Goal: Transaction & Acquisition: Purchase product/service

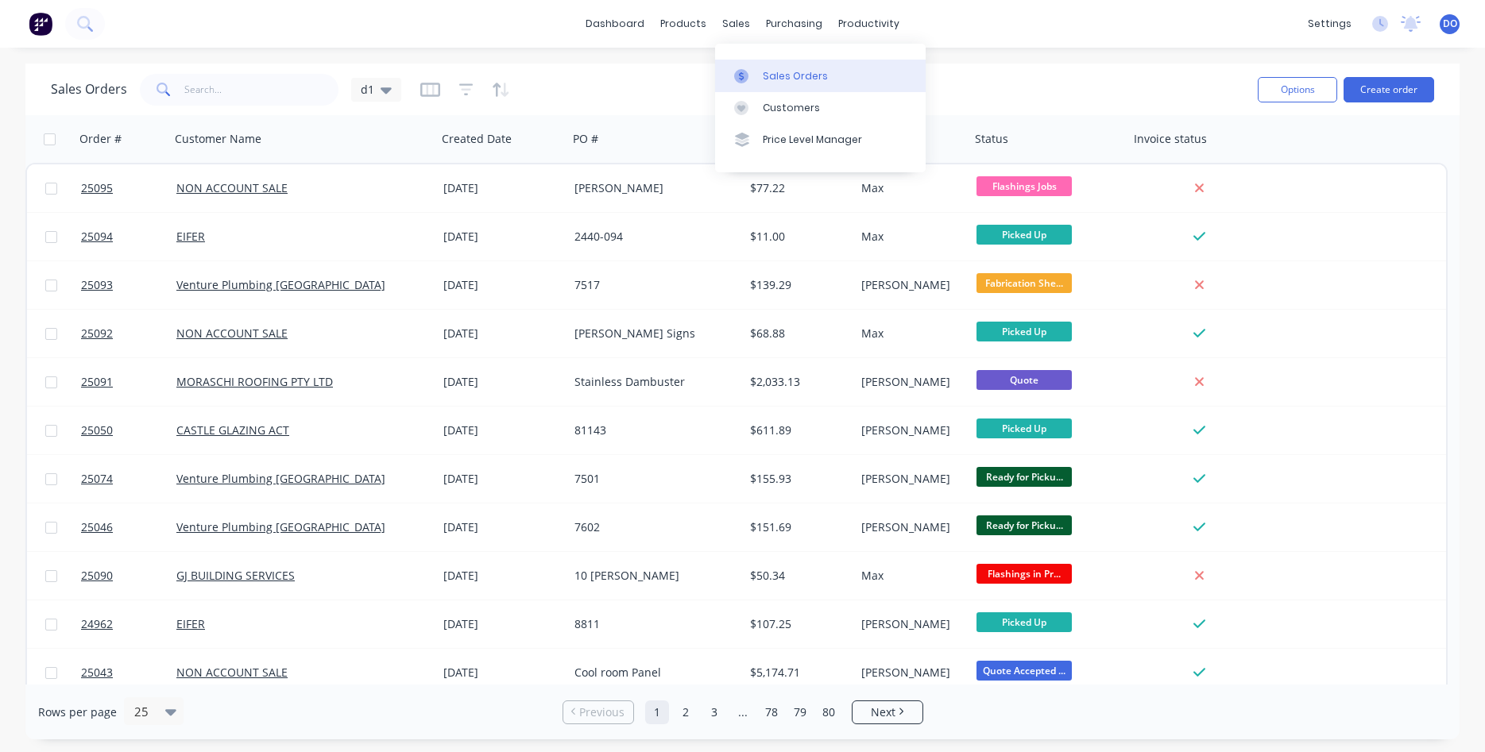
click at [754, 82] on div at bounding box center [746, 76] width 24 height 14
click at [795, 75] on div "Sales Orders" at bounding box center [795, 76] width 65 height 14
click at [1364, 84] on button "Create order" at bounding box center [1389, 89] width 91 height 25
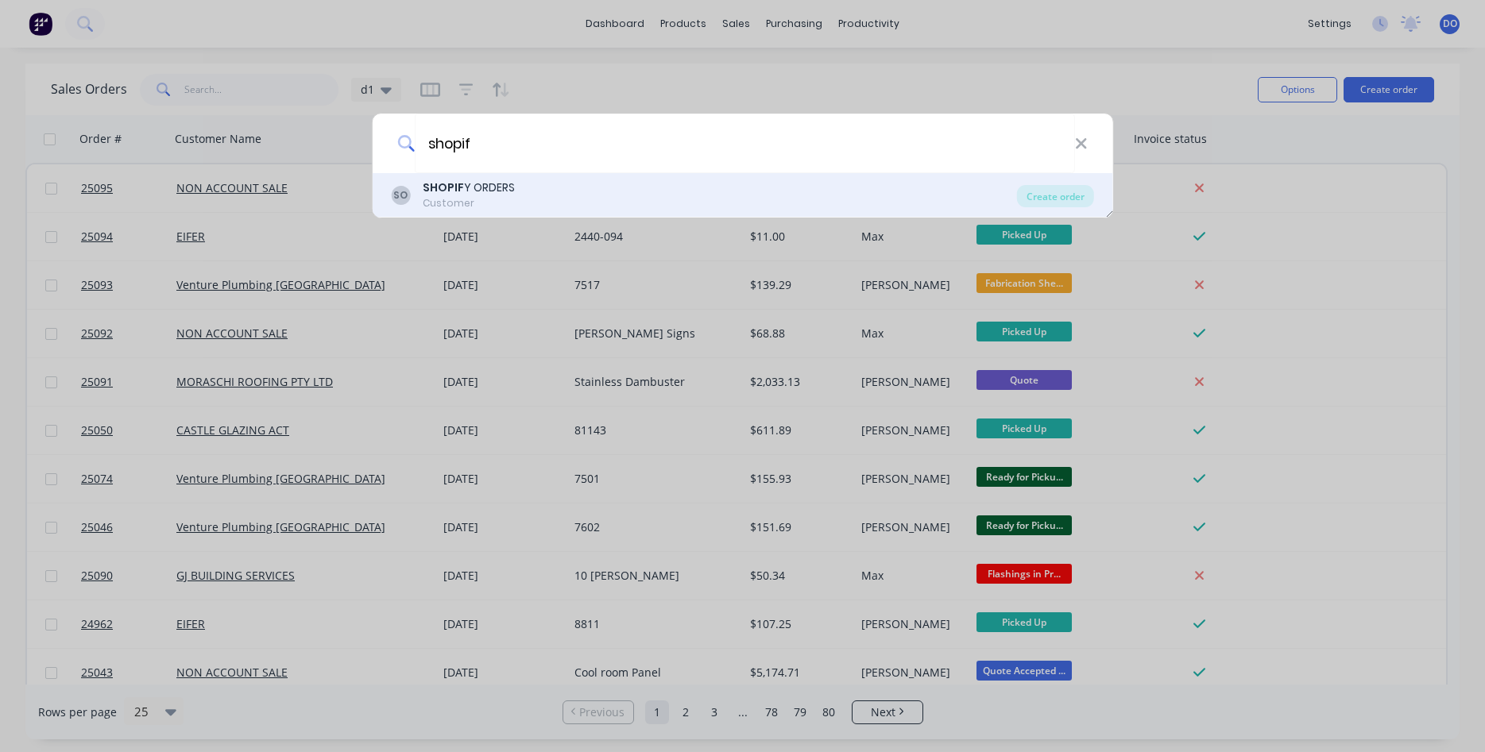
type input "shopif"
click at [470, 199] on div "Customer" at bounding box center [469, 203] width 92 height 14
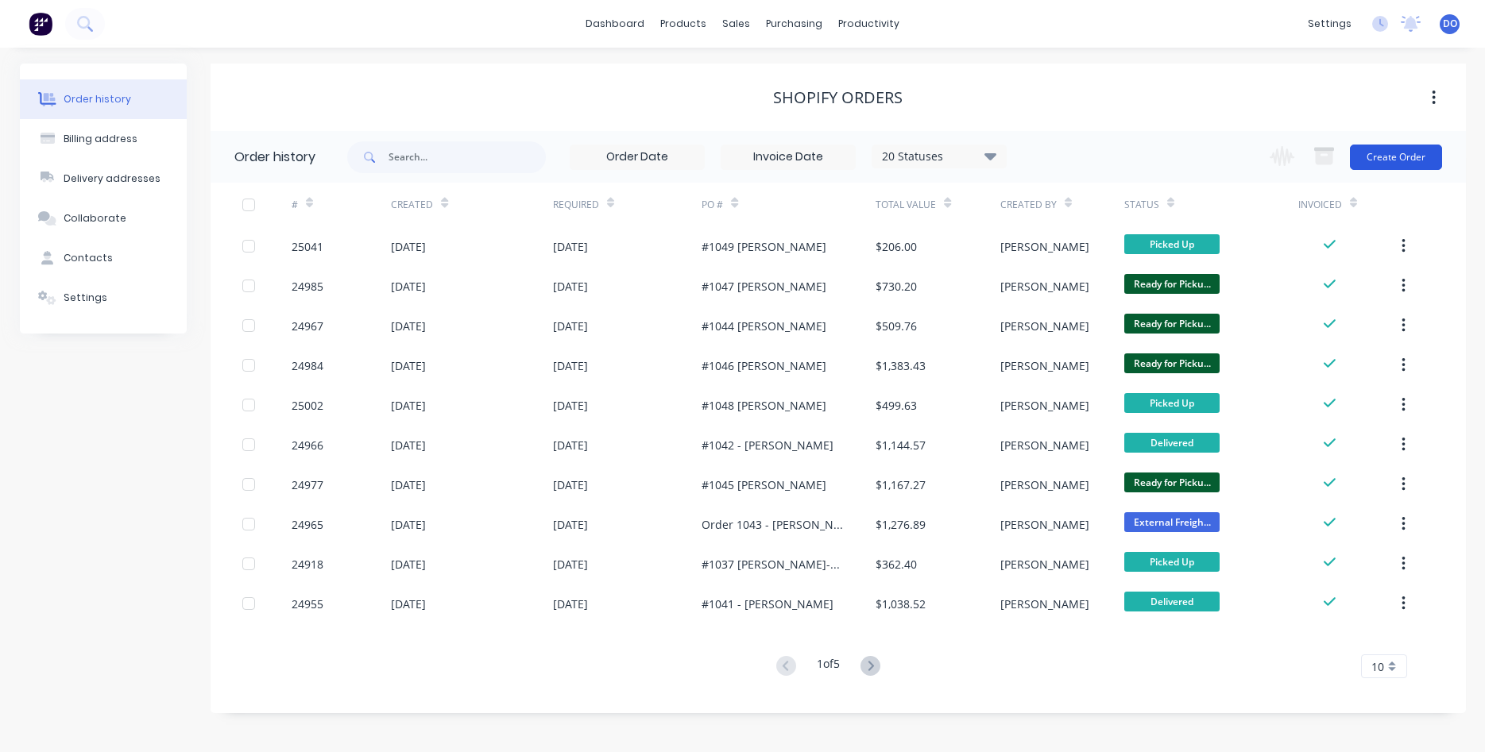
click at [1390, 162] on button "Create Order" at bounding box center [1396, 157] width 92 height 25
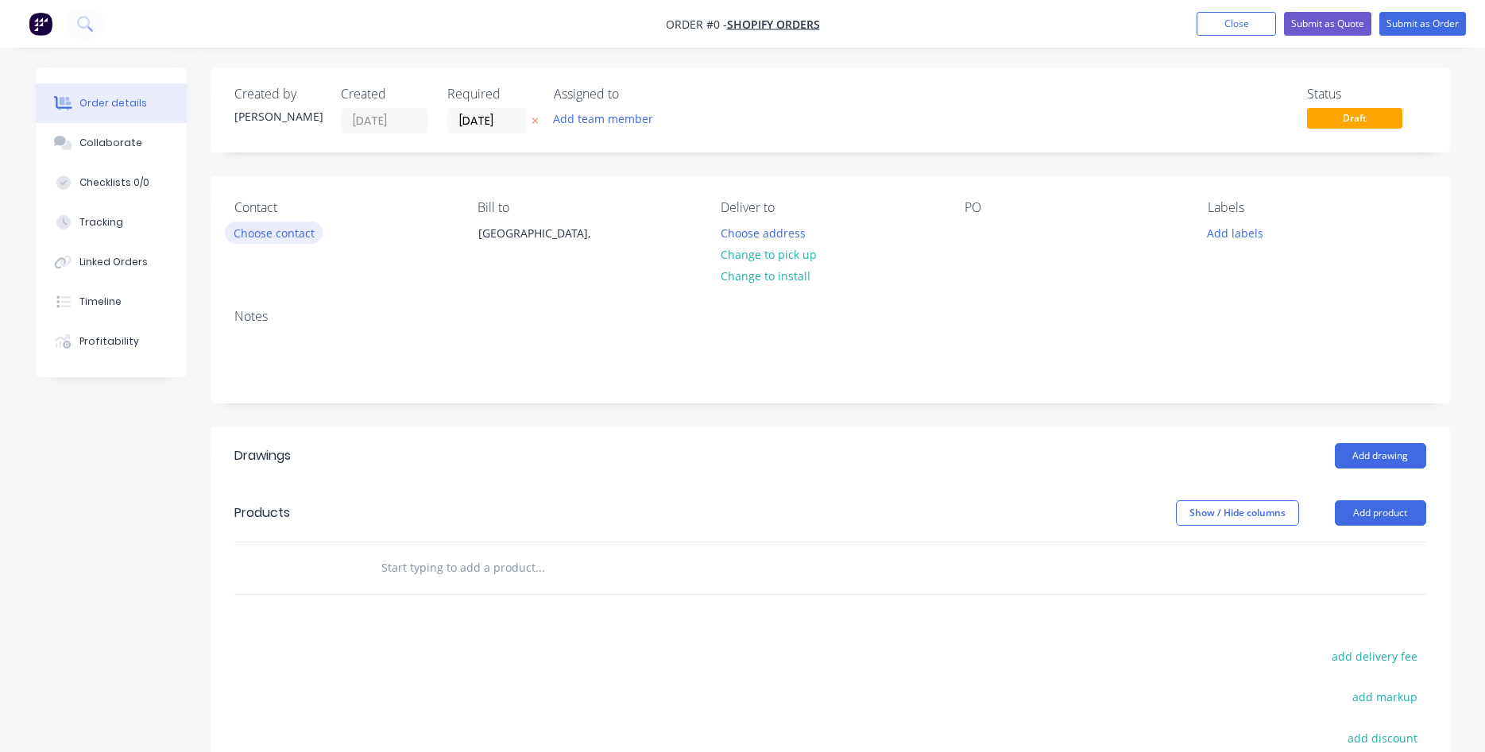
click at [275, 233] on button "Choose contact" at bounding box center [274, 232] width 98 height 21
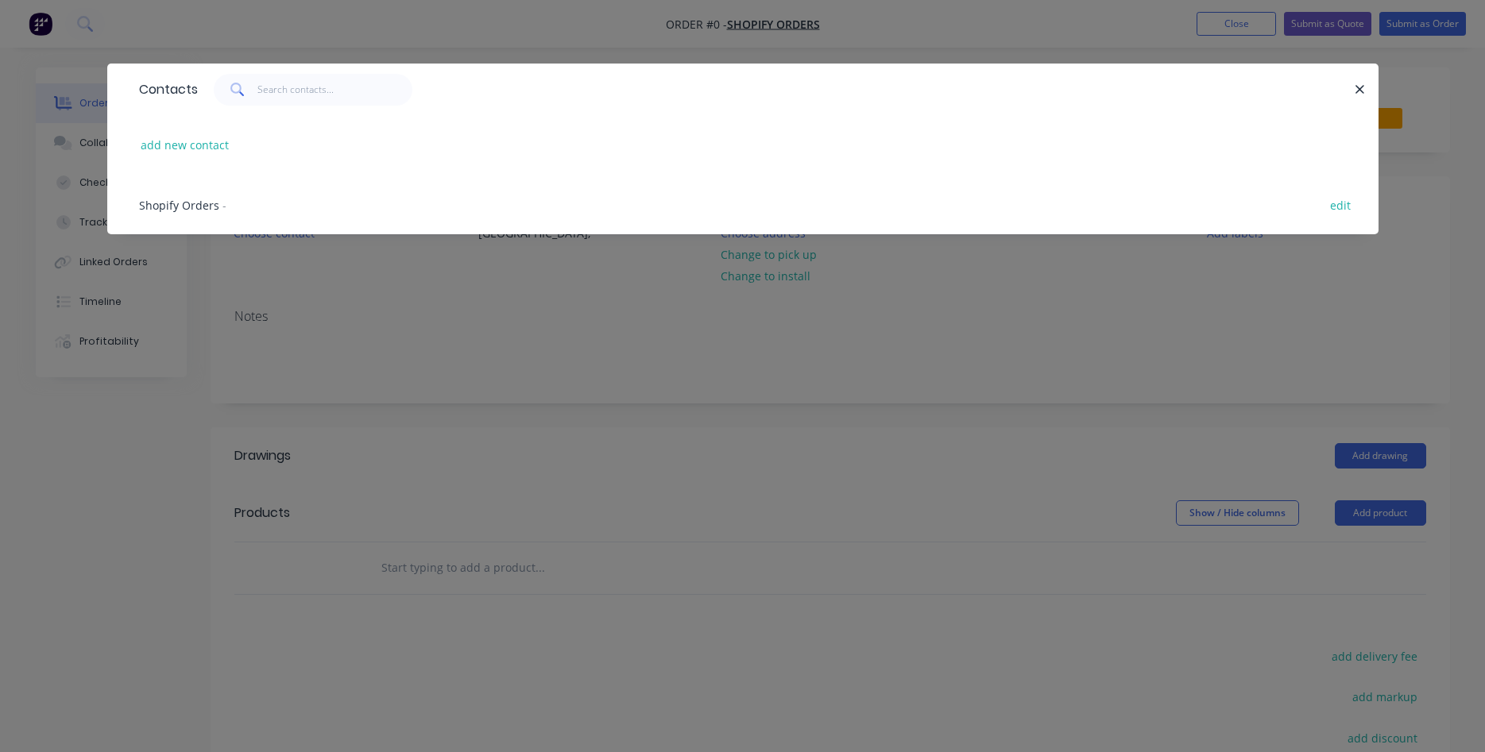
click at [180, 204] on span "Shopify Orders" at bounding box center [179, 205] width 80 height 15
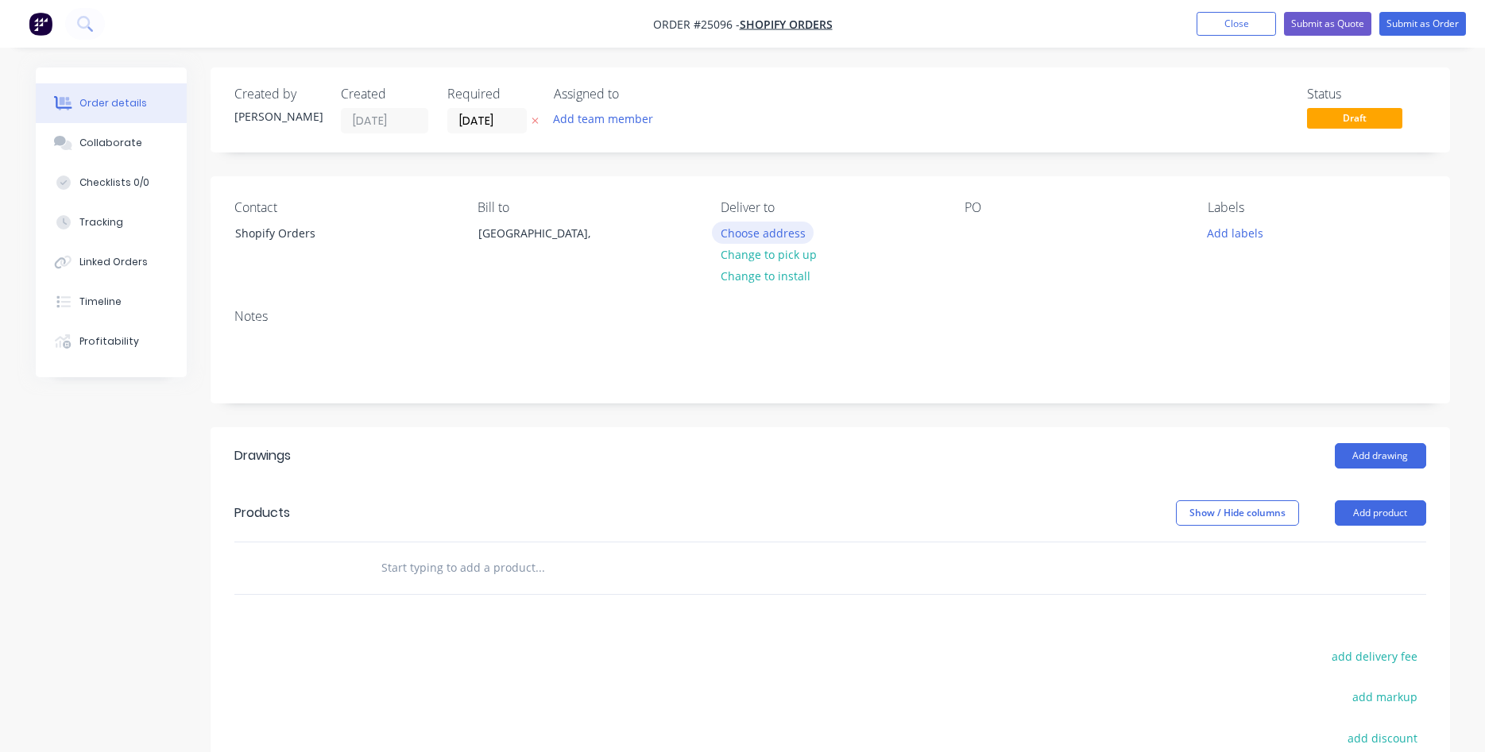
click at [756, 234] on button "Choose address" at bounding box center [763, 232] width 102 height 21
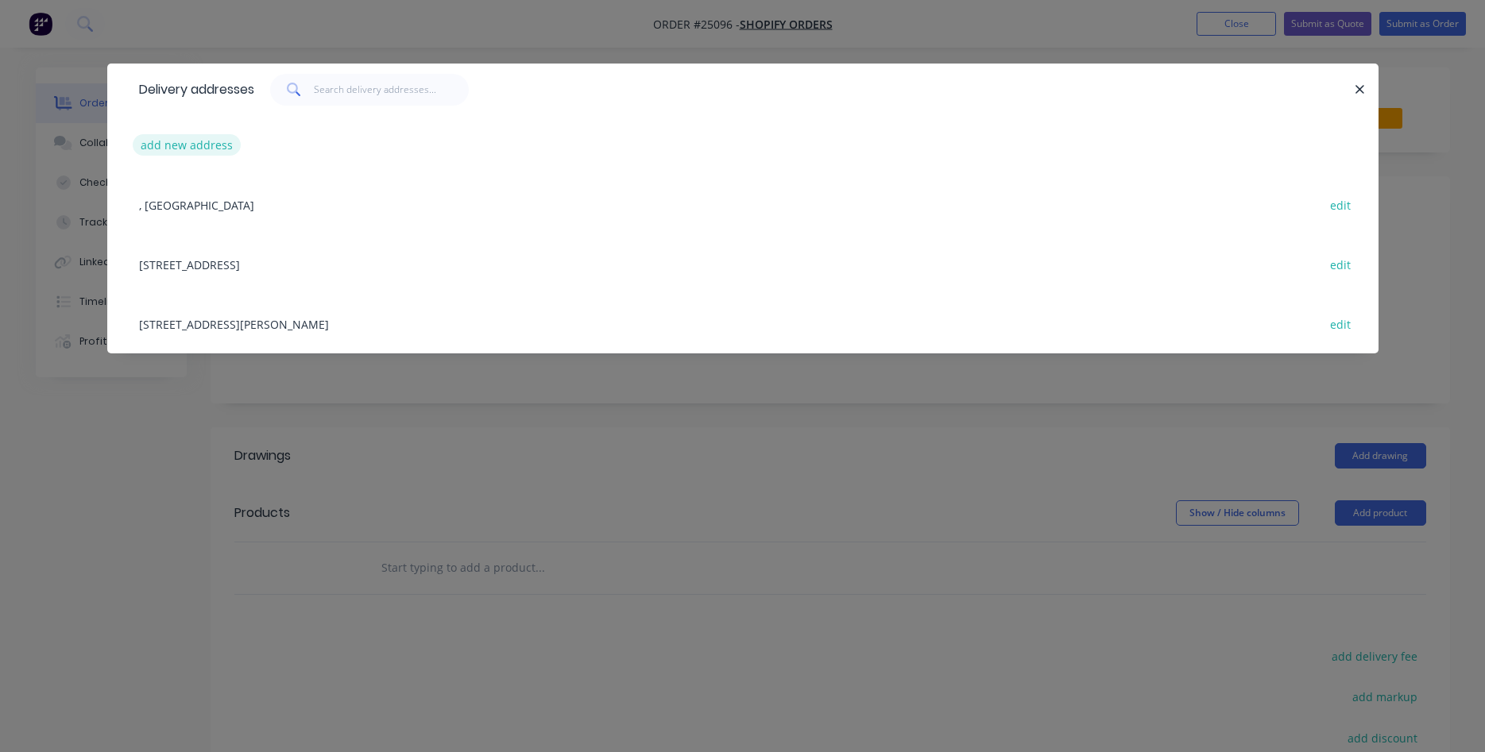
click at [198, 137] on button "add new address" at bounding box center [187, 144] width 109 height 21
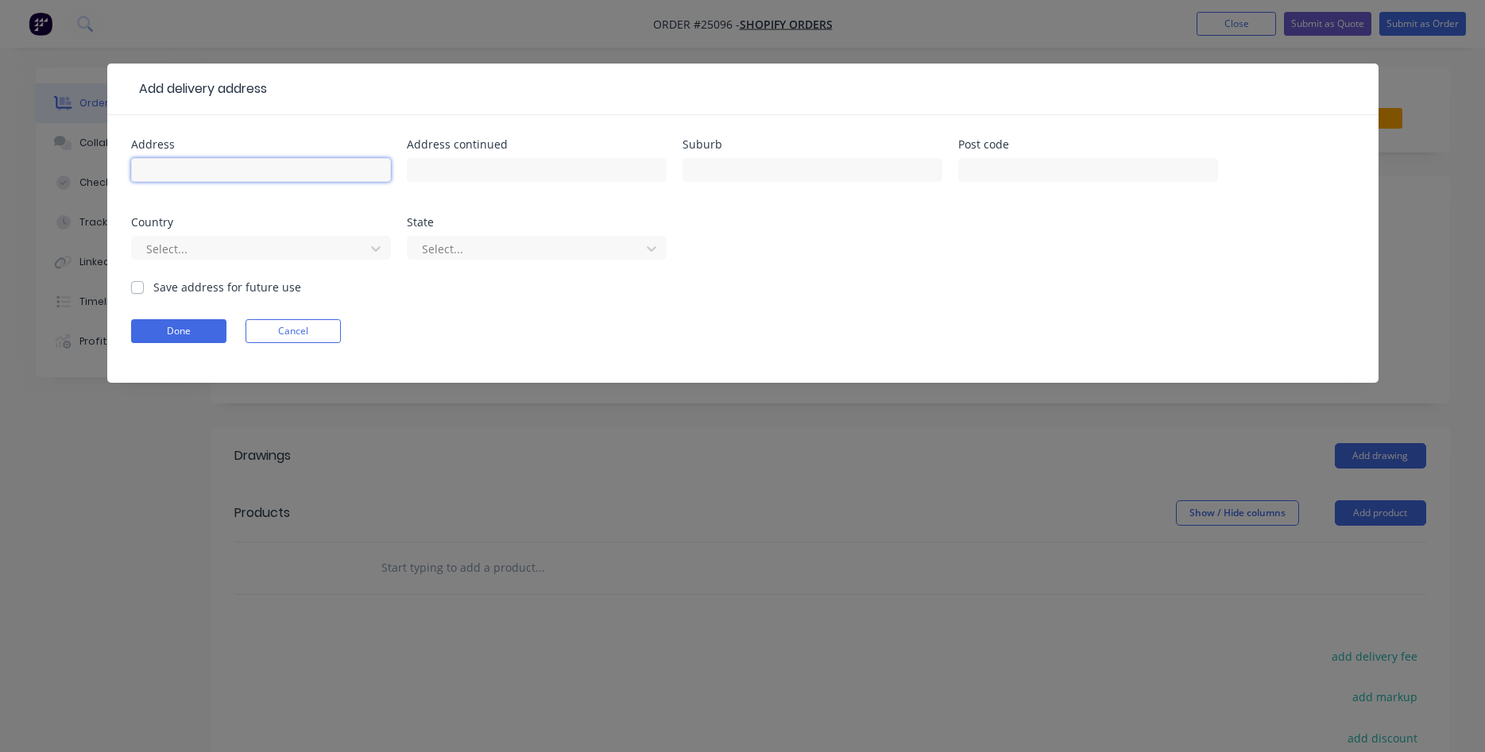
click at [175, 165] on input "text" at bounding box center [261, 170] width 260 height 24
type input "[STREET_ADDRESS]"
type input "Modgee"
type input "2850"
type input "a"
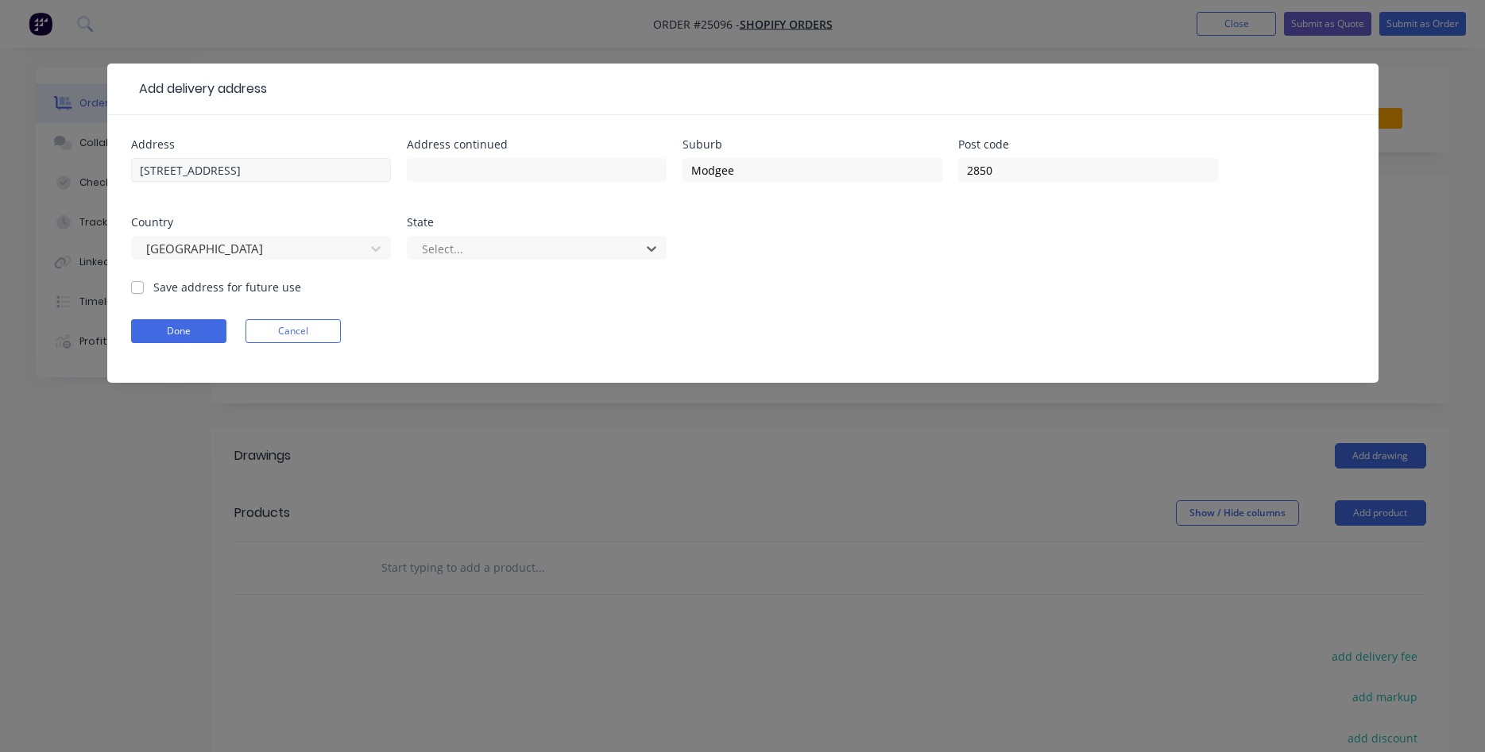
type input "a"
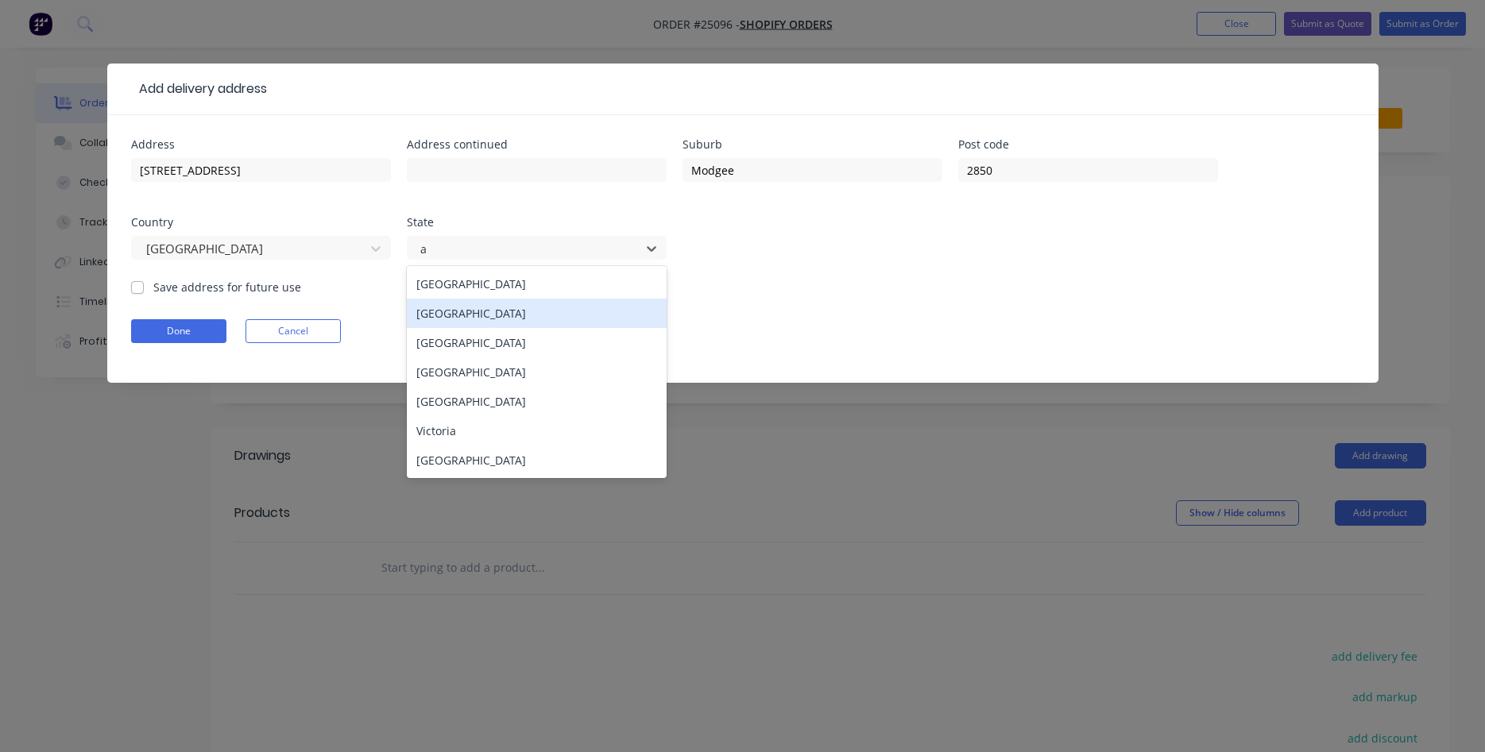
click at [472, 326] on div "[GEOGRAPHIC_DATA]" at bounding box center [537, 313] width 260 height 29
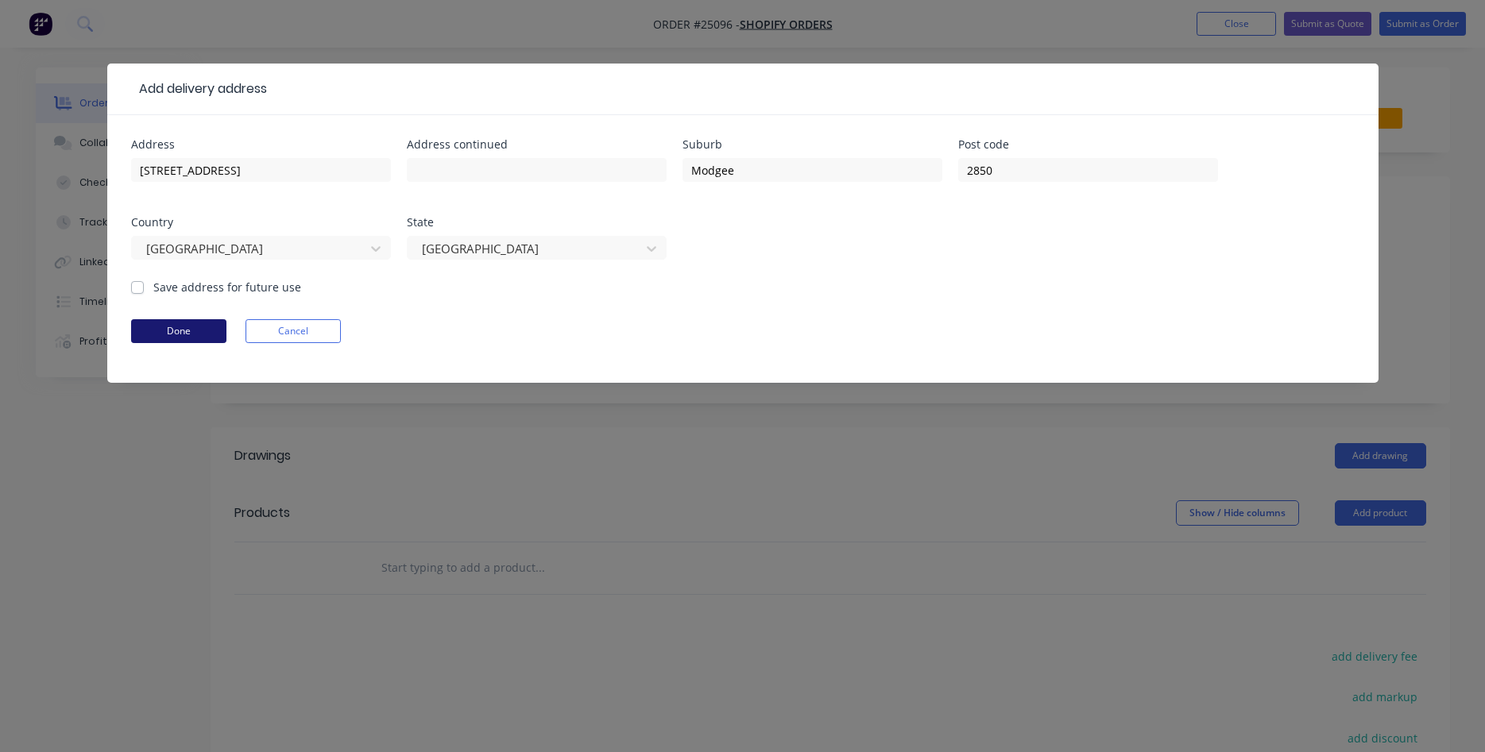
click at [200, 336] on button "Done" at bounding box center [178, 331] width 95 height 24
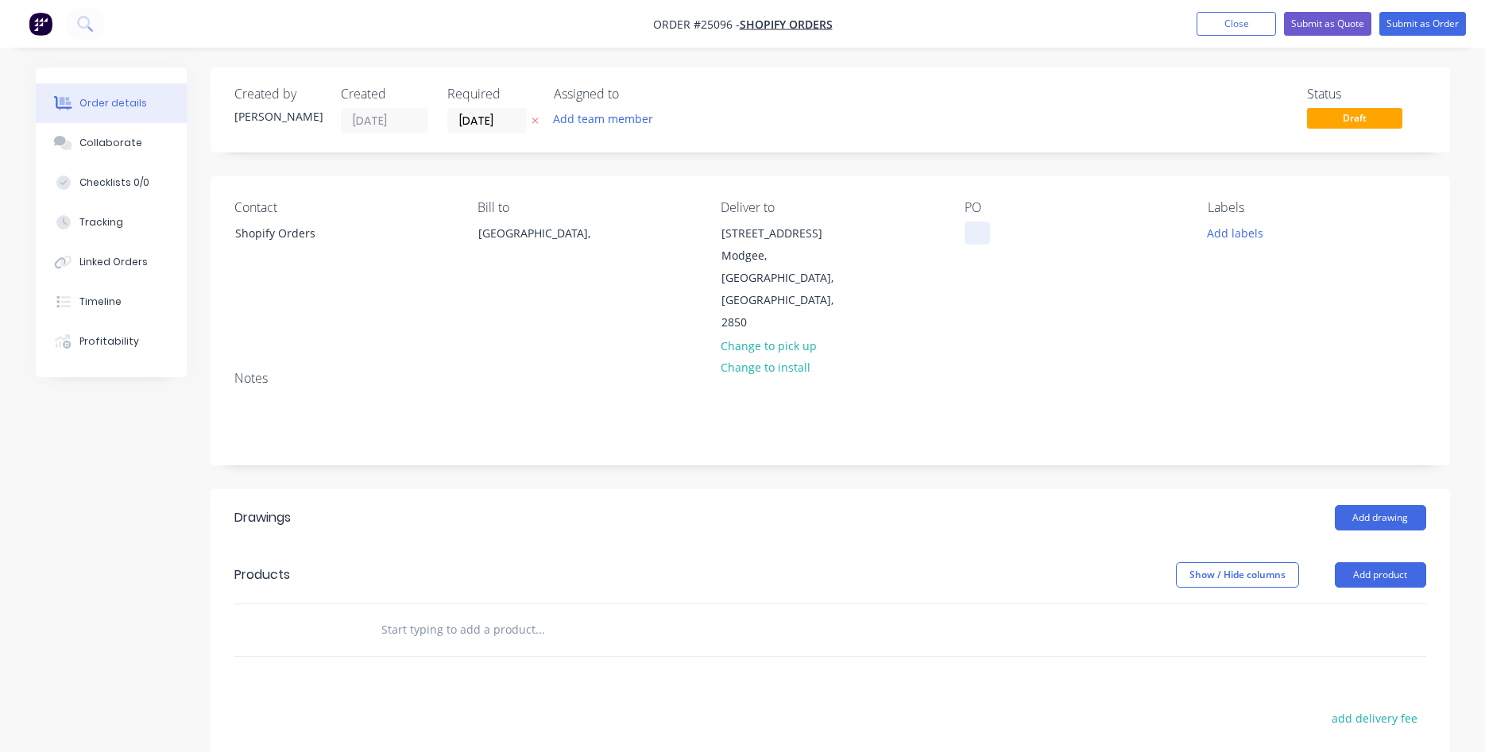
click at [974, 234] on div at bounding box center [977, 233] width 25 height 23
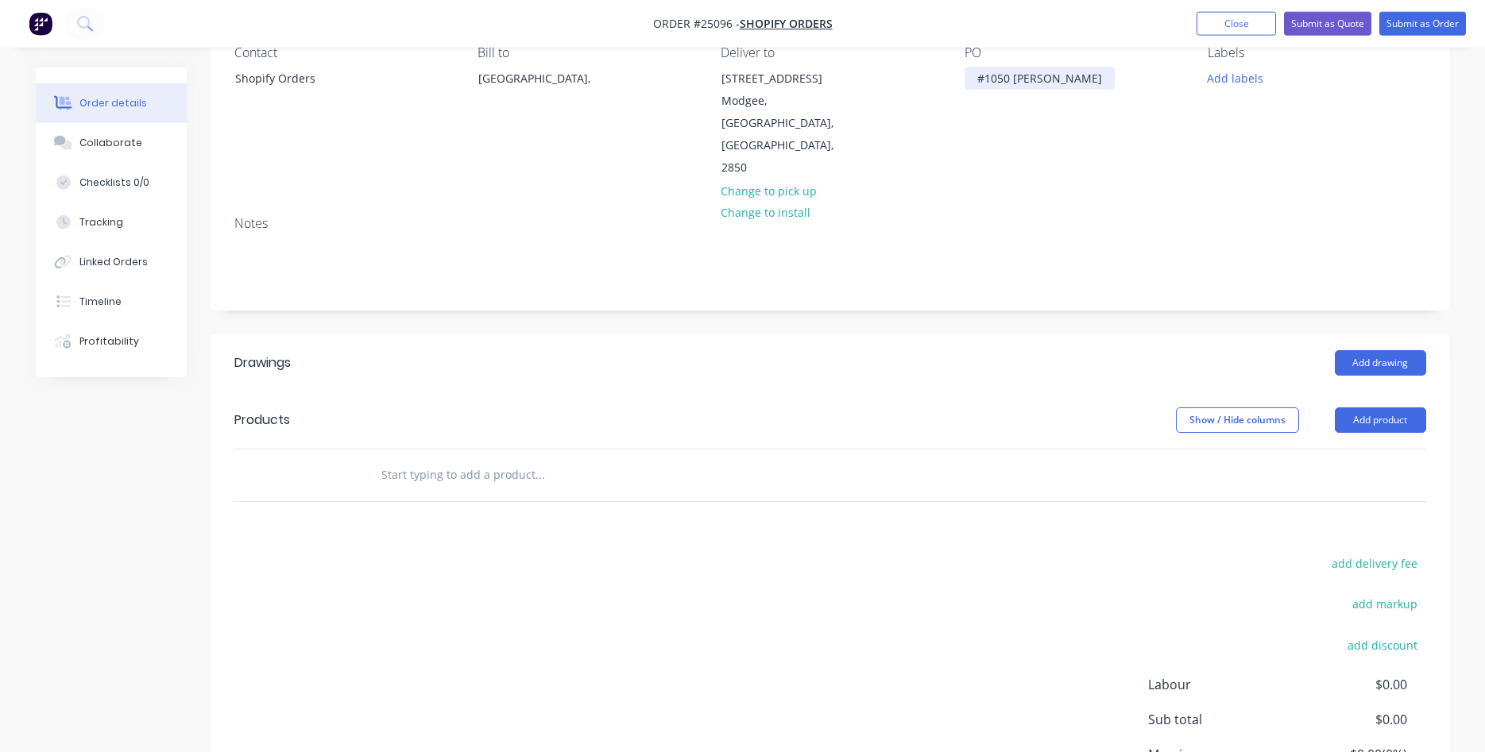
scroll to position [243, 0]
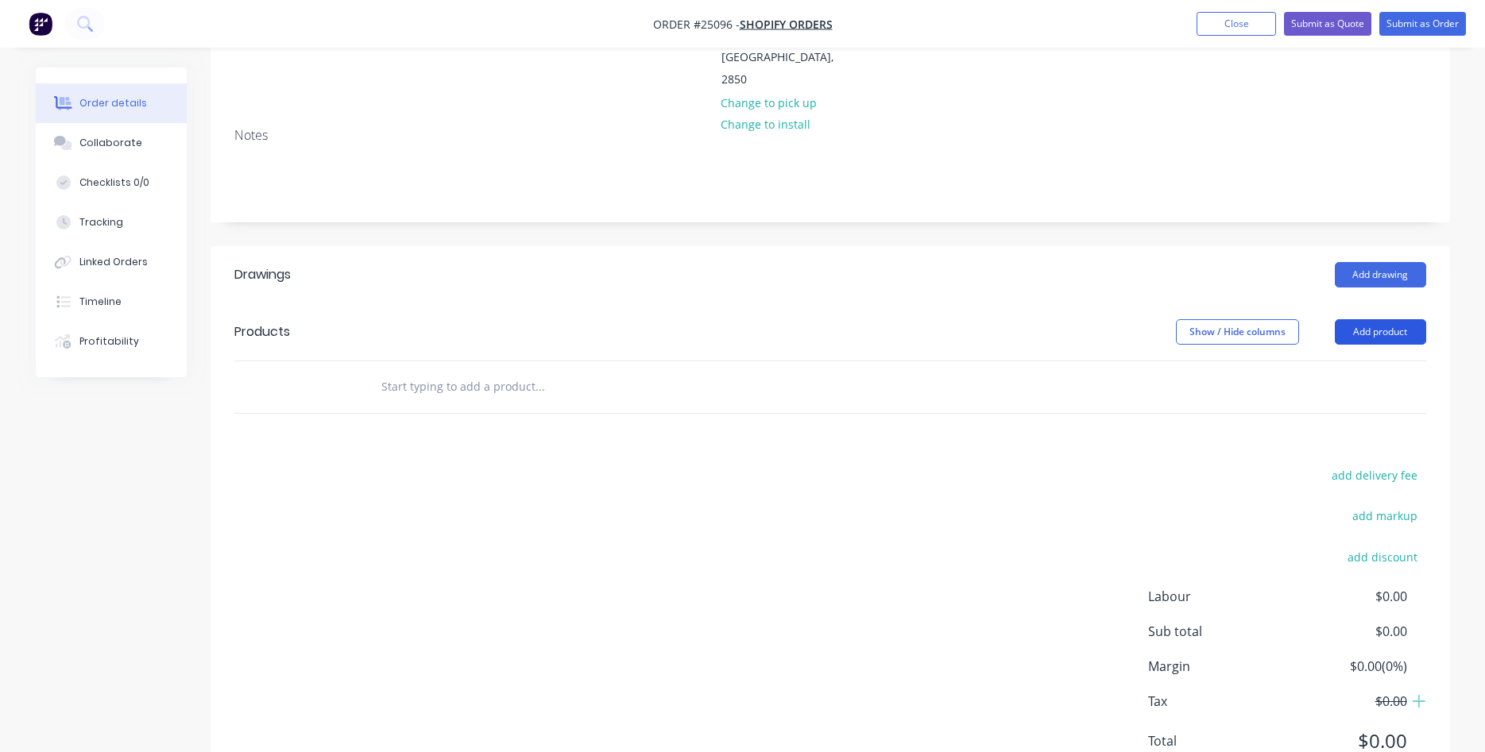
click at [1391, 319] on button "Add product" at bounding box center [1380, 331] width 91 height 25
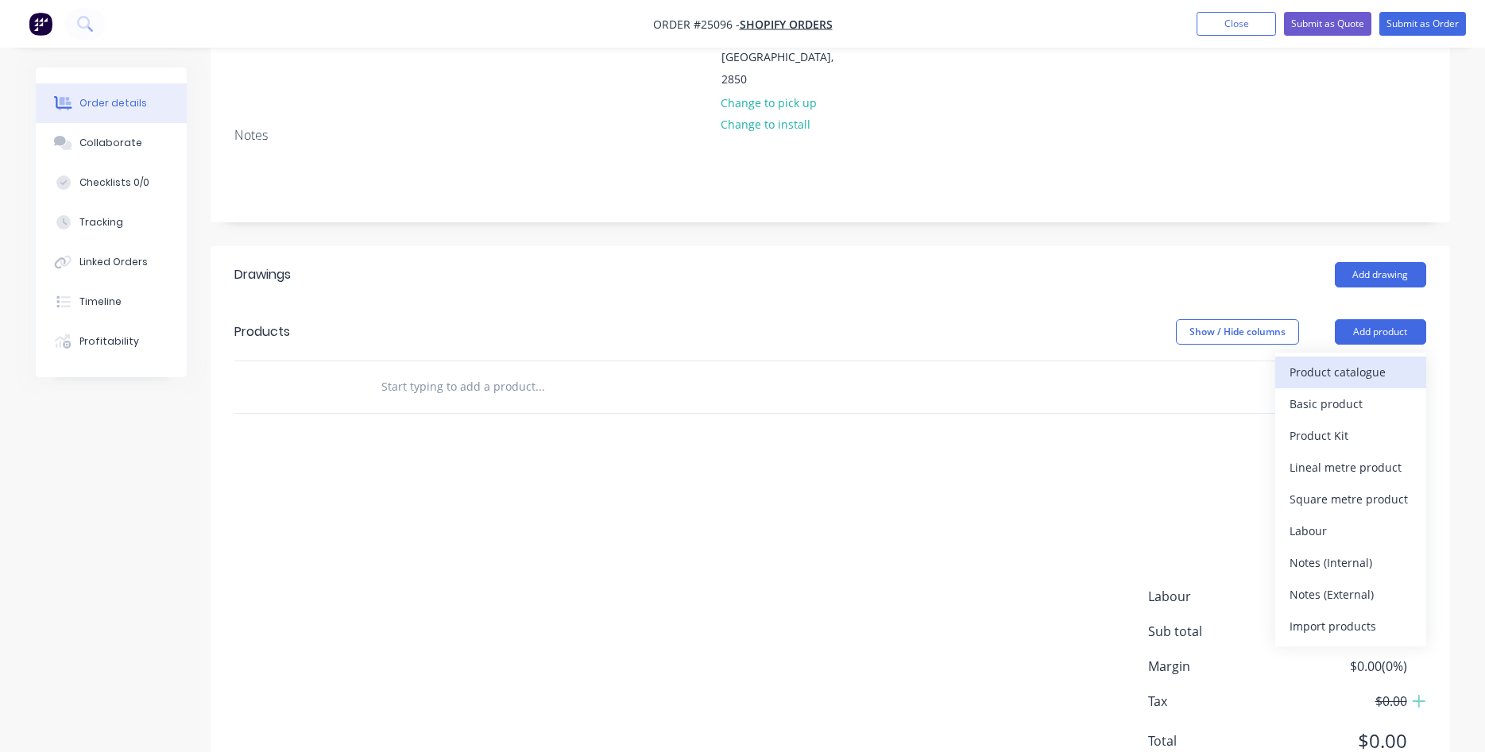
click at [1336, 361] on div "Product catalogue" at bounding box center [1351, 372] width 122 height 23
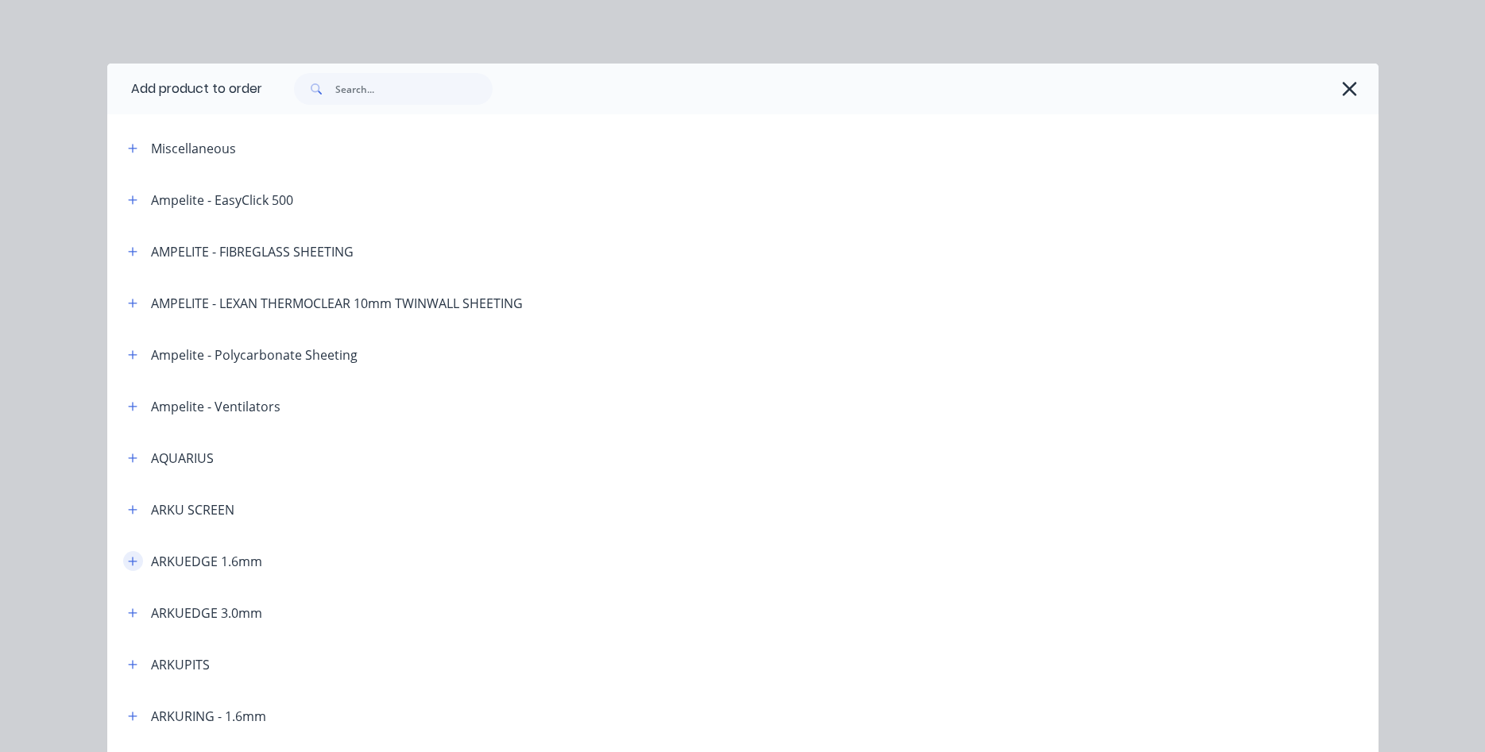
click at [136, 561] on icon "button" at bounding box center [133, 561] width 10 height 11
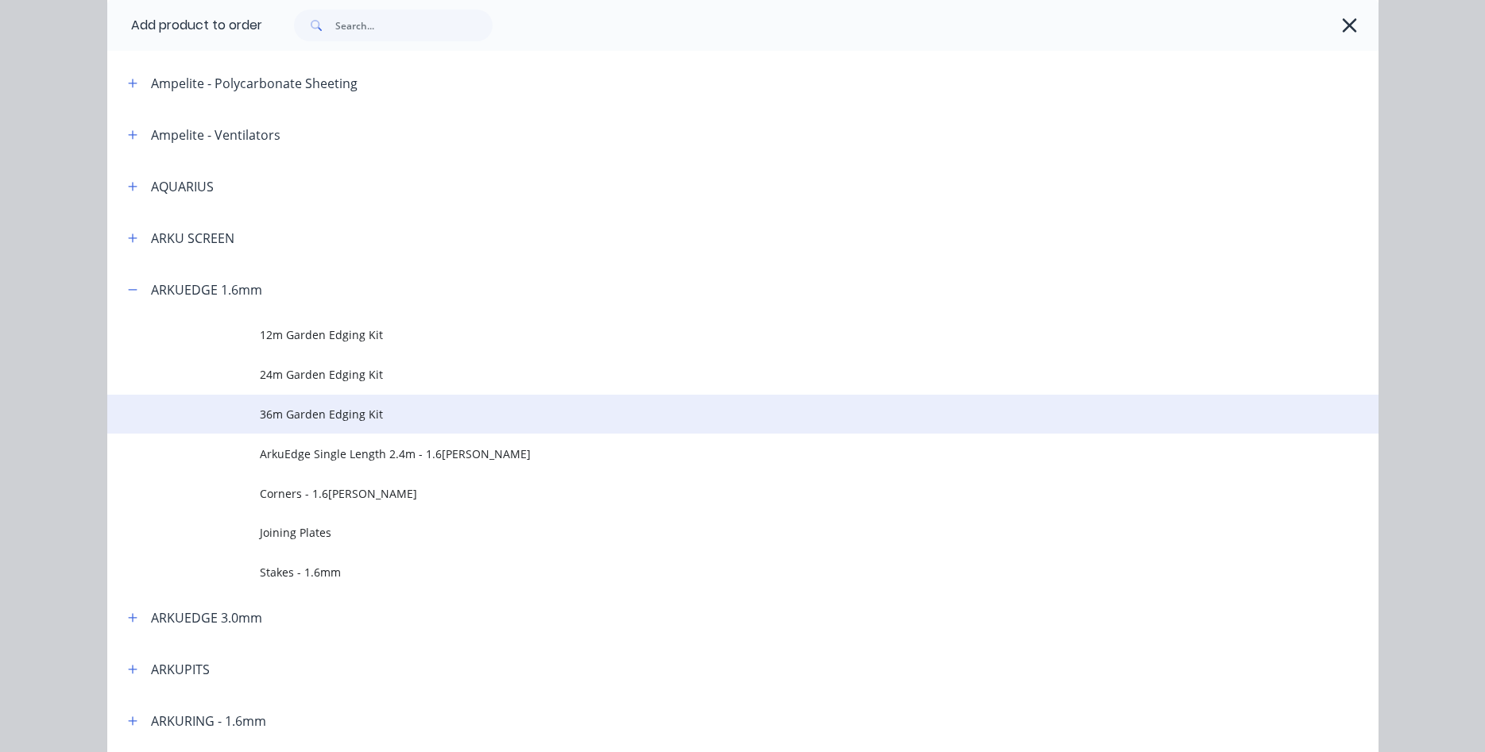
scroll to position [362, 0]
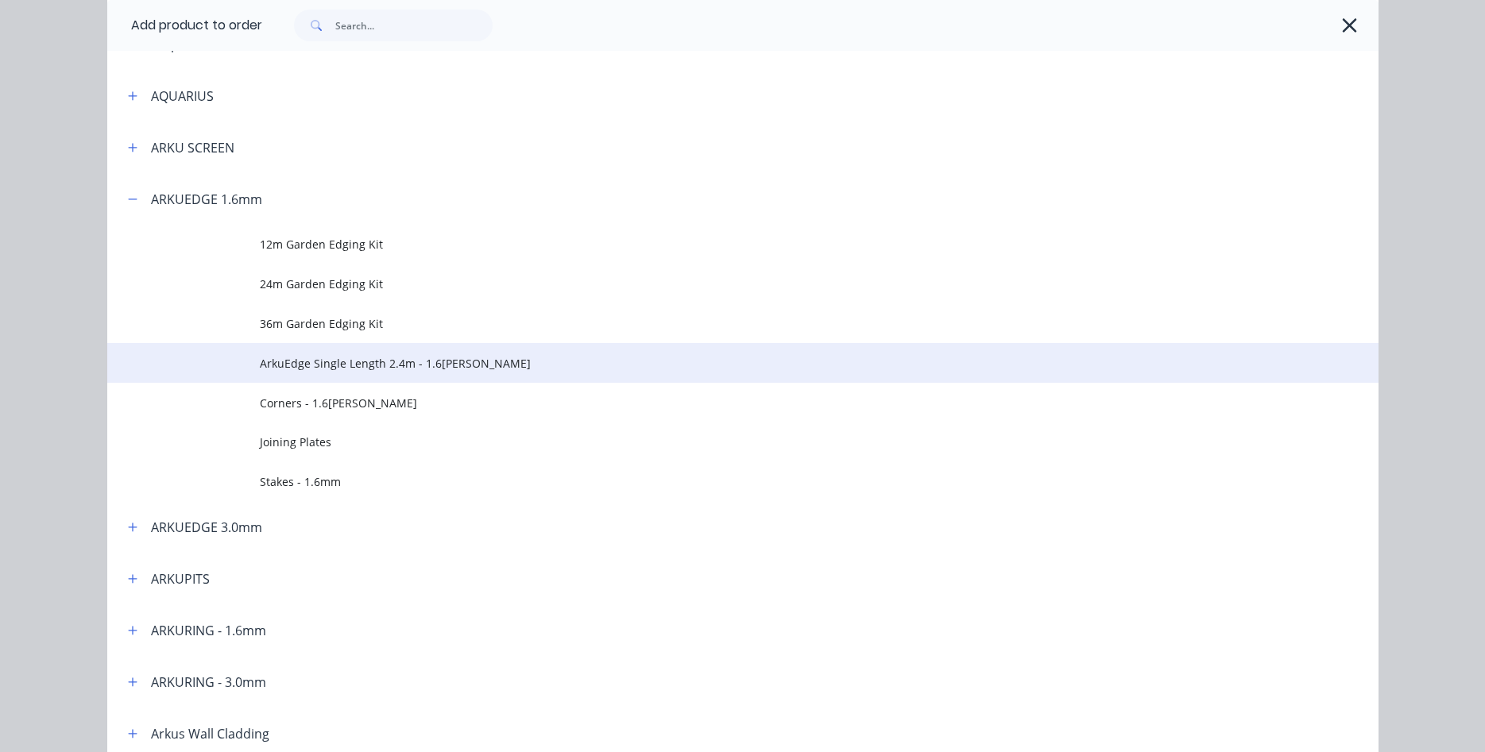
click at [396, 358] on span "ArkuEdge Single Length 2.4m - 1.6[PERSON_NAME]" at bounding box center [707, 363] width 895 height 17
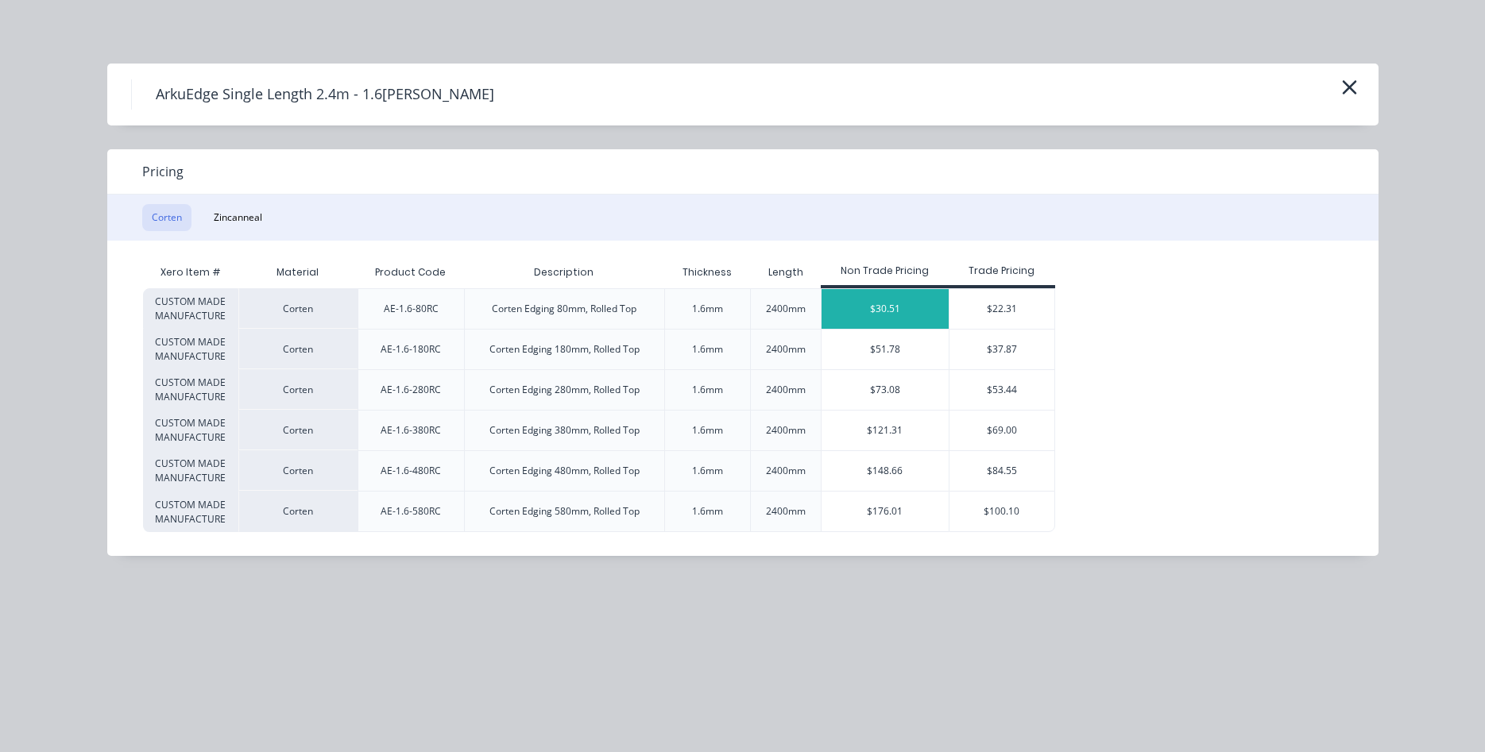
click at [868, 308] on div "$30.51" at bounding box center [885, 309] width 127 height 40
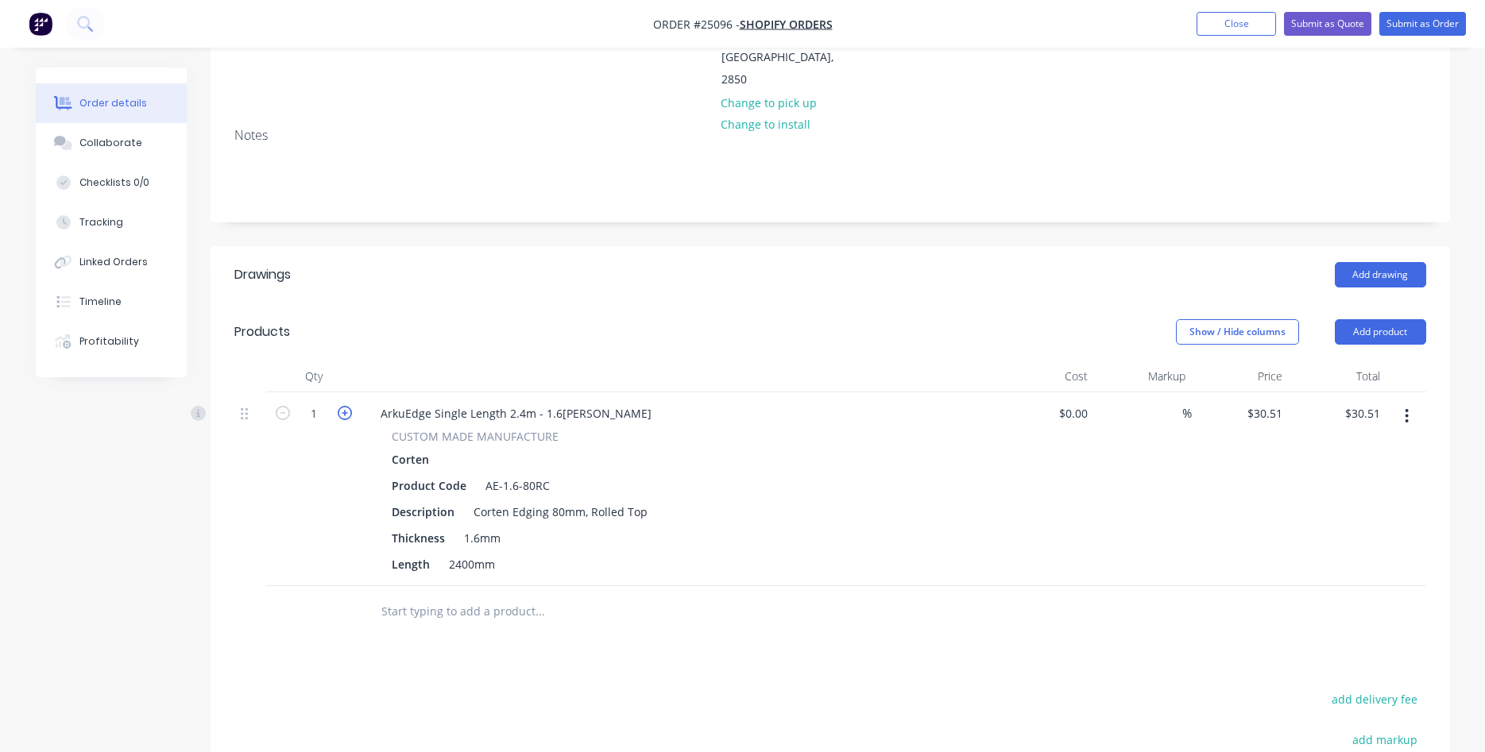
click at [346, 406] on icon "button" at bounding box center [345, 413] width 14 height 14
type input "2"
type input "$61.02"
click at [346, 406] on icon "button" at bounding box center [345, 413] width 14 height 14
type input "3"
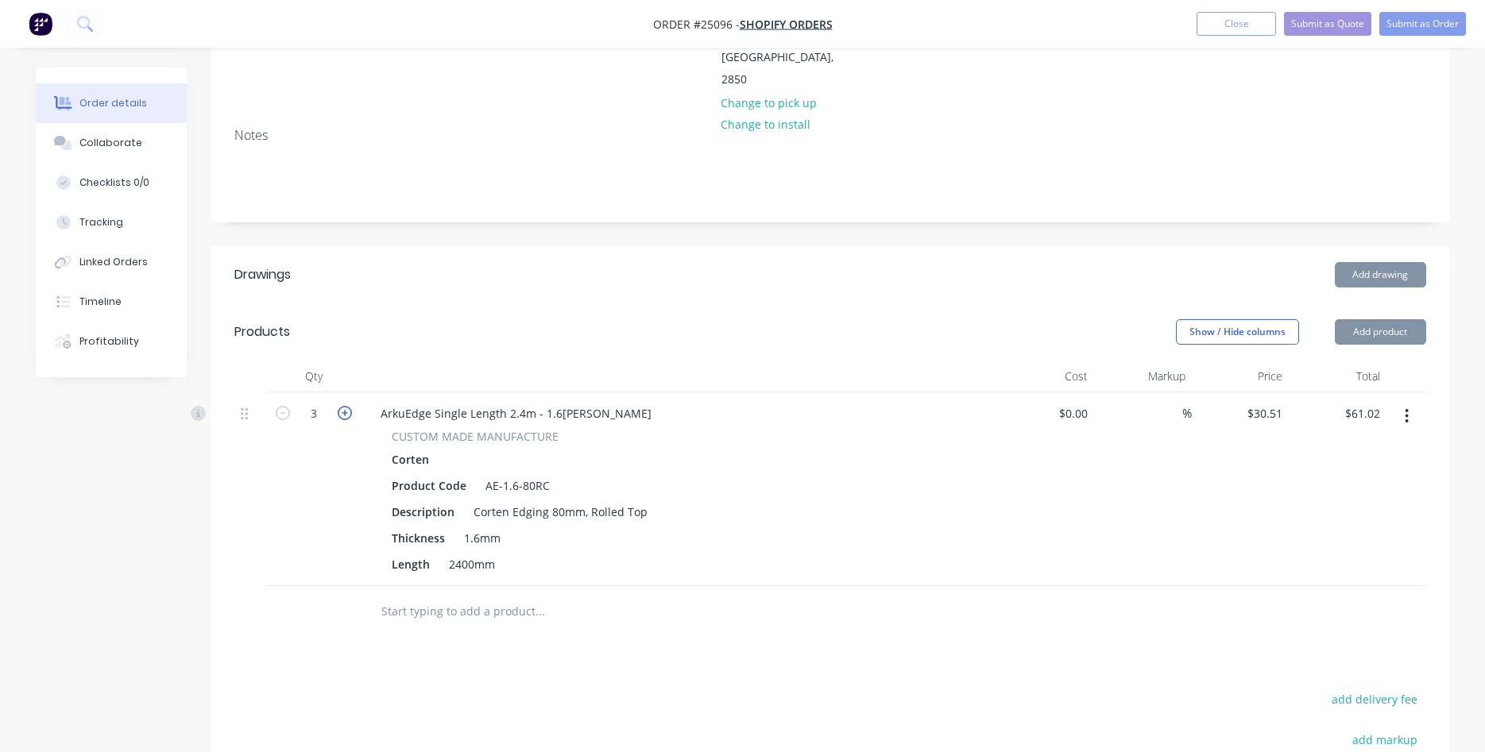
type input "$91.53"
click at [346, 406] on icon "button" at bounding box center [345, 413] width 14 height 14
type input "4"
type input "$122.04"
click at [346, 406] on icon "button" at bounding box center [345, 413] width 14 height 14
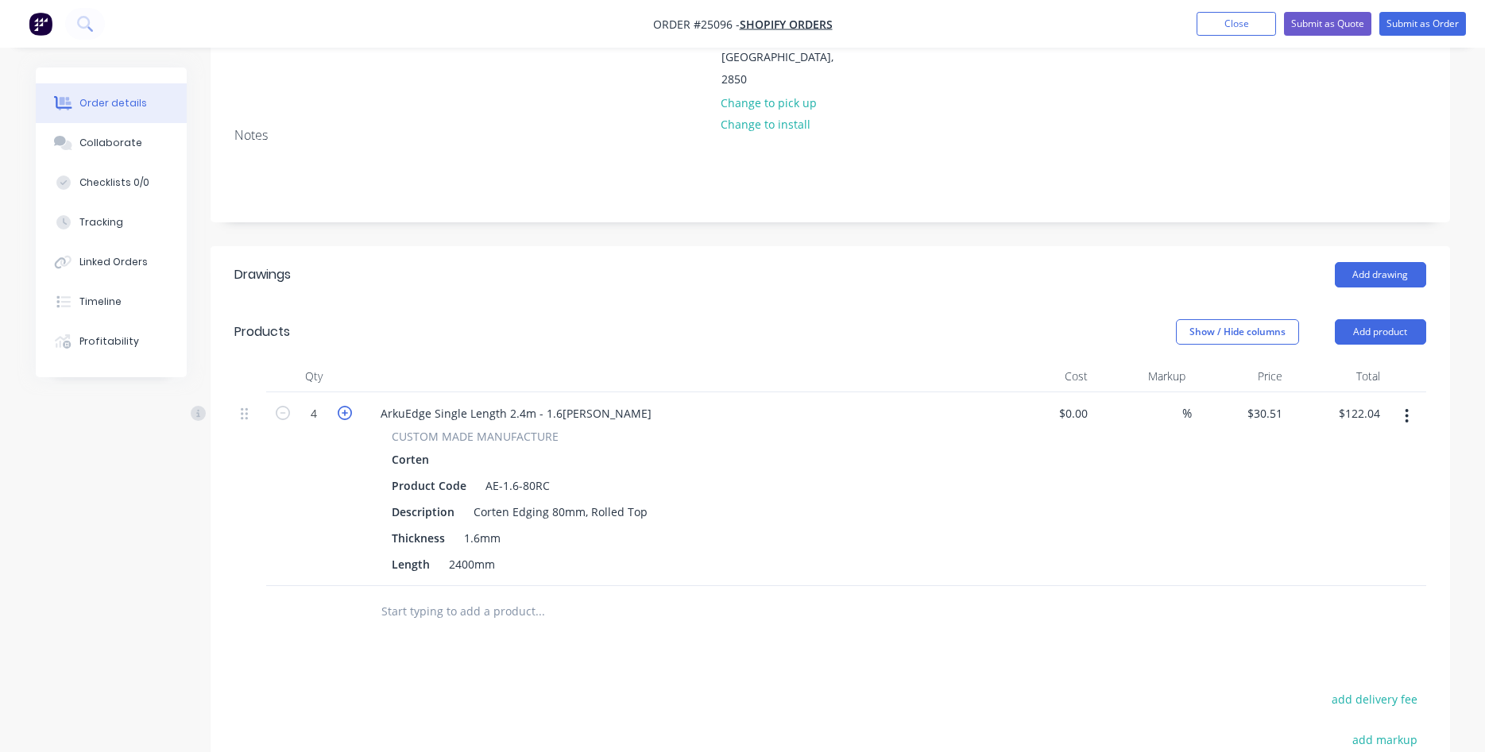
type input "5"
type input "$152.55"
click at [346, 406] on icon "button" at bounding box center [345, 413] width 14 height 14
type input "6"
type input "$183.06"
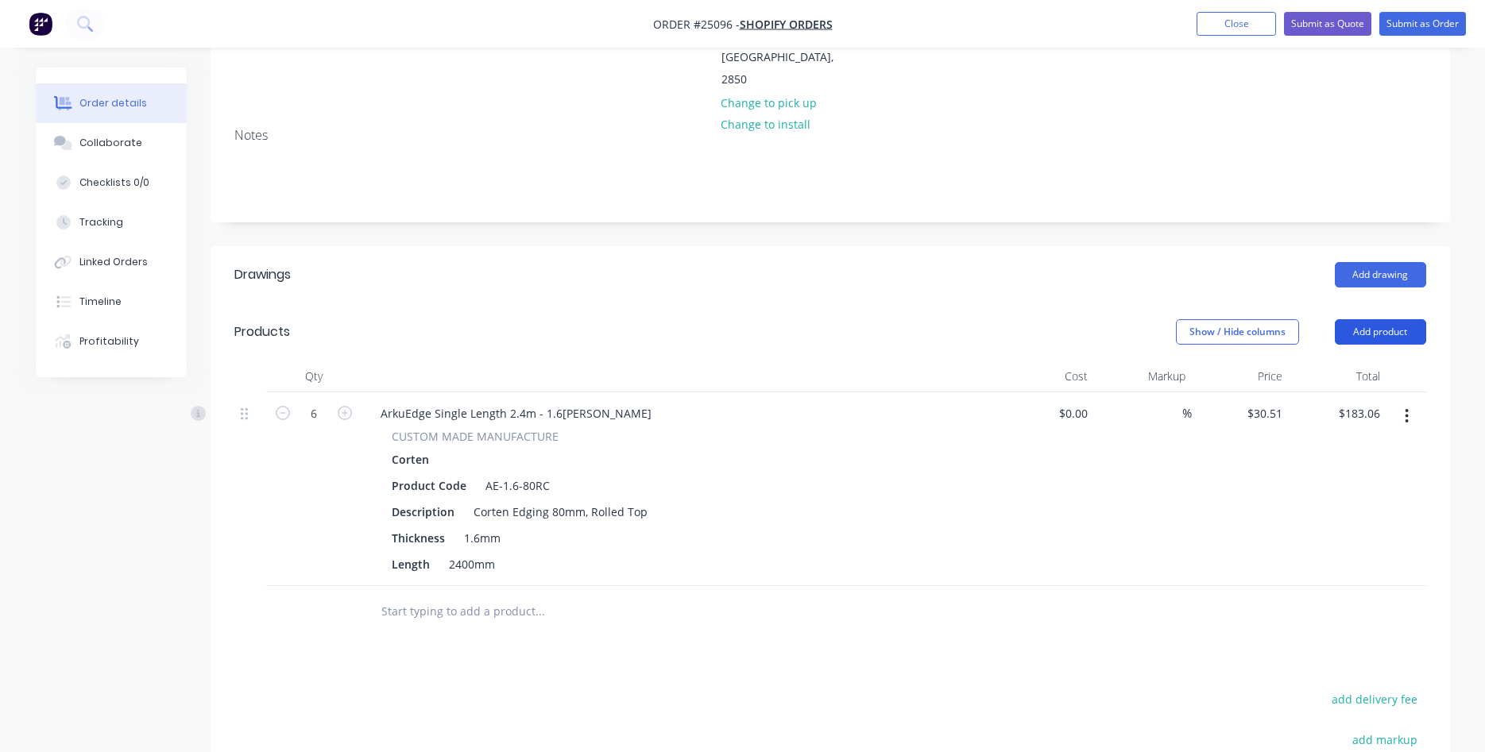
click at [1372, 319] on button "Add product" at bounding box center [1380, 331] width 91 height 25
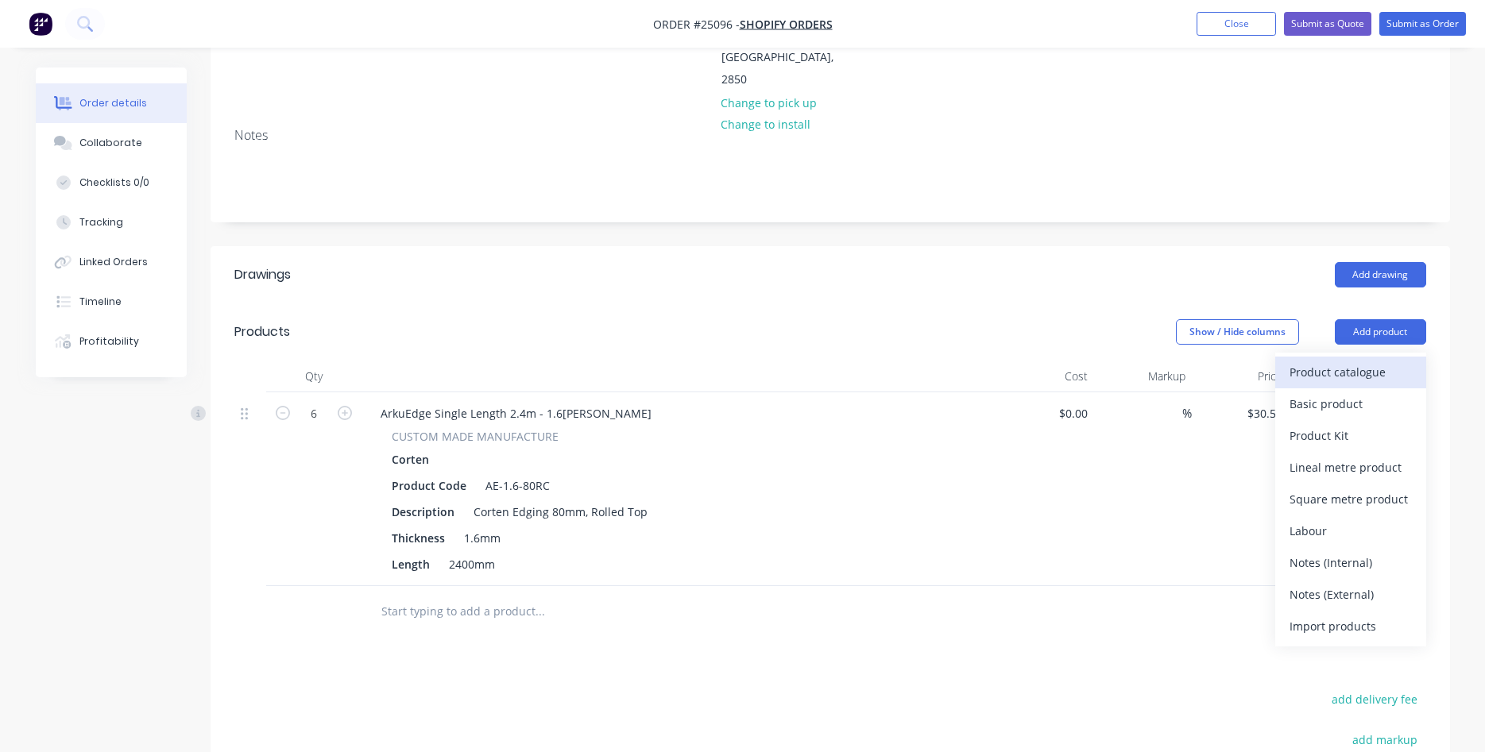
click at [1314, 361] on div "Product catalogue" at bounding box center [1351, 372] width 122 height 23
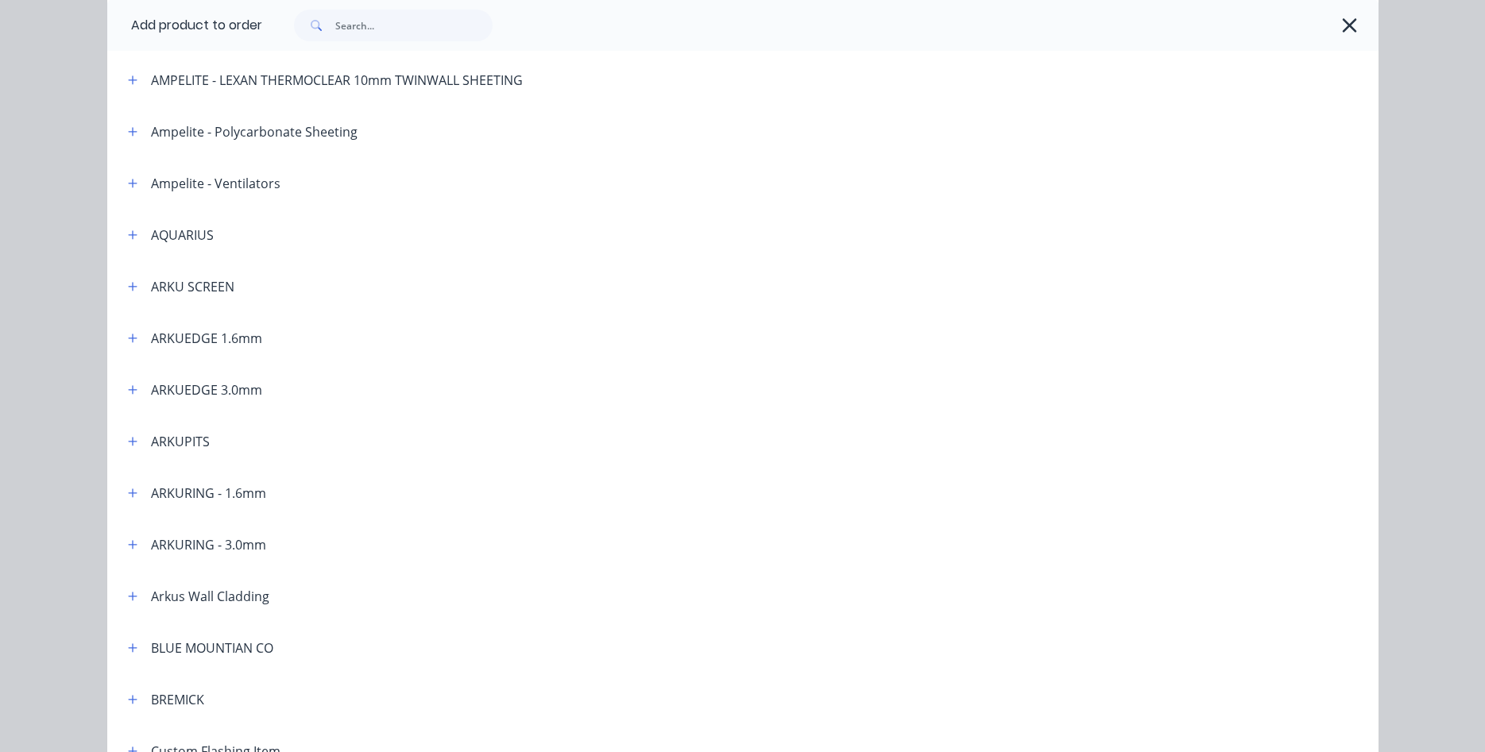
scroll to position [272, 0]
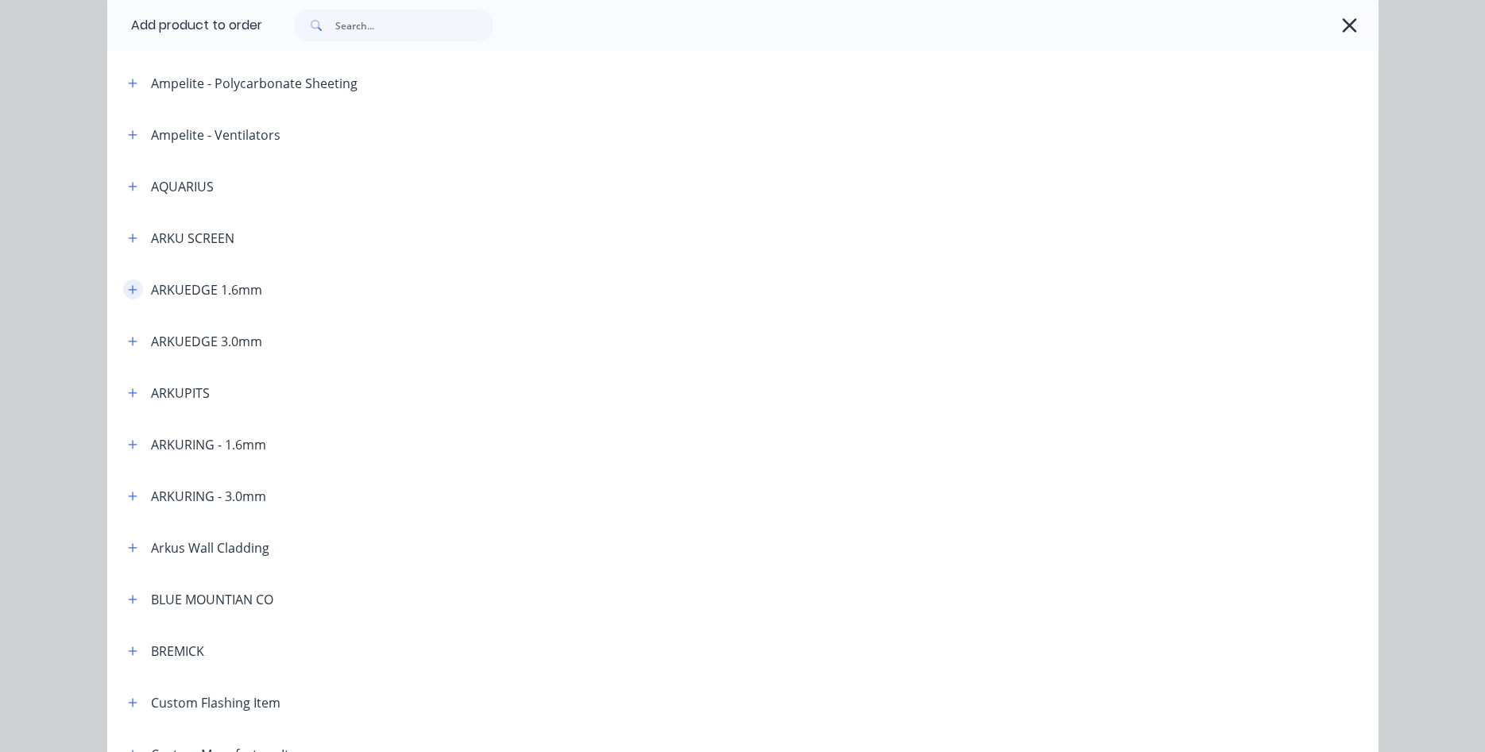
click at [132, 292] on icon "button" at bounding box center [133, 289] width 10 height 11
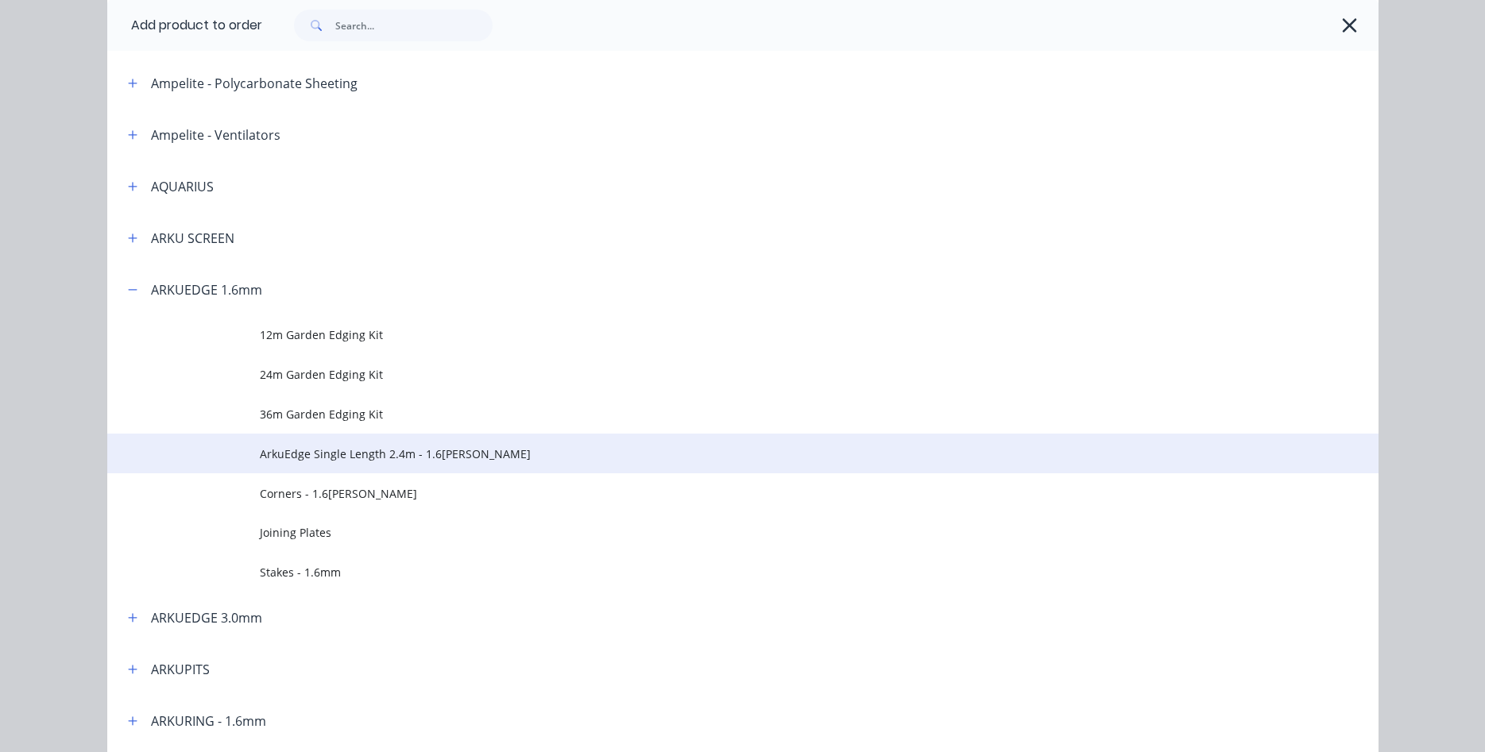
click at [313, 455] on span "ArkuEdge Single Length 2.4m - 1.6[PERSON_NAME]" at bounding box center [707, 454] width 895 height 17
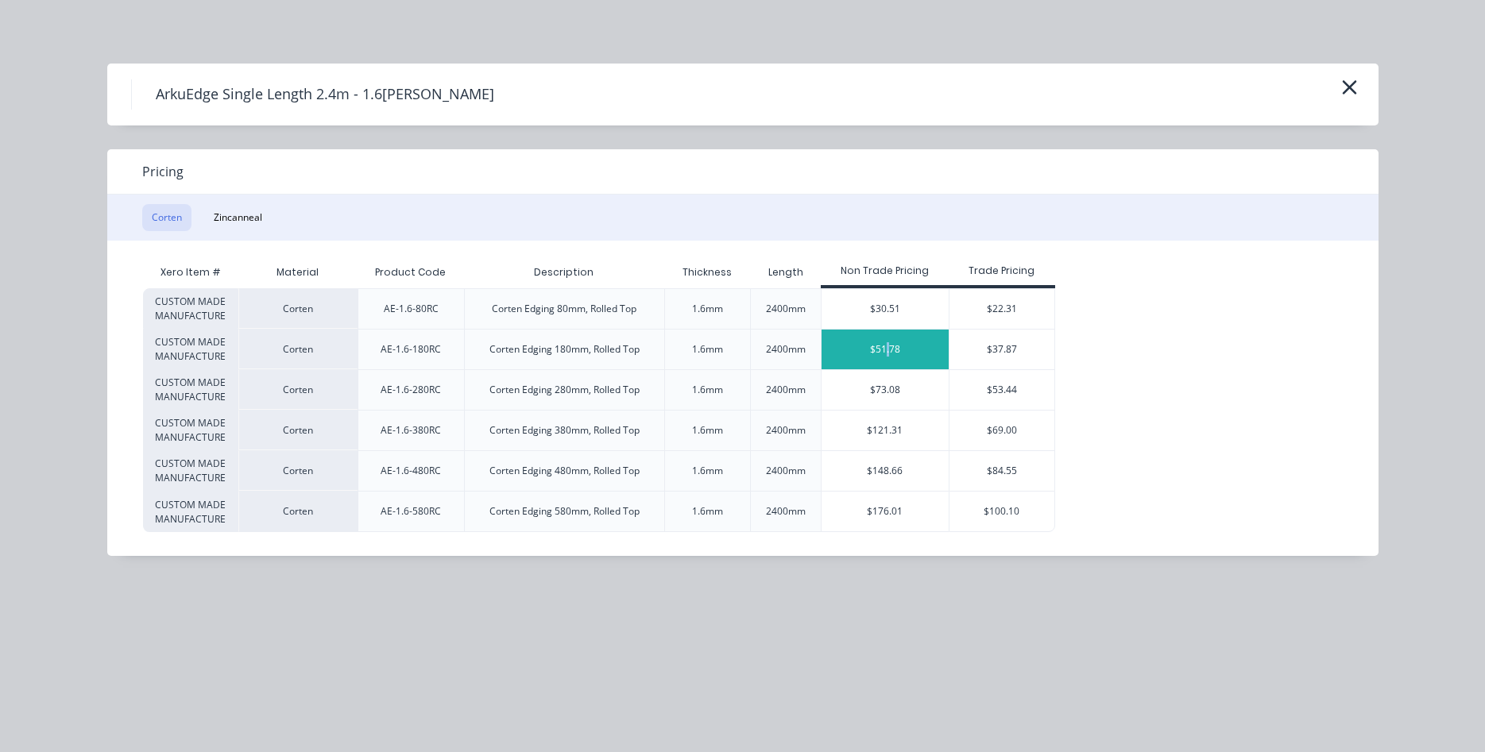
click at [886, 356] on div "$51.78" at bounding box center [885, 350] width 127 height 40
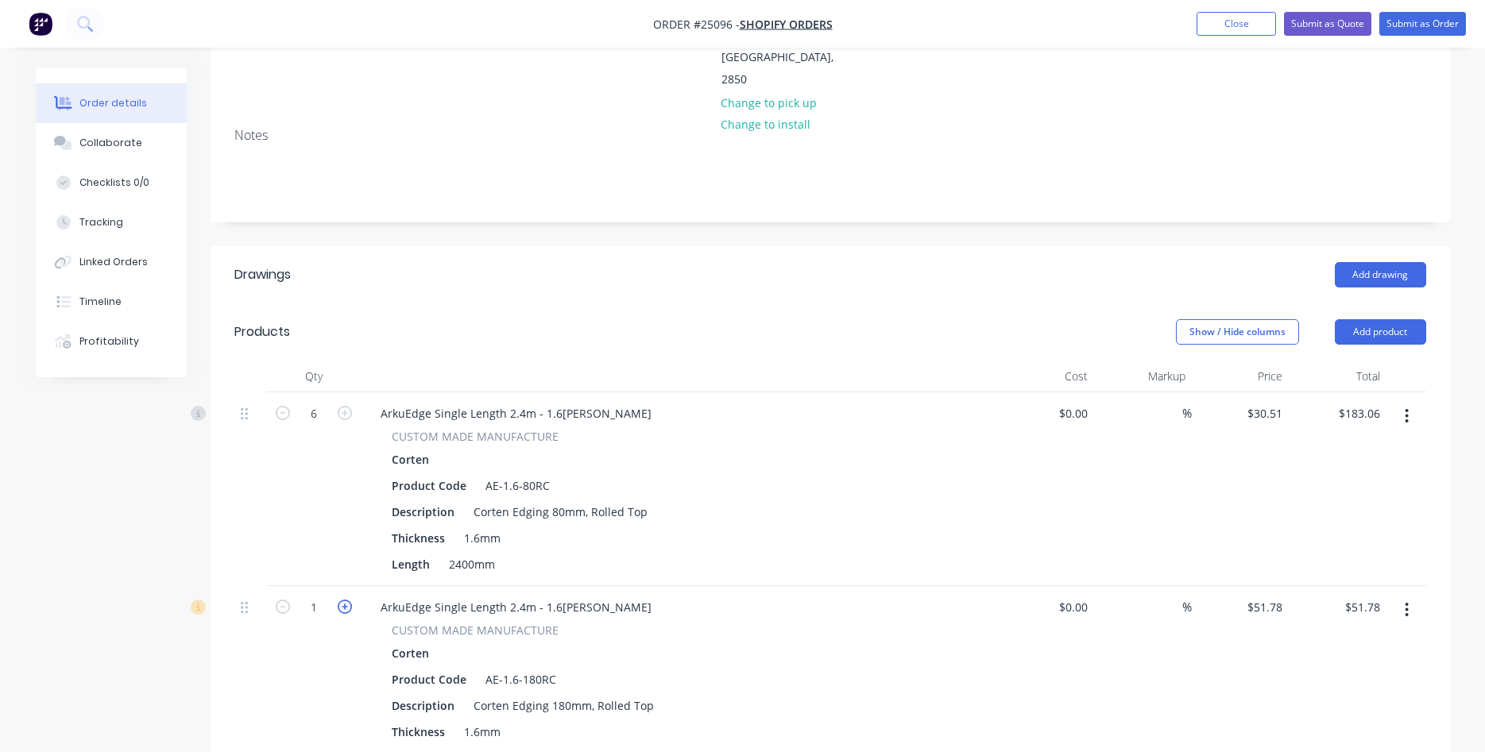
click at [348, 600] on icon "button" at bounding box center [345, 607] width 14 height 14
type input "2"
type input "$103.56"
click at [348, 600] on icon "button" at bounding box center [345, 607] width 14 height 14
type input "3"
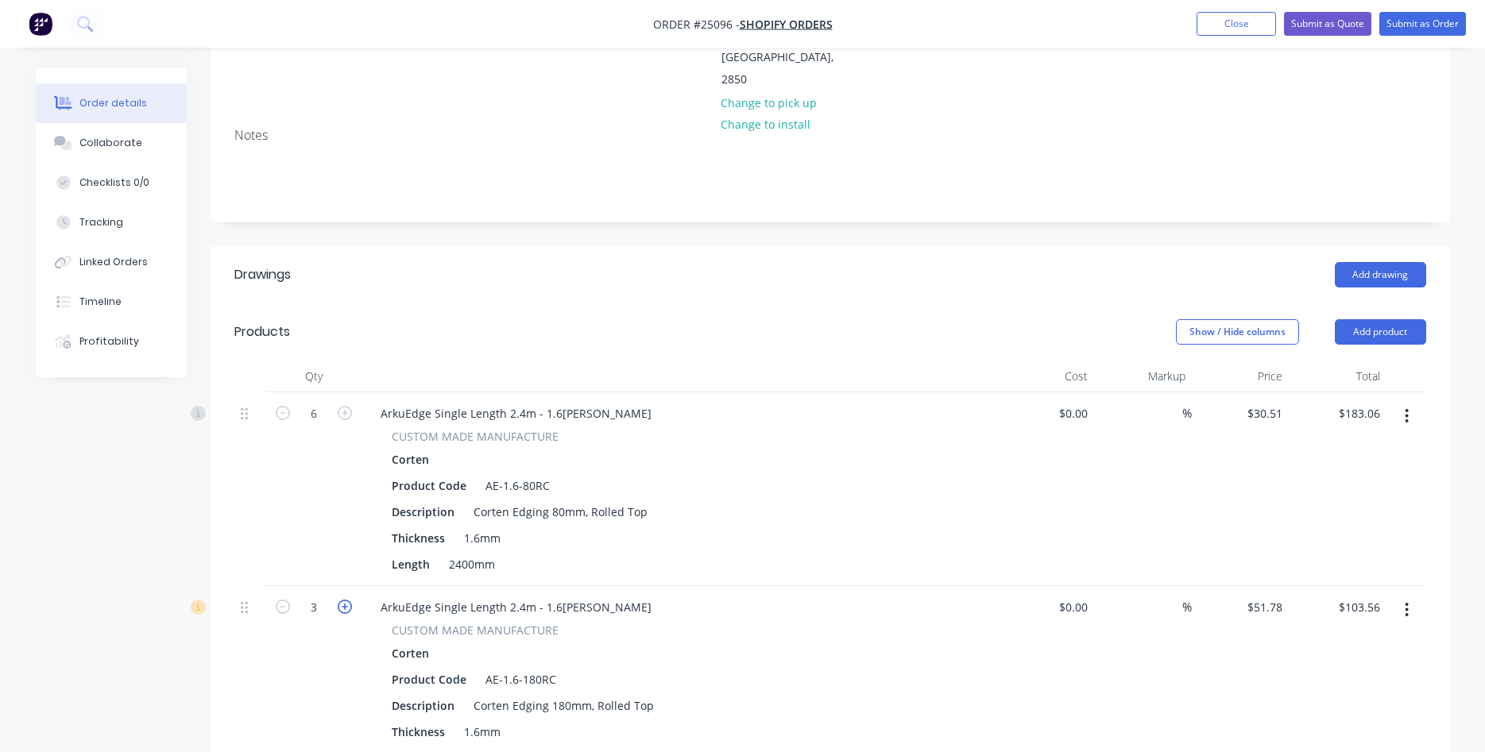
type input "$155.34"
click at [1362, 319] on button "Add product" at bounding box center [1380, 331] width 91 height 25
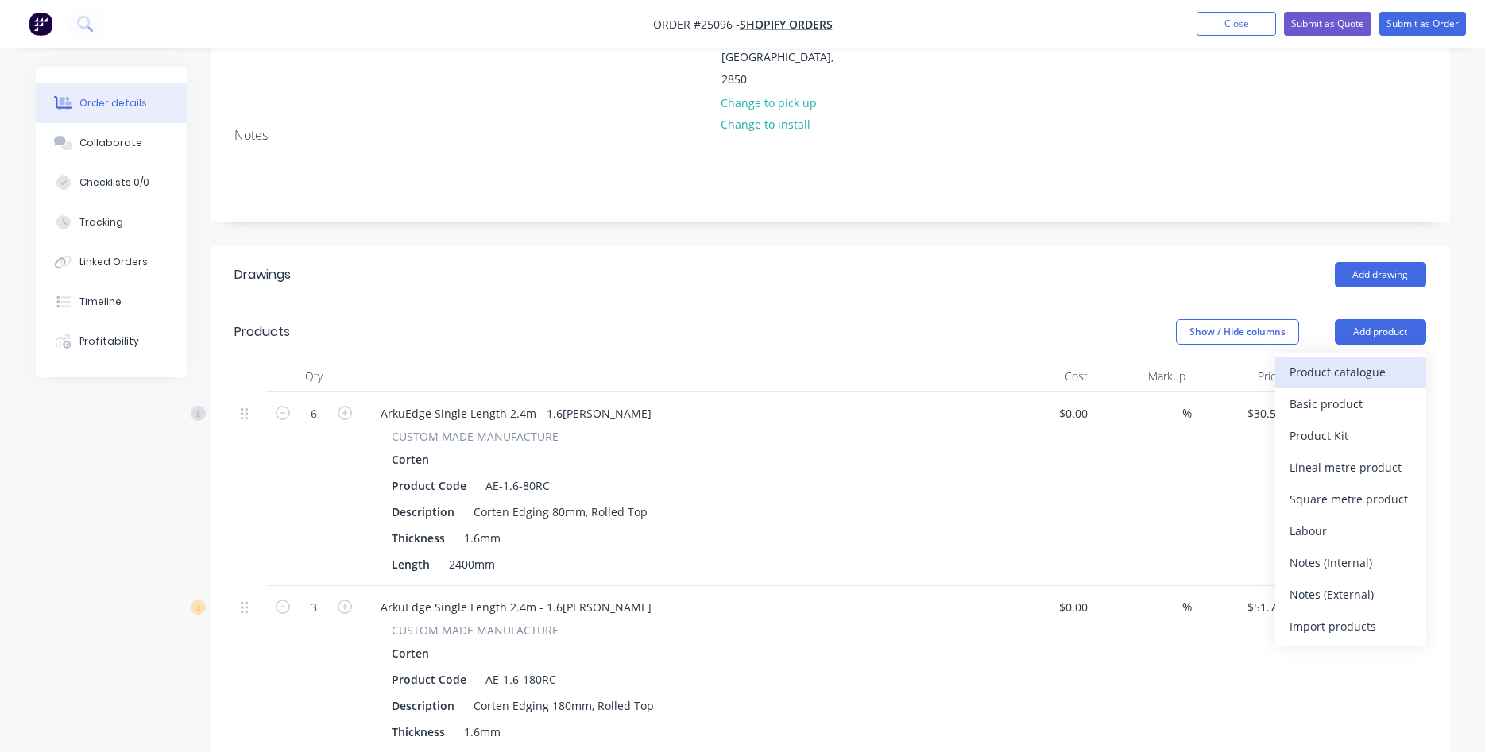
click at [1336, 361] on div "Product catalogue" at bounding box center [1351, 372] width 122 height 23
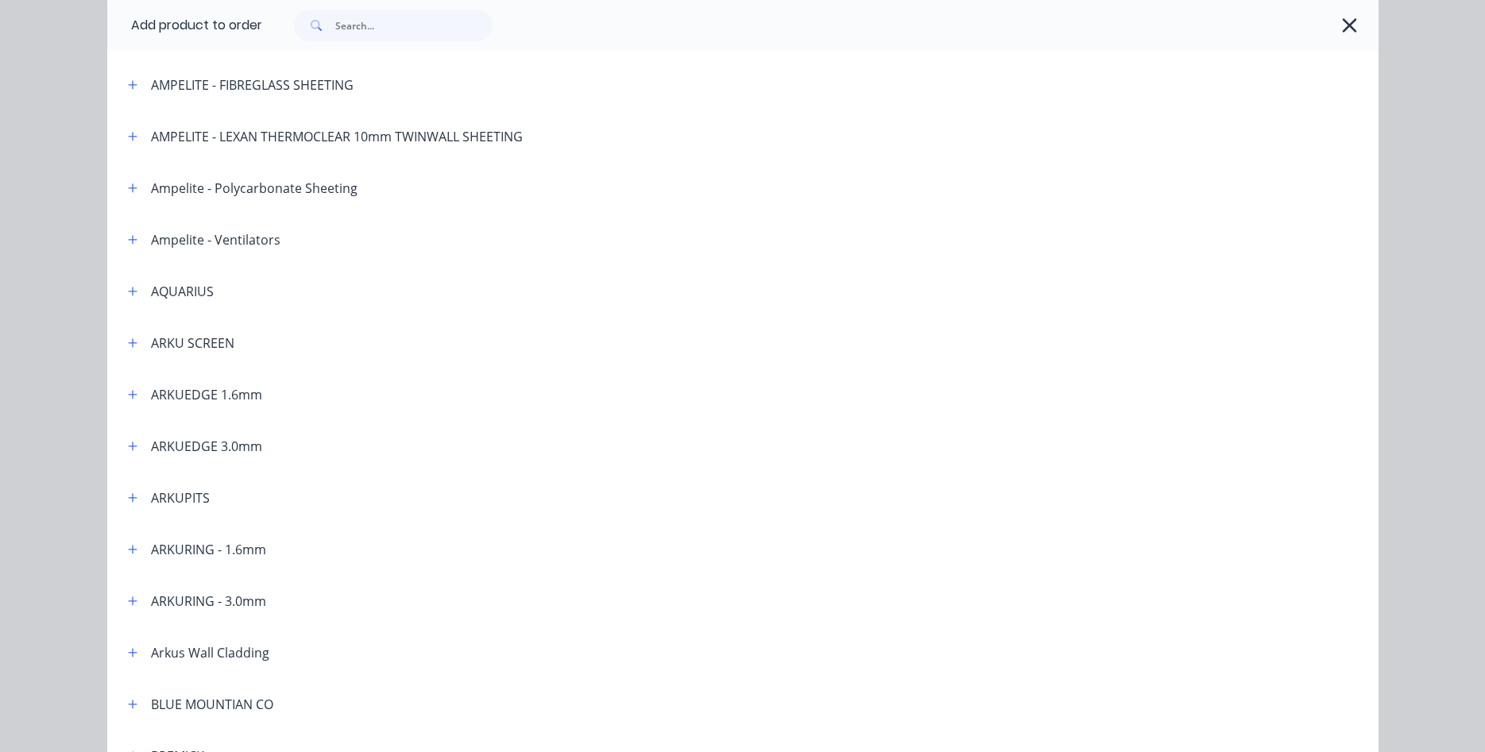
scroll to position [272, 0]
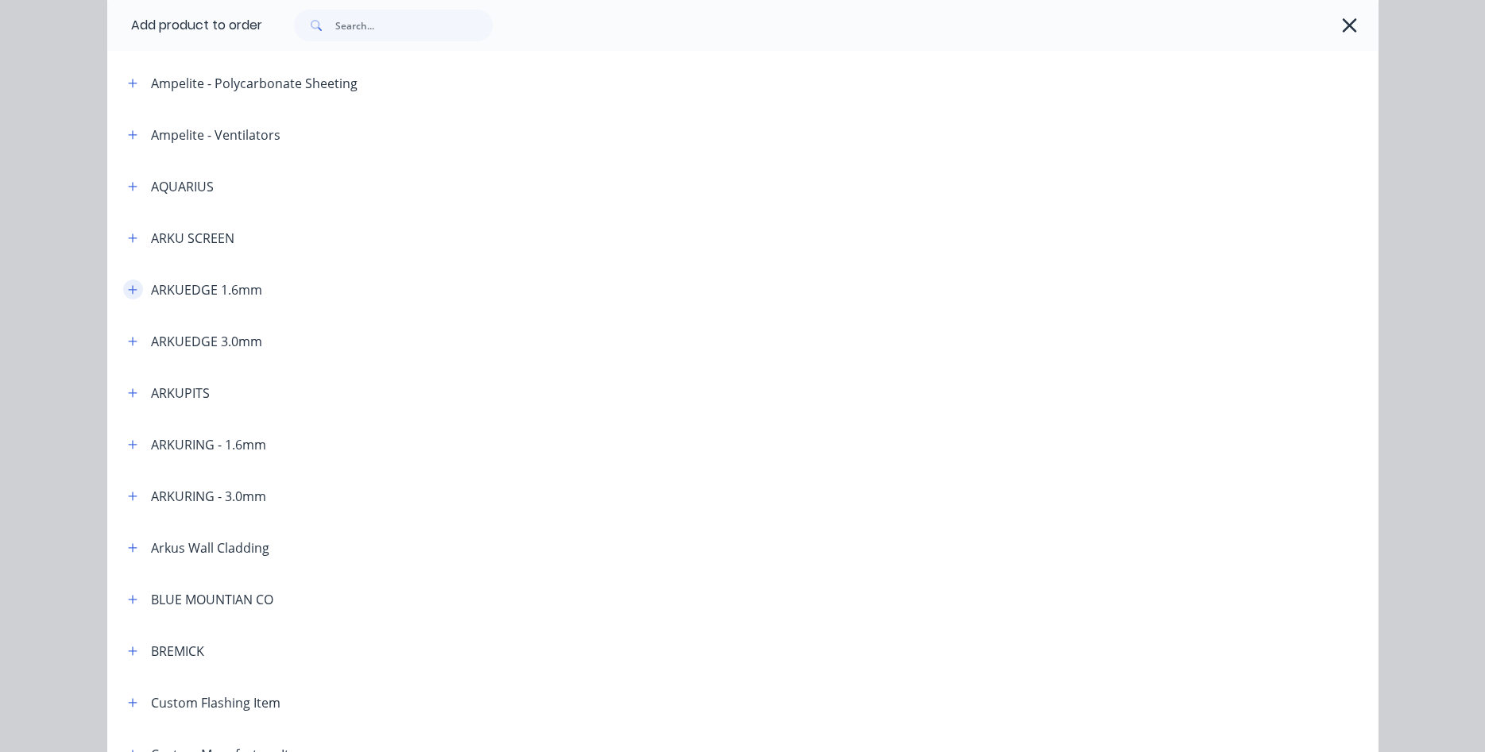
click at [127, 289] on button "button" at bounding box center [133, 290] width 20 height 20
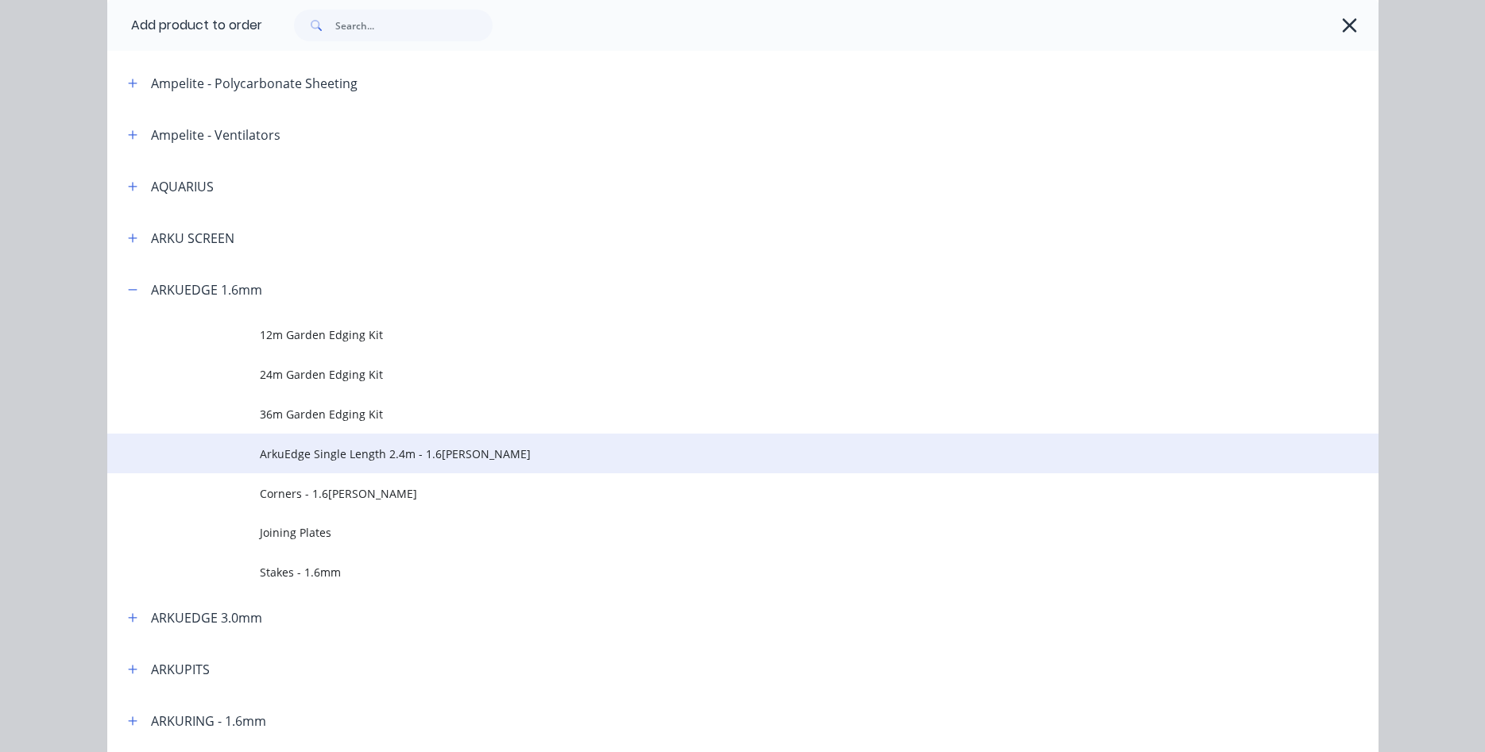
click at [346, 454] on span "ArkuEdge Single Length 2.4m - 1.6[PERSON_NAME]" at bounding box center [707, 454] width 895 height 17
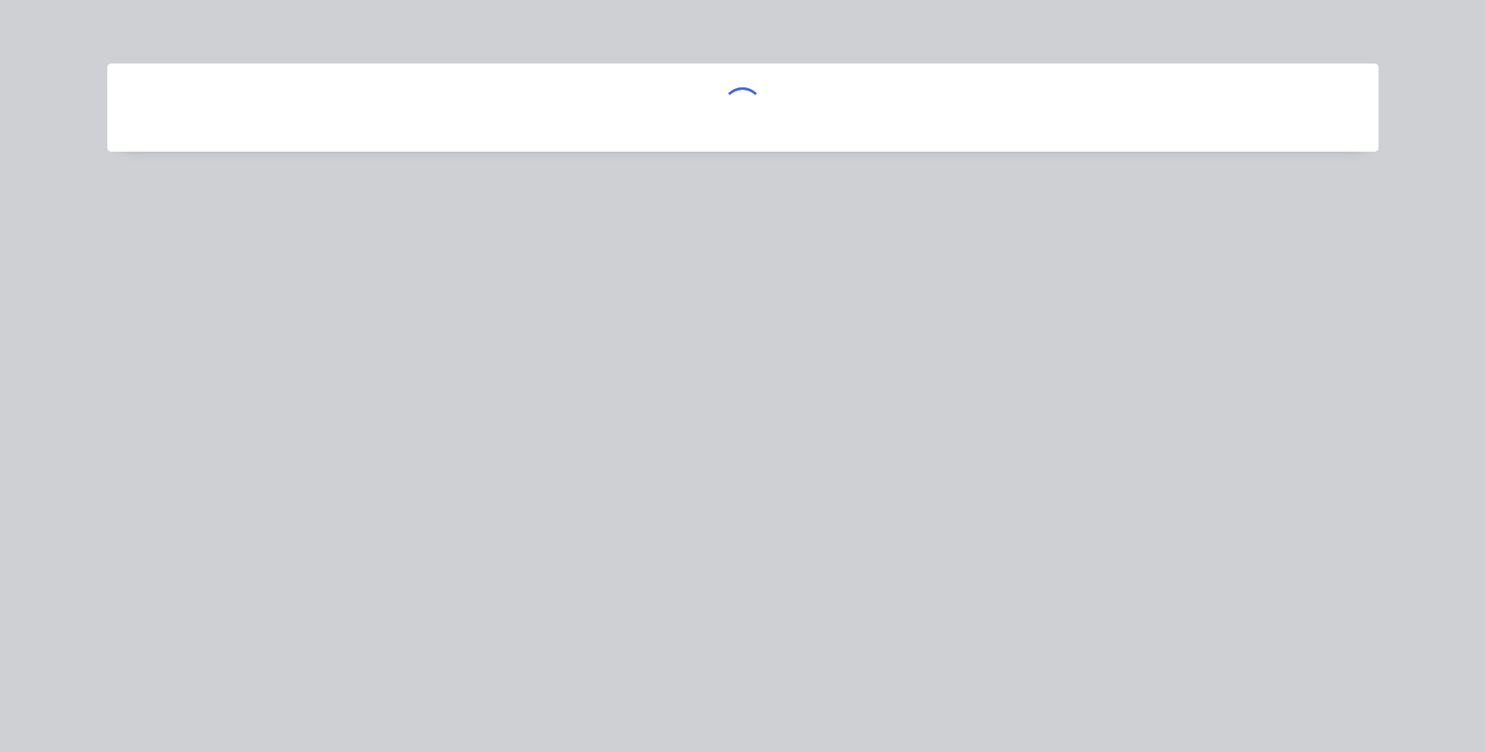
scroll to position [0, 0]
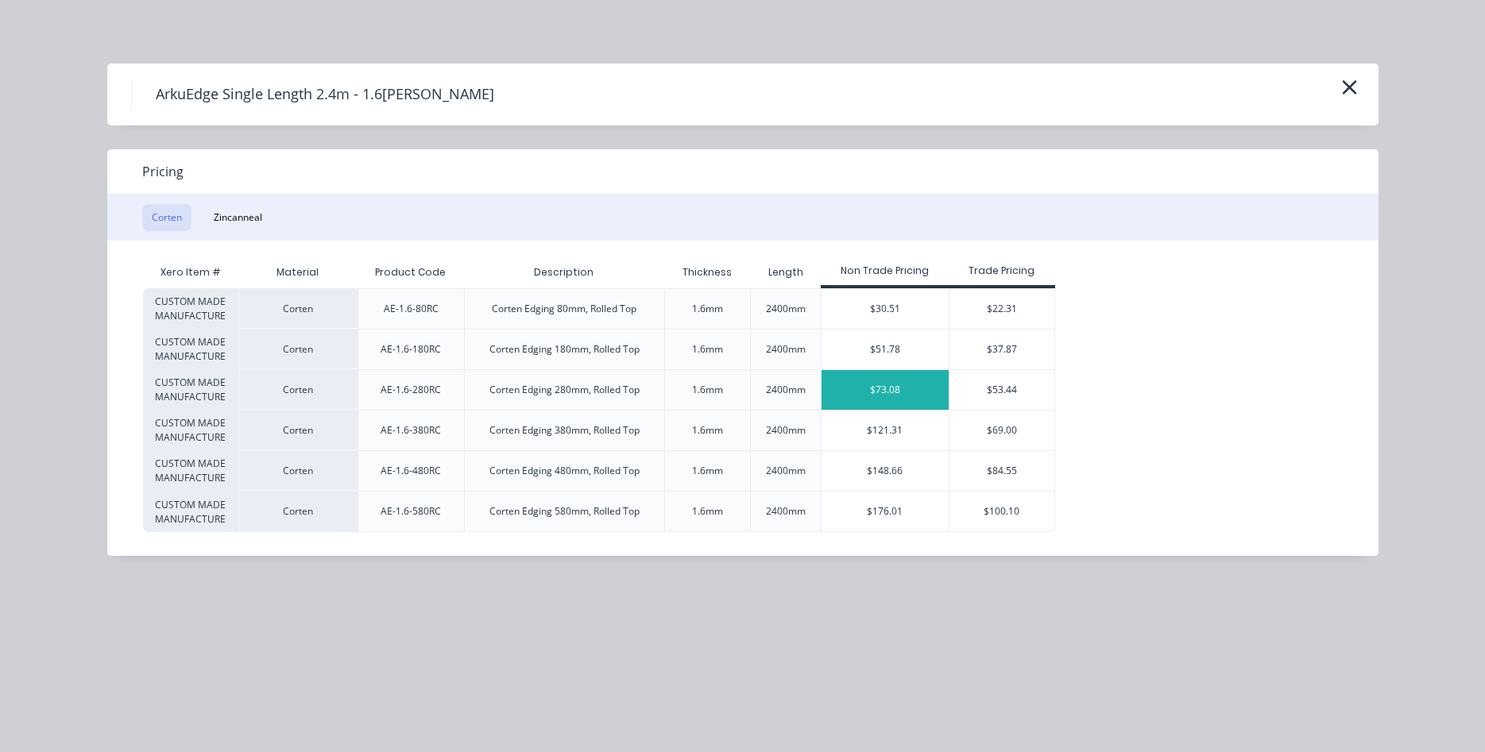
click at [881, 396] on div "$73.08" at bounding box center [885, 390] width 127 height 40
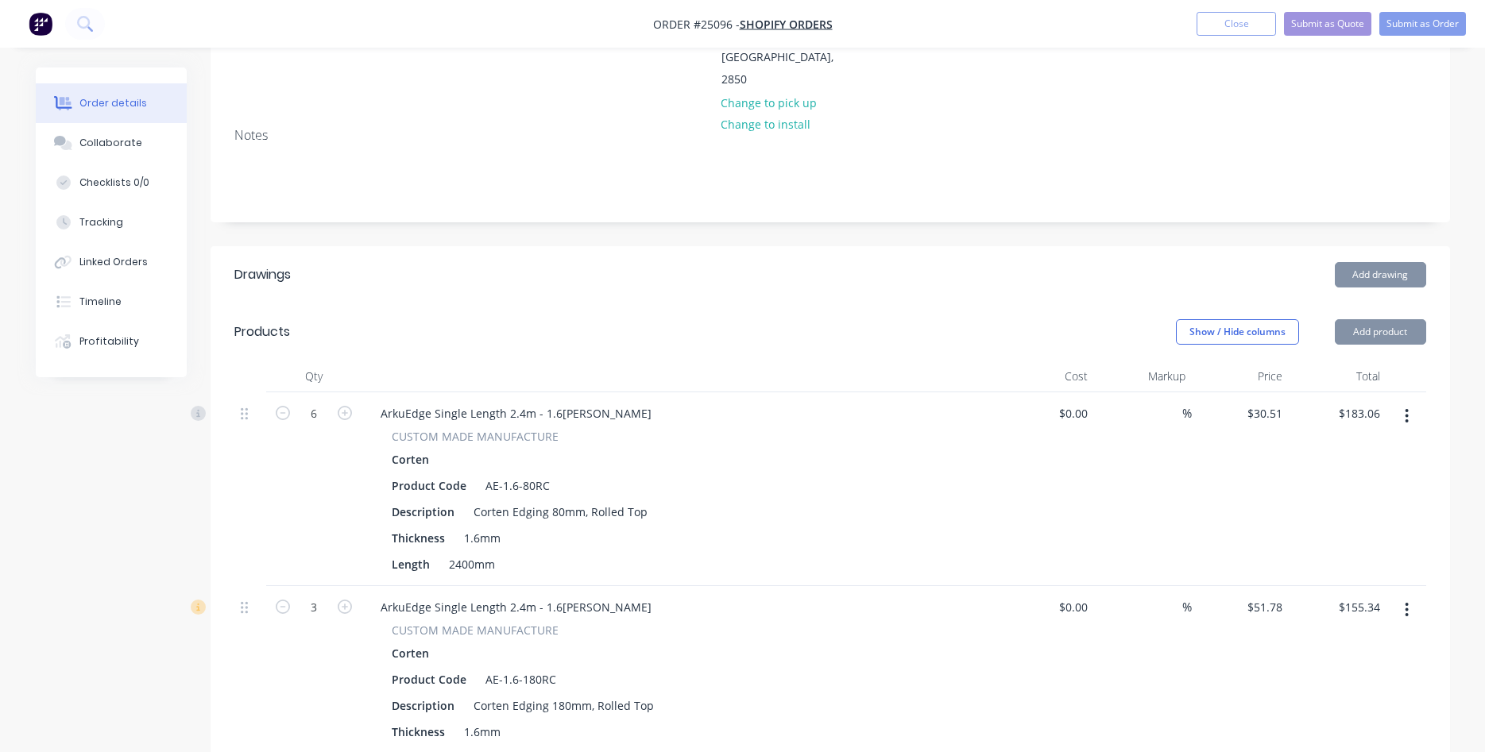
type input "$73.08"
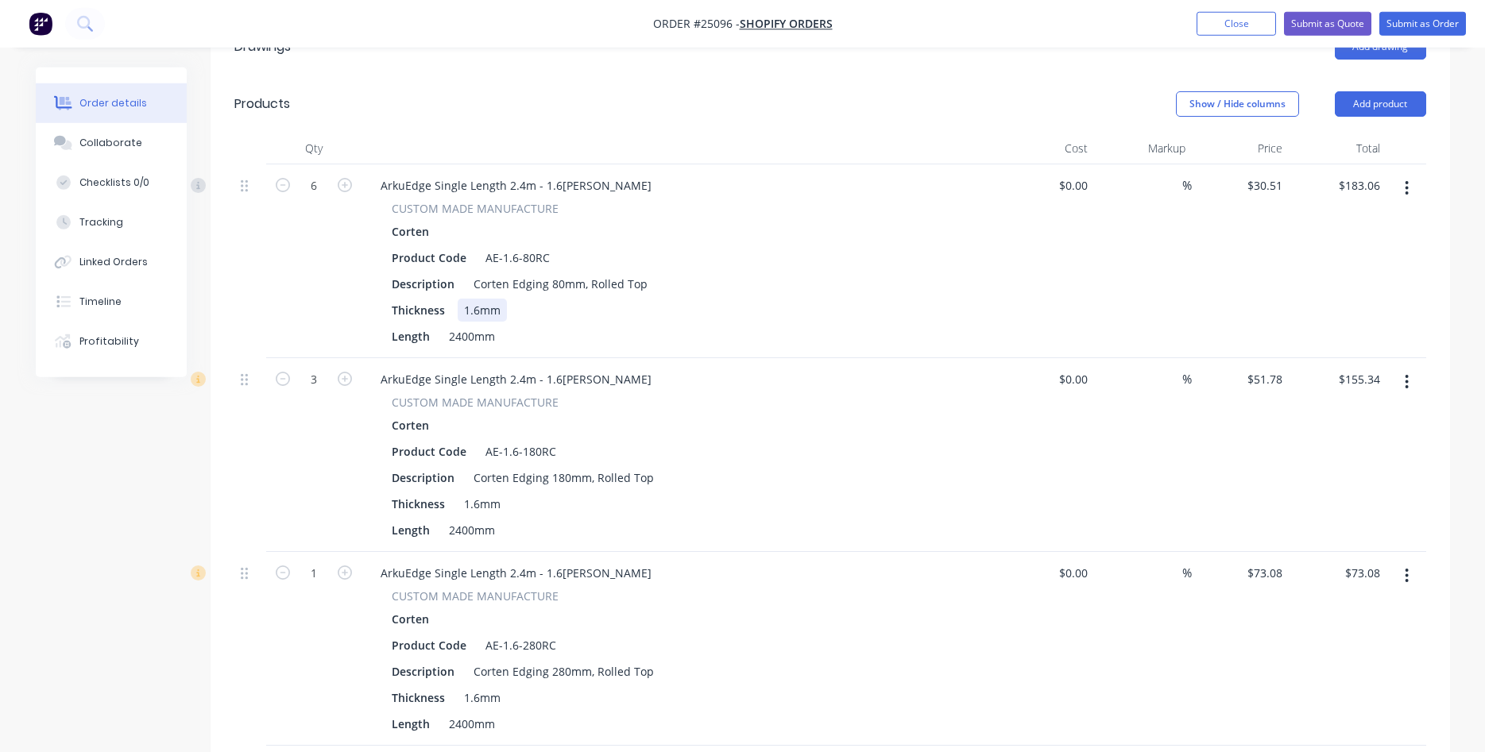
scroll to position [486, 0]
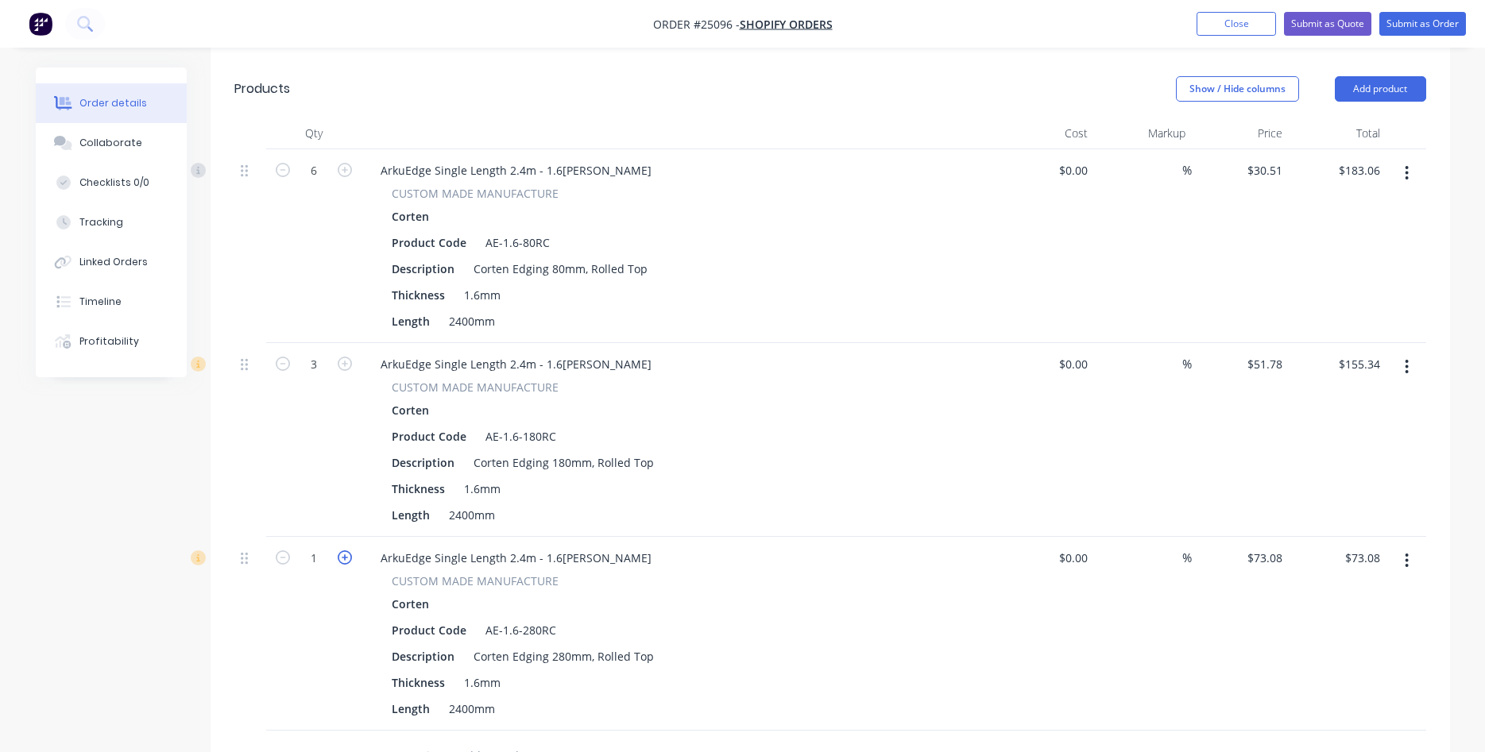
click at [346, 551] on icon "button" at bounding box center [345, 558] width 14 height 14
type input "2"
type input "$146.16"
click at [346, 551] on icon "button" at bounding box center [345, 558] width 14 height 14
type input "3"
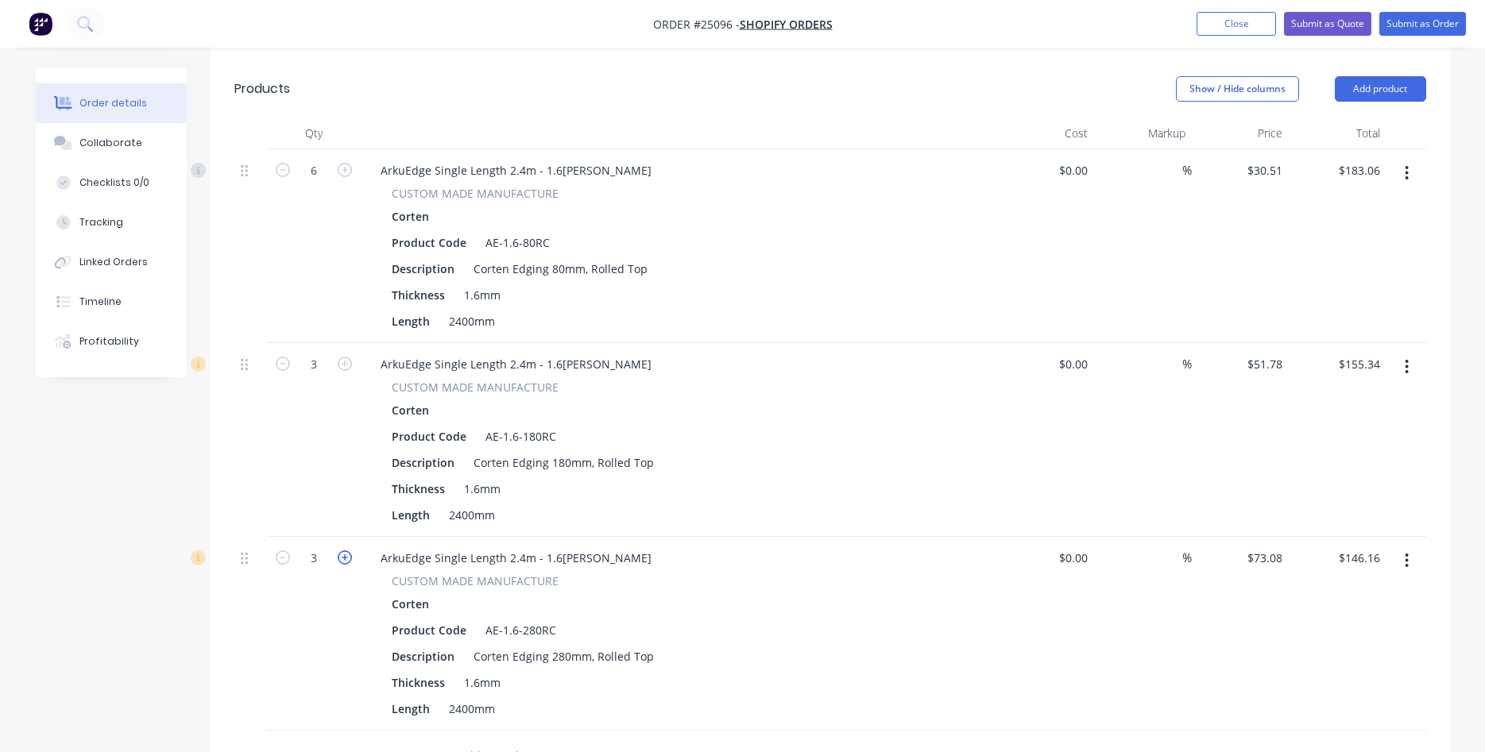
type input "$219.24"
click at [346, 551] on icon "button" at bounding box center [345, 558] width 14 height 14
type input "4"
type input "$292.32"
click at [346, 551] on icon "button" at bounding box center [345, 558] width 14 height 14
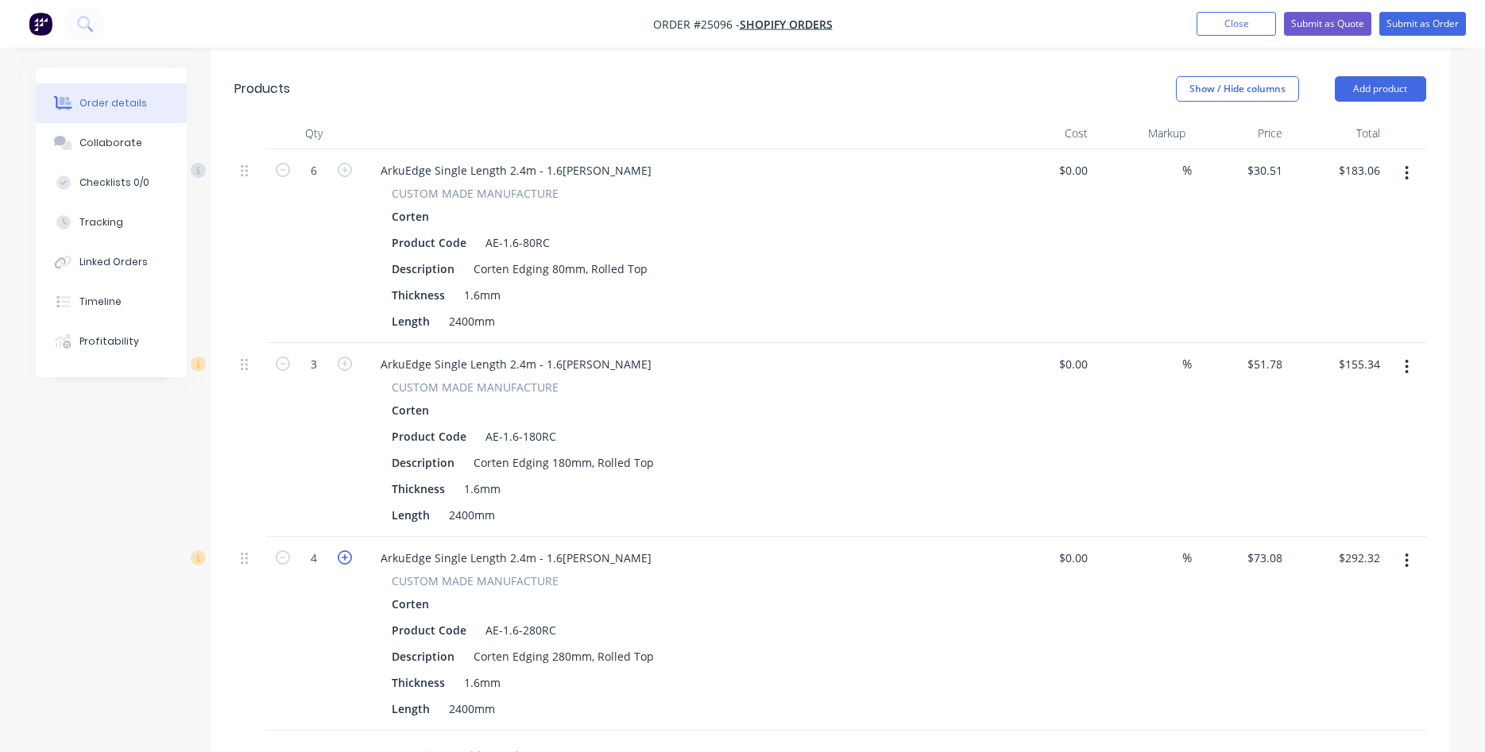
type input "5"
type input "$365.40"
click at [346, 551] on icon "button" at bounding box center [345, 558] width 14 height 14
type input "6"
type input "$438.48"
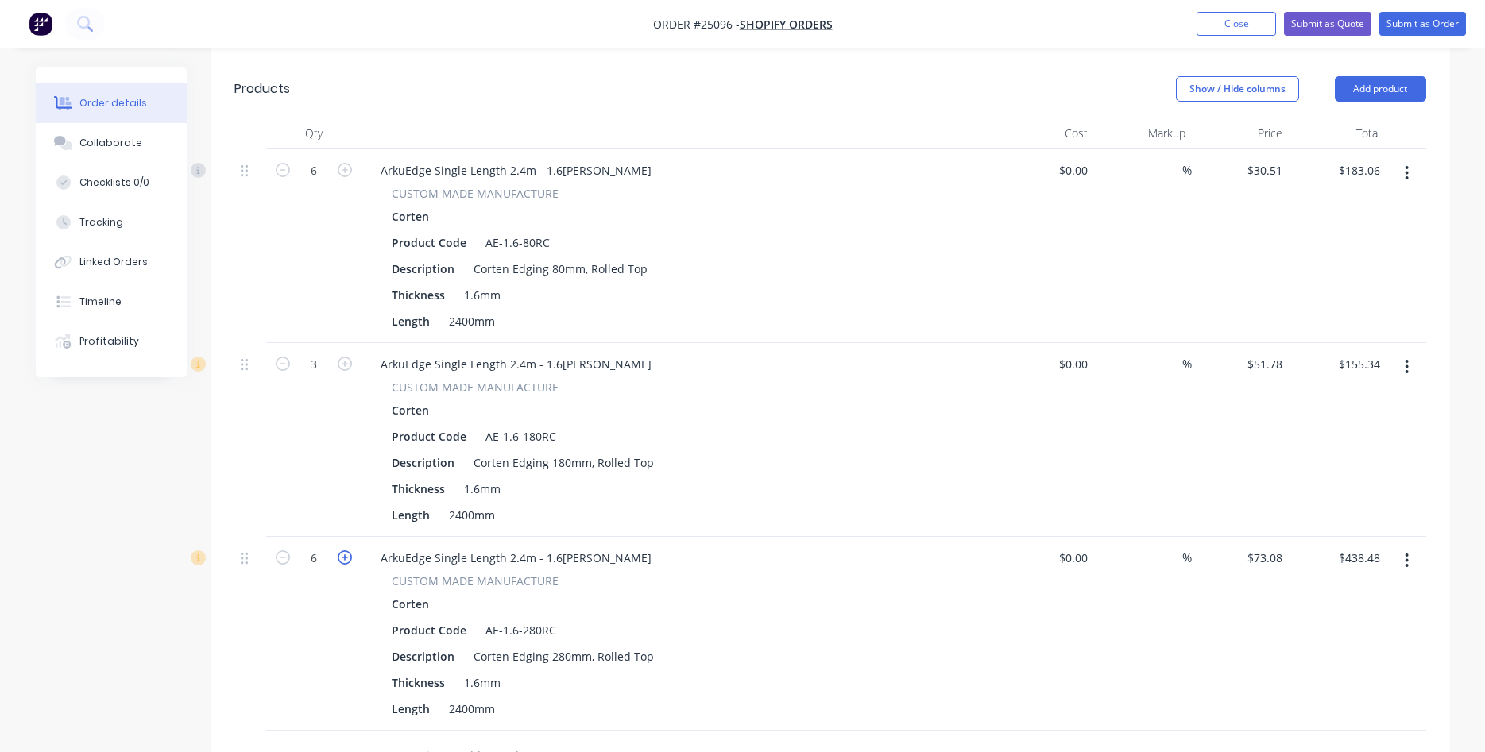
click at [346, 551] on icon "button" at bounding box center [345, 558] width 14 height 14
type input "7"
type input "$511.56"
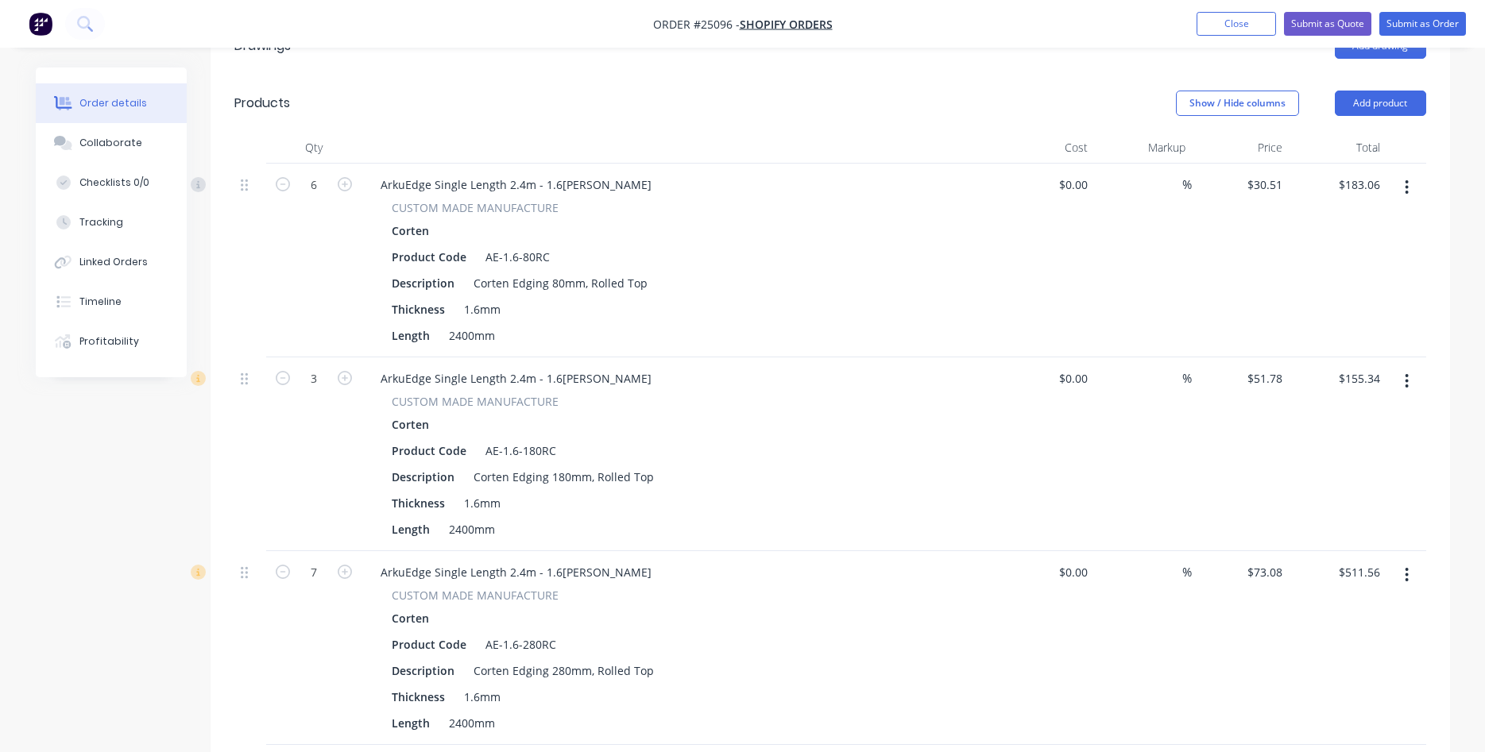
scroll to position [391, 0]
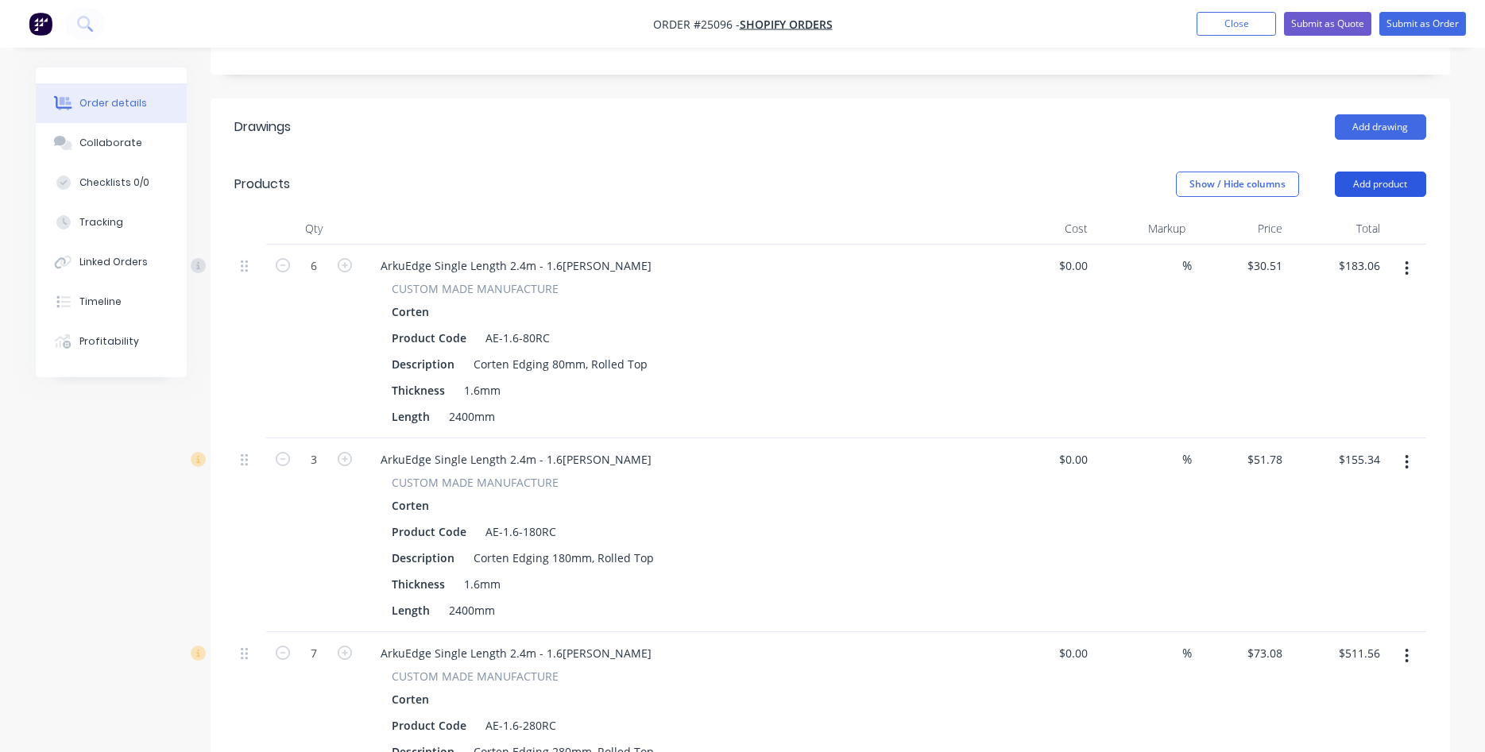
click at [1370, 172] on button "Add product" at bounding box center [1380, 184] width 91 height 25
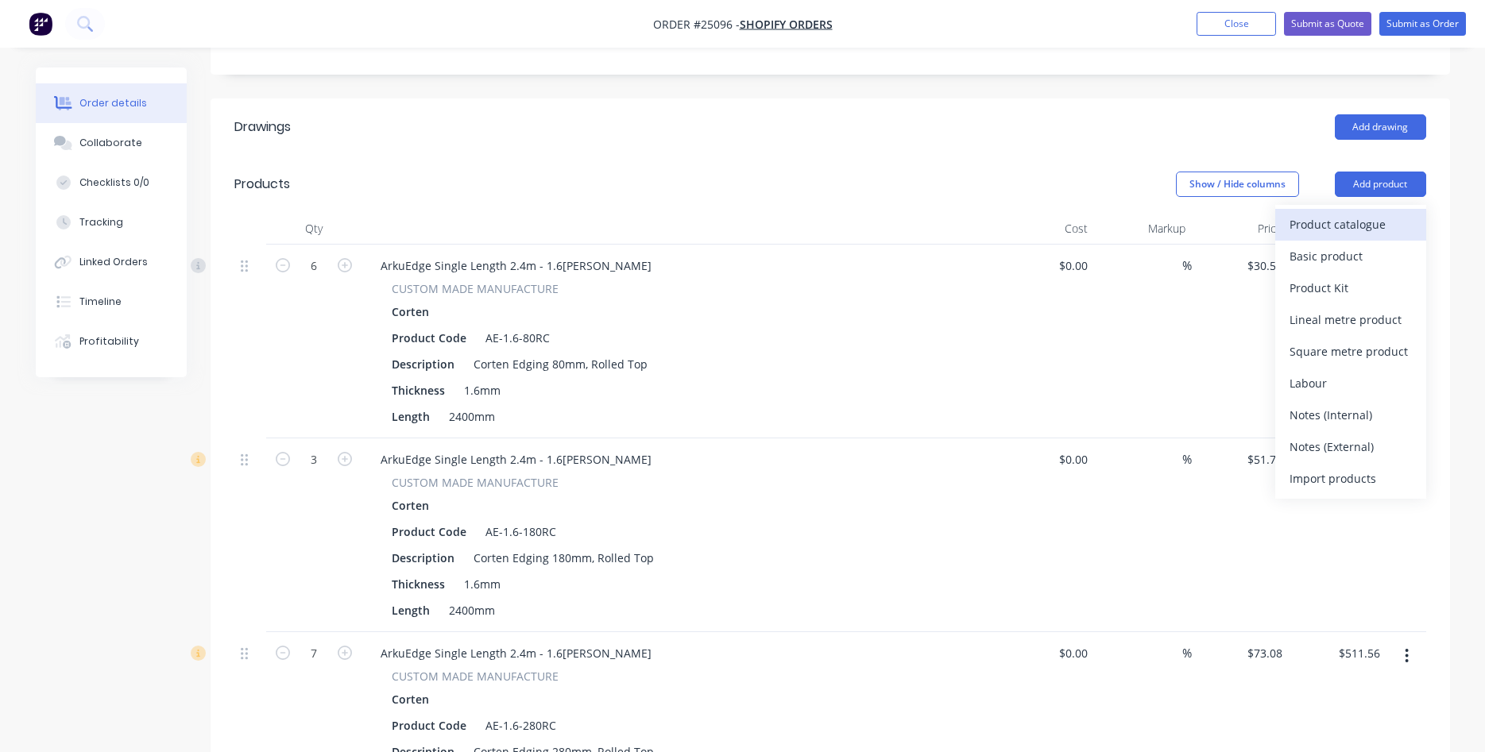
click at [1332, 213] on div "Product catalogue" at bounding box center [1351, 224] width 122 height 23
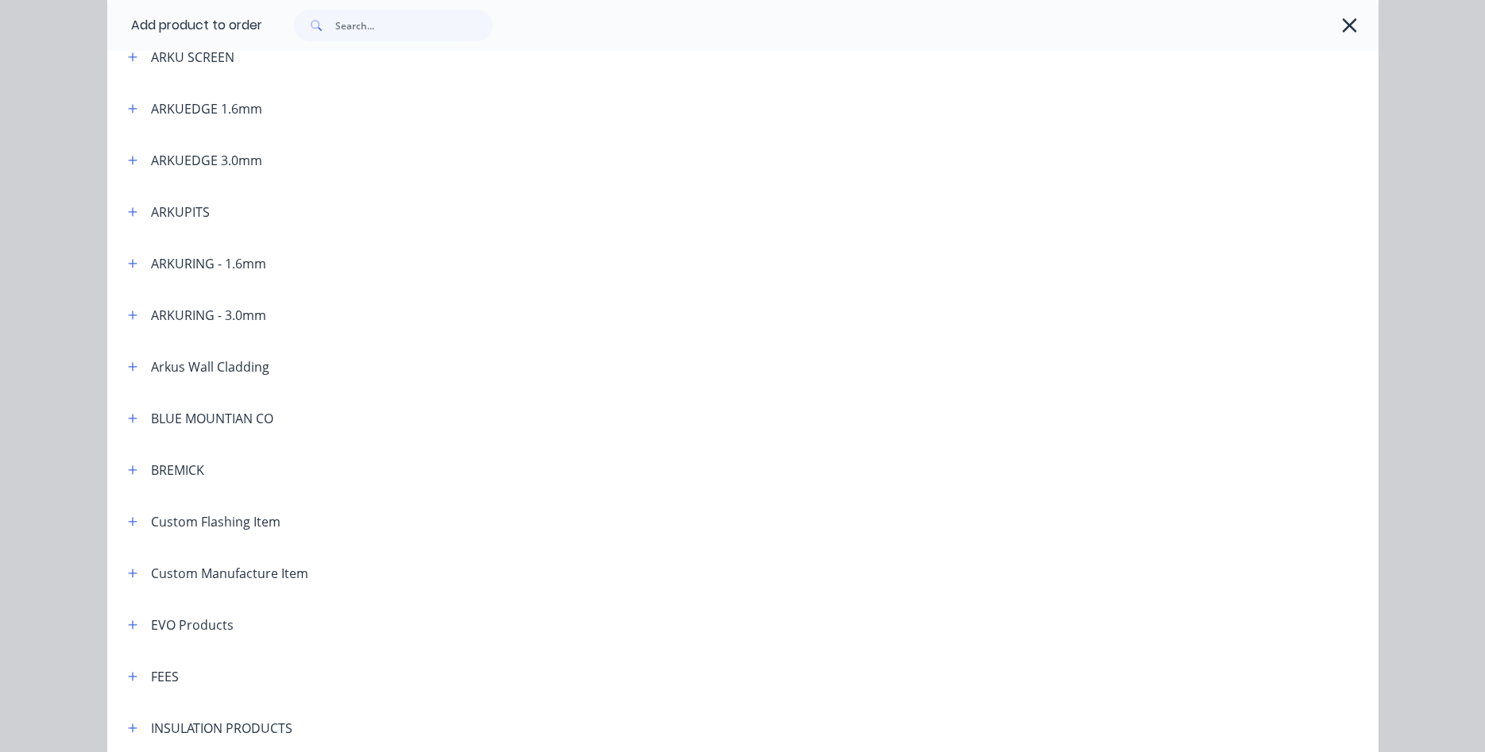
scroll to position [543, 0]
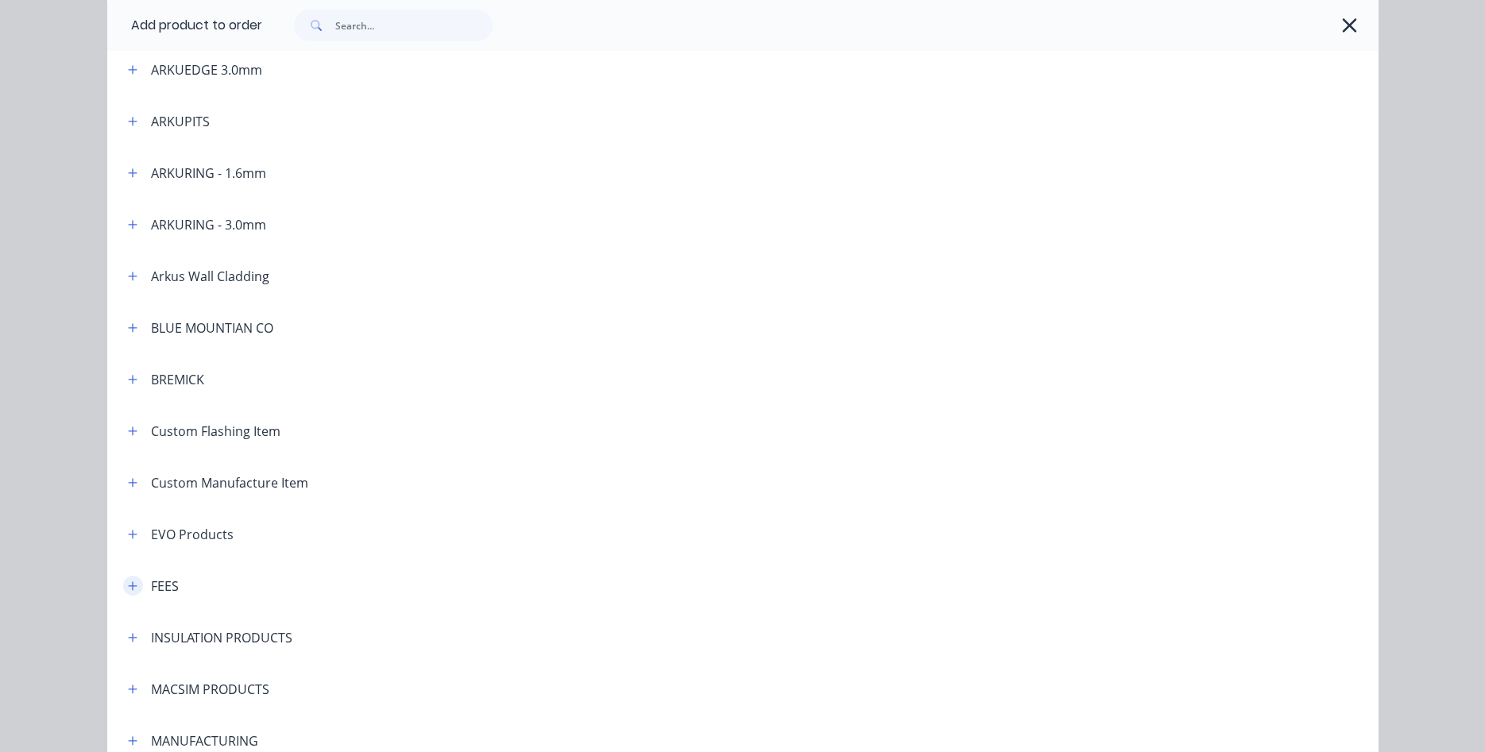
click at [137, 584] on icon "button" at bounding box center [133, 586] width 10 height 11
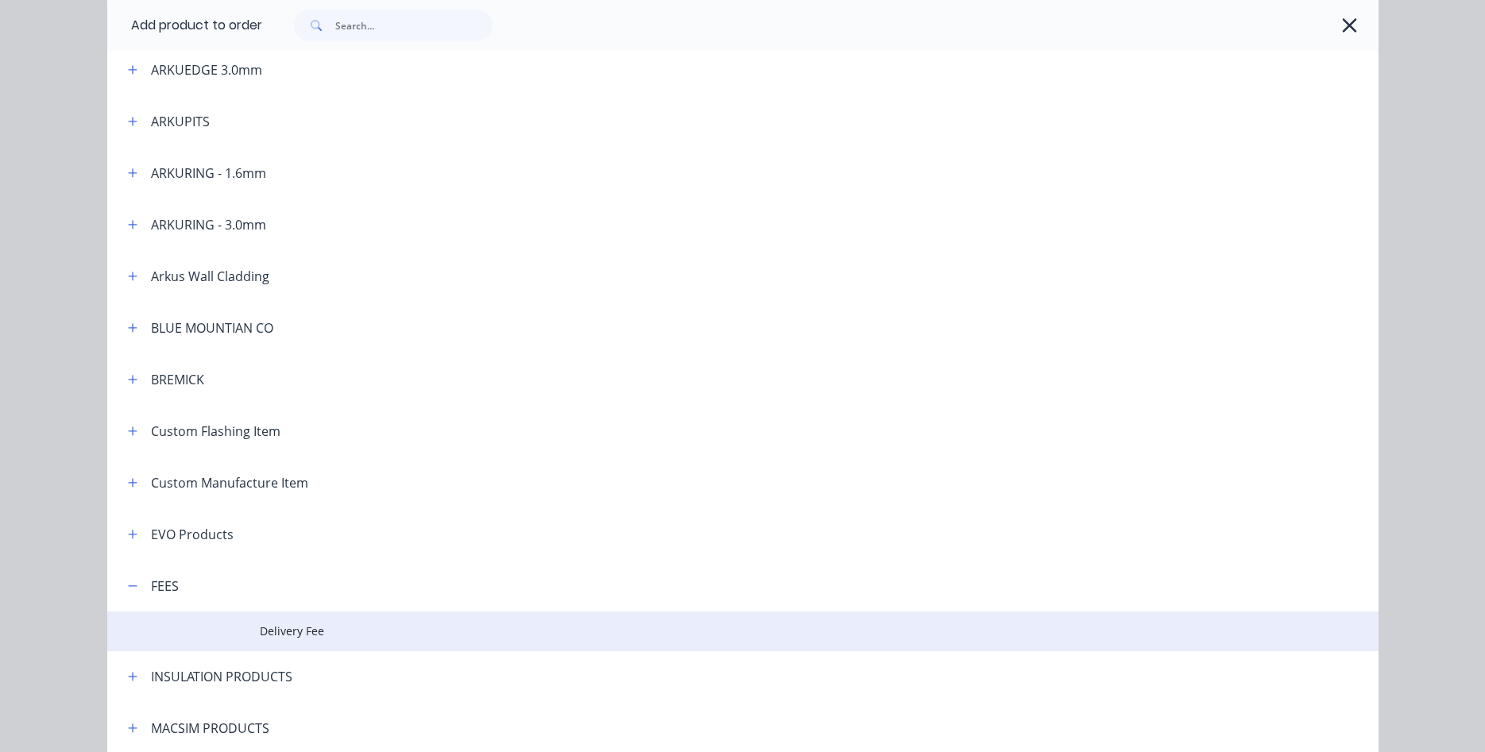
click at [299, 631] on span "Delivery Fee" at bounding box center [707, 631] width 895 height 17
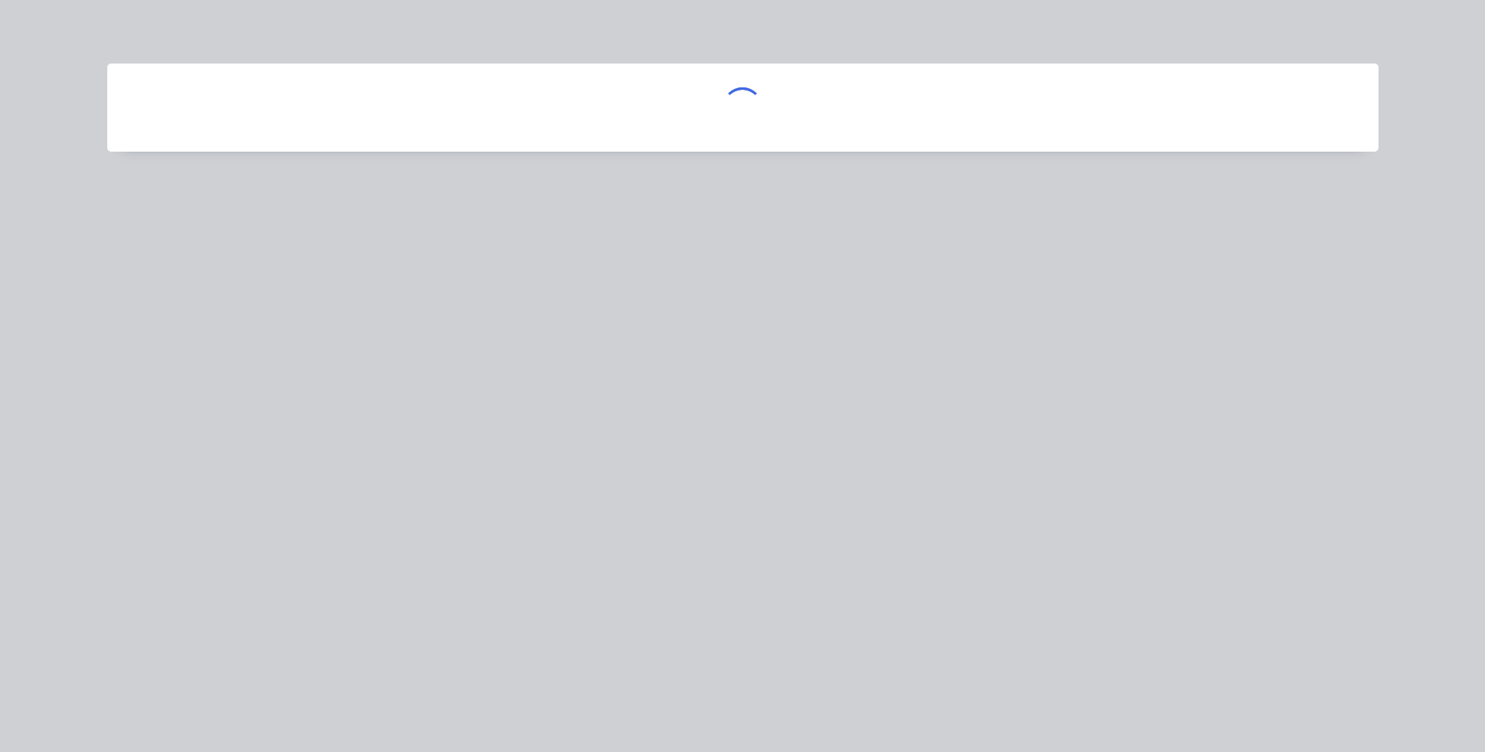
scroll to position [0, 0]
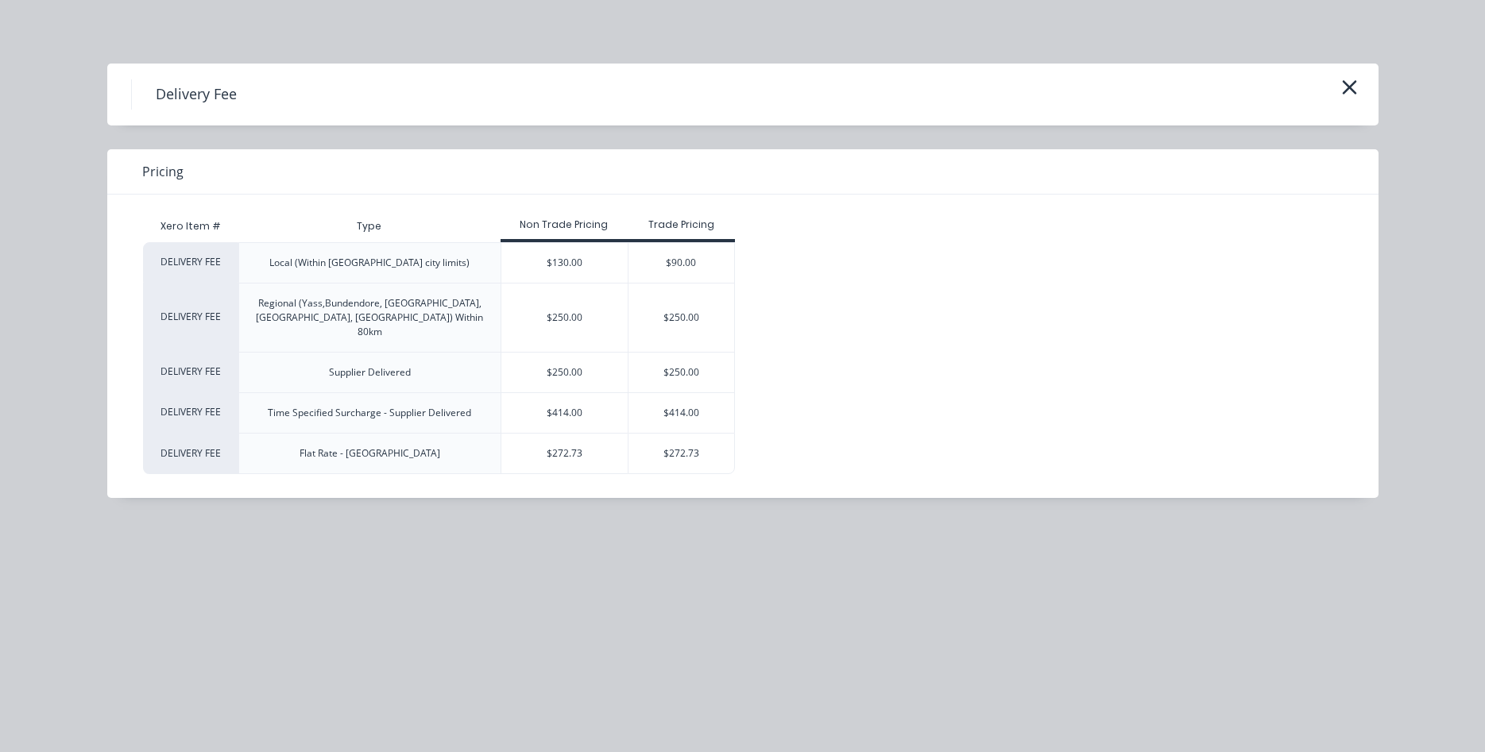
drag, startPoint x: 592, startPoint y: 445, endPoint x: 591, endPoint y: 431, distance: 13.5
click at [591, 434] on div "$272.73" at bounding box center [564, 454] width 127 height 40
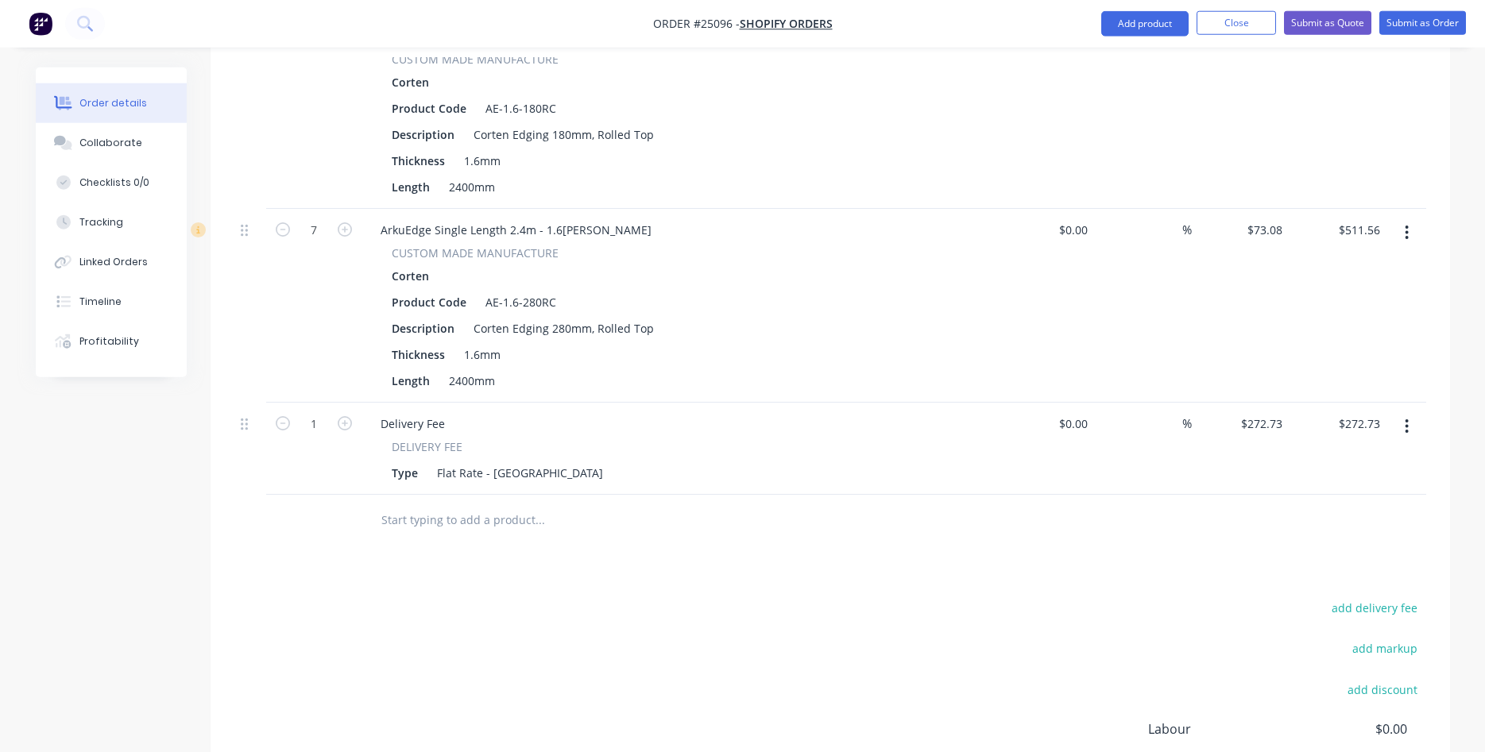
scroll to position [807, 0]
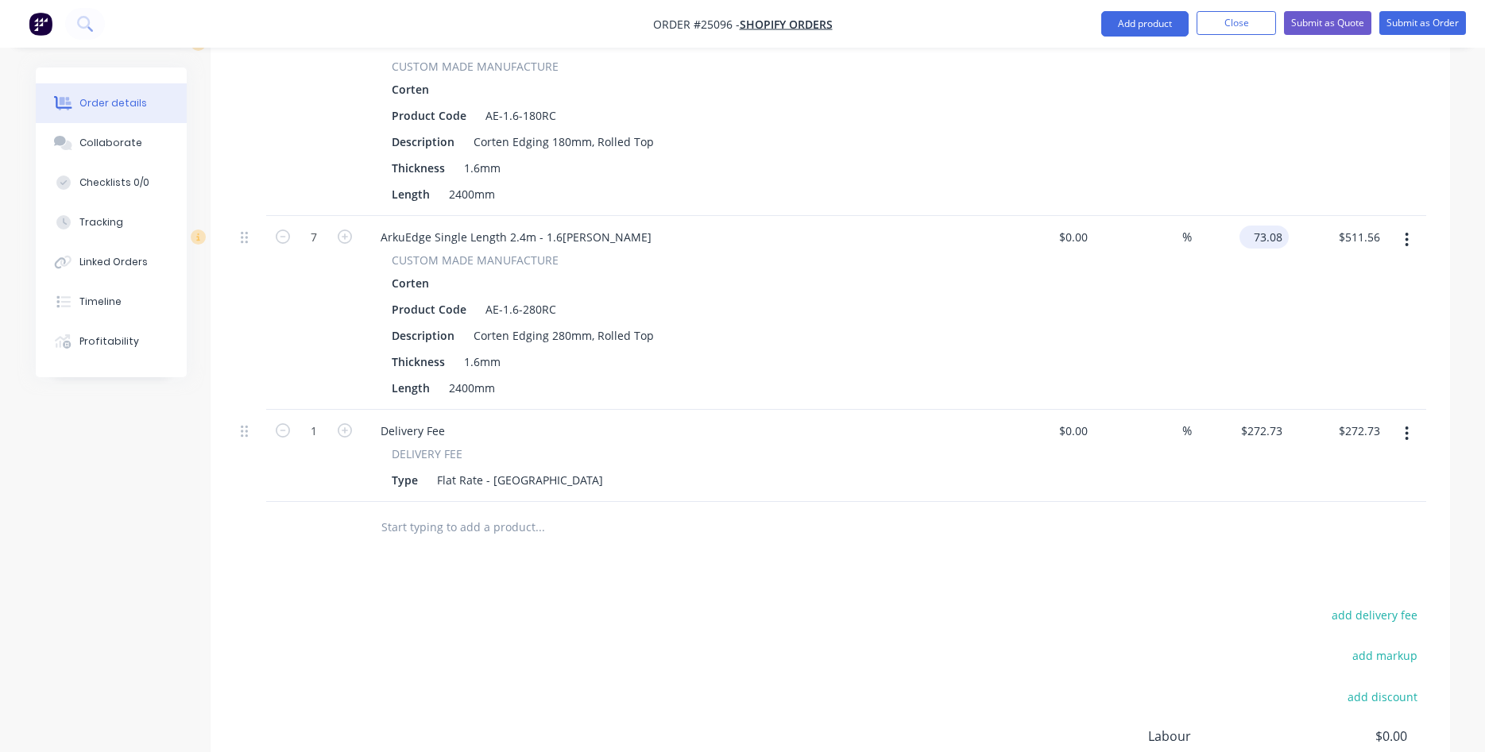
click at [1284, 226] on input "73.08" at bounding box center [1267, 237] width 43 height 23
click at [1284, 226] on input "73.08" at bounding box center [1270, 237] width 37 height 23
type input "$73.02"
type input "511.14"
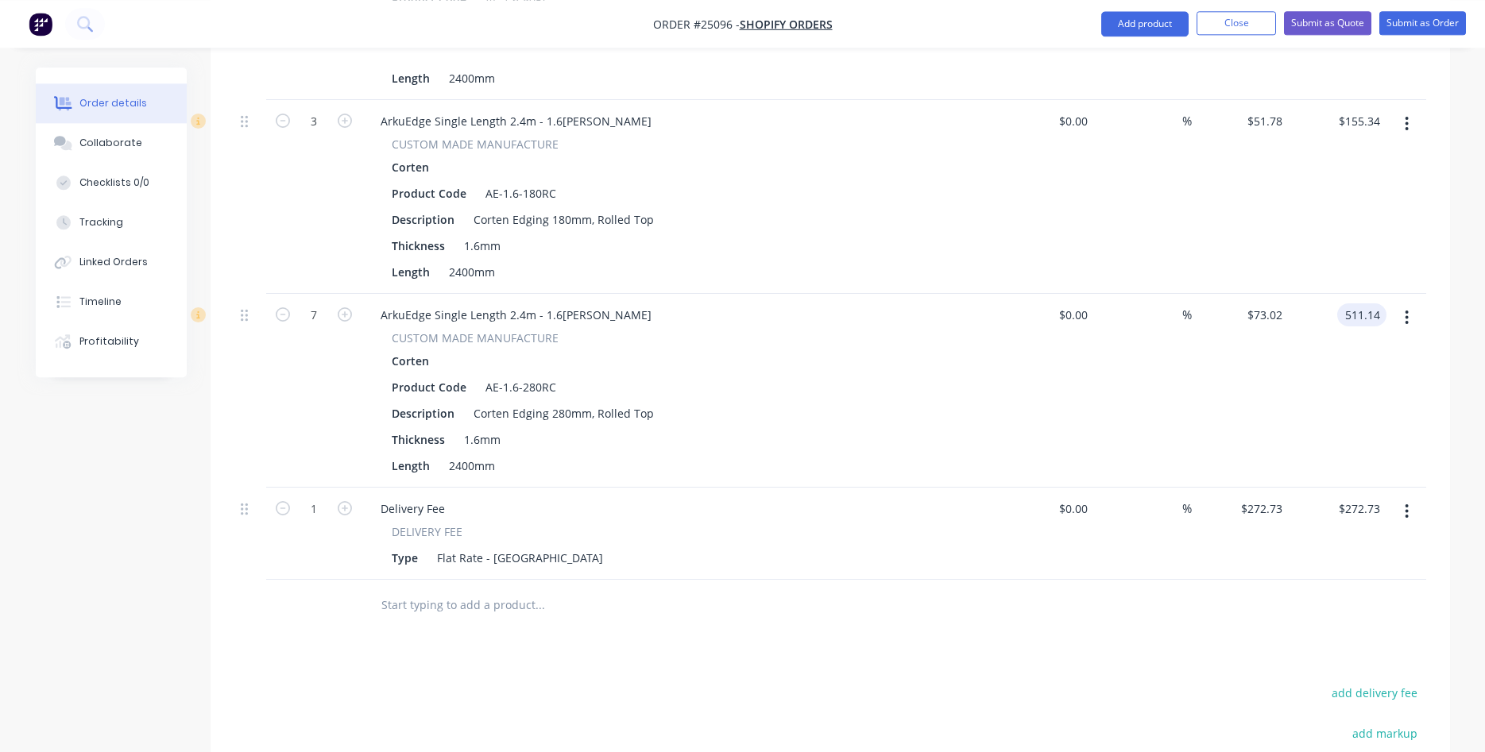
scroll to position [726, 0]
type input "73.02"
type input "$511.14"
click at [1286, 307] on input "73.02" at bounding box center [1267, 318] width 43 height 23
click at [1276, 307] on input "73.02" at bounding box center [1270, 318] width 37 height 23
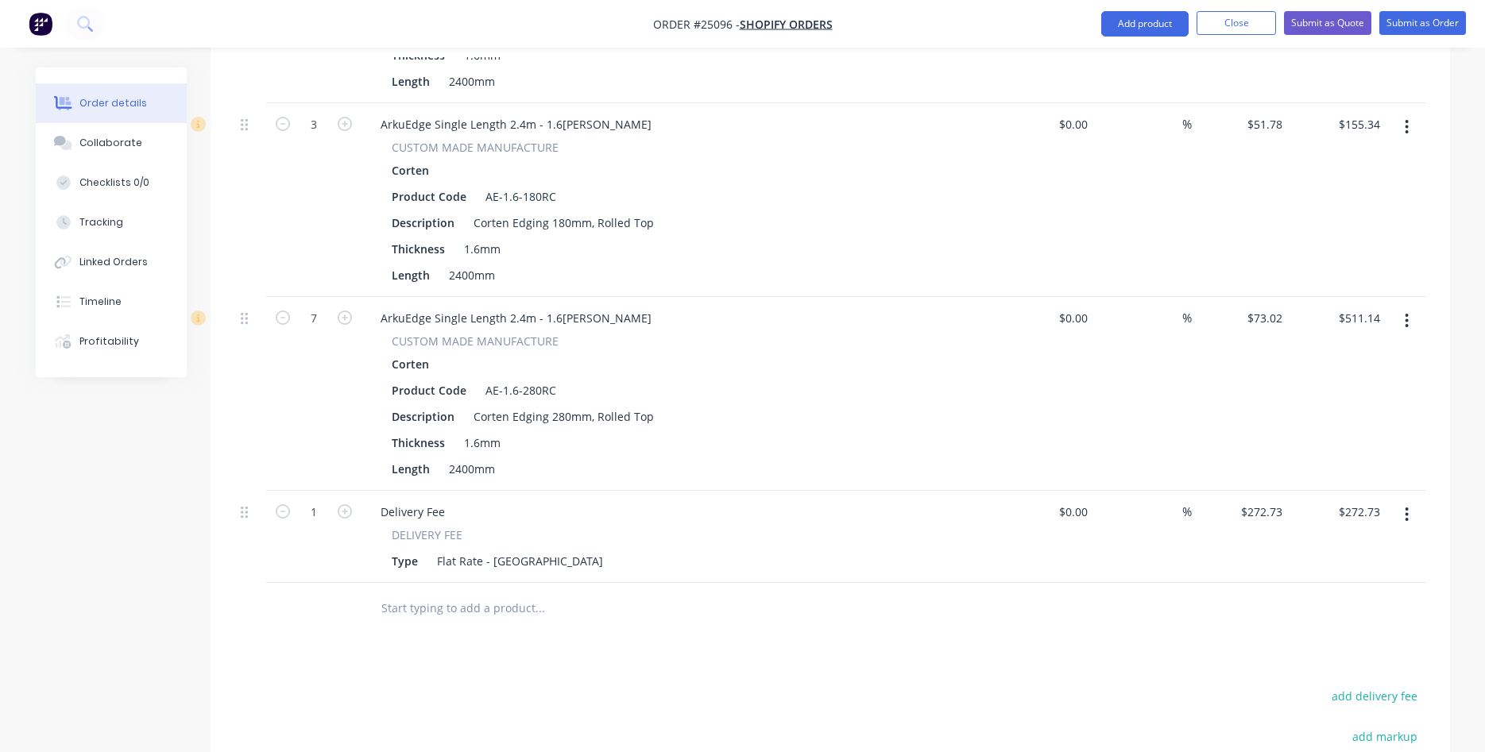
click at [1289, 297] on div "$511.14 $511.14" at bounding box center [1338, 394] width 98 height 194
click at [1281, 307] on input "73.02" at bounding box center [1267, 318] width 43 height 23
type input "$73.05"
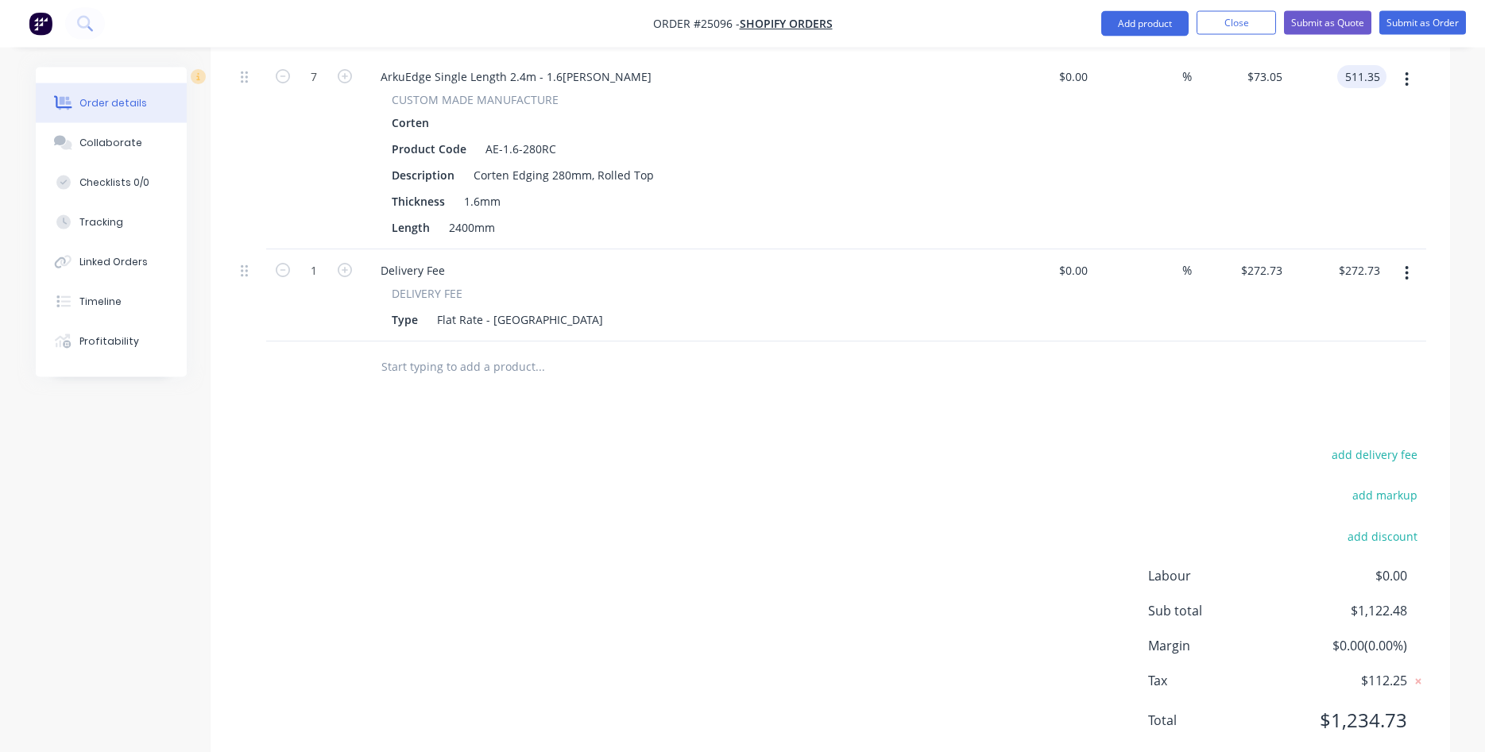
scroll to position [969, 0]
type input "$511.35"
click at [1313, 344] on div at bounding box center [830, 366] width 1192 height 52
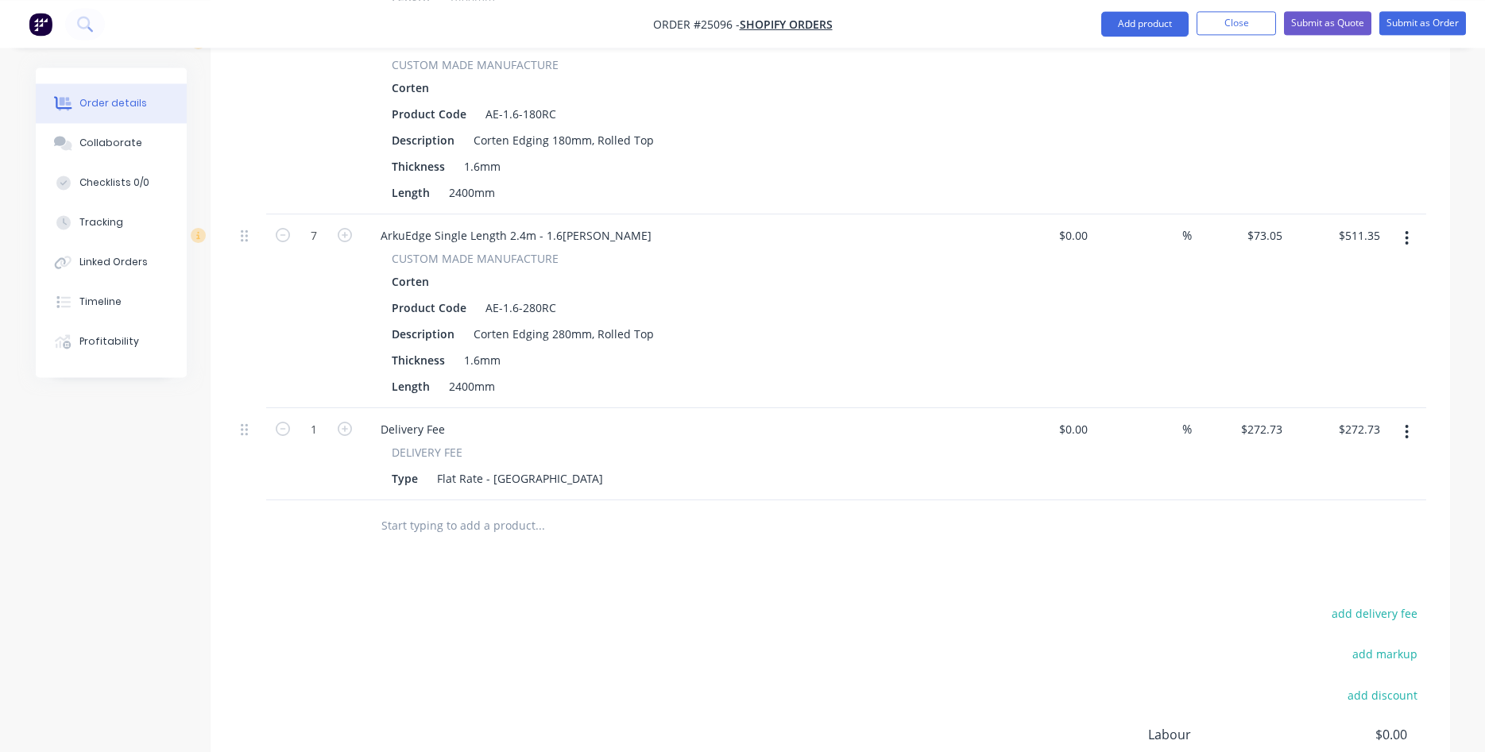
scroll to position [807, 0]
click at [1280, 226] on input "73.05" at bounding box center [1267, 237] width 43 height 23
type input "$73.08"
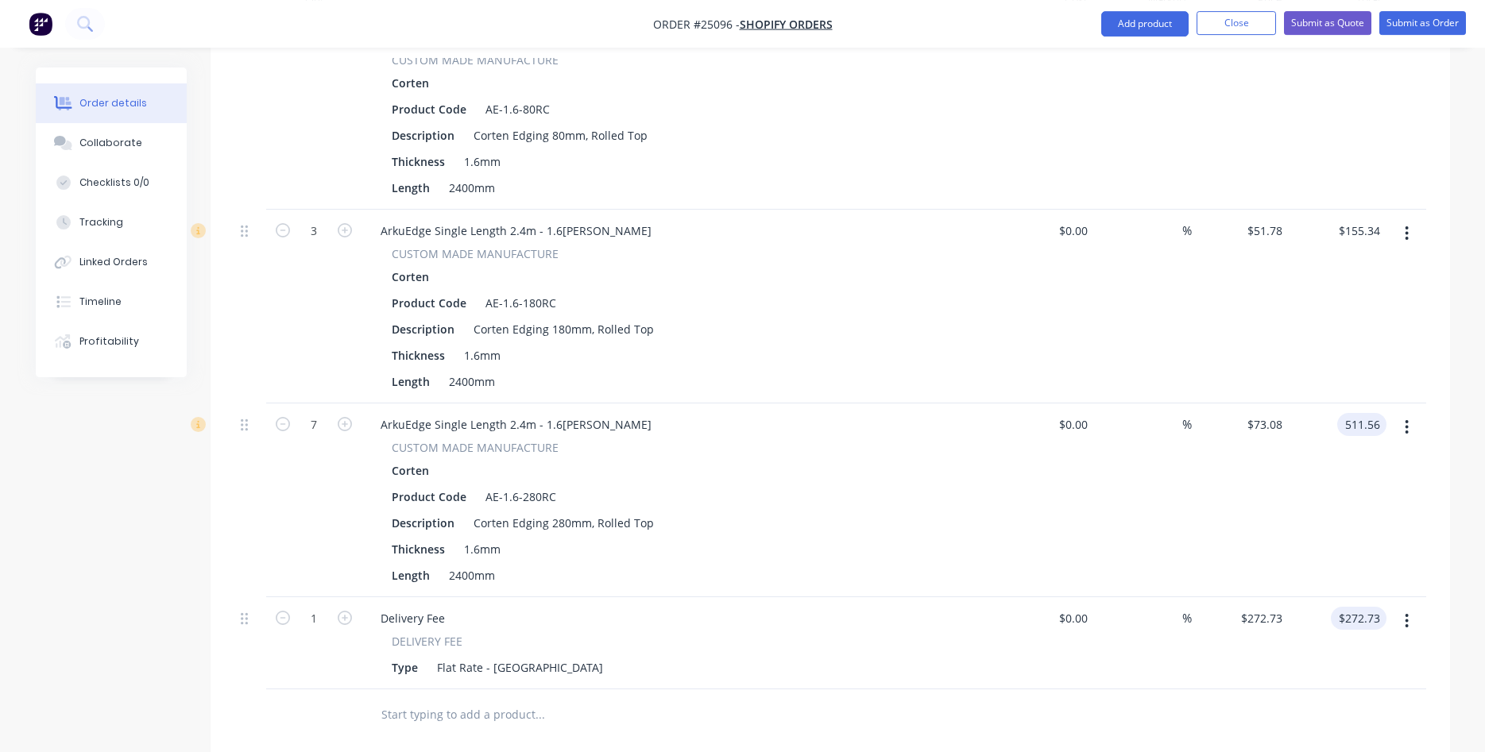
scroll to position [564, 0]
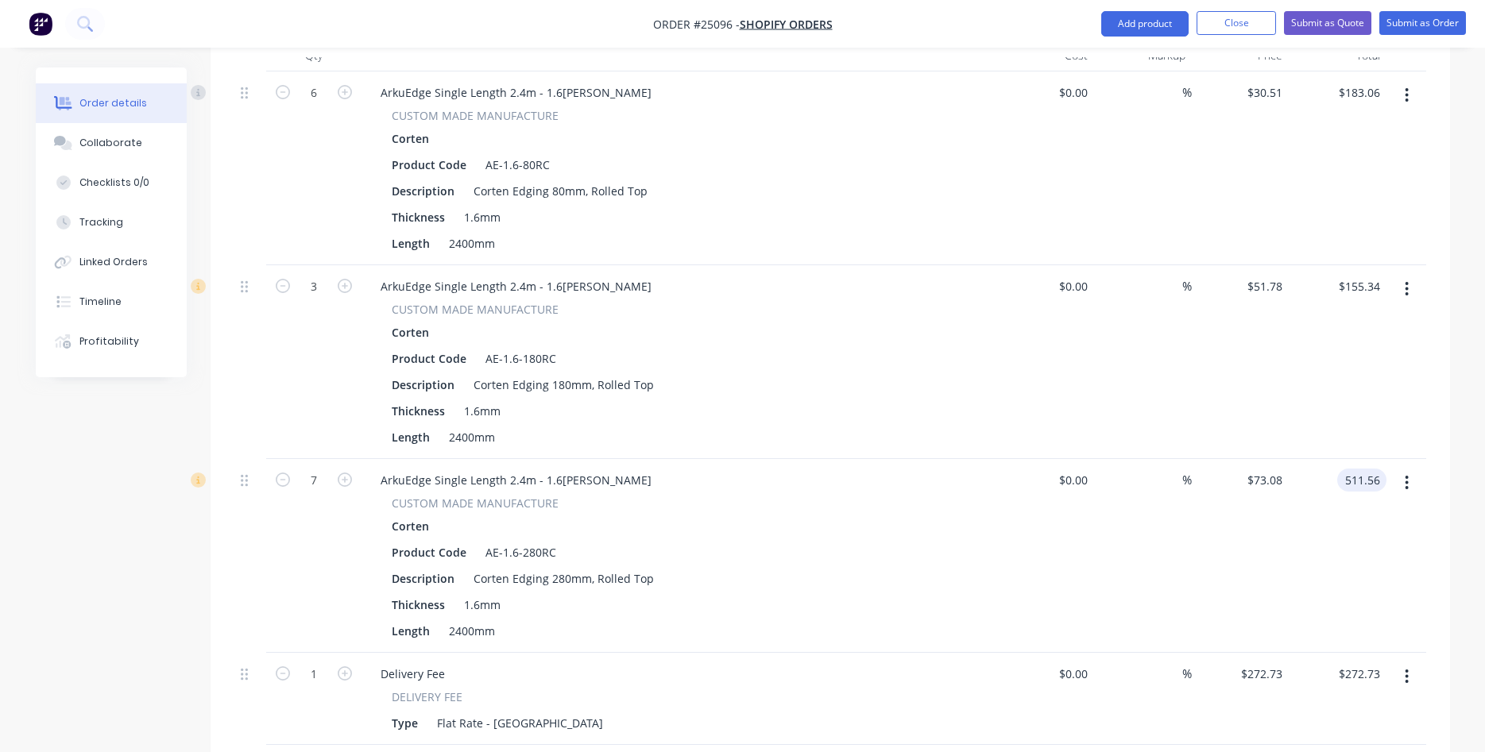
drag, startPoint x: 1372, startPoint y: 436, endPoint x: 1391, endPoint y: 432, distance: 19.5
click at [1387, 469] on input "511.56" at bounding box center [1365, 480] width 43 height 23
type input "$9.00"
type input "$1.2857"
click at [1407, 476] on icon "button" at bounding box center [1407, 483] width 3 height 14
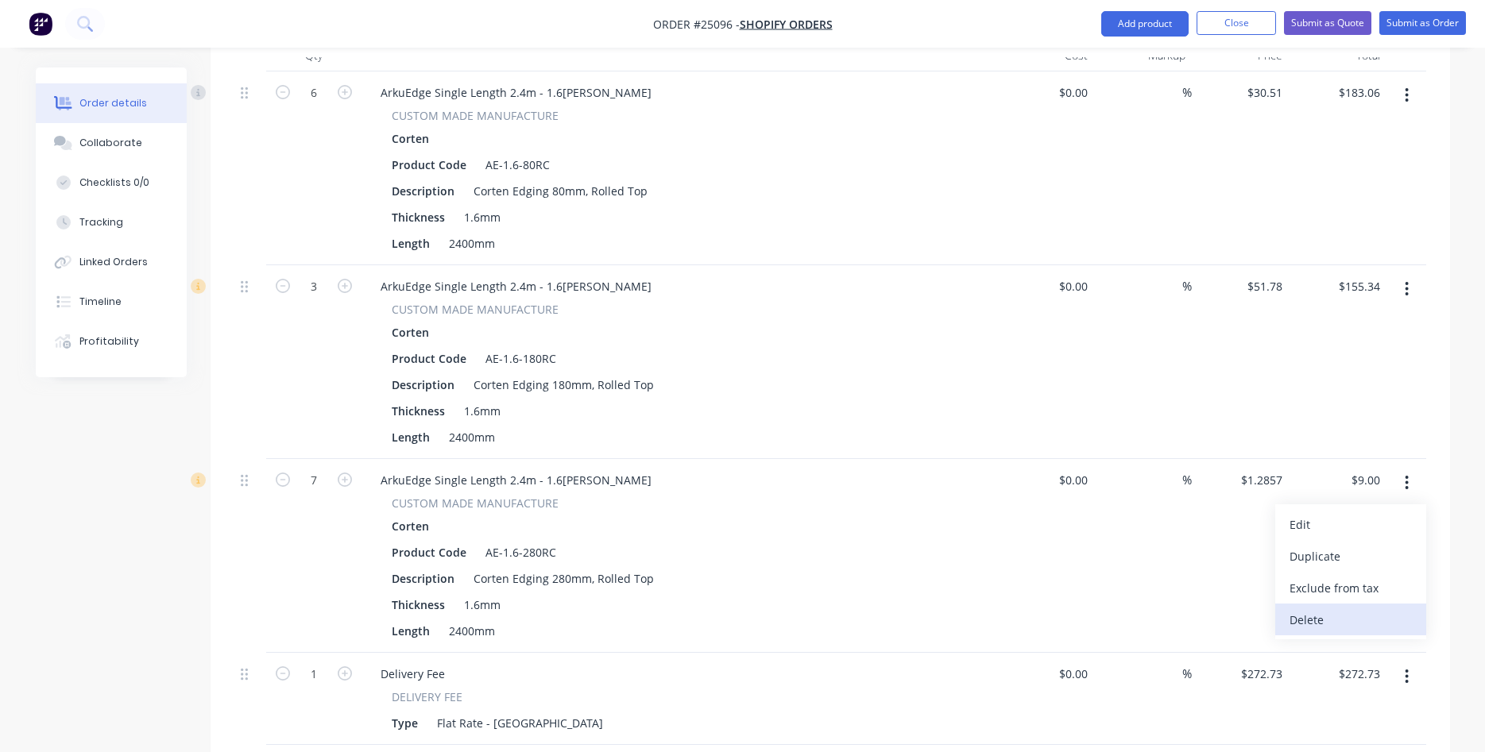
click at [1315, 609] on div "Delete" at bounding box center [1351, 620] width 122 height 23
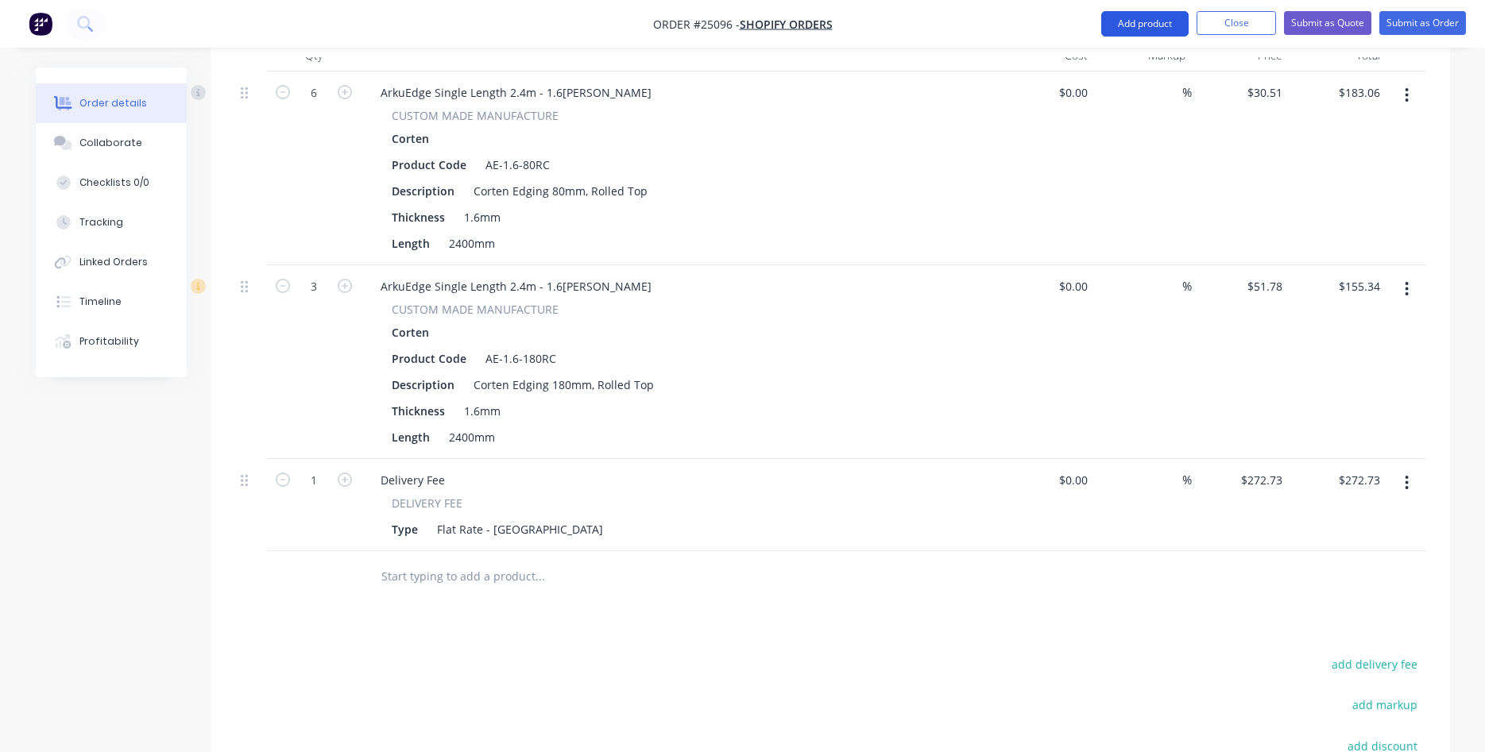
click at [1154, 21] on button "Add product" at bounding box center [1144, 23] width 87 height 25
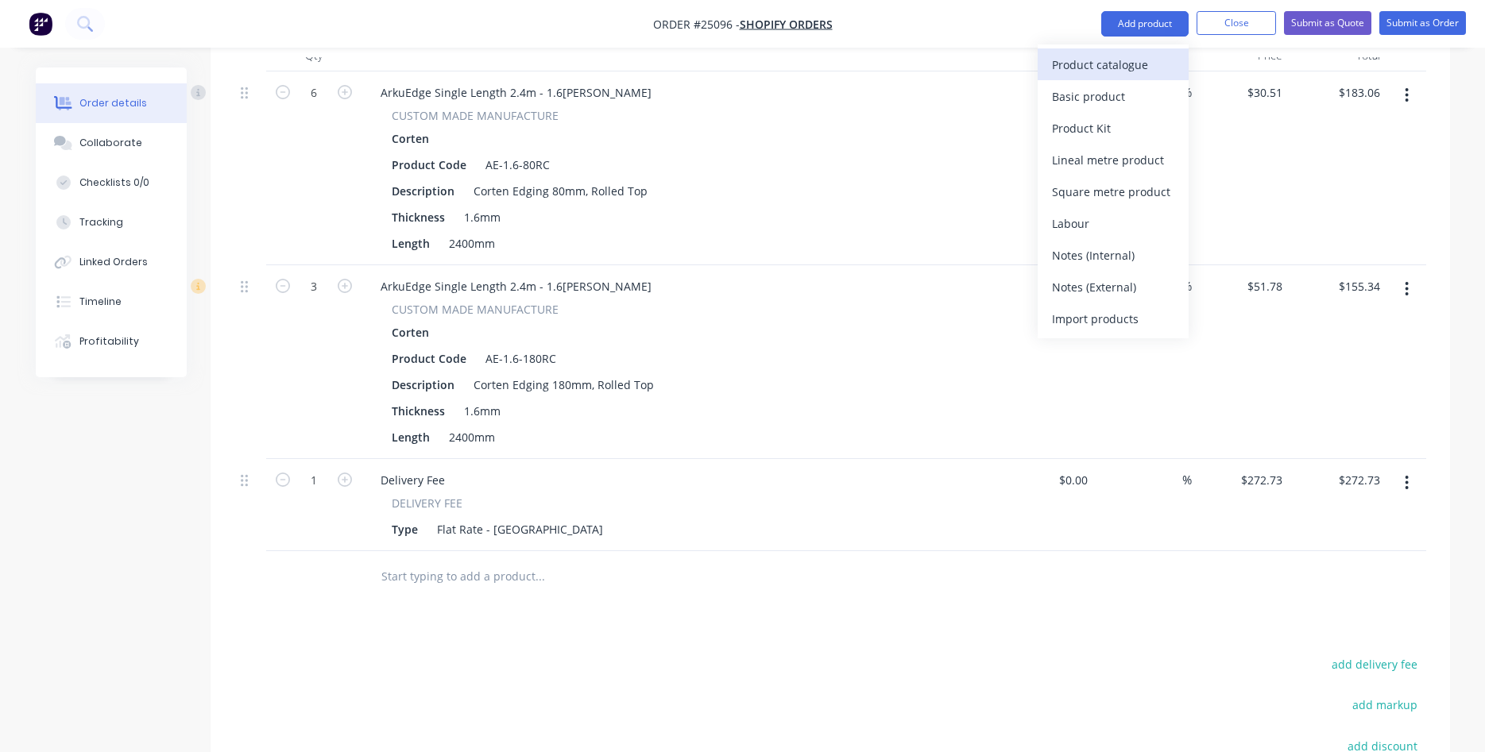
click at [1116, 56] on div "Product catalogue" at bounding box center [1113, 64] width 122 height 23
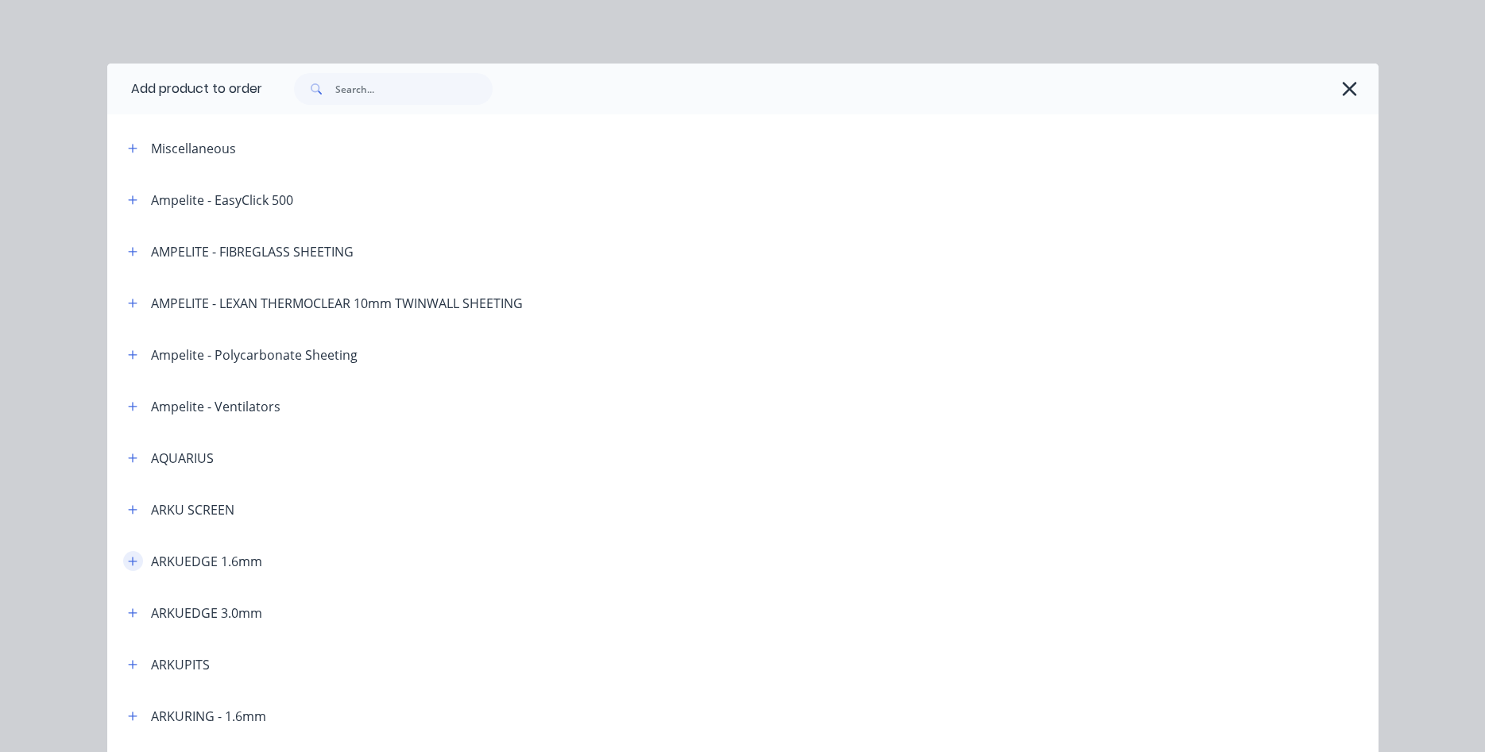
click at [130, 558] on icon "button" at bounding box center [133, 561] width 10 height 11
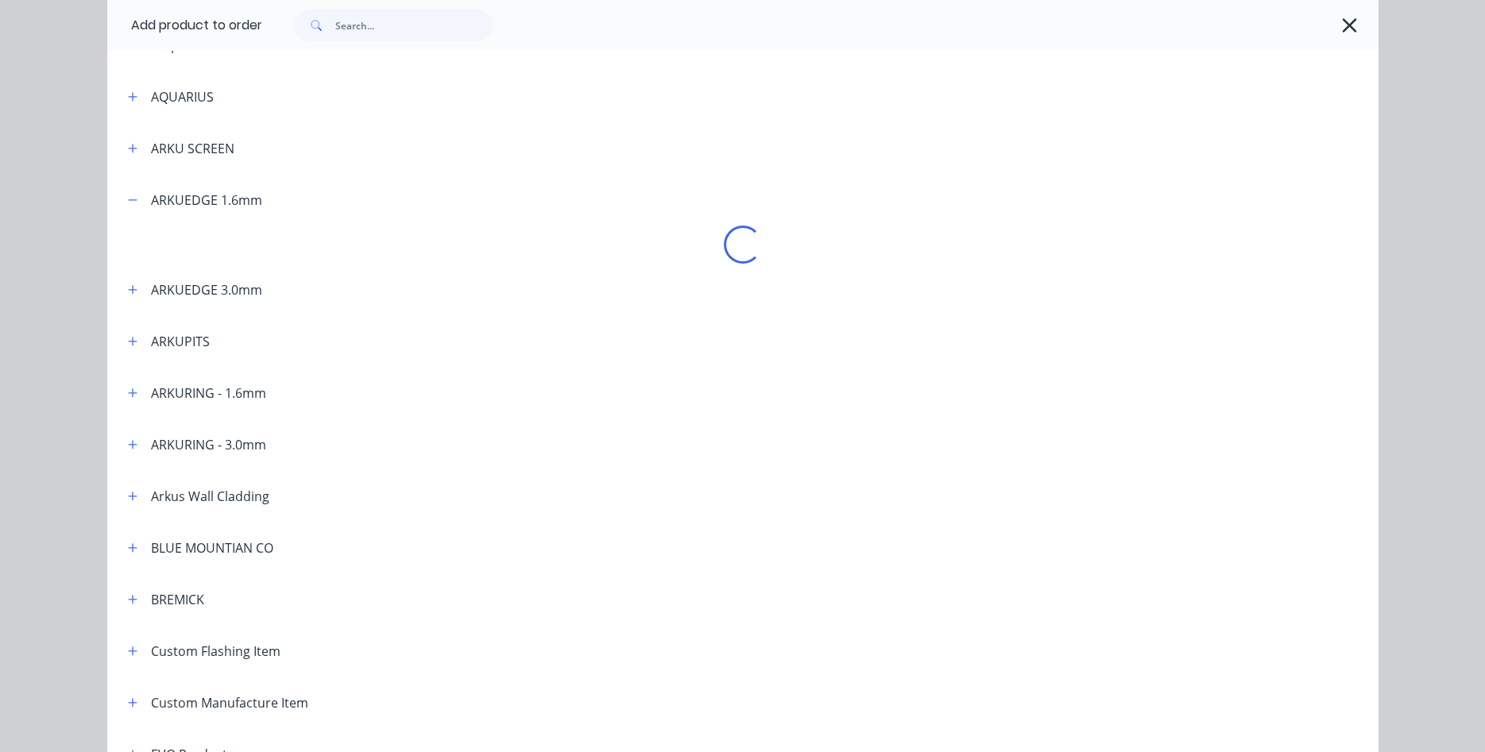
scroll to position [362, 0]
click at [126, 197] on button "button" at bounding box center [133, 199] width 20 height 20
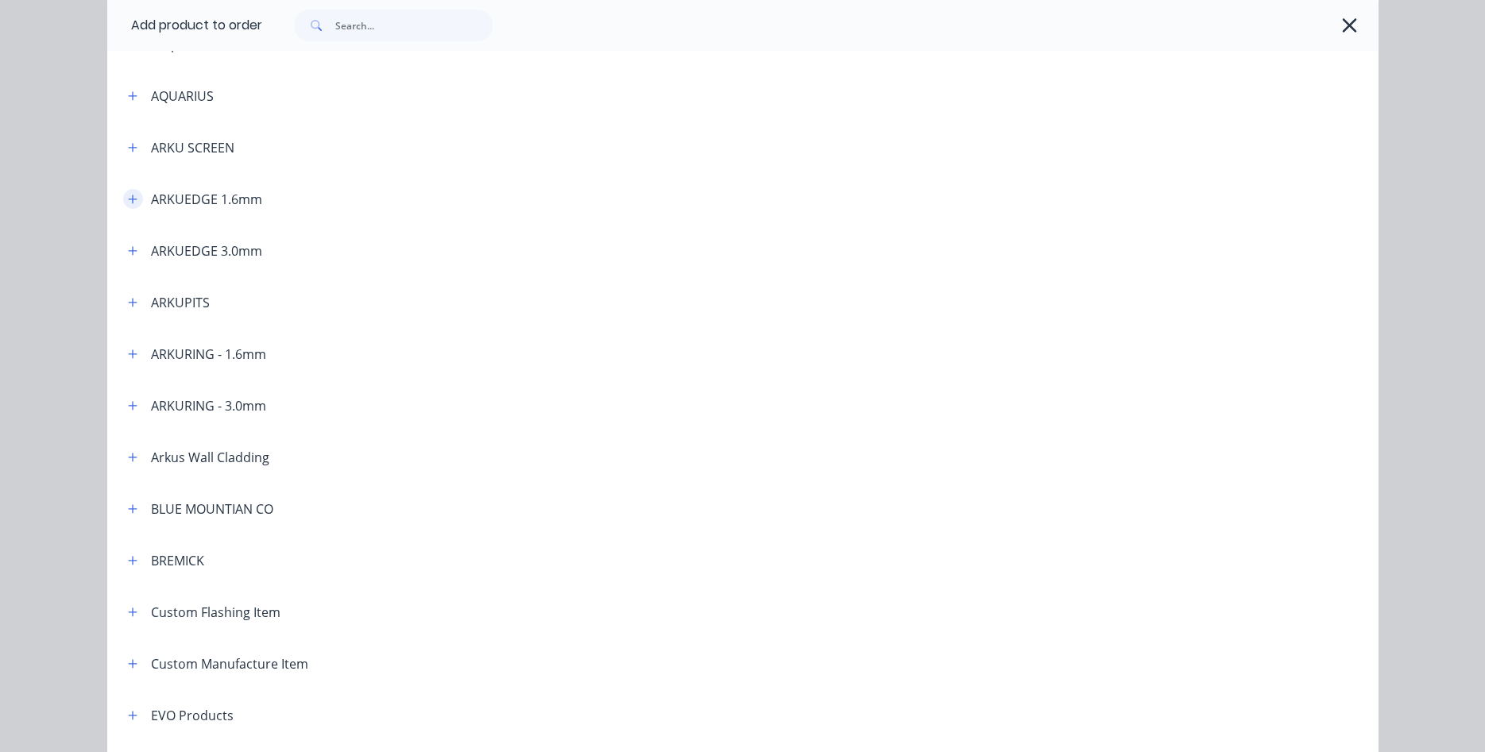
click at [131, 202] on icon "button" at bounding box center [133, 199] width 10 height 11
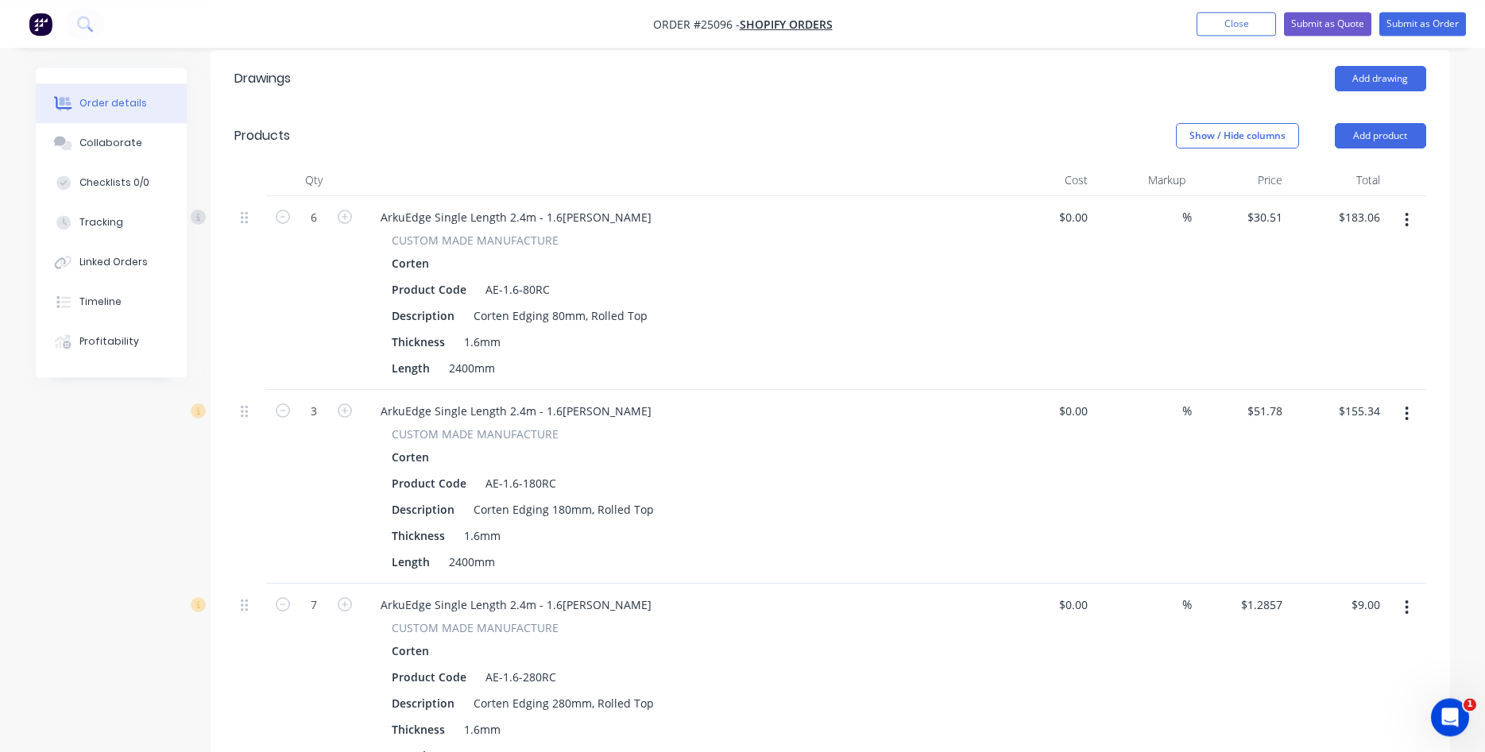
scroll to position [405, 0]
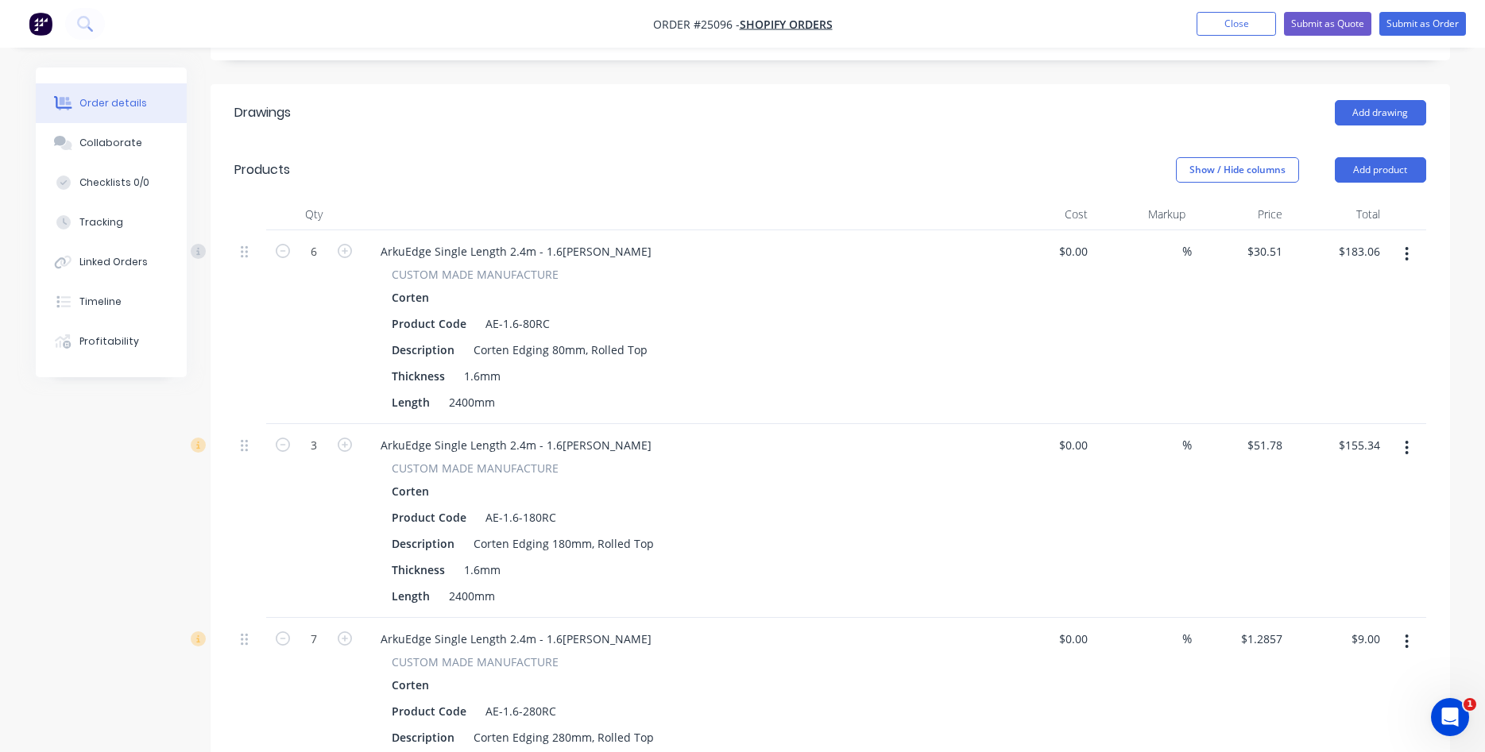
drag, startPoint x: 1411, startPoint y: 602, endPoint x: 1402, endPoint y: 602, distance: 8.7
click at [1406, 628] on button "button" at bounding box center [1406, 642] width 37 height 29
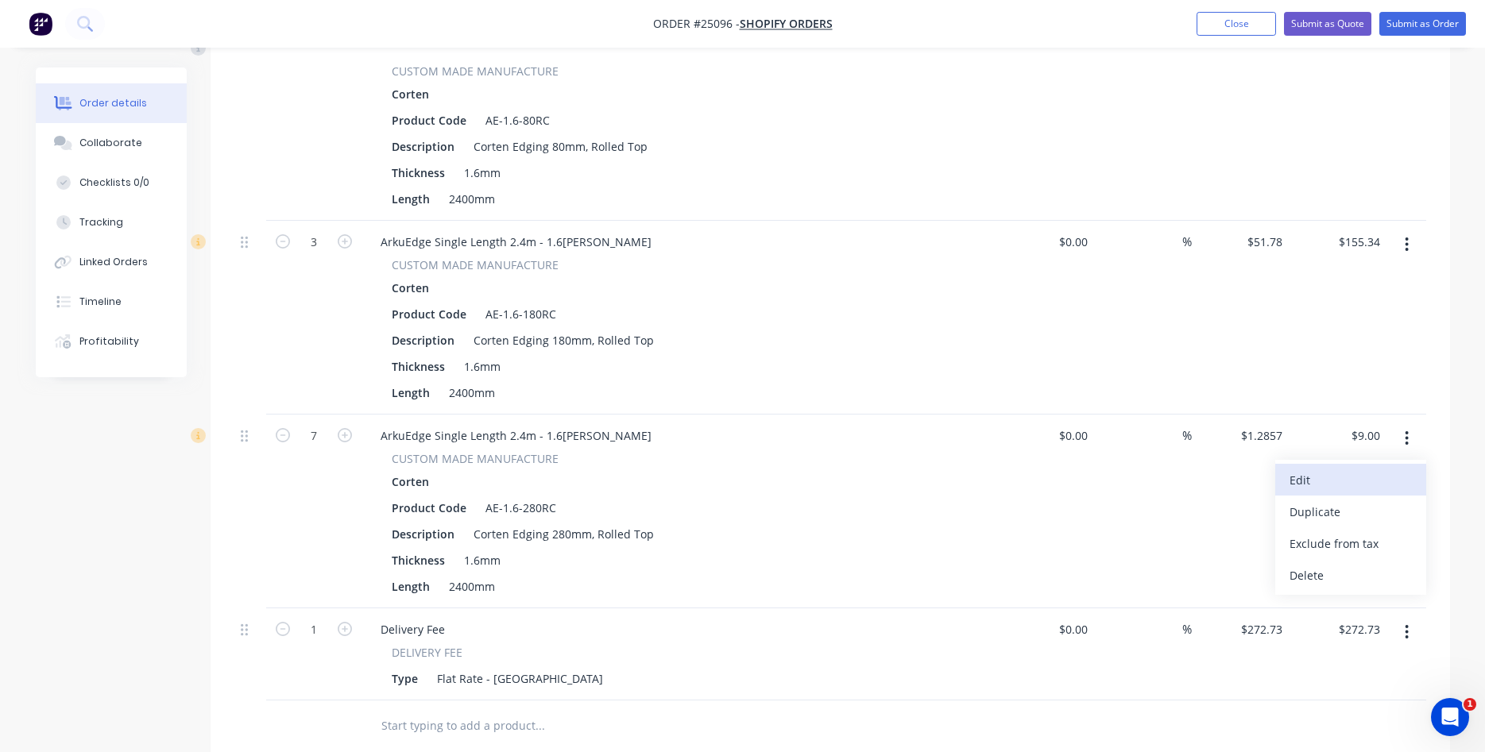
scroll to position [648, 0]
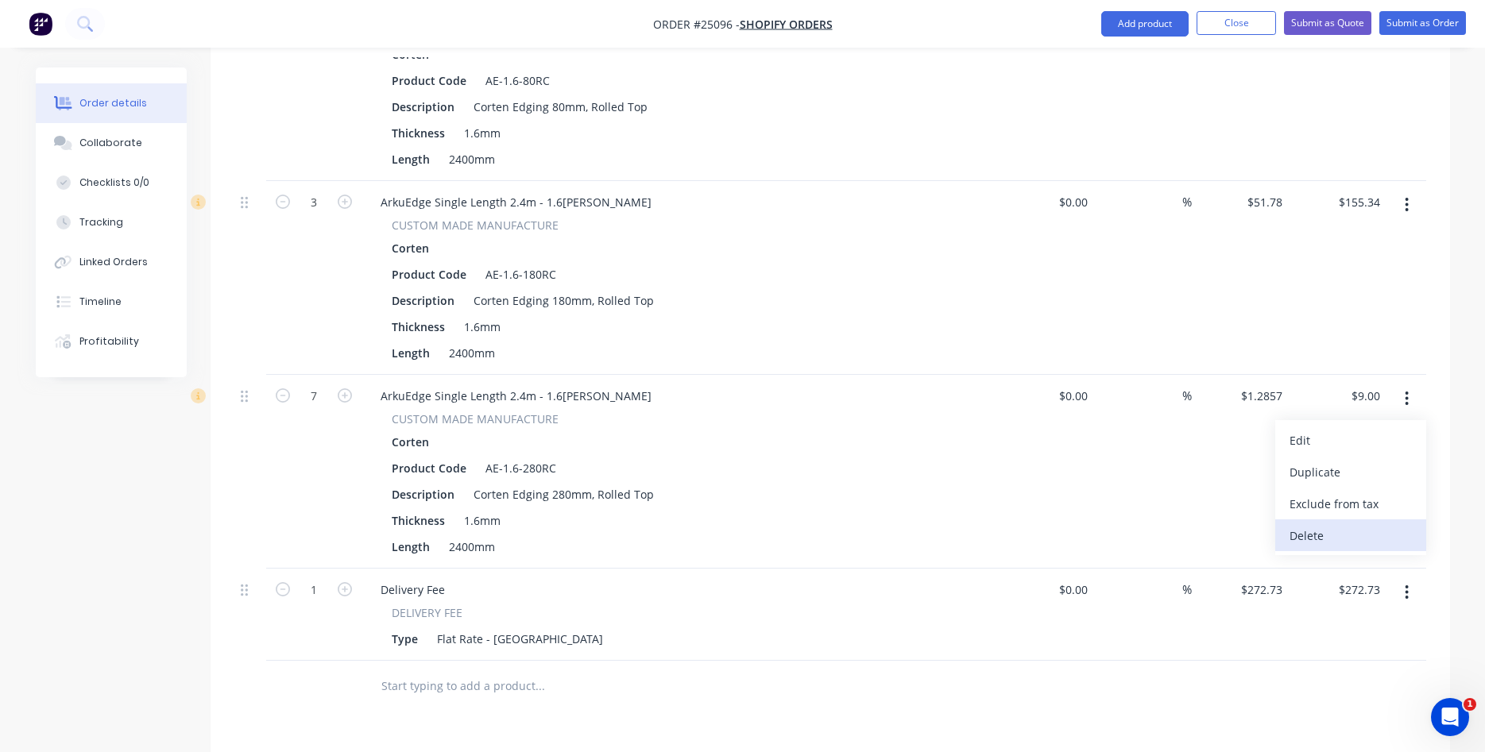
click at [1306, 524] on div "Delete" at bounding box center [1351, 535] width 122 height 23
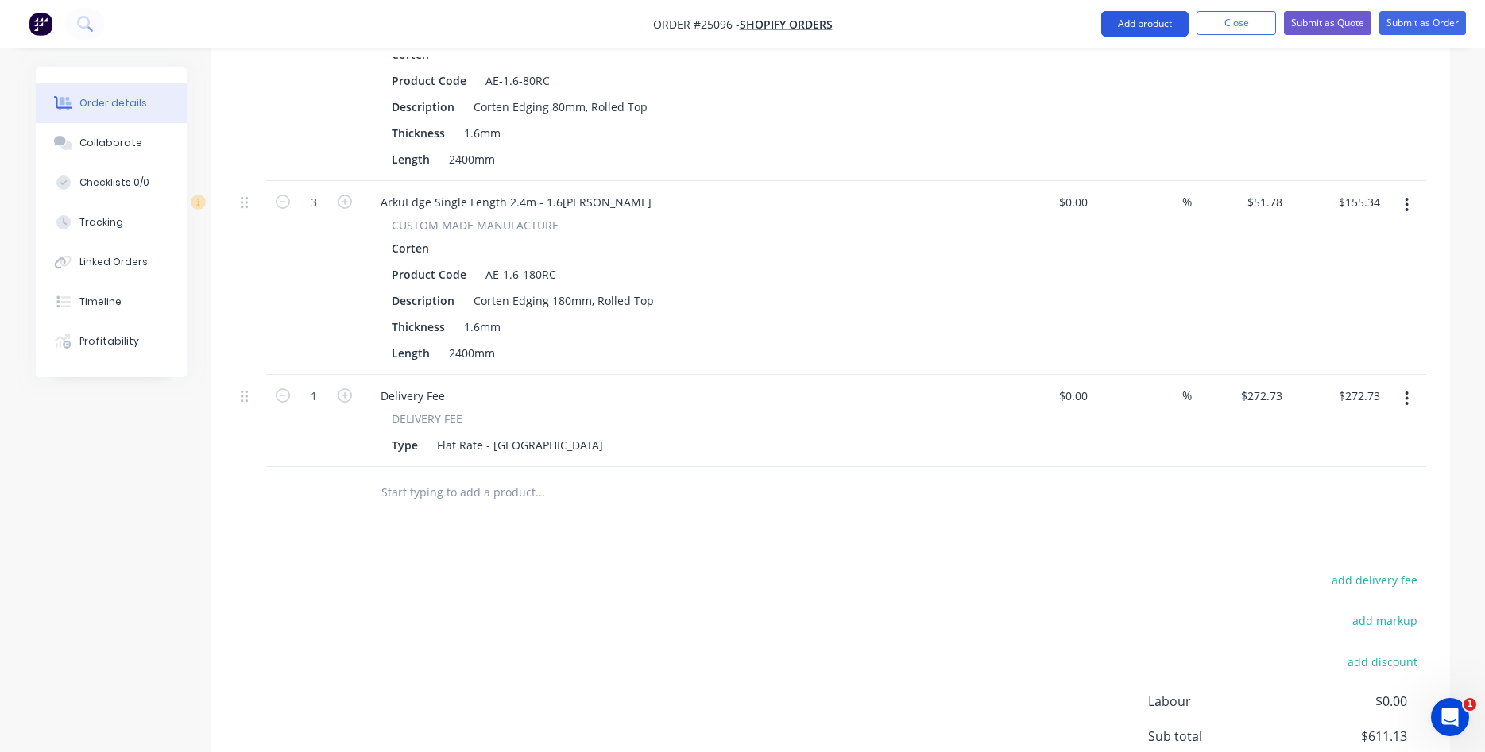
click at [1148, 17] on button "Add product" at bounding box center [1144, 23] width 87 height 25
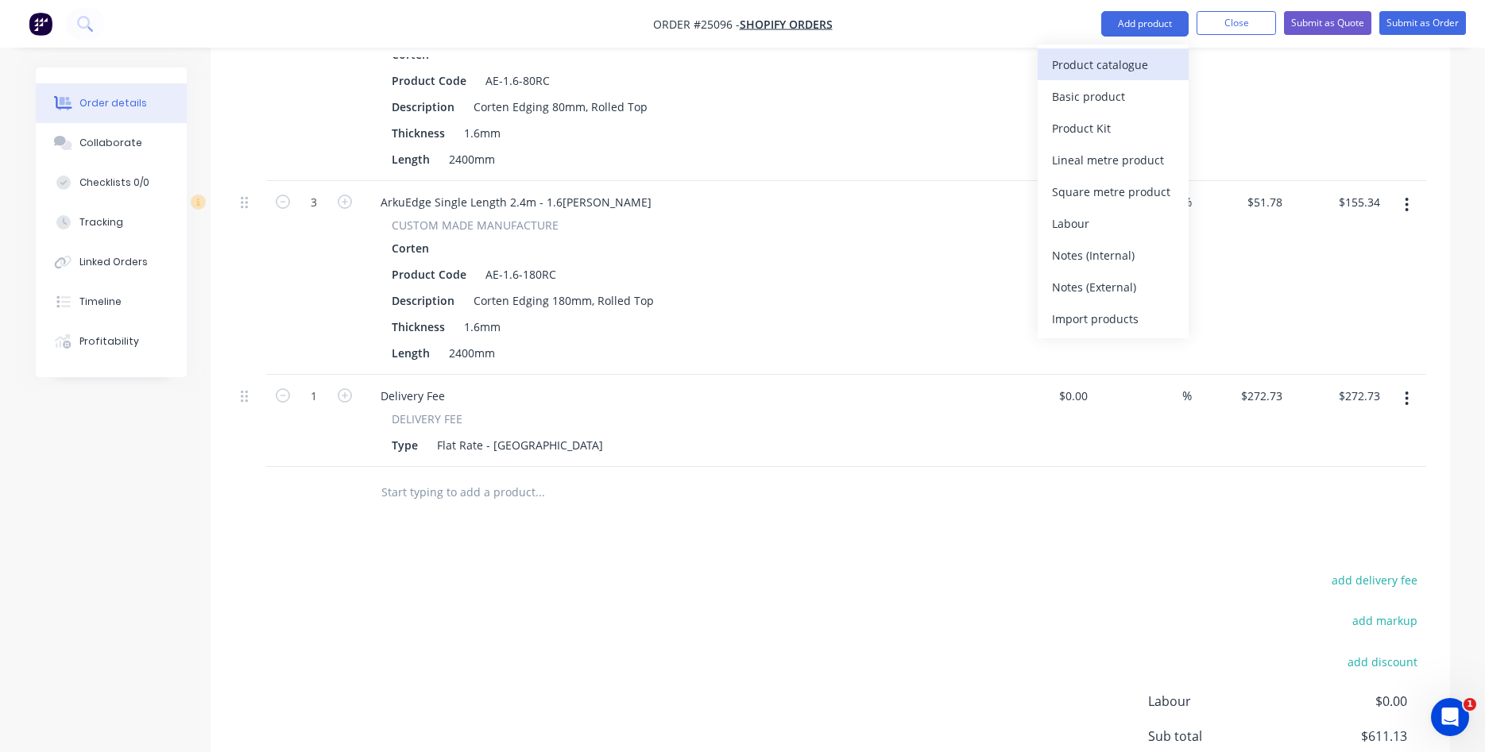
click at [1091, 62] on div "Product catalogue" at bounding box center [1113, 64] width 122 height 23
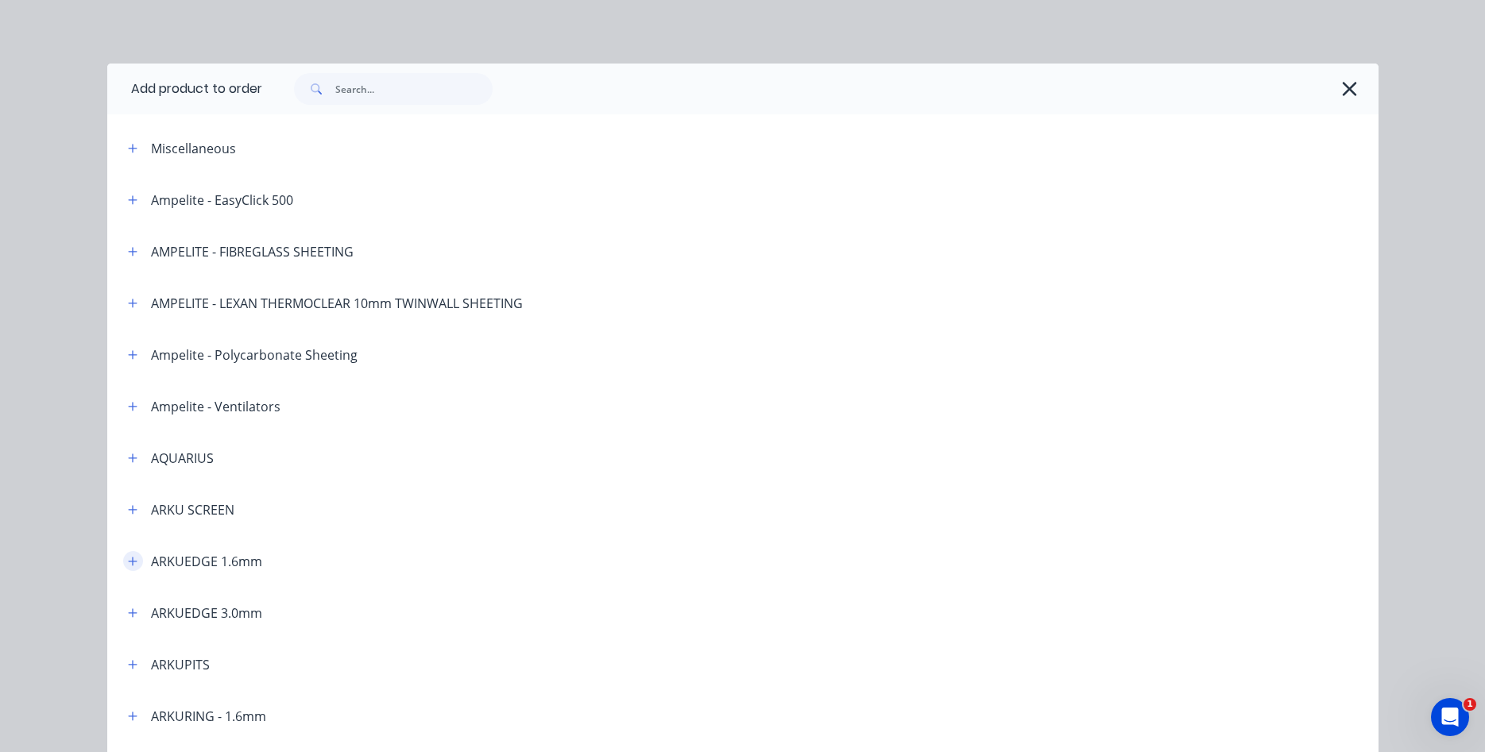
click at [134, 561] on icon "button" at bounding box center [133, 561] width 10 height 11
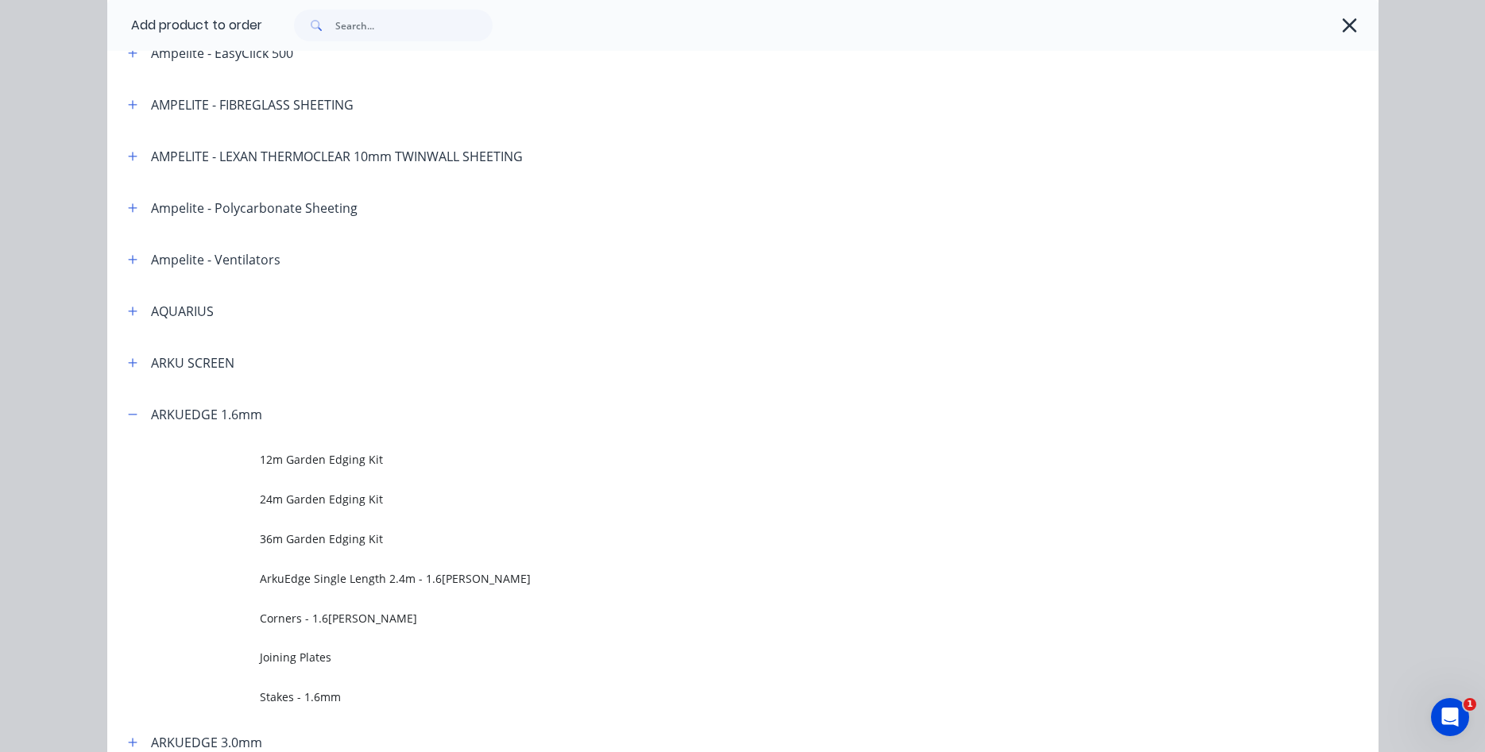
scroll to position [181, 0]
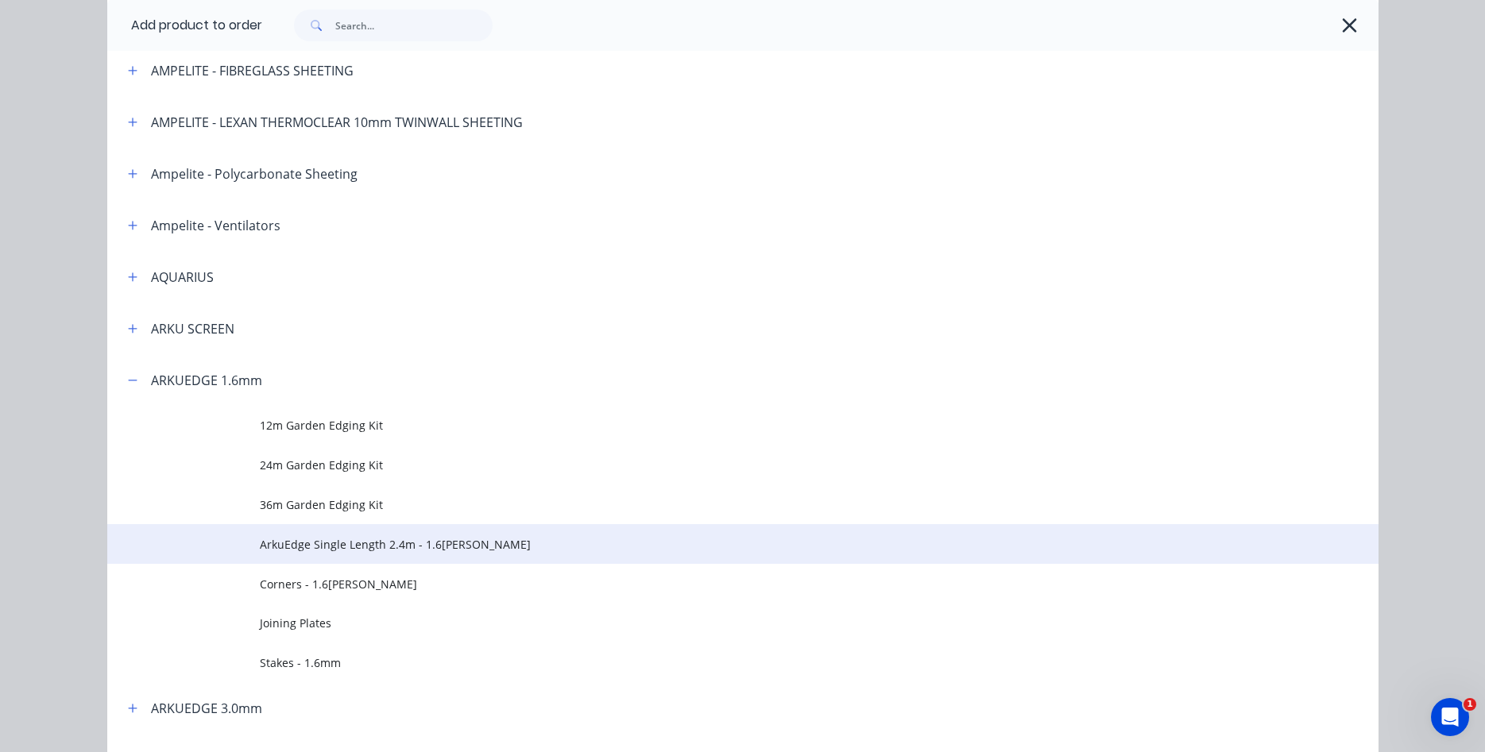
click at [412, 550] on span "ArkuEdge Single Length 2.4m - 1.6[PERSON_NAME]" at bounding box center [707, 544] width 895 height 17
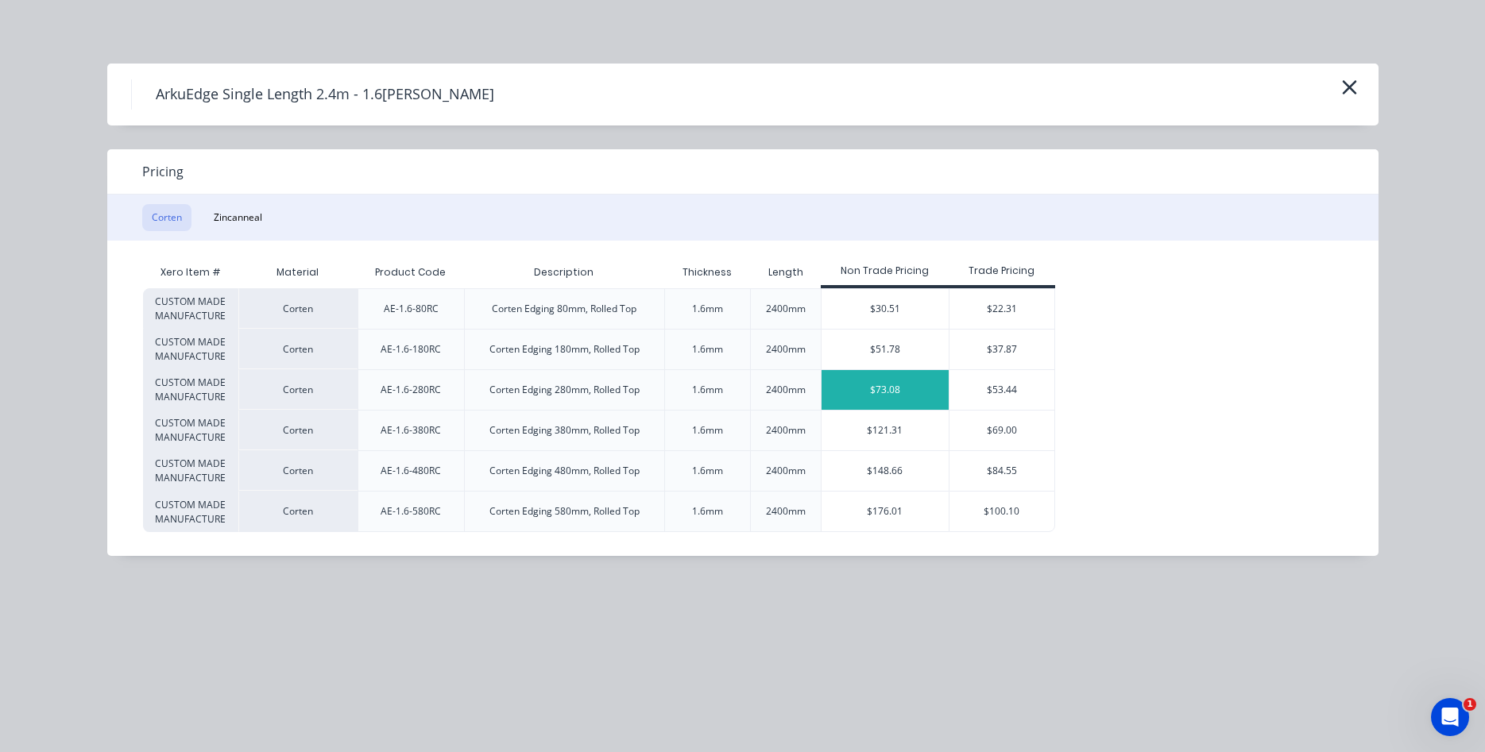
click at [895, 397] on div "$73.08" at bounding box center [885, 390] width 127 height 40
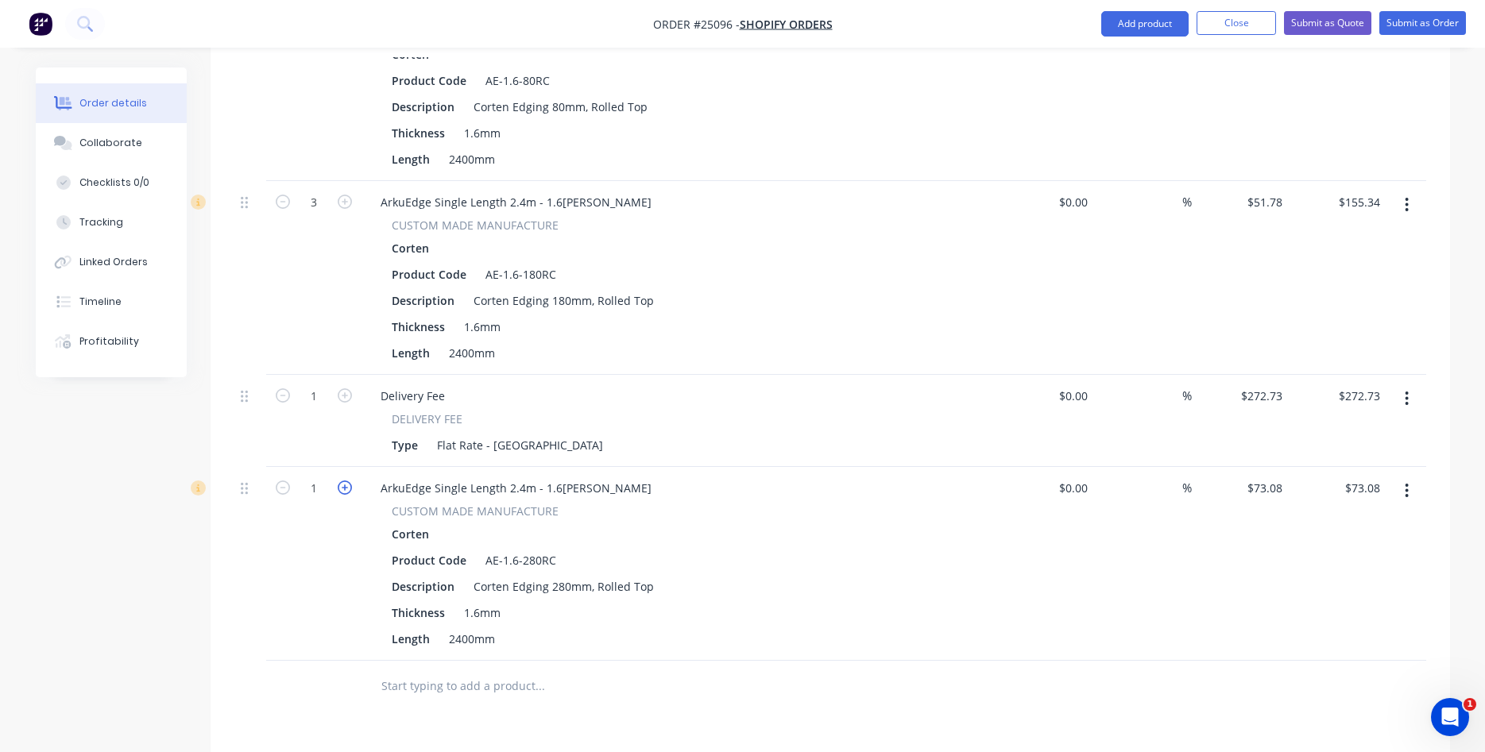
click at [346, 481] on icon "button" at bounding box center [345, 488] width 14 height 14
type input "2"
type input "$146.16"
click at [346, 481] on icon "button" at bounding box center [345, 488] width 14 height 14
type input "3"
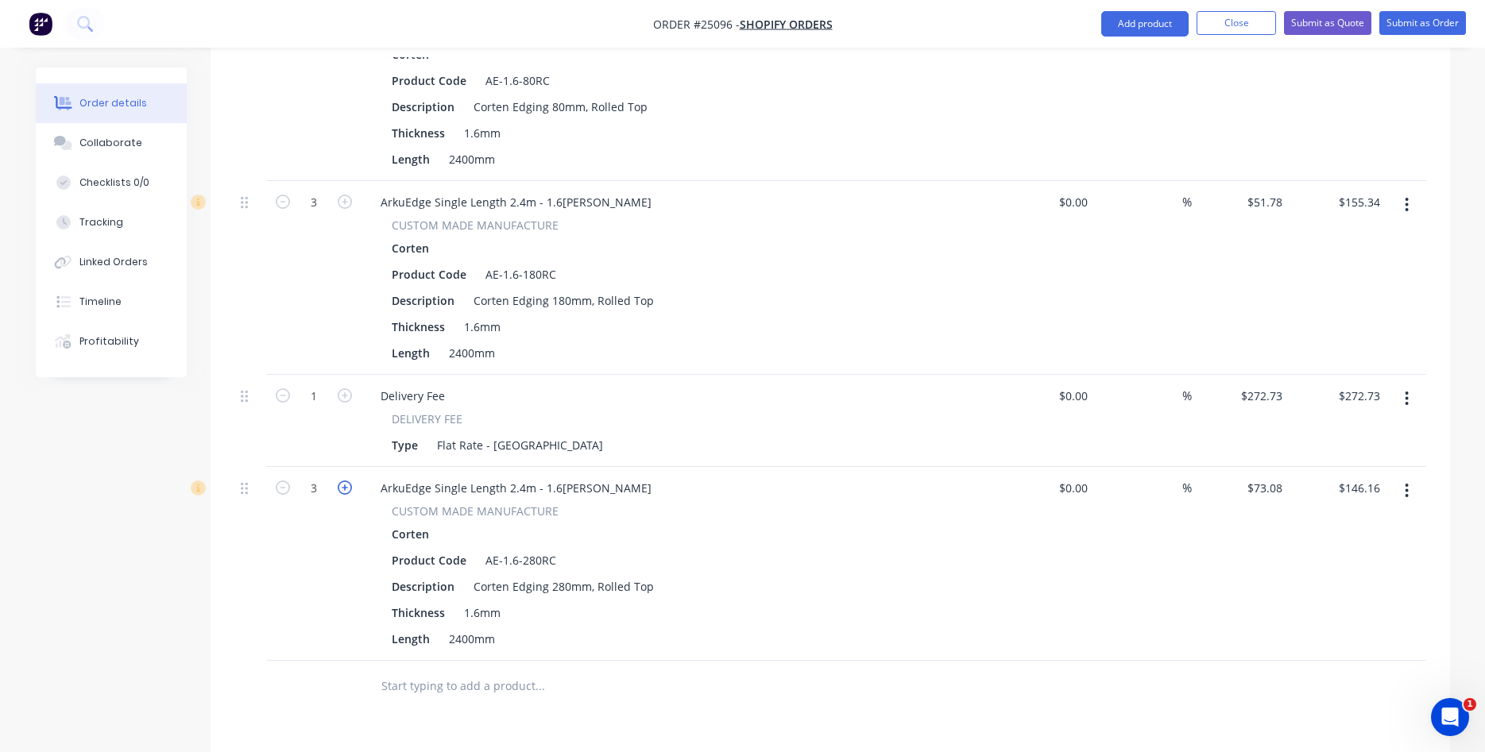
type input "$219.24"
click at [346, 481] on icon "button" at bounding box center [345, 488] width 14 height 14
type input "4"
type input "$292.32"
click at [346, 481] on icon "button" at bounding box center [345, 488] width 14 height 14
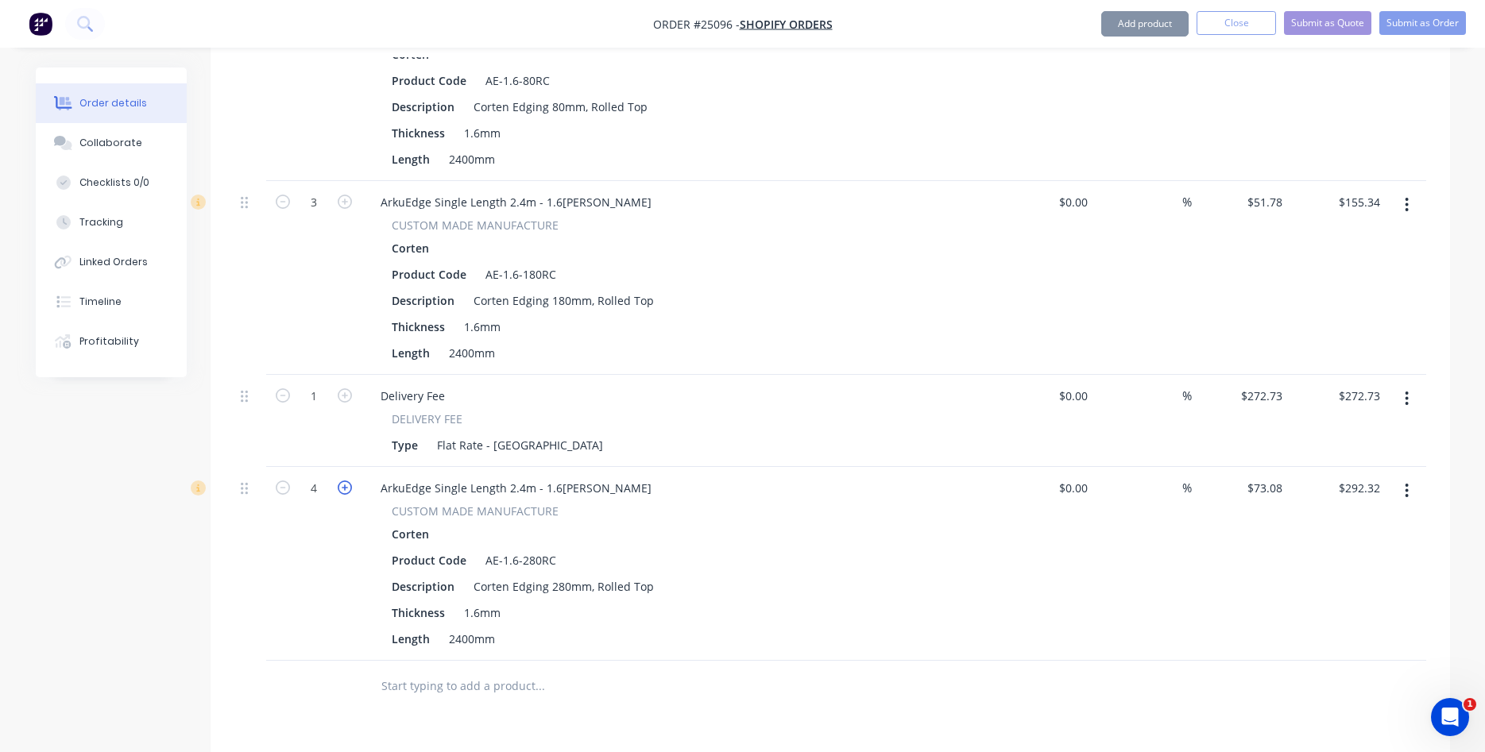
type input "5"
type input "$365.40"
click at [346, 481] on icon "button" at bounding box center [345, 488] width 14 height 14
type input "6"
type input "$438.48"
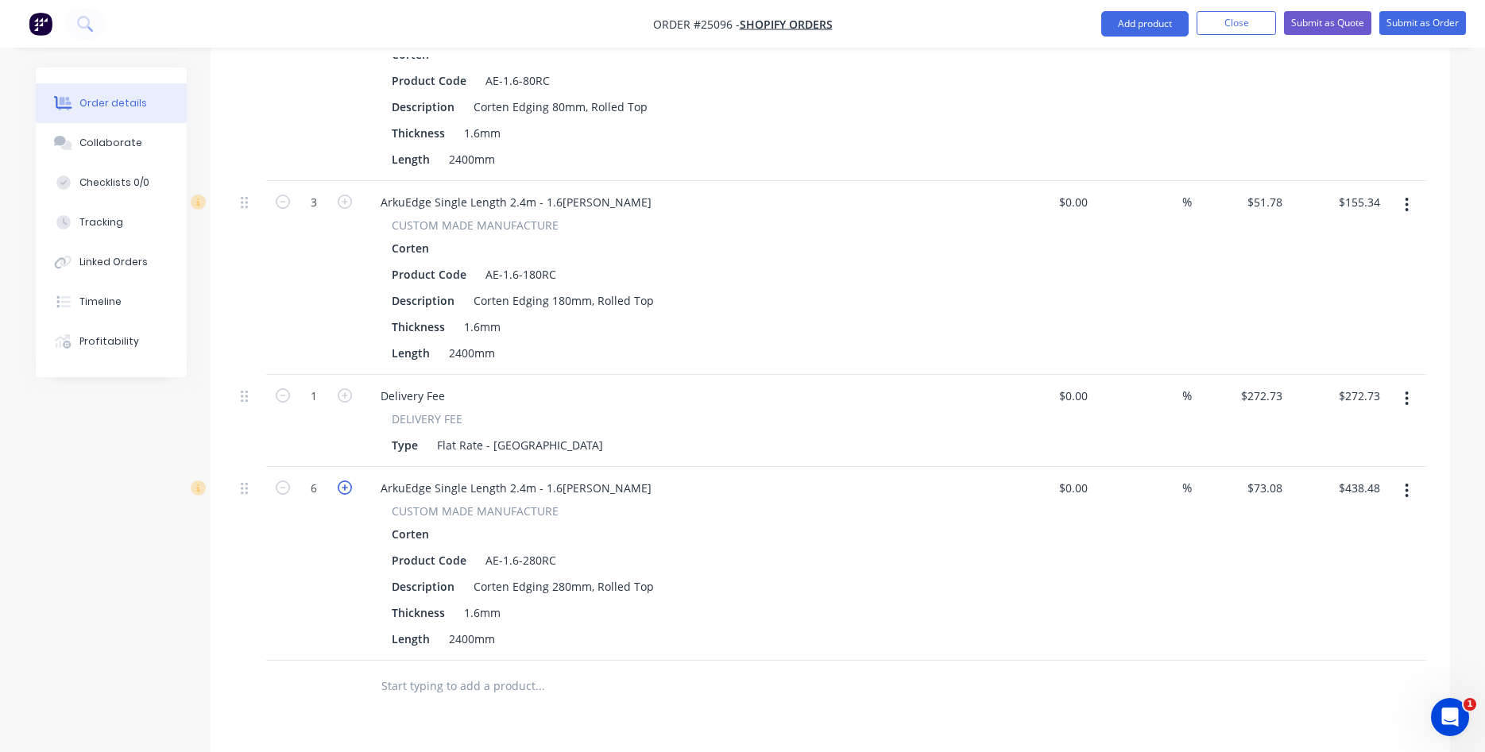
click at [346, 481] on icon "button" at bounding box center [345, 488] width 14 height 14
type input "7"
type input "$511.56"
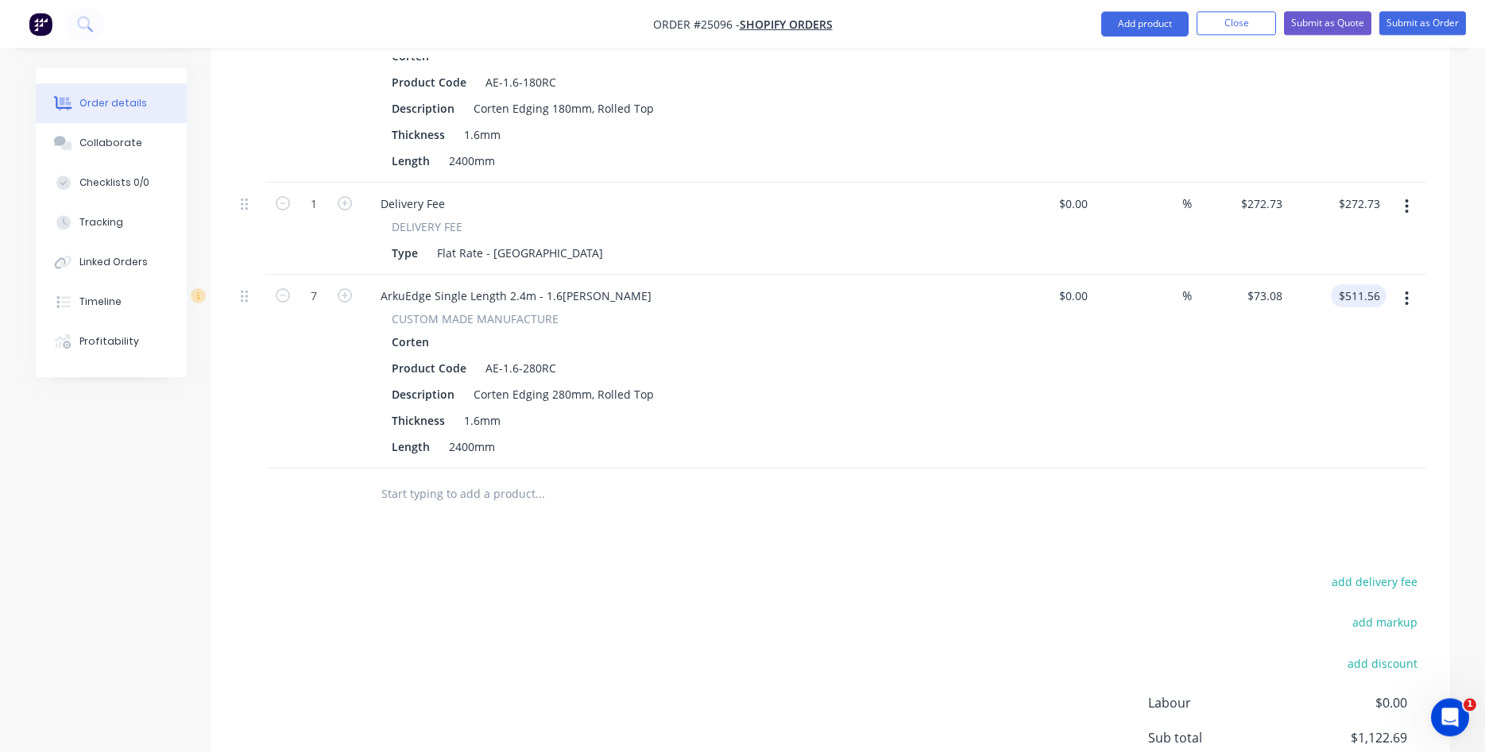
scroll to position [807, 0]
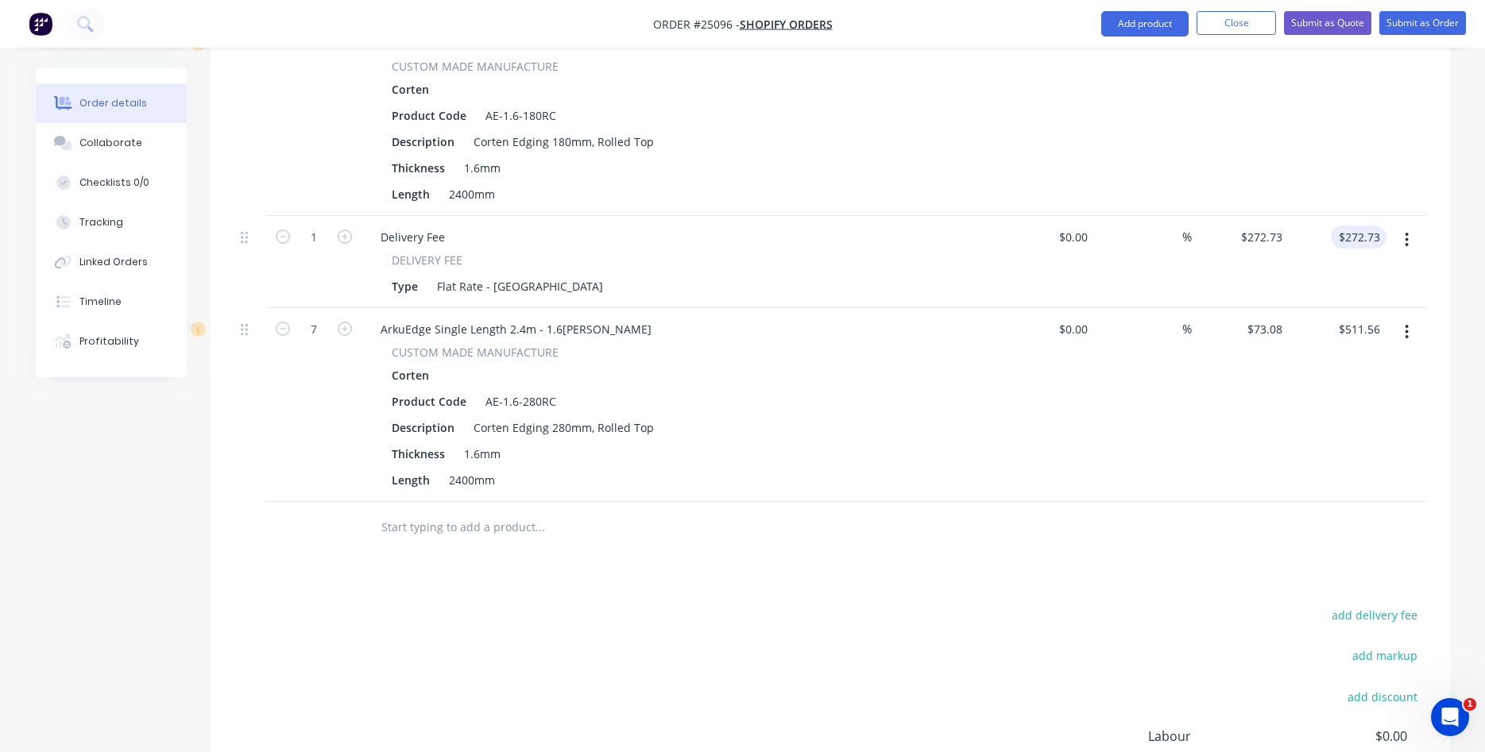
type input "272.73"
click at [1374, 226] on input "272.73" at bounding box center [1361, 237] width 49 height 23
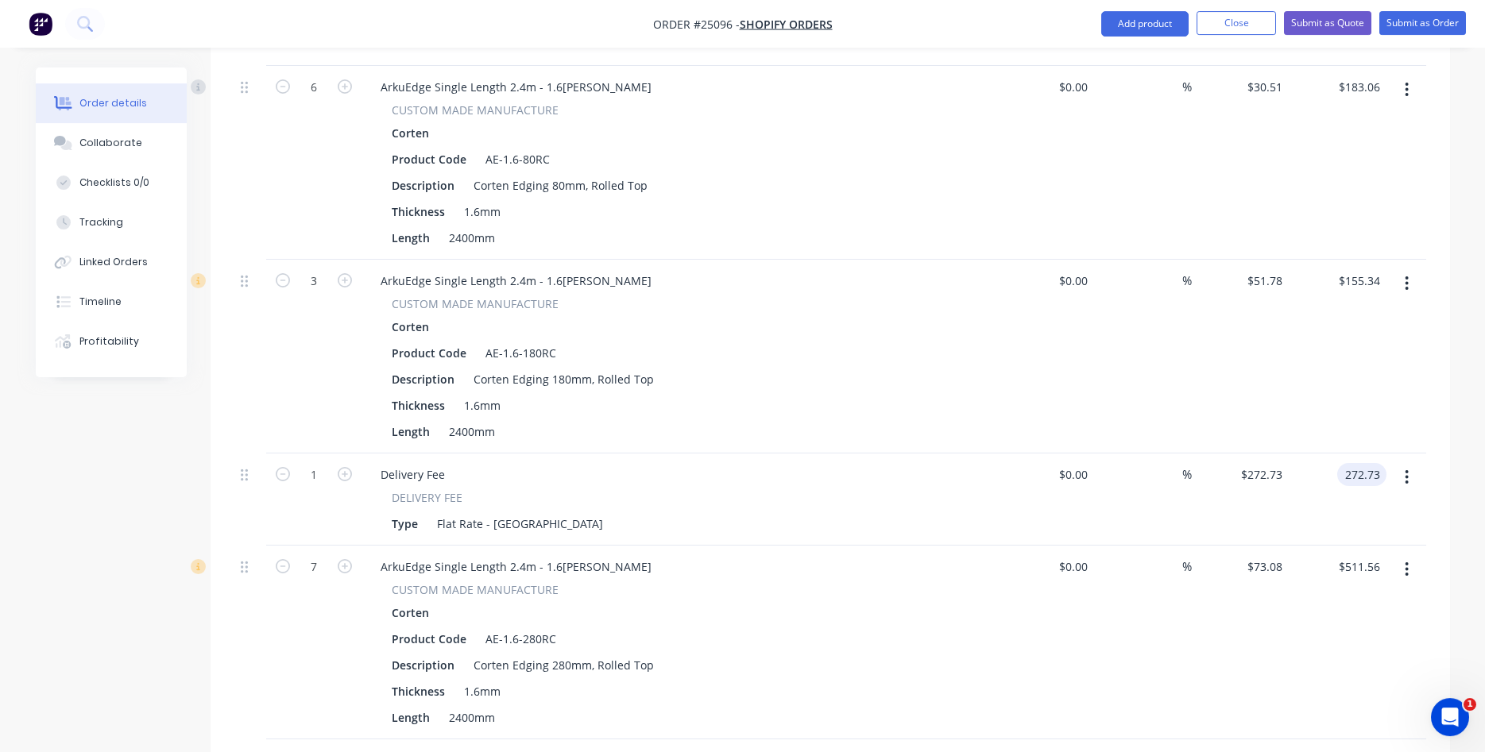
scroll to position [483, 0]
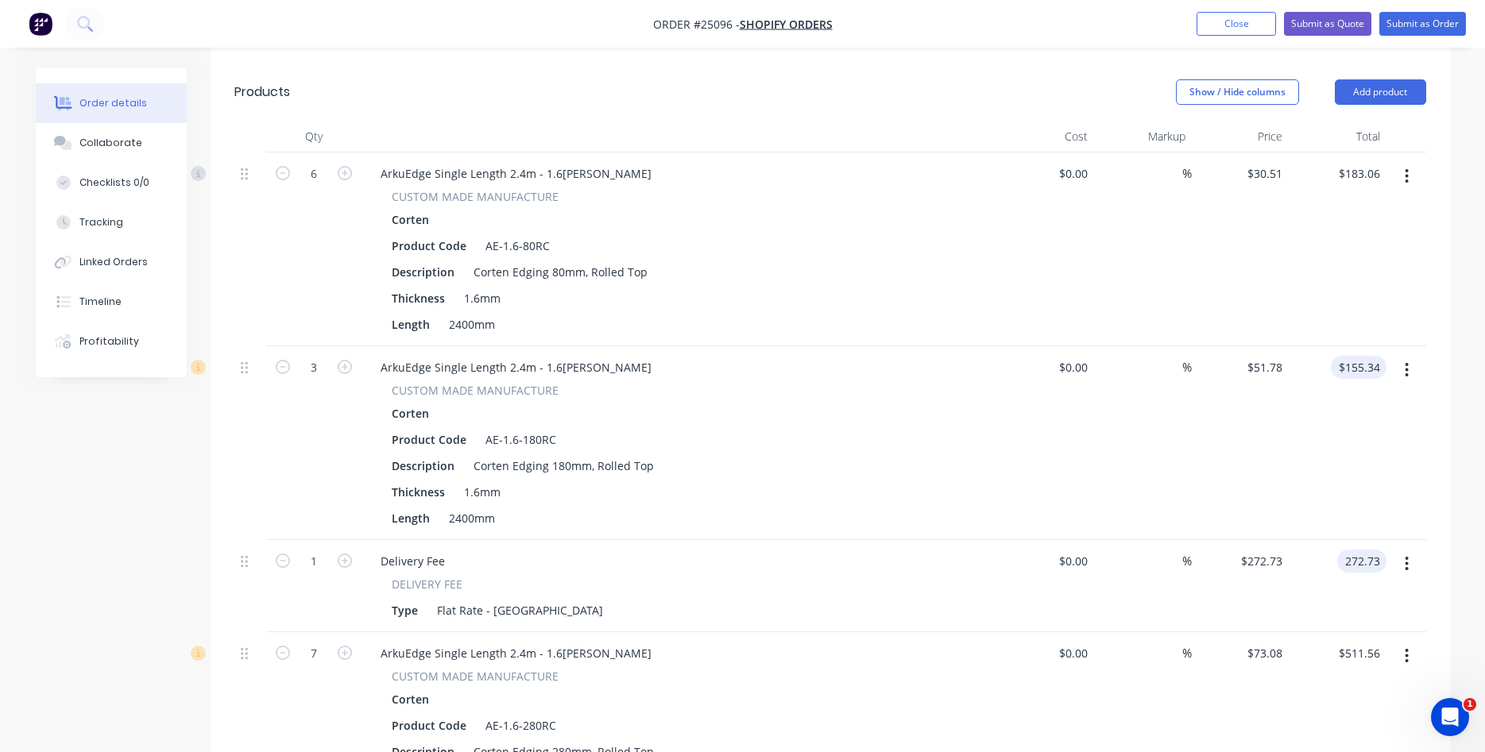
type input "155.34"
type input "$272.73"
click at [1373, 356] on input "155.34" at bounding box center [1361, 367] width 49 height 23
click at [1373, 356] on input "155.34" at bounding box center [1365, 367] width 43 height 23
click at [1380, 356] on input "155.34" at bounding box center [1365, 367] width 43 height 23
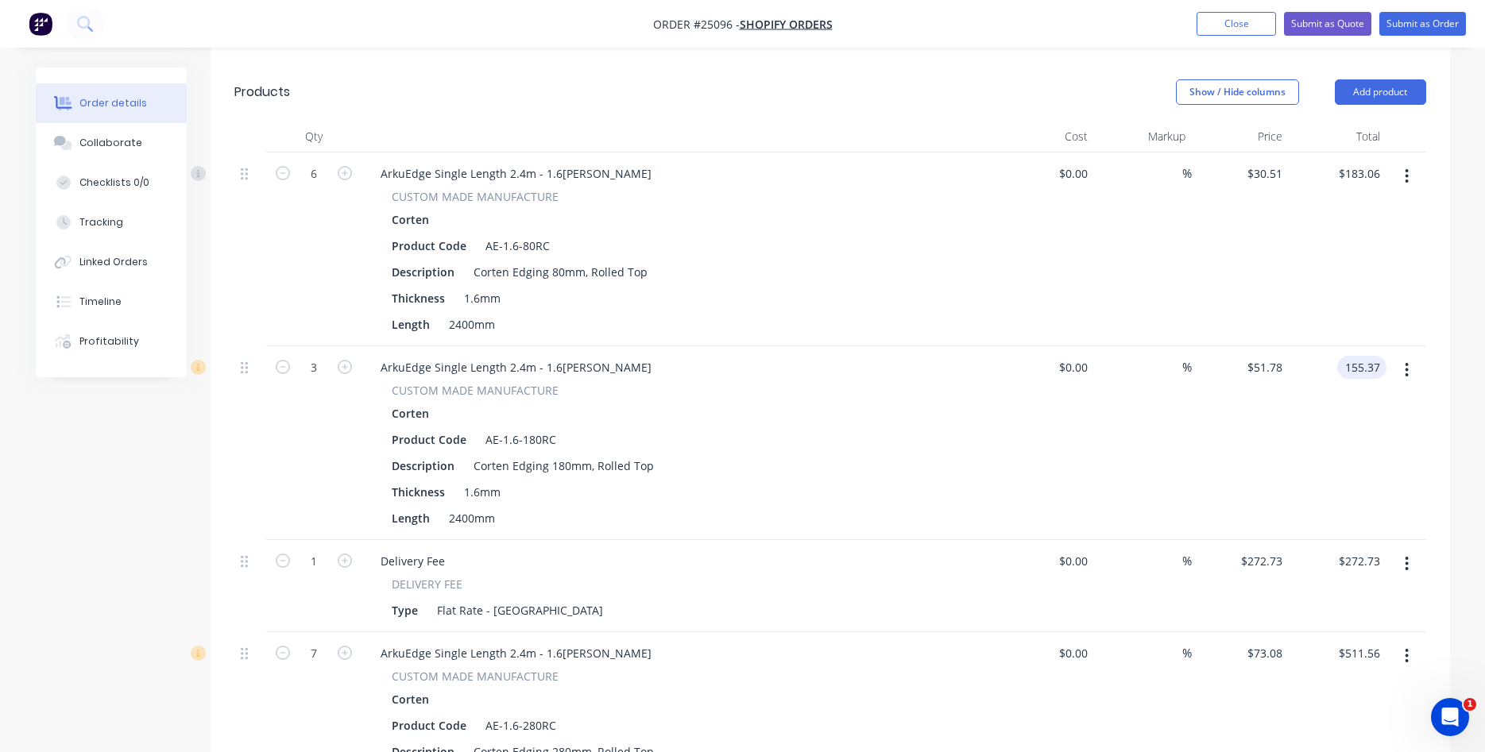
type input "$155.37"
type input "$51.79"
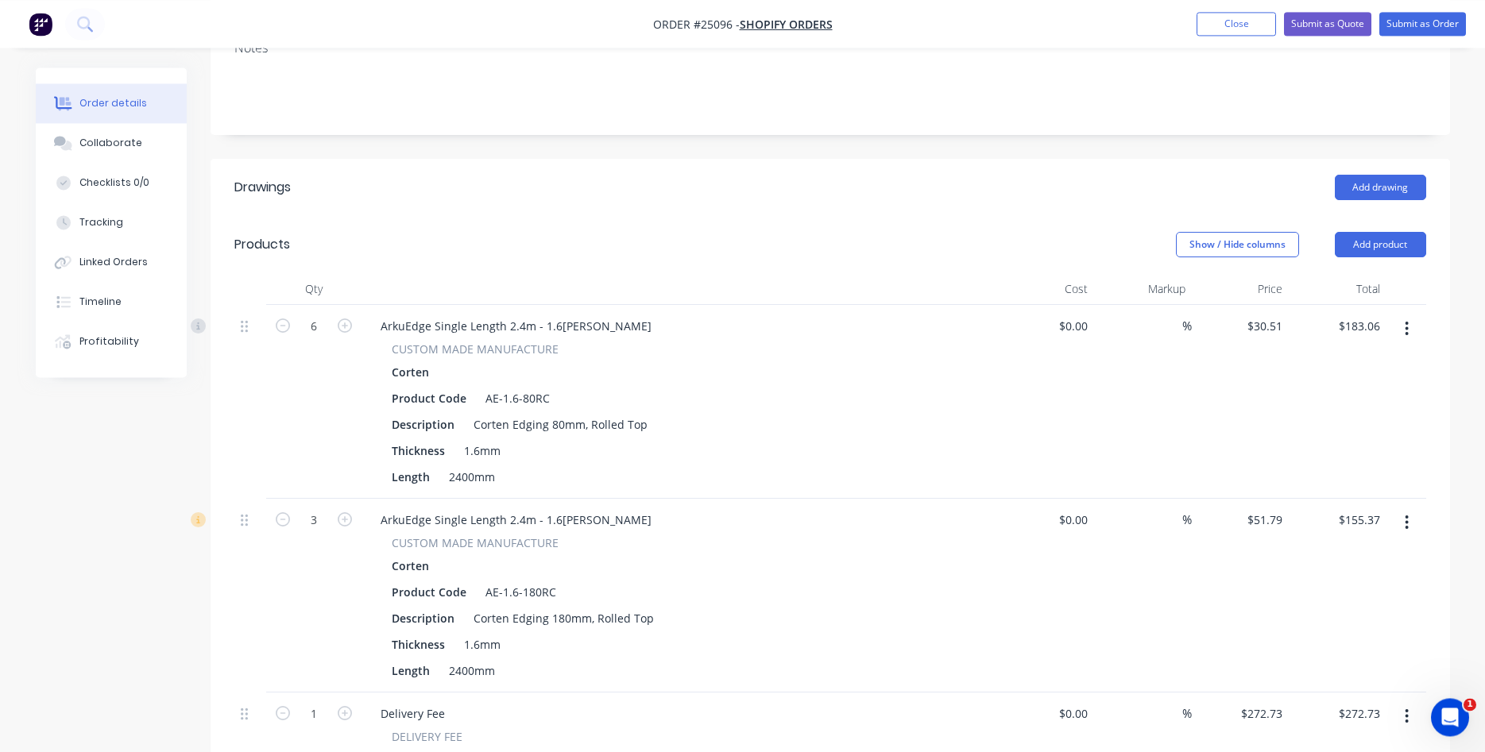
scroll to position [321, 0]
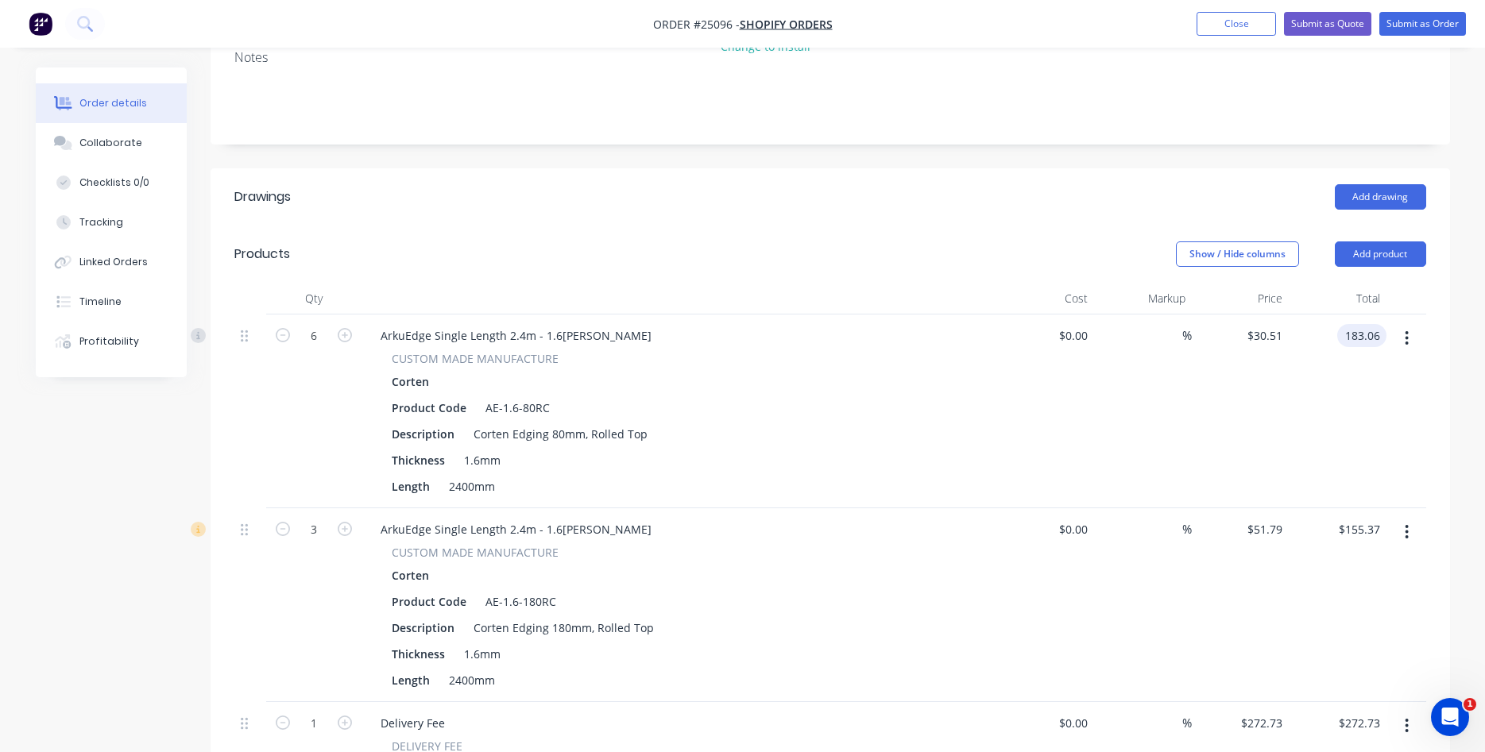
click at [1375, 324] on input "183.06" at bounding box center [1365, 335] width 43 height 23
click at [1383, 324] on input "183.06" at bounding box center [1365, 335] width 43 height 23
type input "$183.08"
type input "$30.5133"
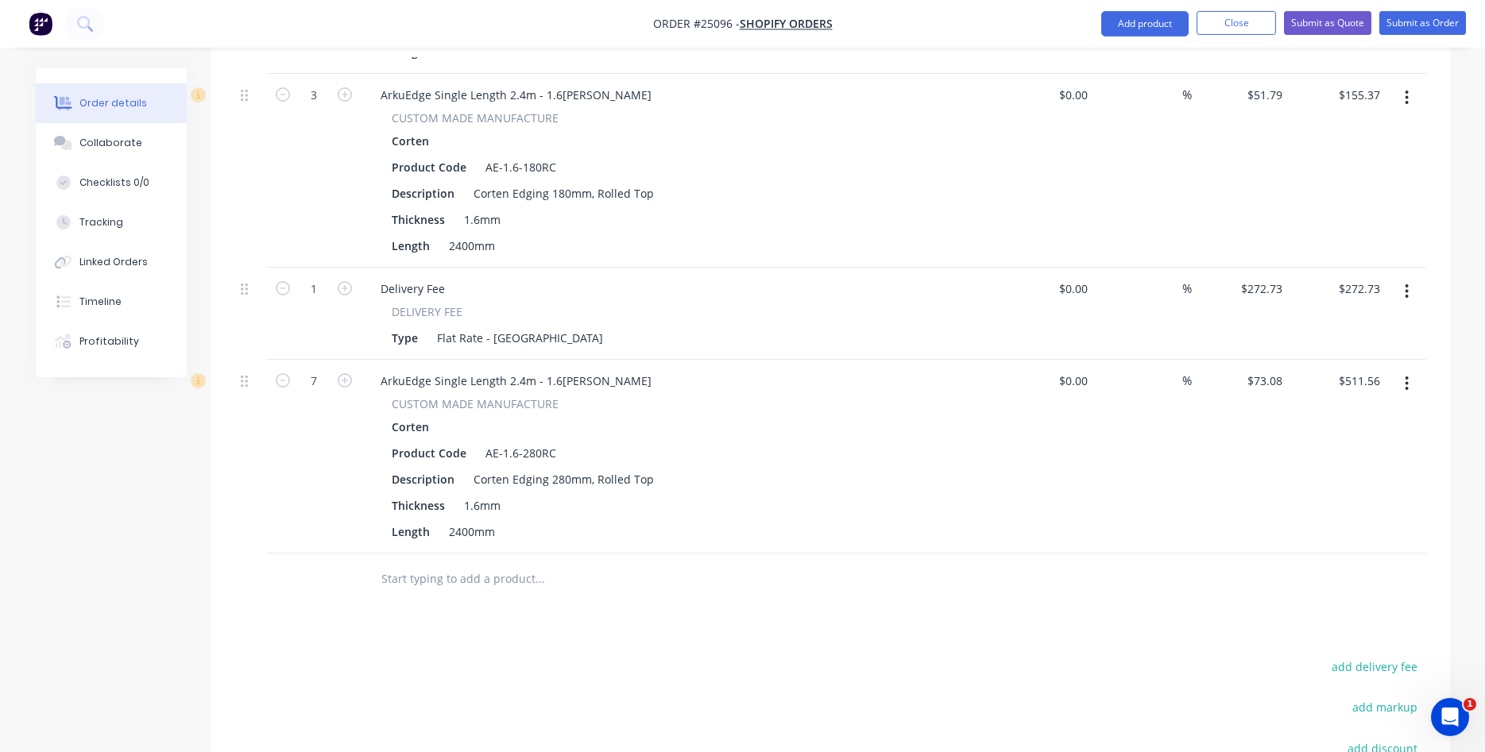
scroll to position [564, 0]
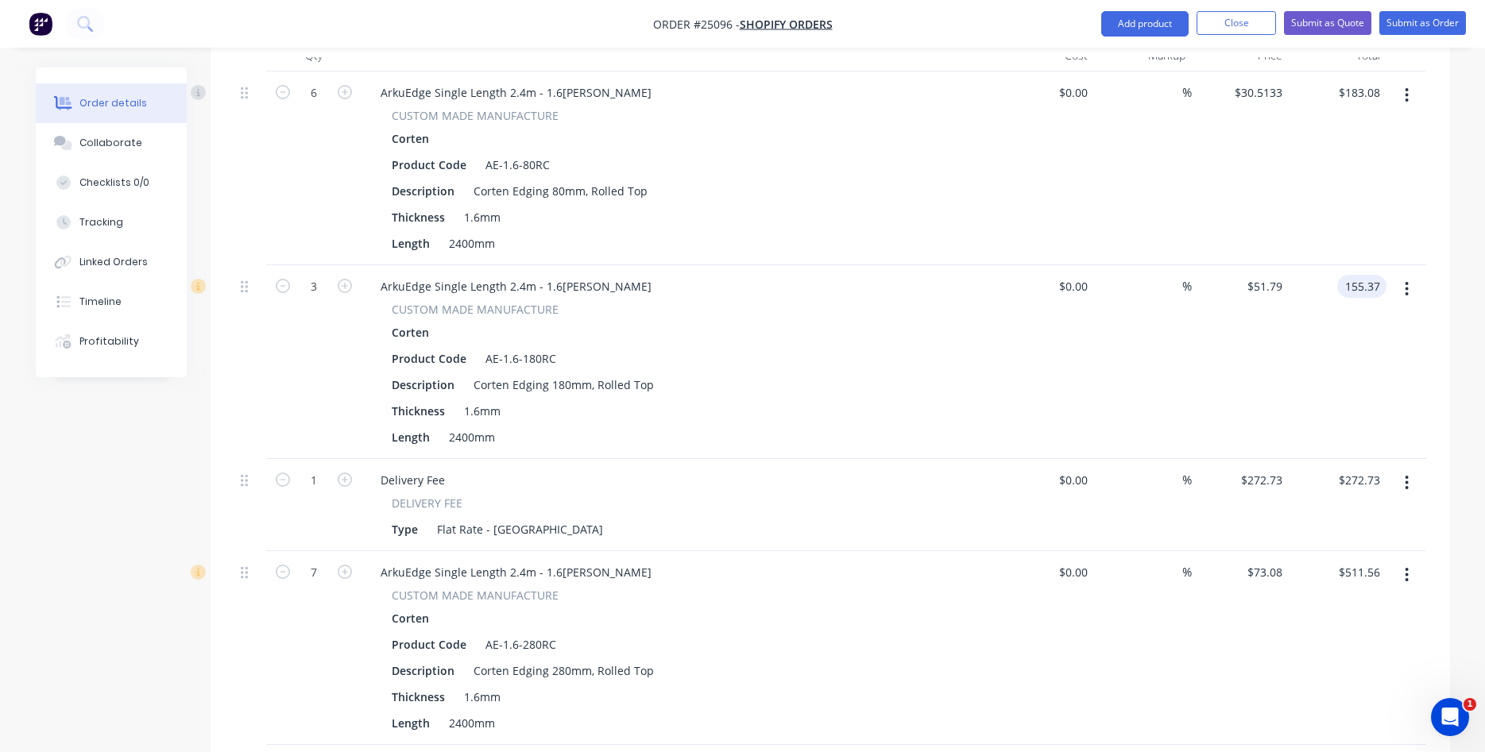
click at [1377, 275] on input "155.37" at bounding box center [1365, 286] width 43 height 23
click at [1383, 275] on input "155.37" at bounding box center [1365, 286] width 43 height 23
type input "$155.38"
type input "$51.7933"
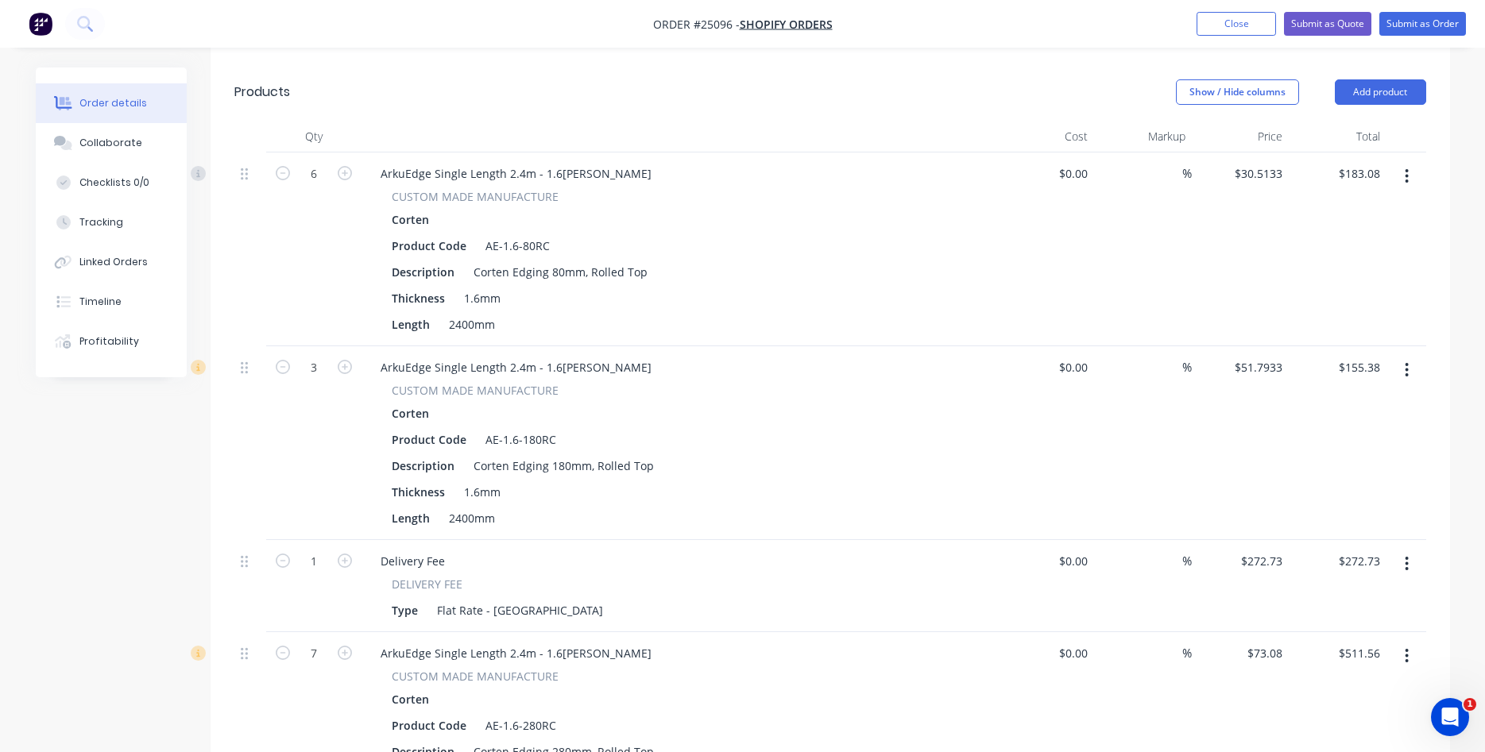
scroll to position [240, 0]
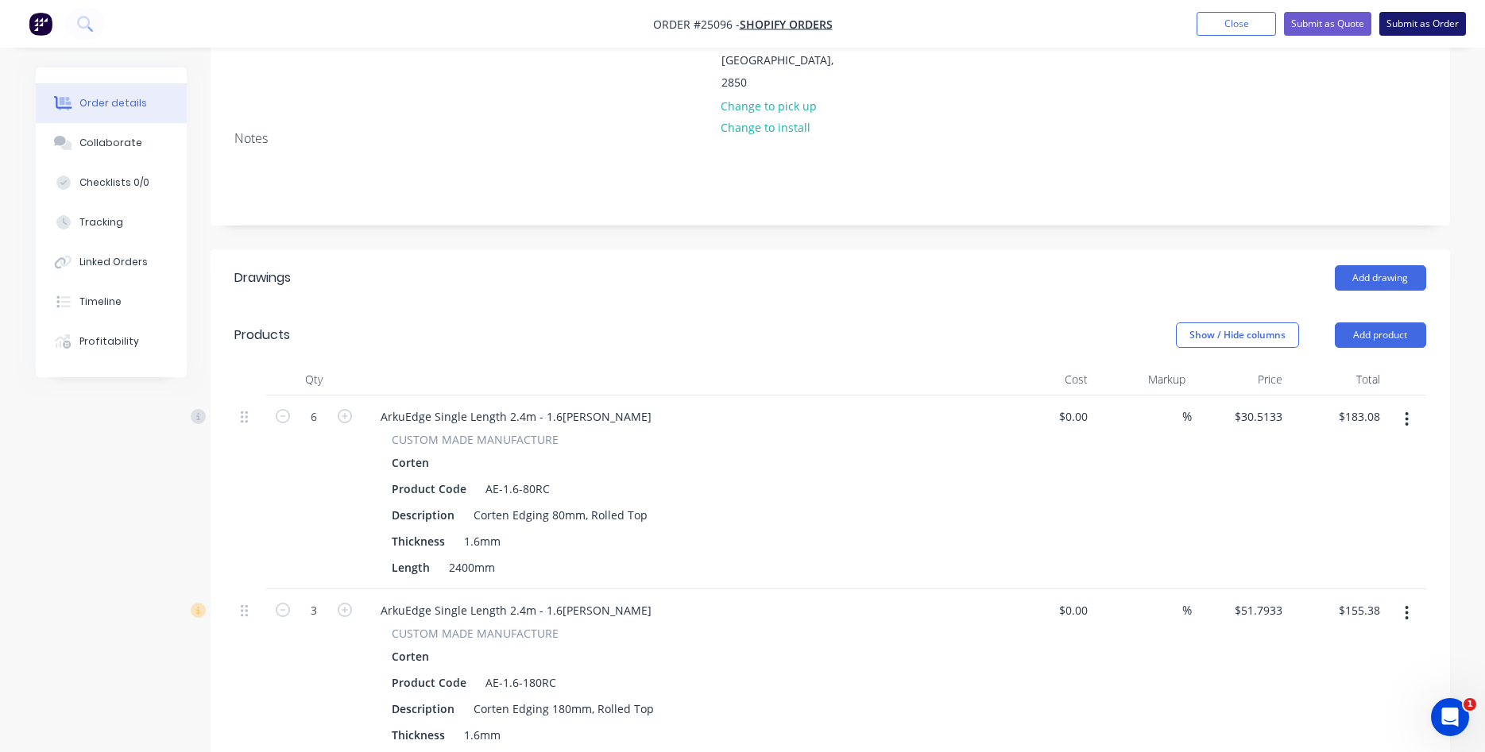
click at [1414, 25] on button "Submit as Order" at bounding box center [1422, 24] width 87 height 24
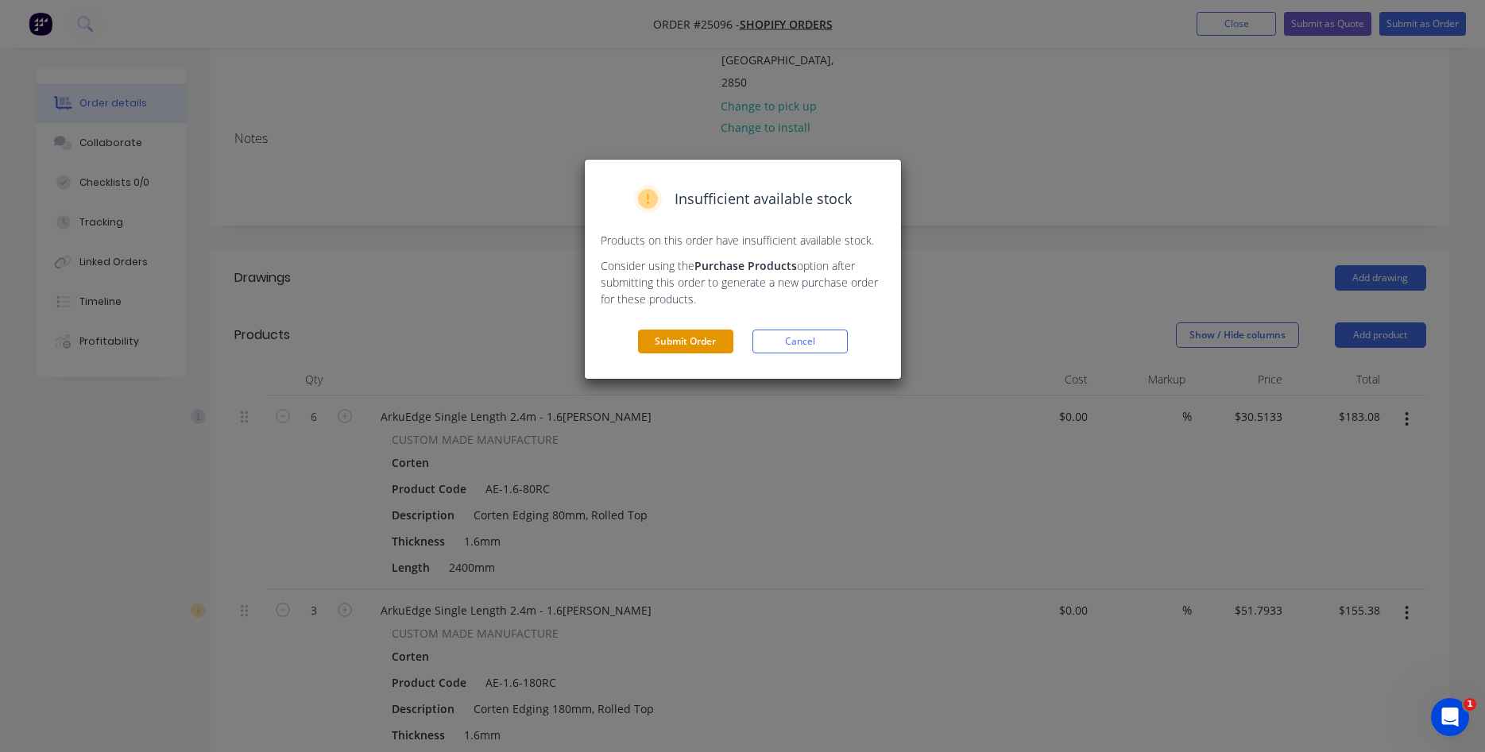
click at [694, 346] on button "Submit Order" at bounding box center [685, 342] width 95 height 24
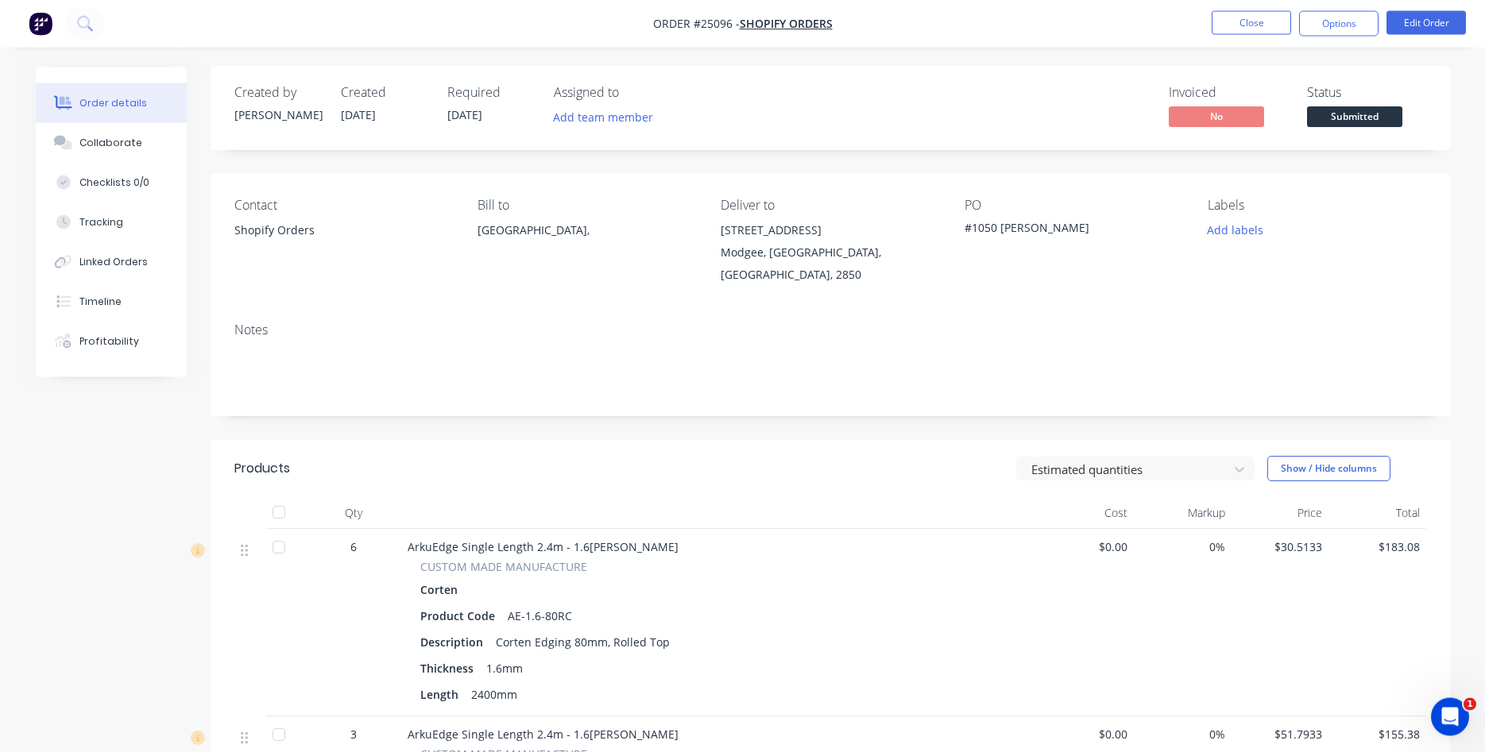
scroll to position [0, 0]
click at [1409, 23] on button "Edit Order" at bounding box center [1426, 23] width 79 height 24
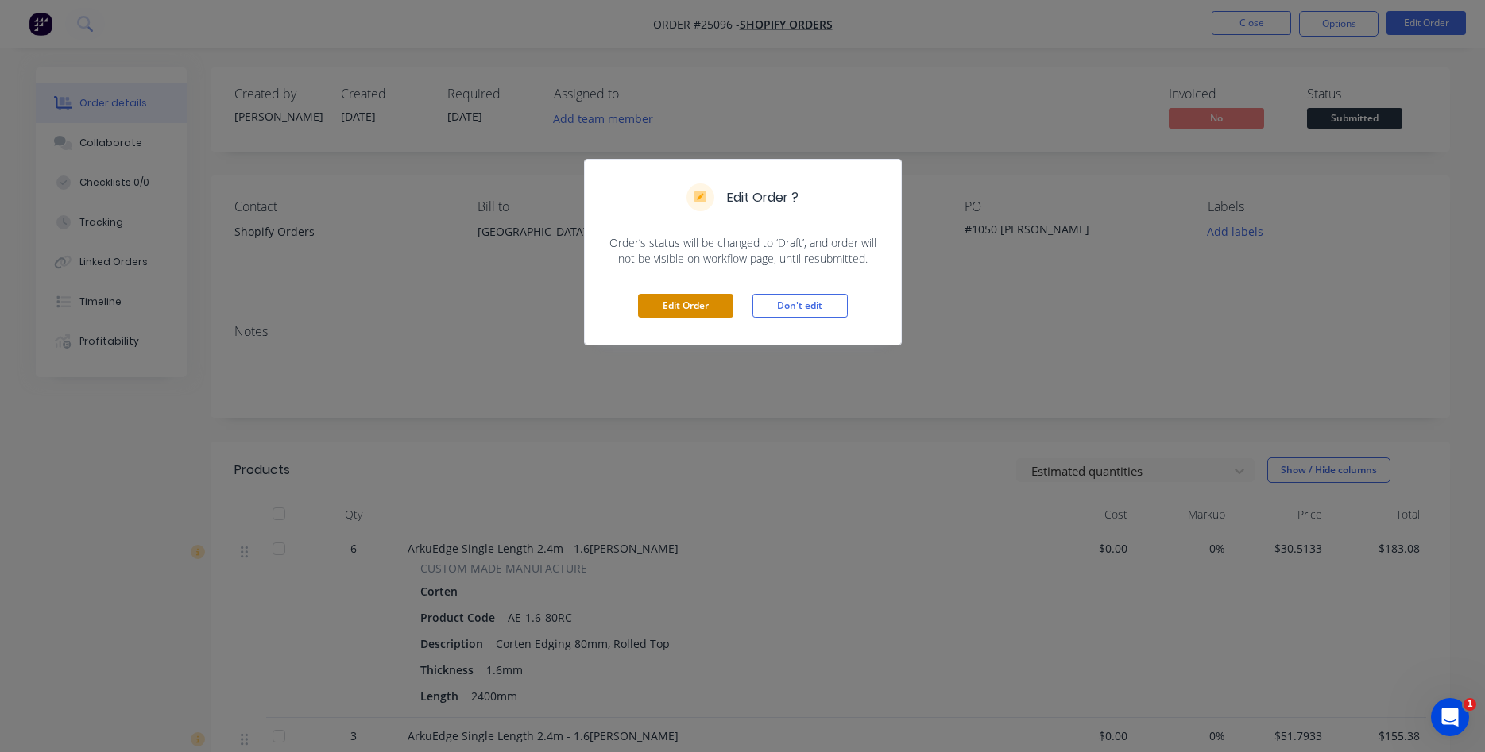
click at [706, 316] on button "Edit Order" at bounding box center [685, 306] width 95 height 24
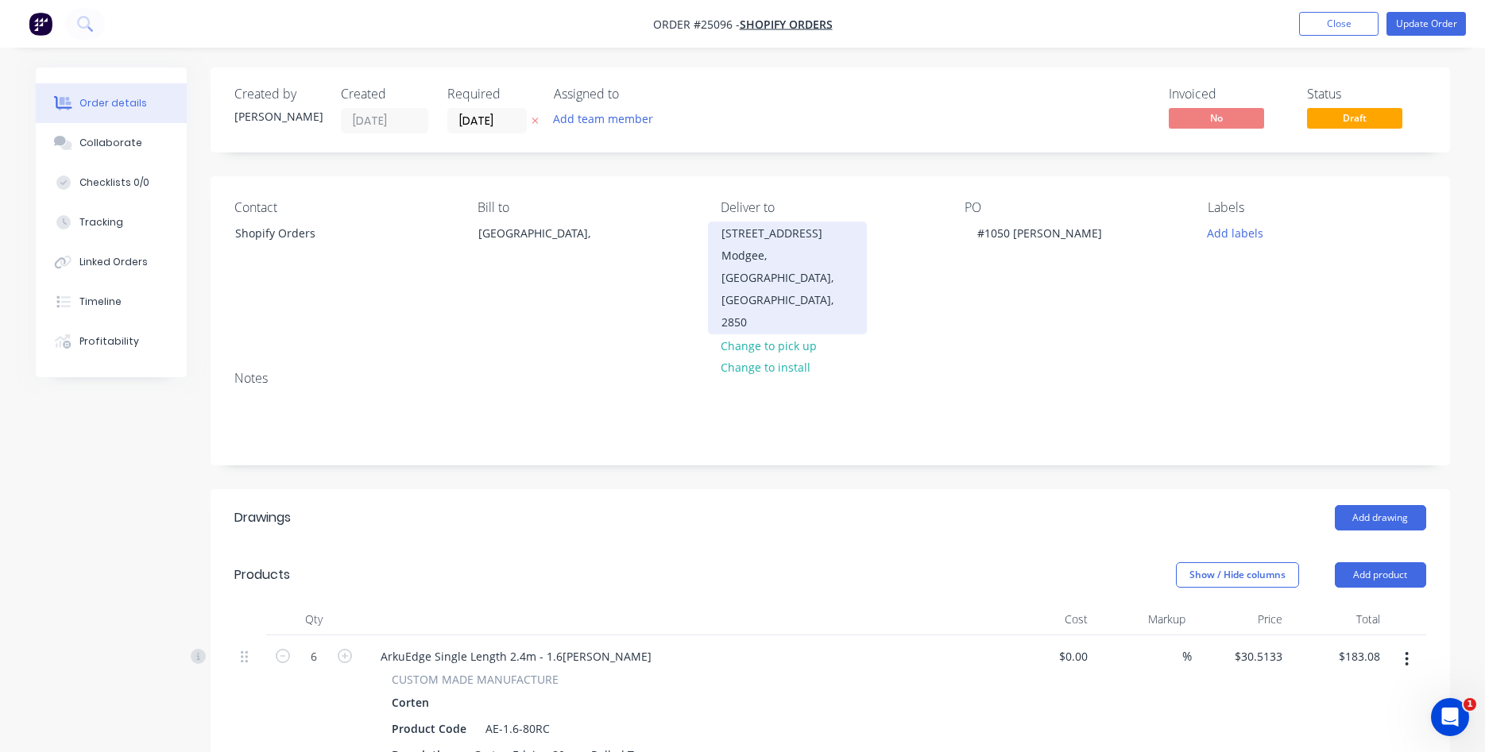
click at [741, 253] on div "Modgee, [GEOGRAPHIC_DATA], [GEOGRAPHIC_DATA], 2850" at bounding box center [787, 289] width 132 height 89
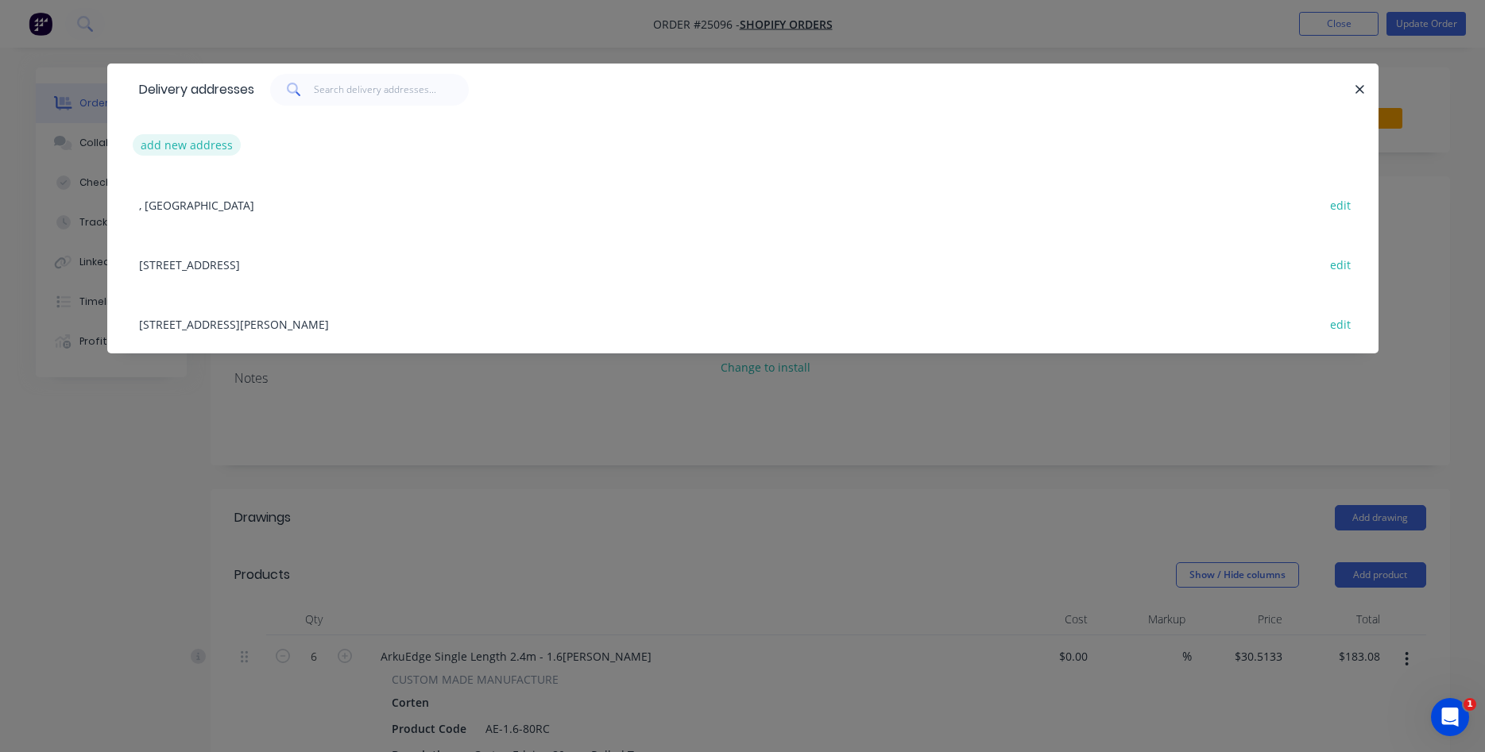
click at [184, 146] on button "add new address" at bounding box center [187, 144] width 109 height 21
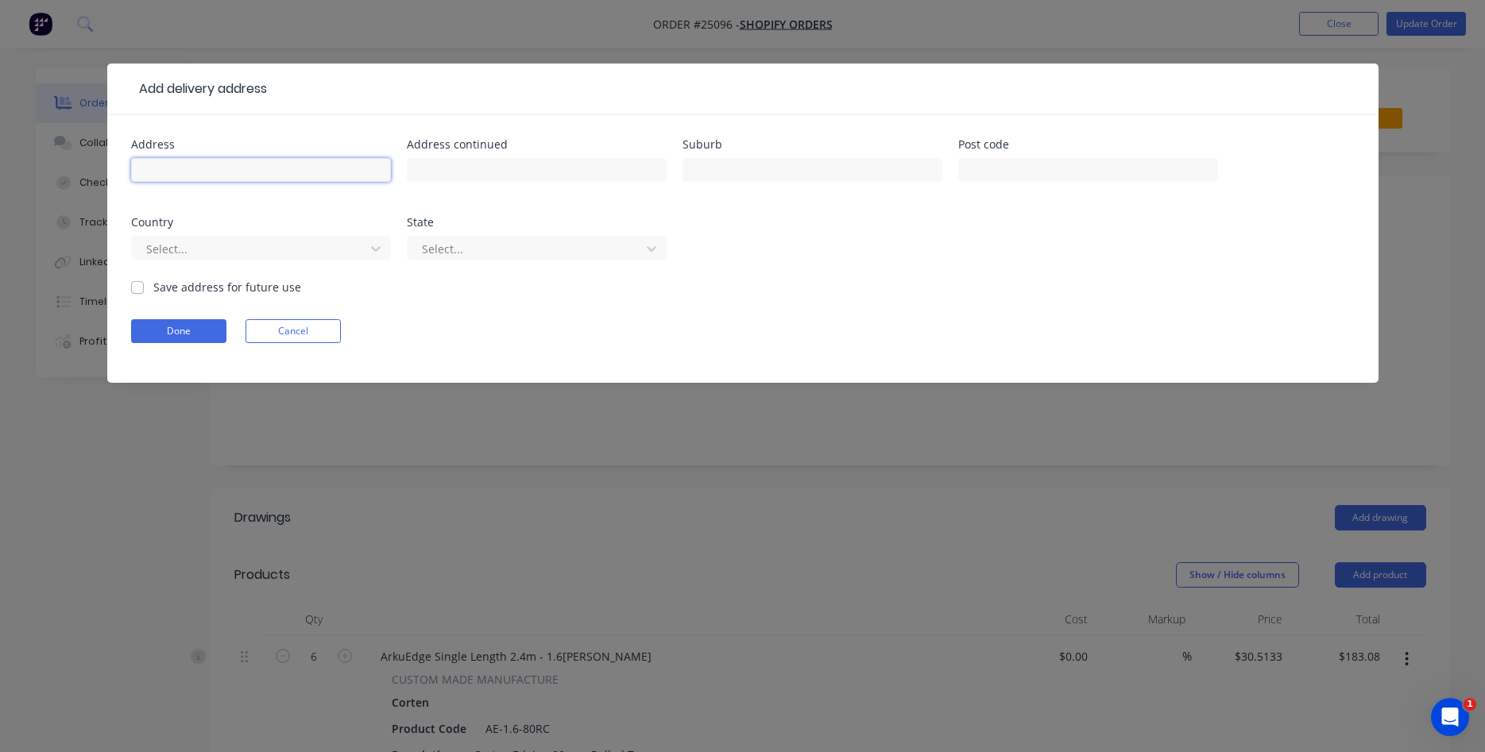
click at [244, 163] on input "text" at bounding box center [261, 170] width 260 height 24
click at [307, 165] on input "text" at bounding box center [261, 170] width 260 height 24
type input "14 Flirtation Way"
type input "Mudgee"
type input "2805"
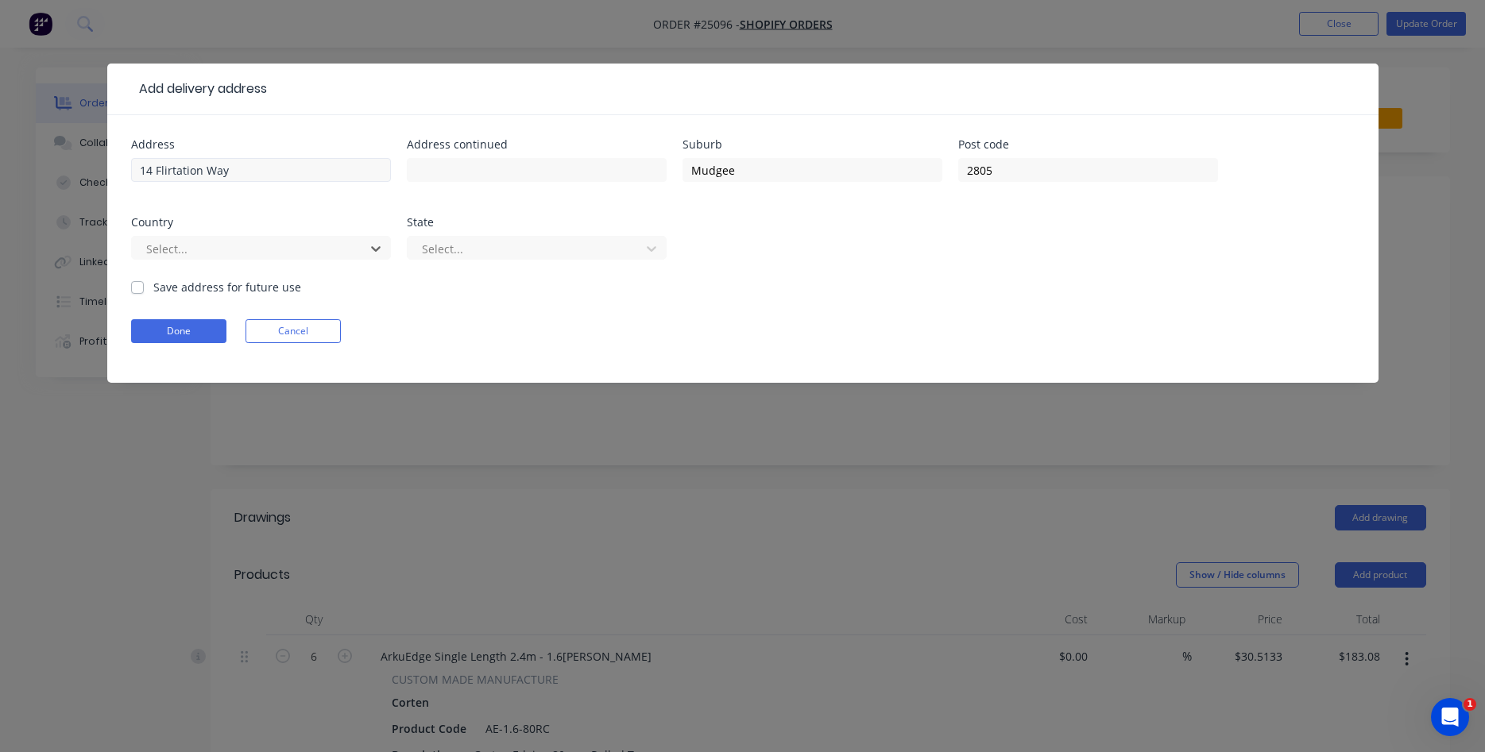
type input "a"
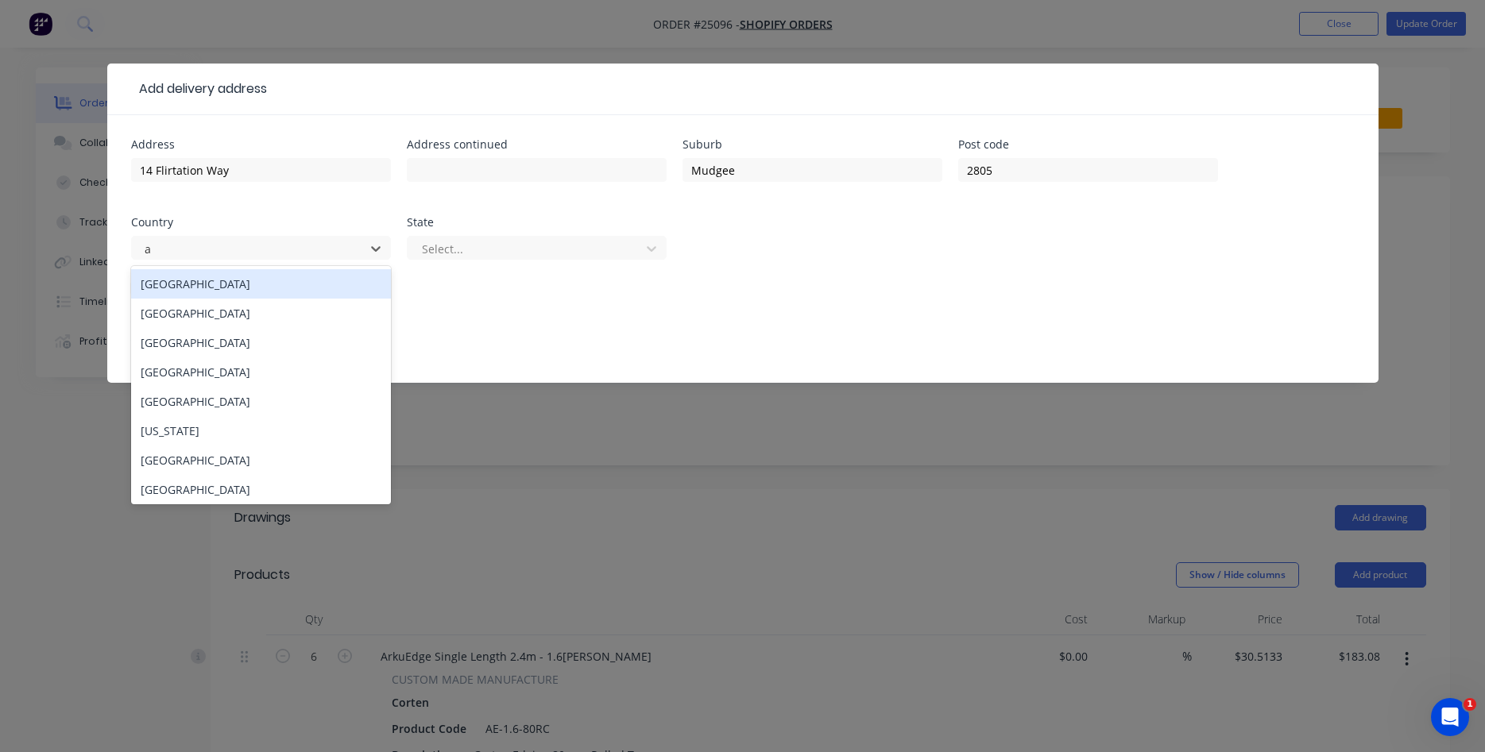
click at [277, 288] on div "[GEOGRAPHIC_DATA]" at bounding box center [261, 283] width 260 height 29
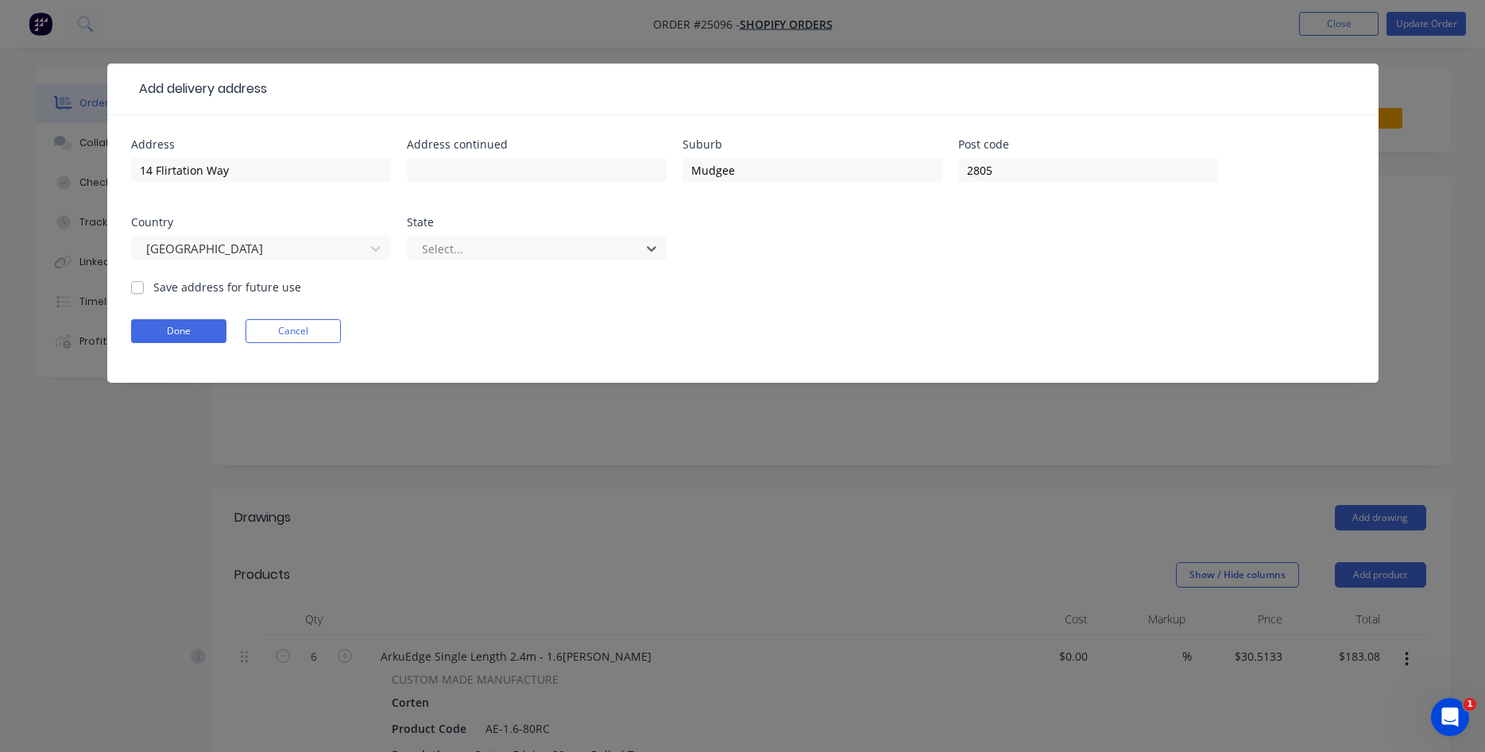
type input "N"
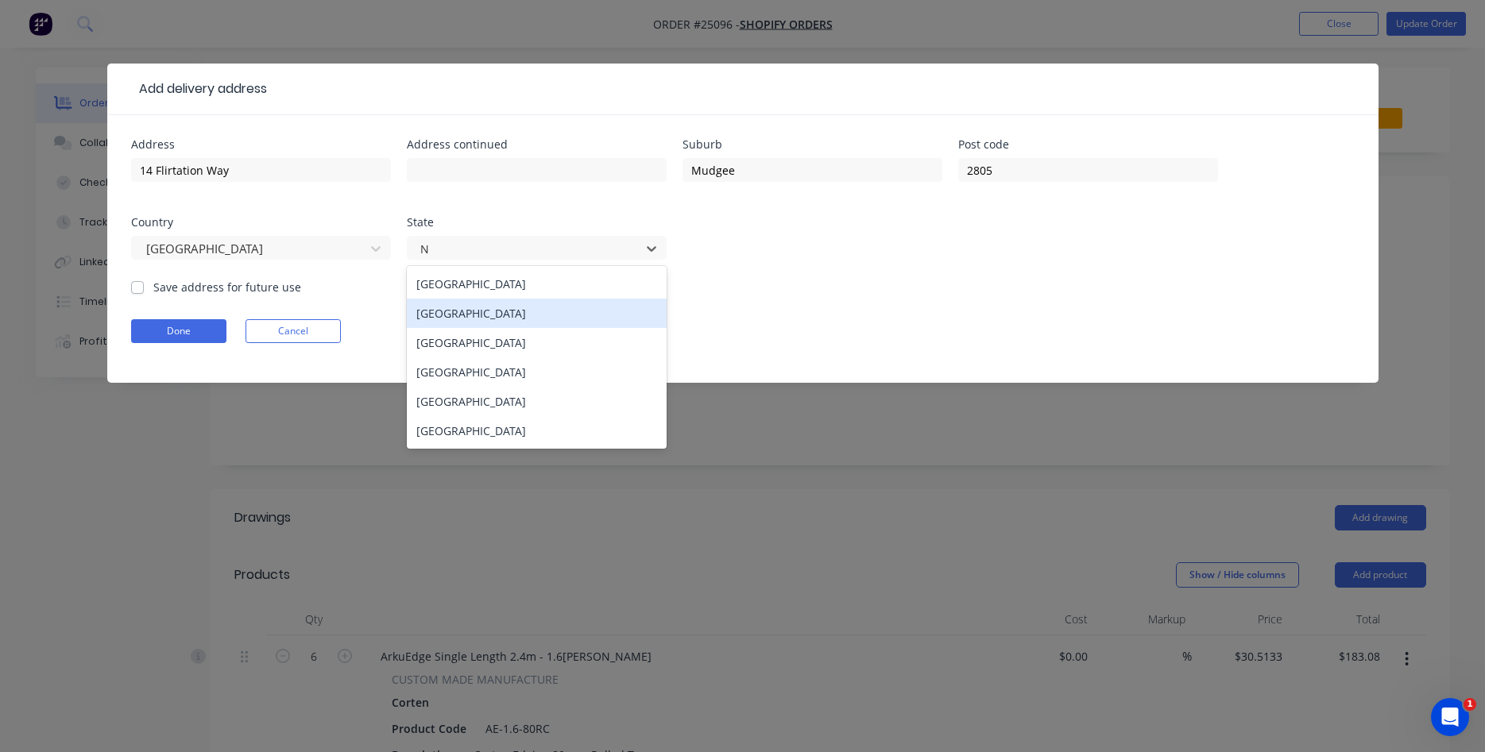
click at [445, 307] on div "[GEOGRAPHIC_DATA]" at bounding box center [537, 313] width 260 height 29
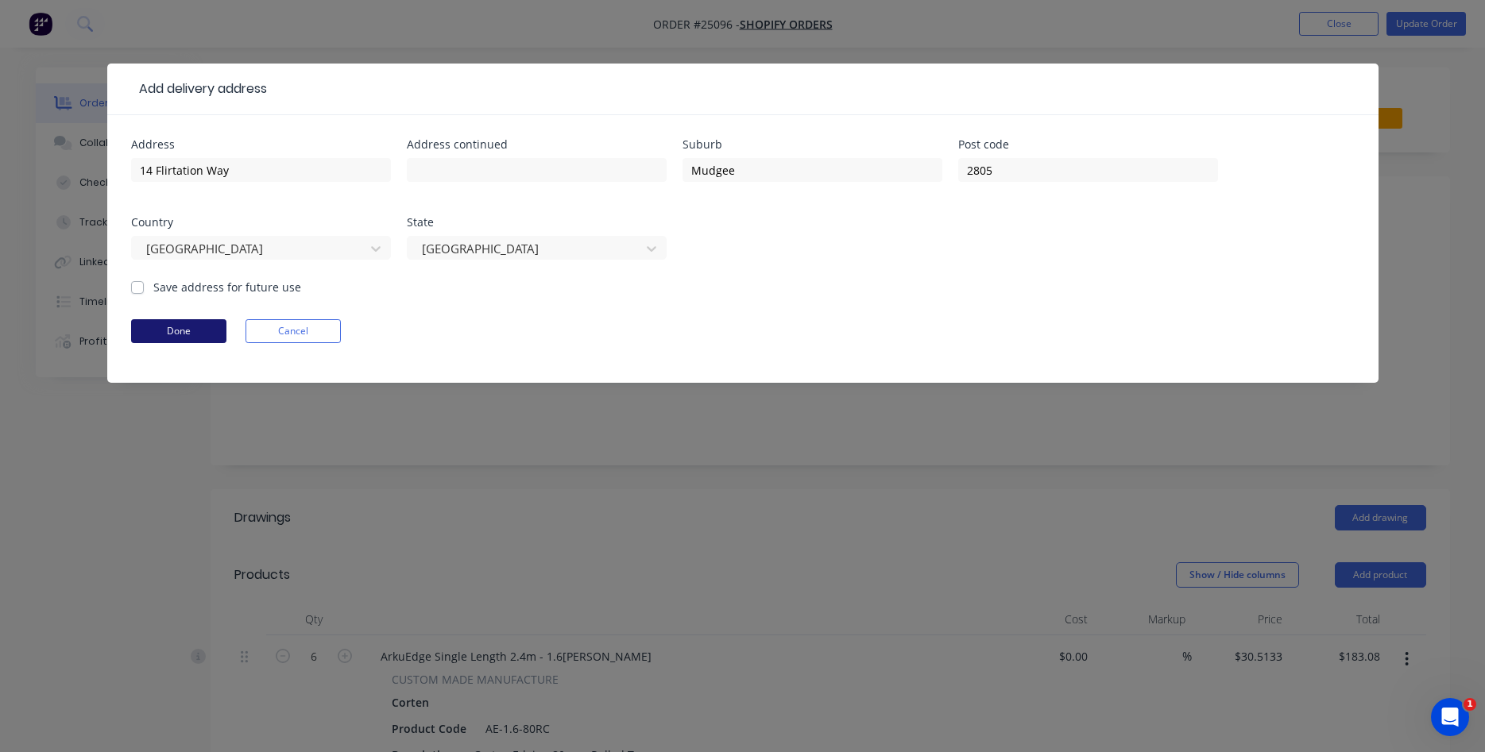
click at [202, 338] on button "Done" at bounding box center [178, 331] width 95 height 24
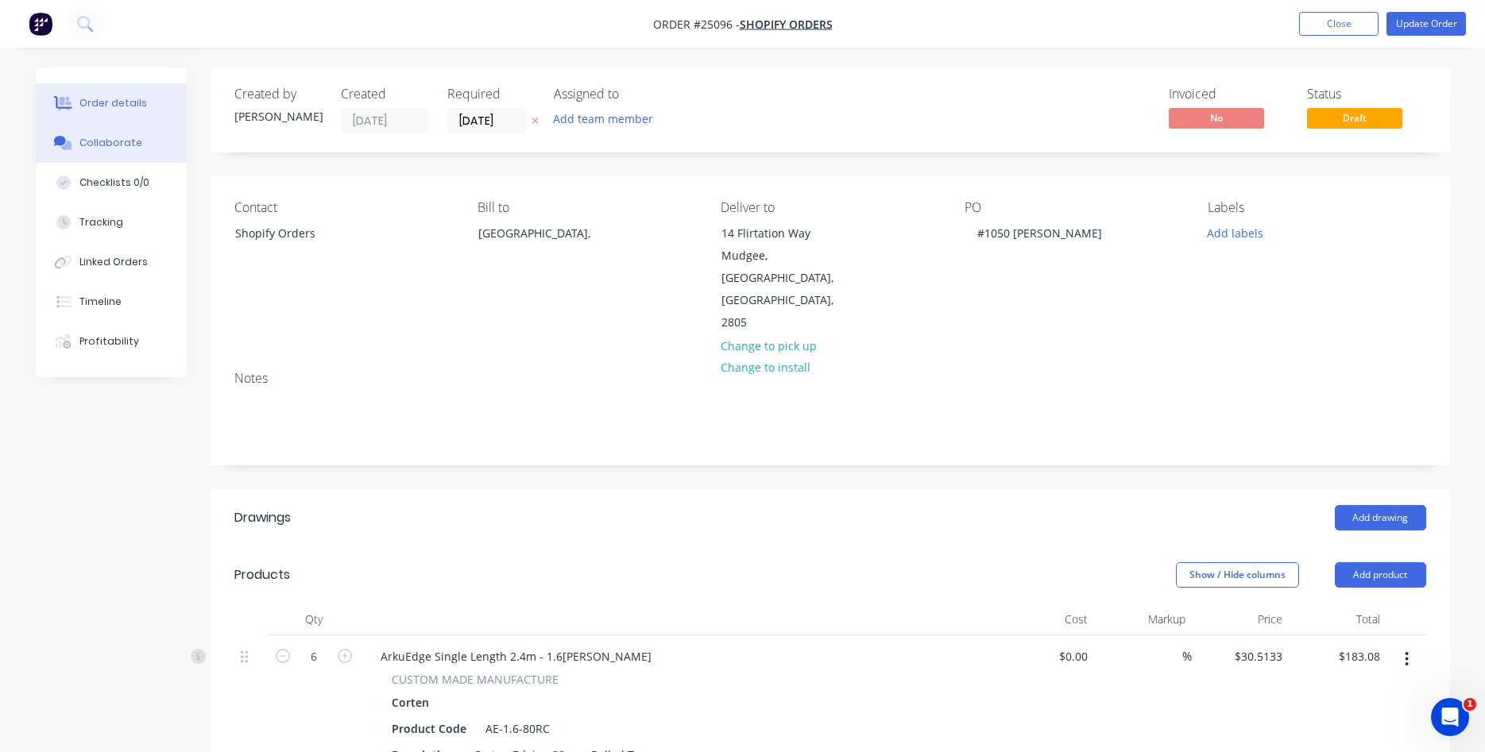
click at [108, 141] on div "Collaborate" at bounding box center [110, 143] width 63 height 14
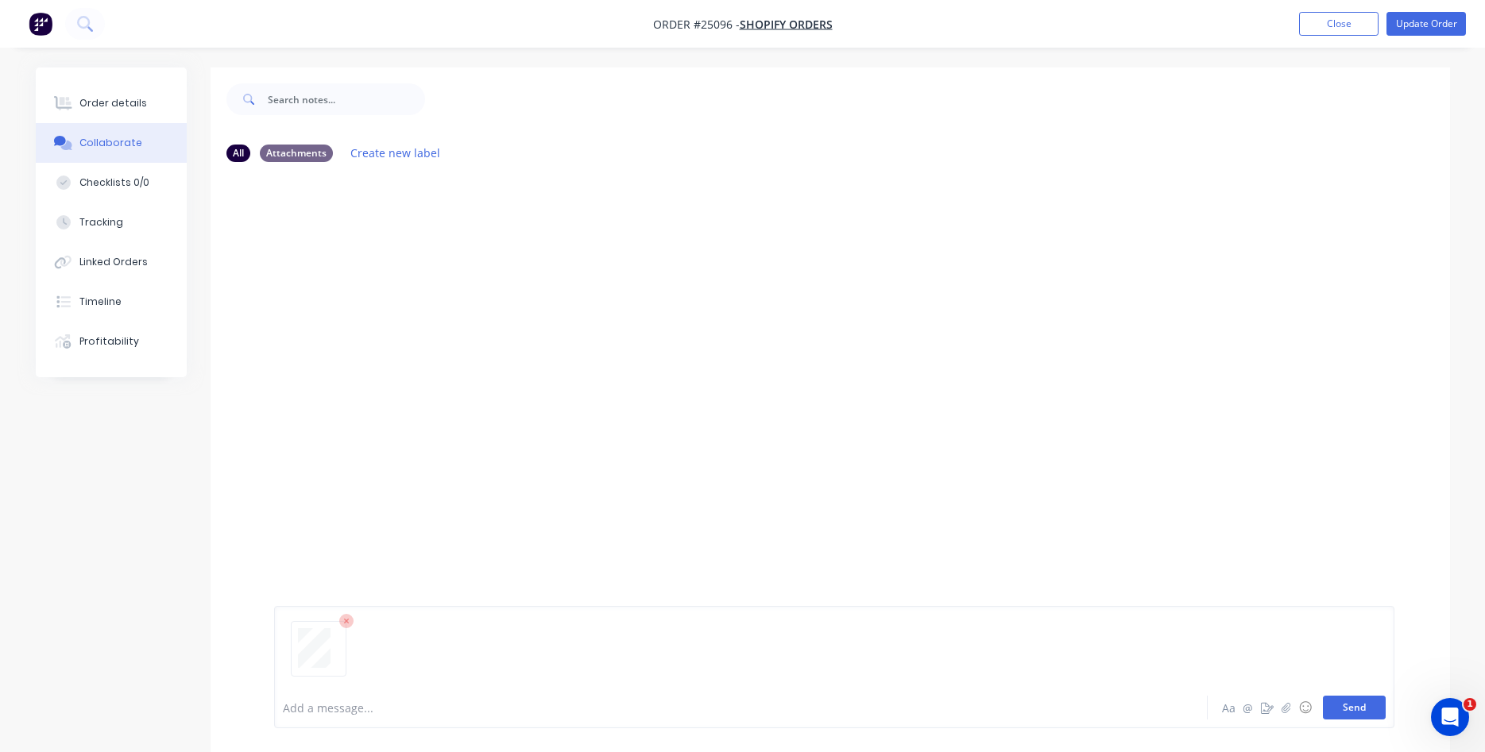
click at [1355, 706] on button "Send" at bounding box center [1354, 708] width 63 height 24
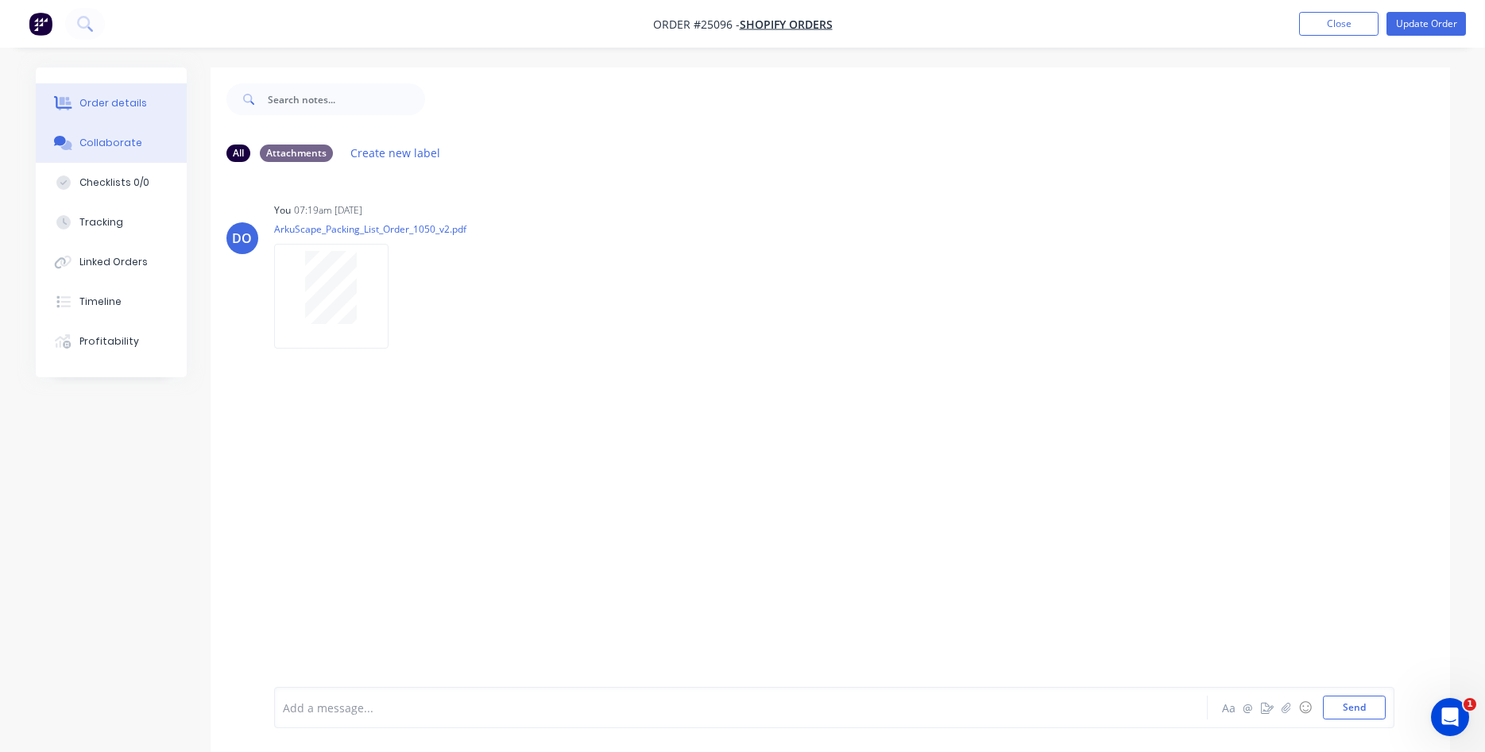
click at [101, 105] on div "Order details" at bounding box center [113, 103] width 68 height 14
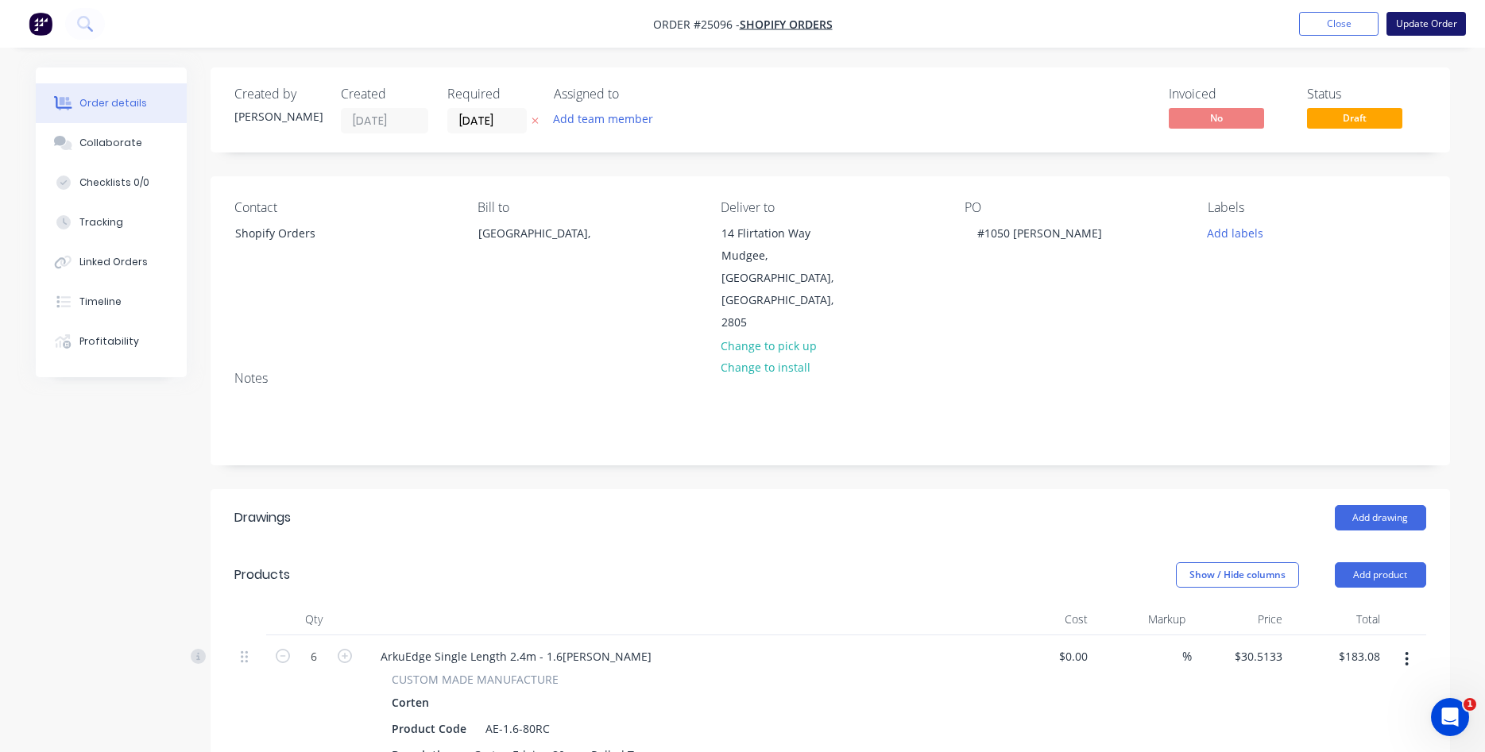
click at [1429, 21] on button "Update Order" at bounding box center [1426, 24] width 79 height 24
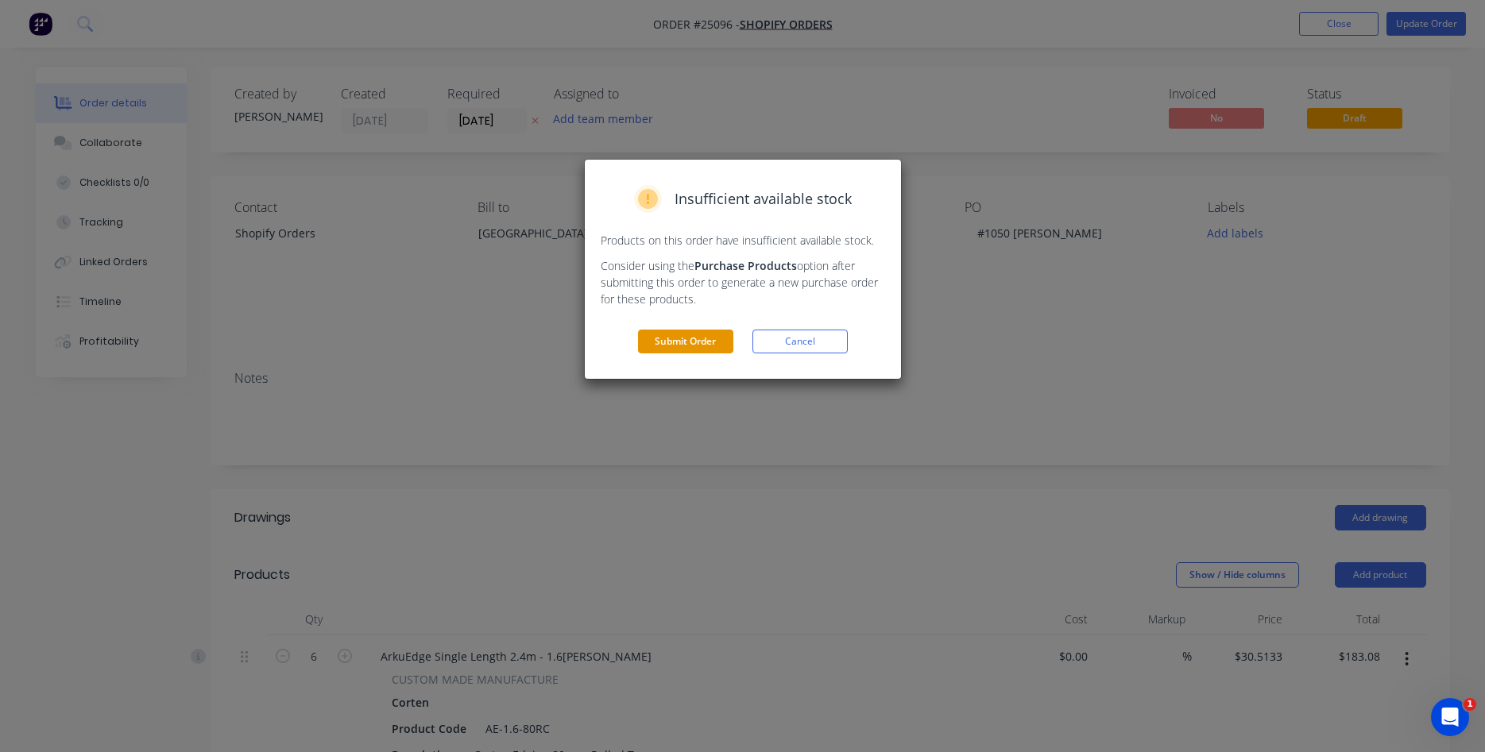
click at [698, 342] on button "Submit Order" at bounding box center [685, 342] width 95 height 24
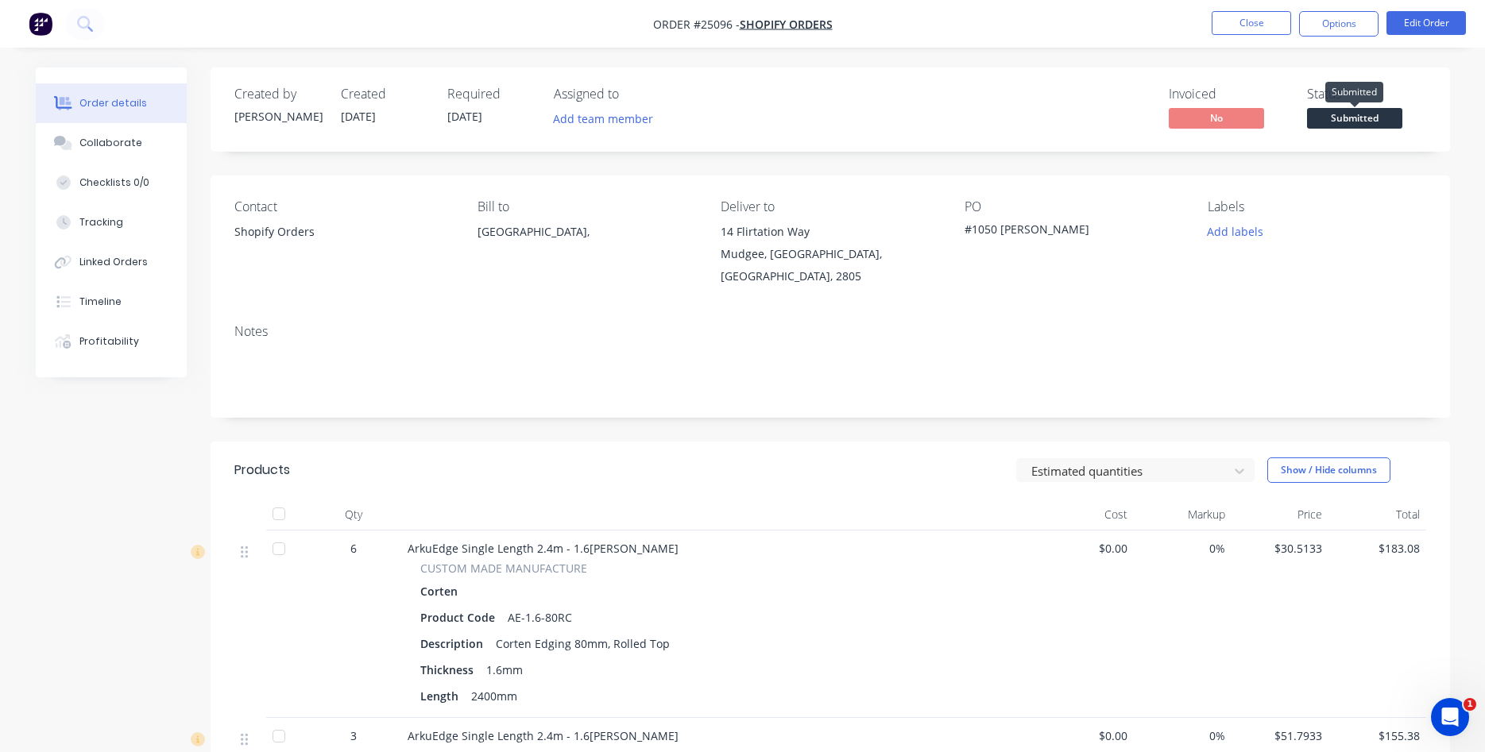
click at [1359, 120] on span "Submitted" at bounding box center [1354, 118] width 95 height 20
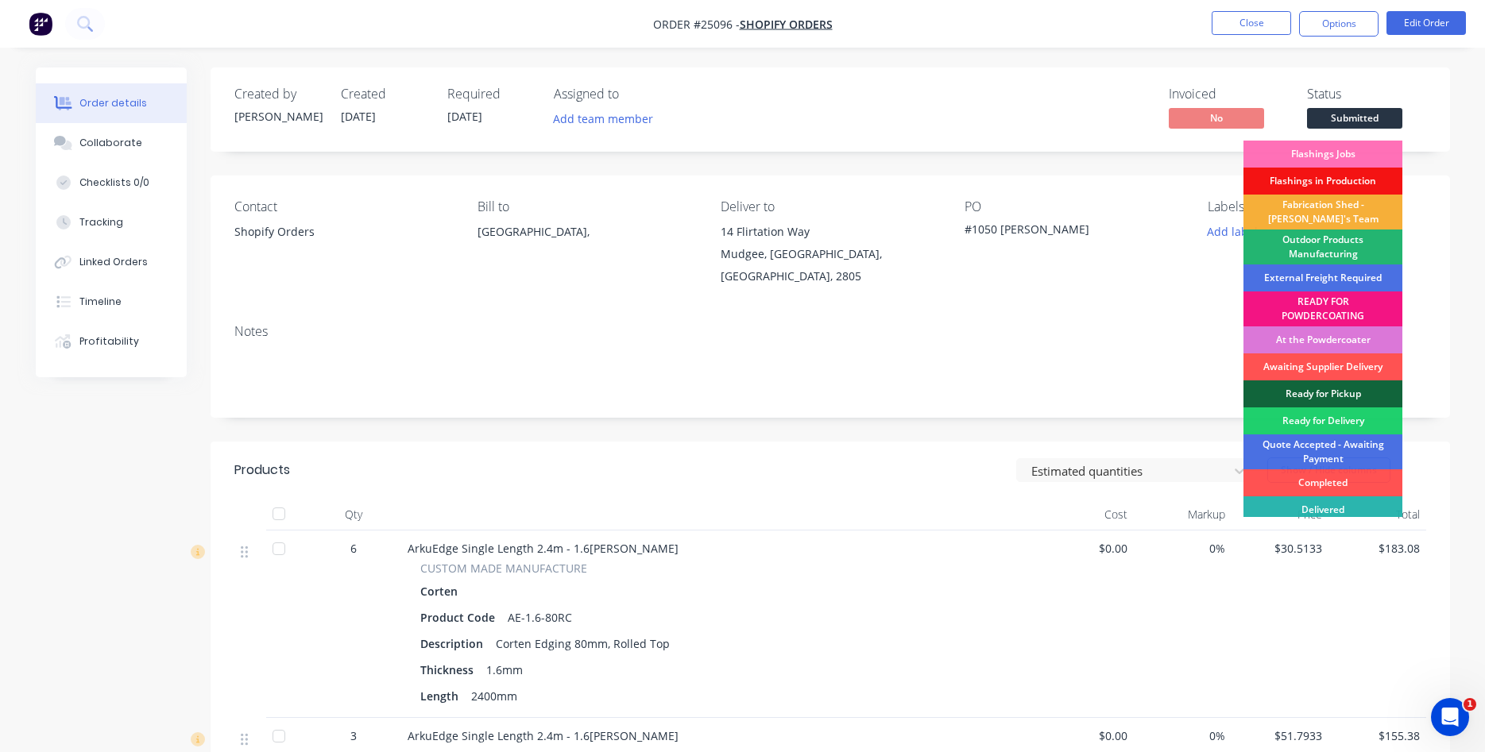
click at [1325, 247] on div "Outdoor Products Manufacturing" at bounding box center [1323, 247] width 159 height 35
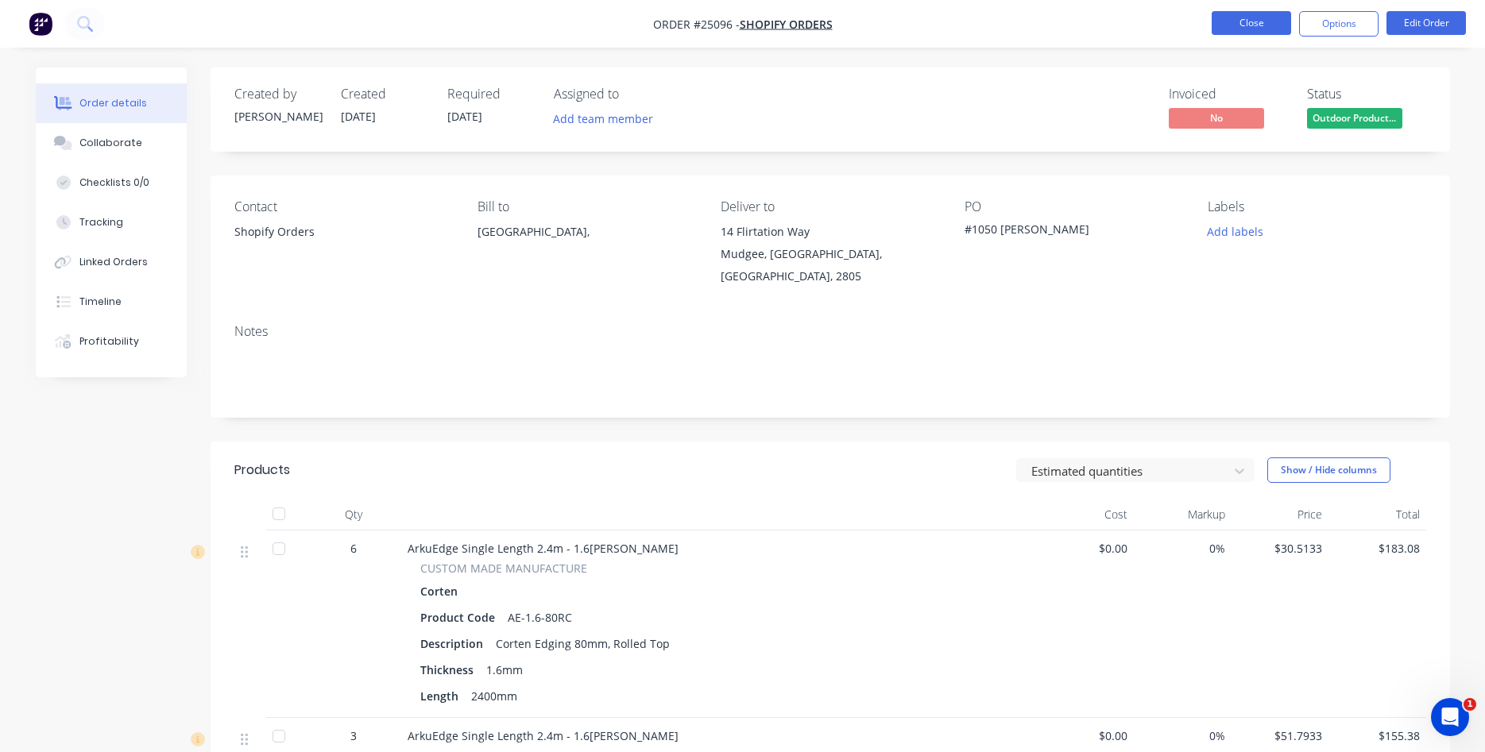
click at [1250, 17] on button "Close" at bounding box center [1251, 23] width 79 height 24
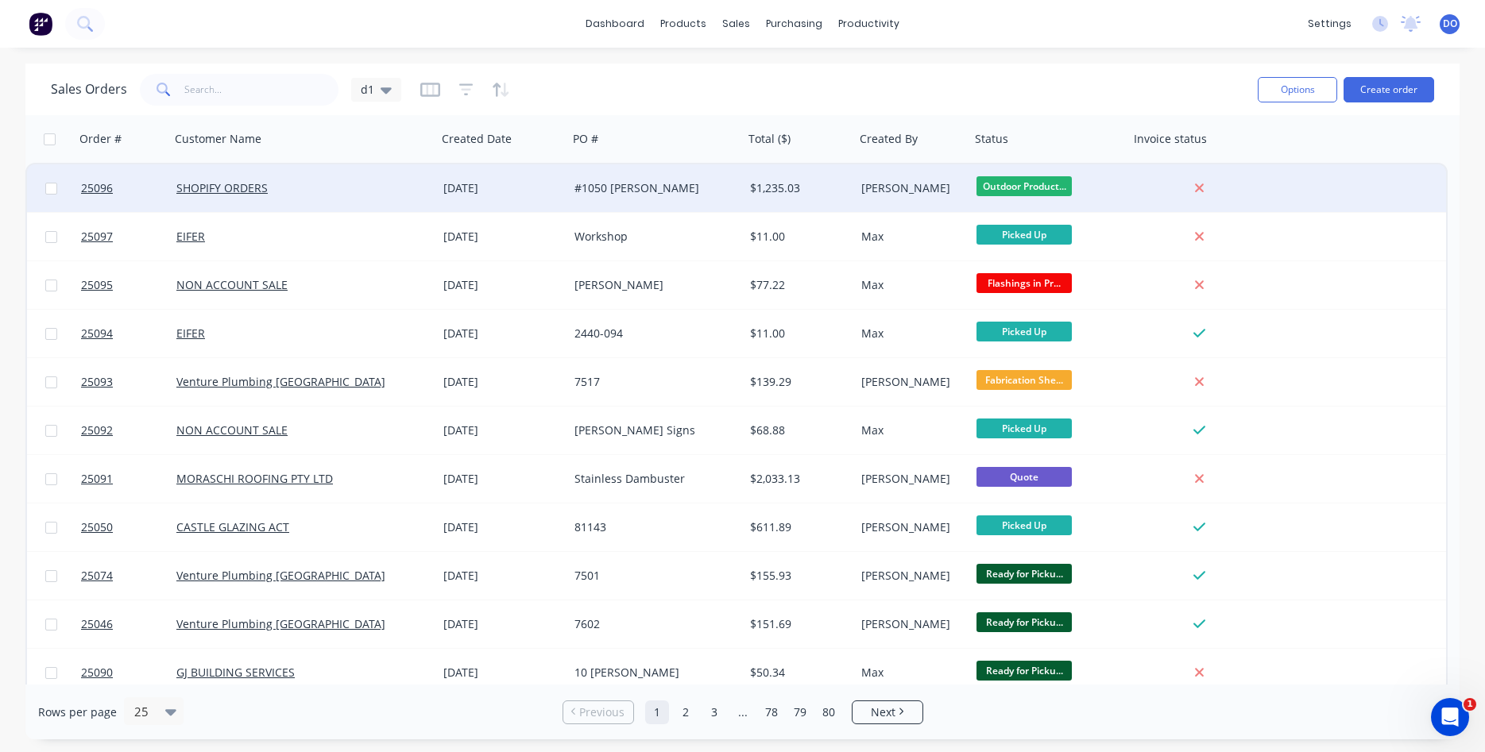
click at [1138, 186] on div at bounding box center [1199, 188] width 128 height 14
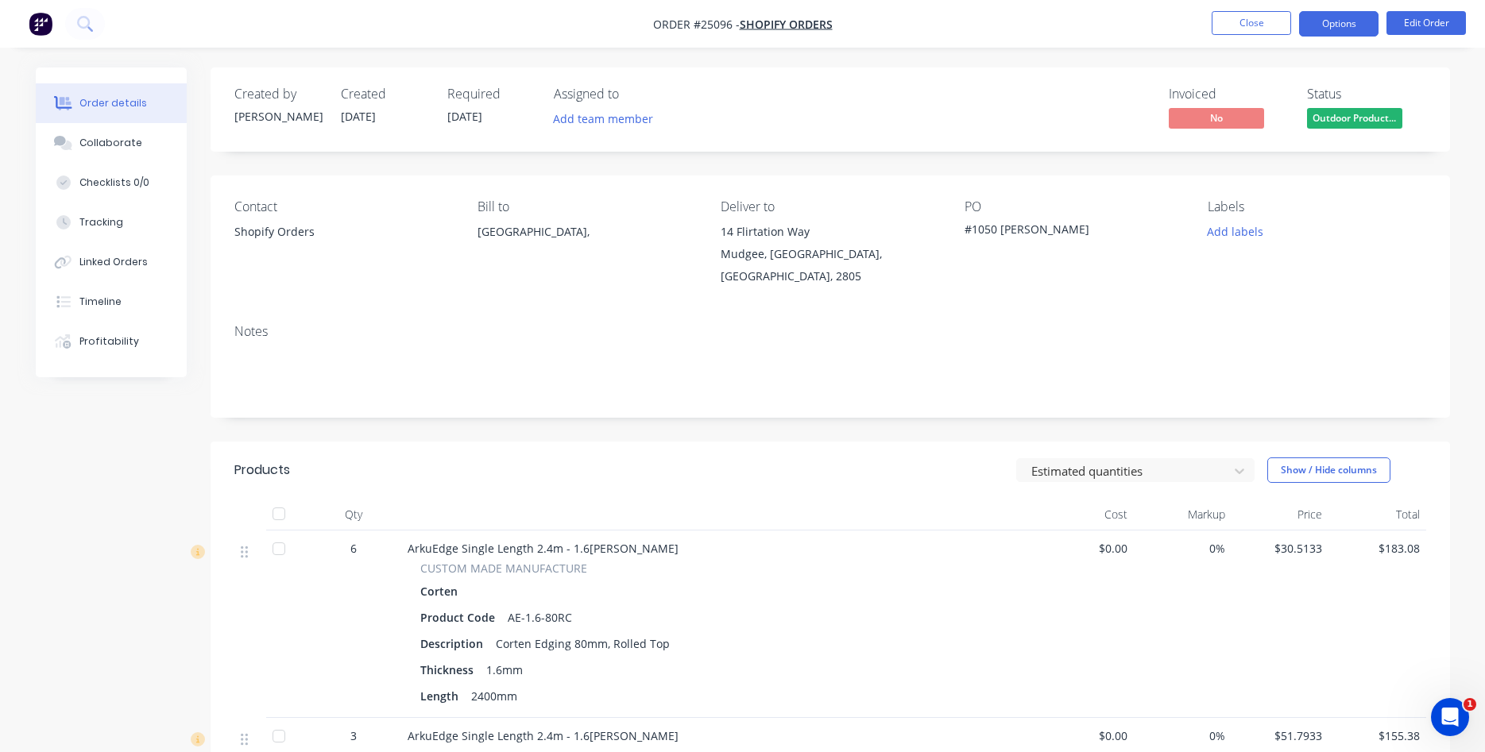
click at [1353, 19] on button "Options" at bounding box center [1338, 23] width 79 height 25
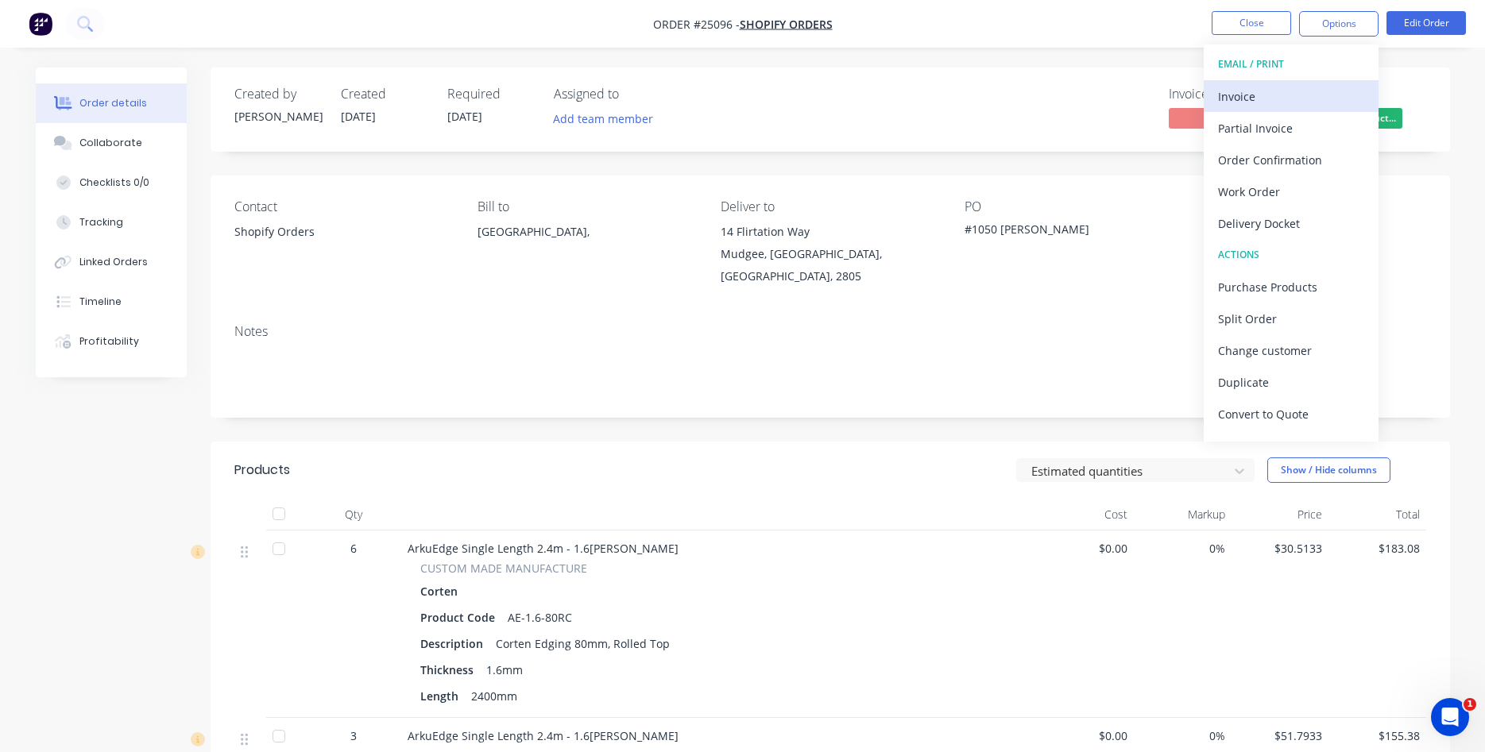
click at [1235, 95] on div "Invoice" at bounding box center [1291, 96] width 146 height 23
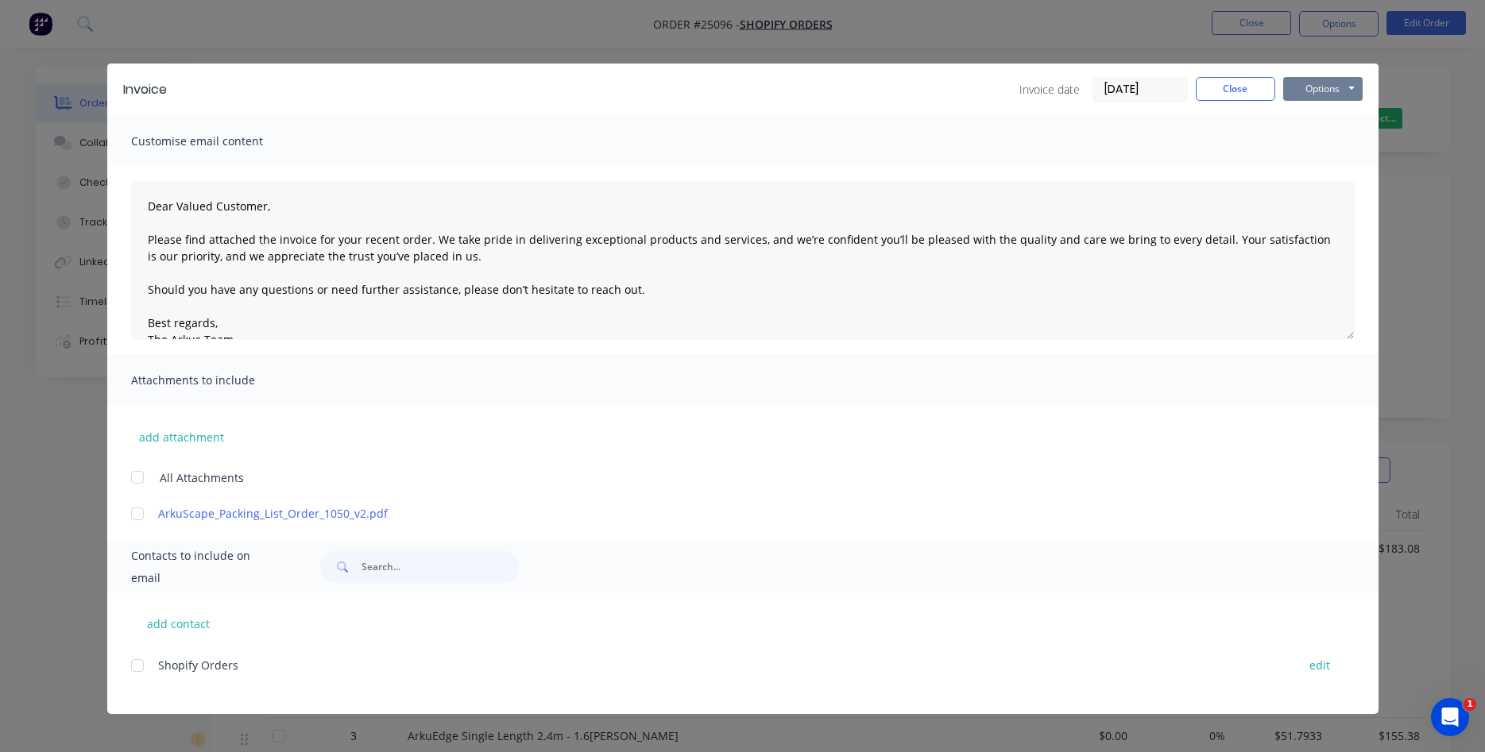
click at [1332, 89] on button "Options" at bounding box center [1322, 89] width 79 height 24
click at [1316, 137] on button "Print" at bounding box center [1334, 143] width 102 height 26
click at [1240, 91] on button "Close" at bounding box center [1235, 89] width 79 height 24
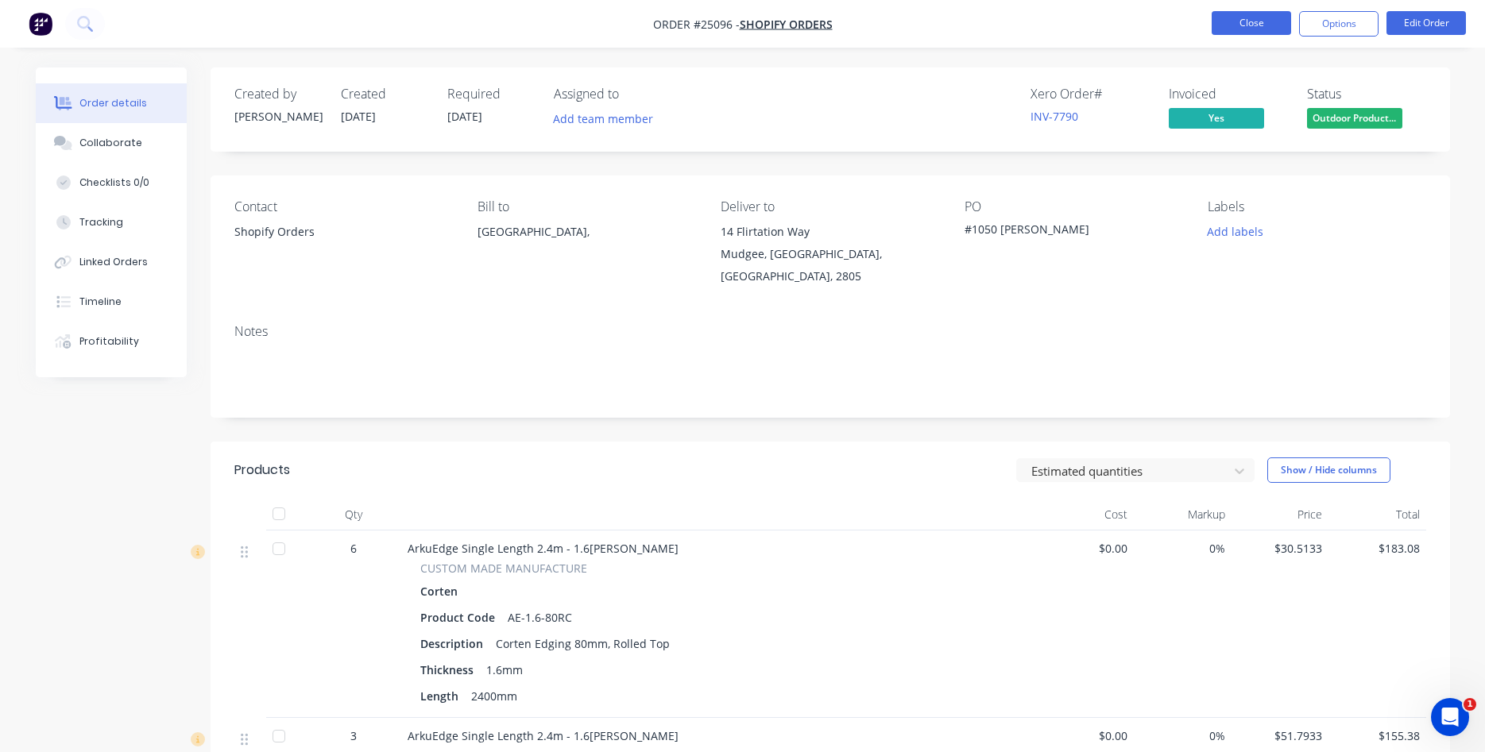
click at [1242, 21] on button "Close" at bounding box center [1251, 23] width 79 height 24
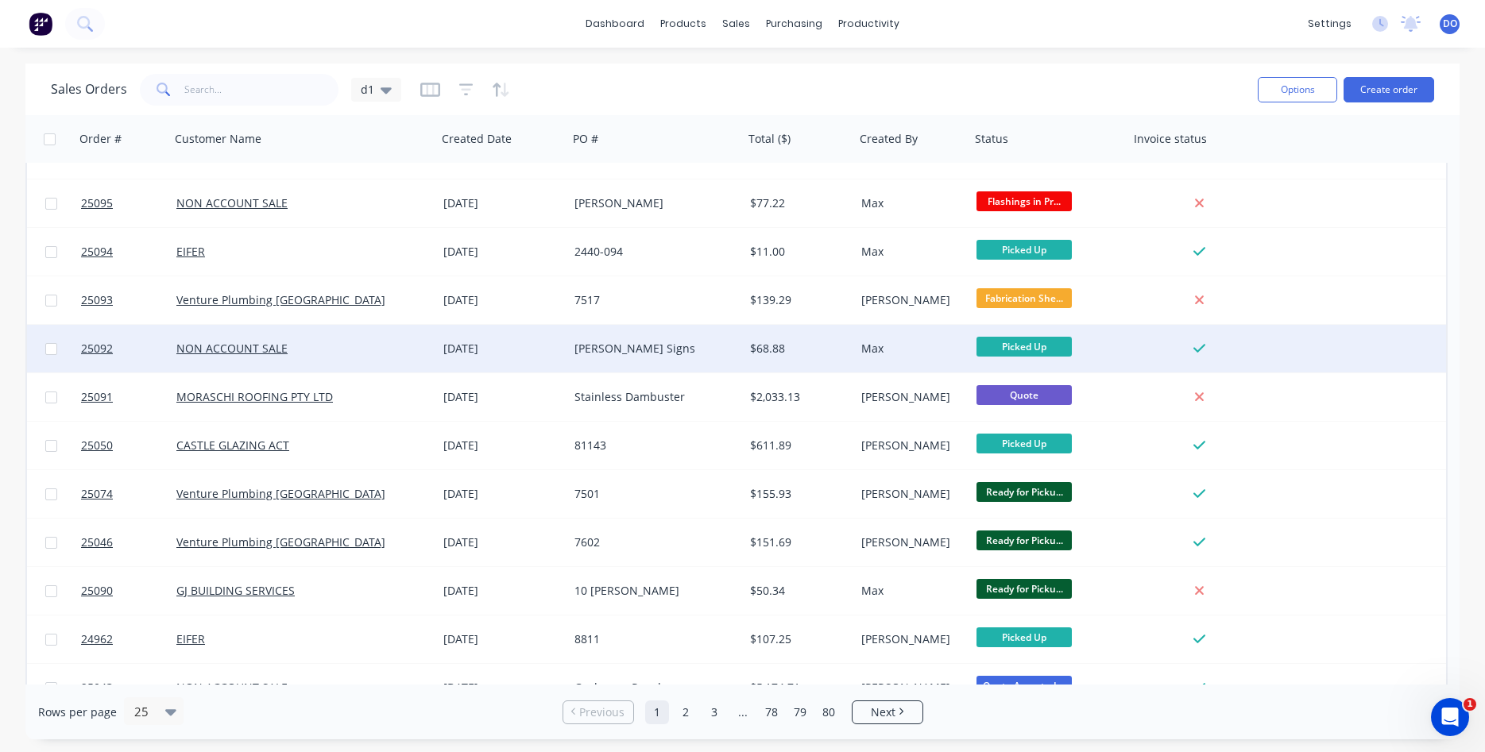
scroll to position [56, 0]
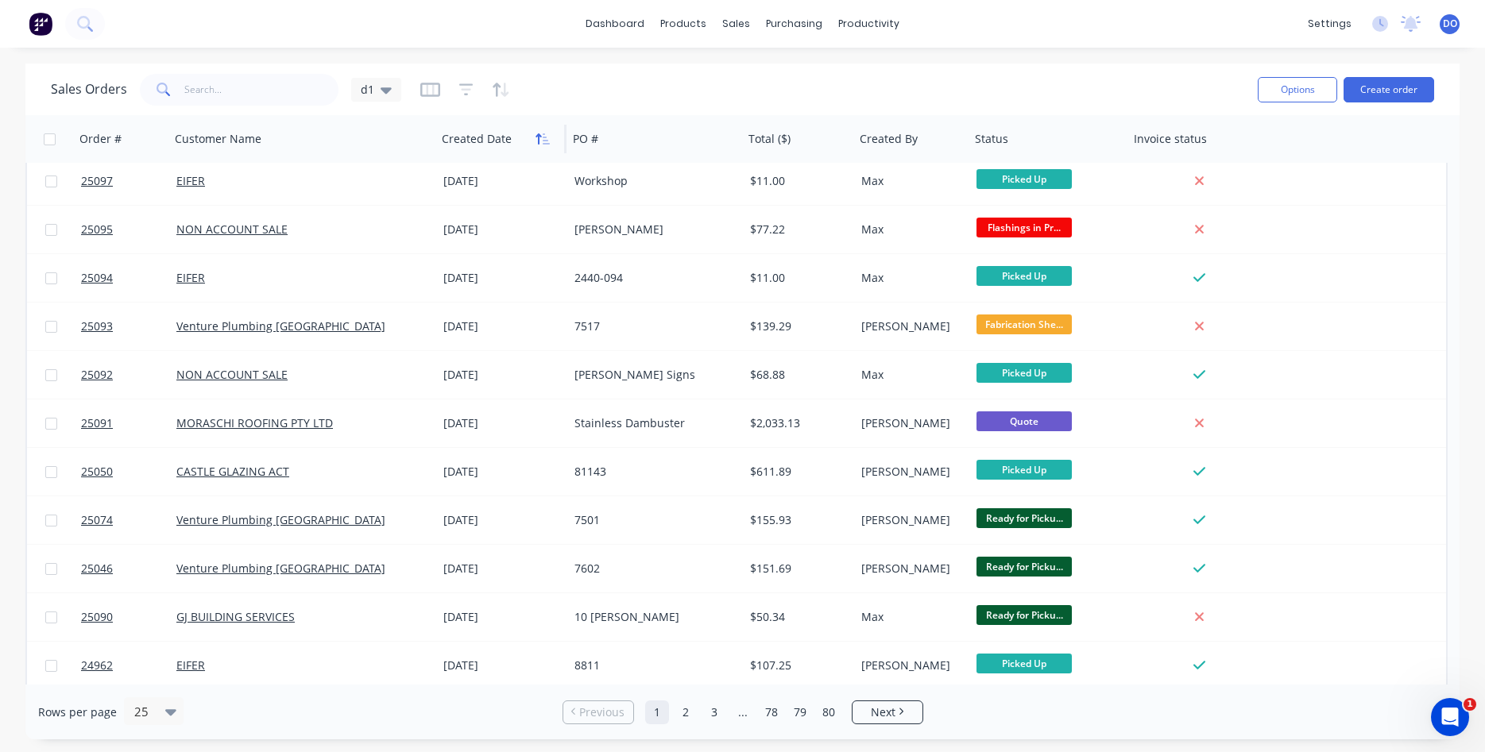
click at [535, 141] on button "button" at bounding box center [543, 139] width 24 height 24
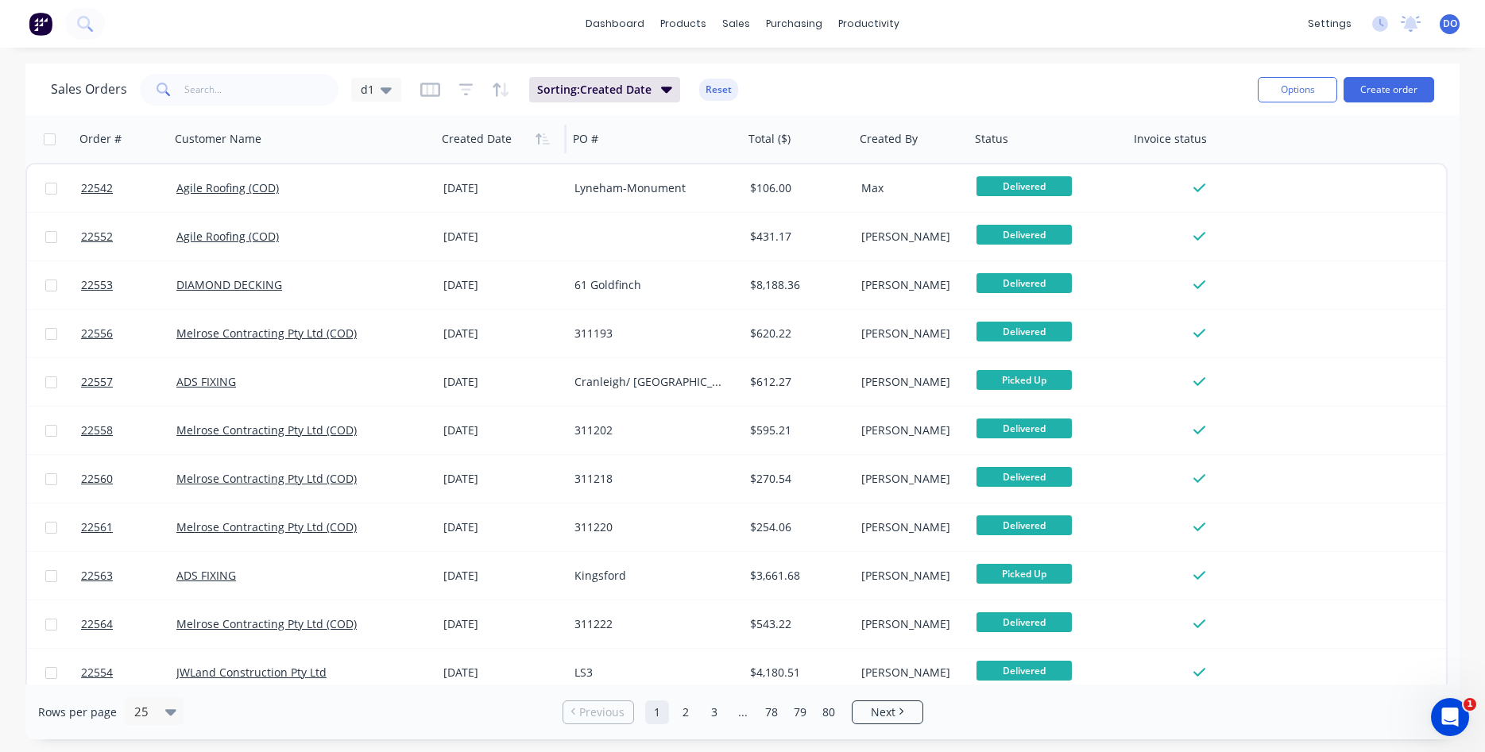
click at [535, 141] on button "button" at bounding box center [543, 139] width 24 height 24
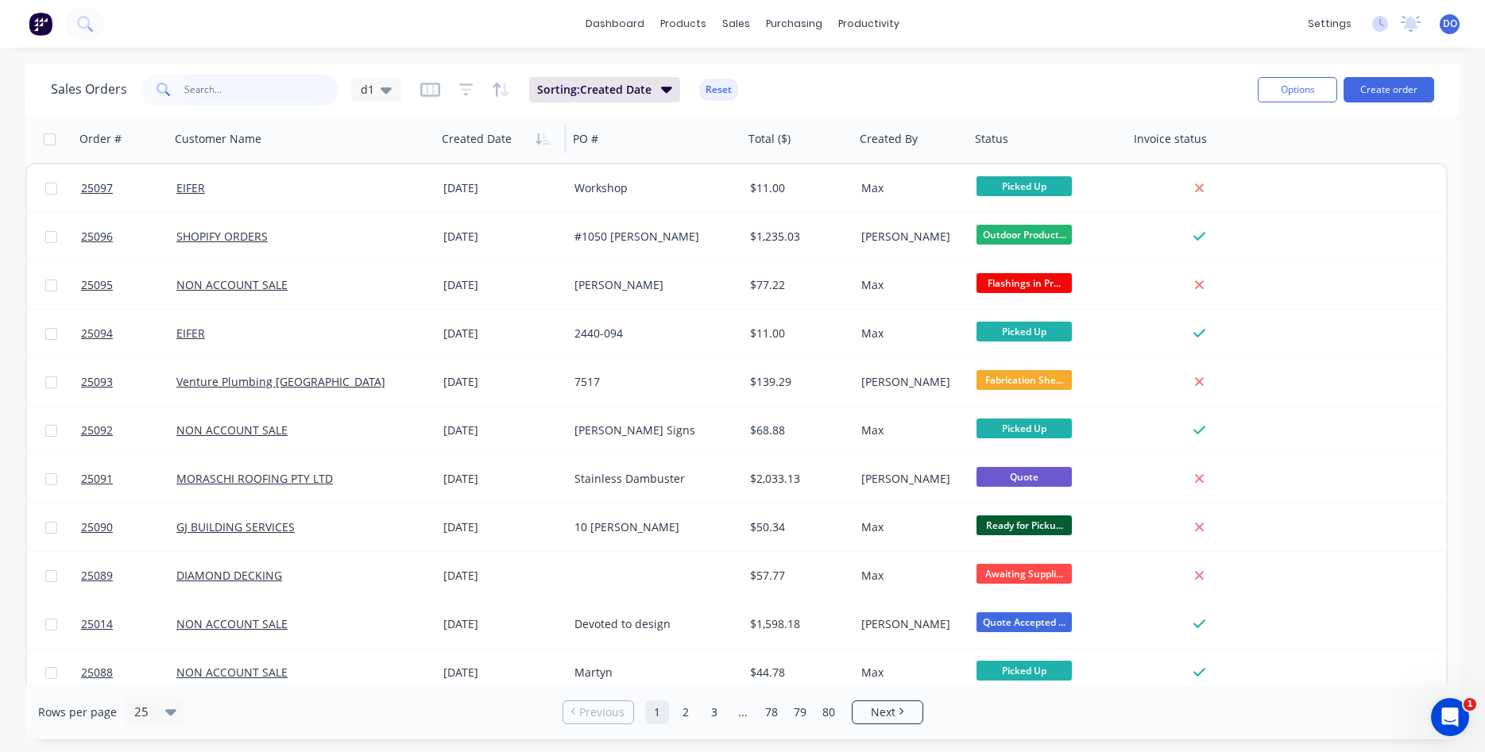
click at [201, 88] on input "text" at bounding box center [261, 90] width 155 height 32
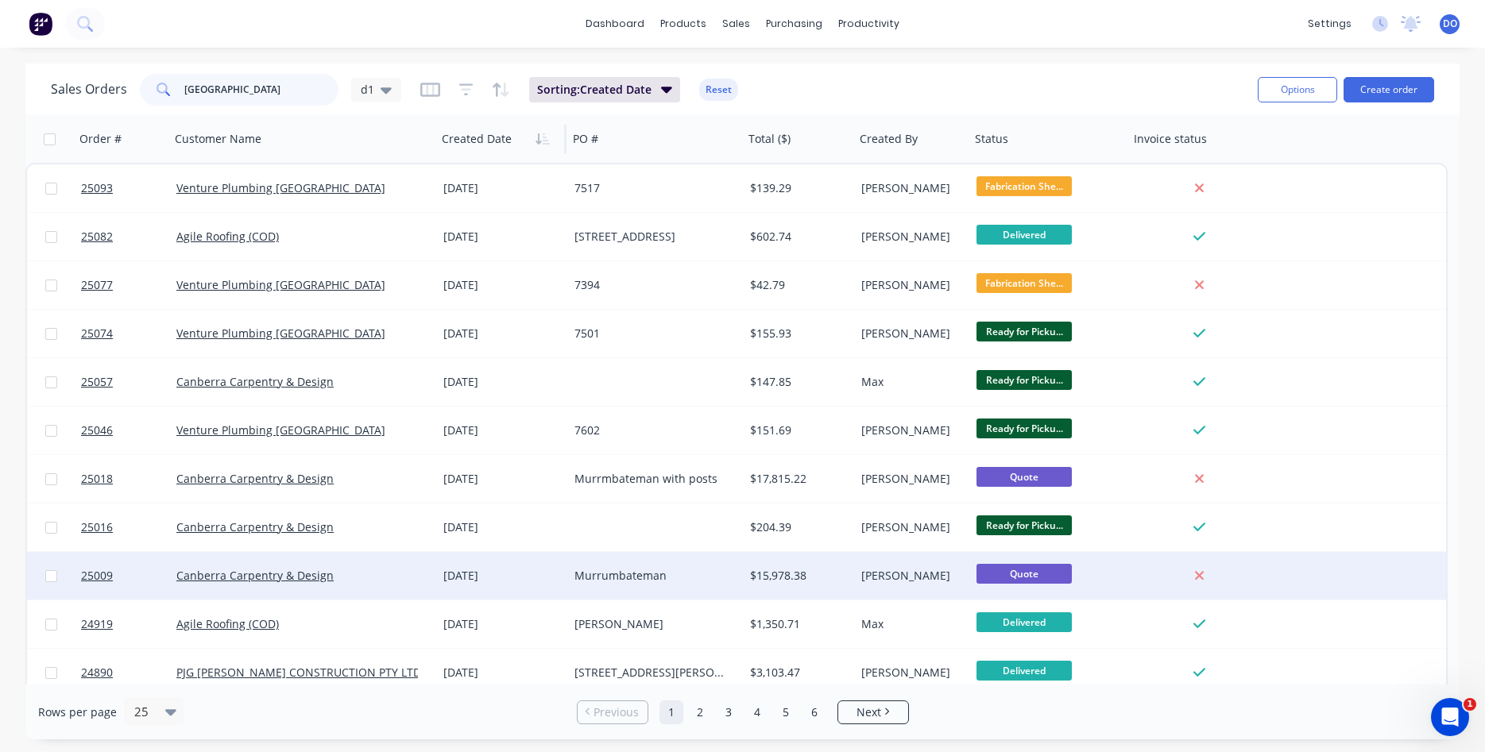
type input "[GEOGRAPHIC_DATA]"
click at [838, 572] on div "$15,978.38" at bounding box center [797, 576] width 94 height 16
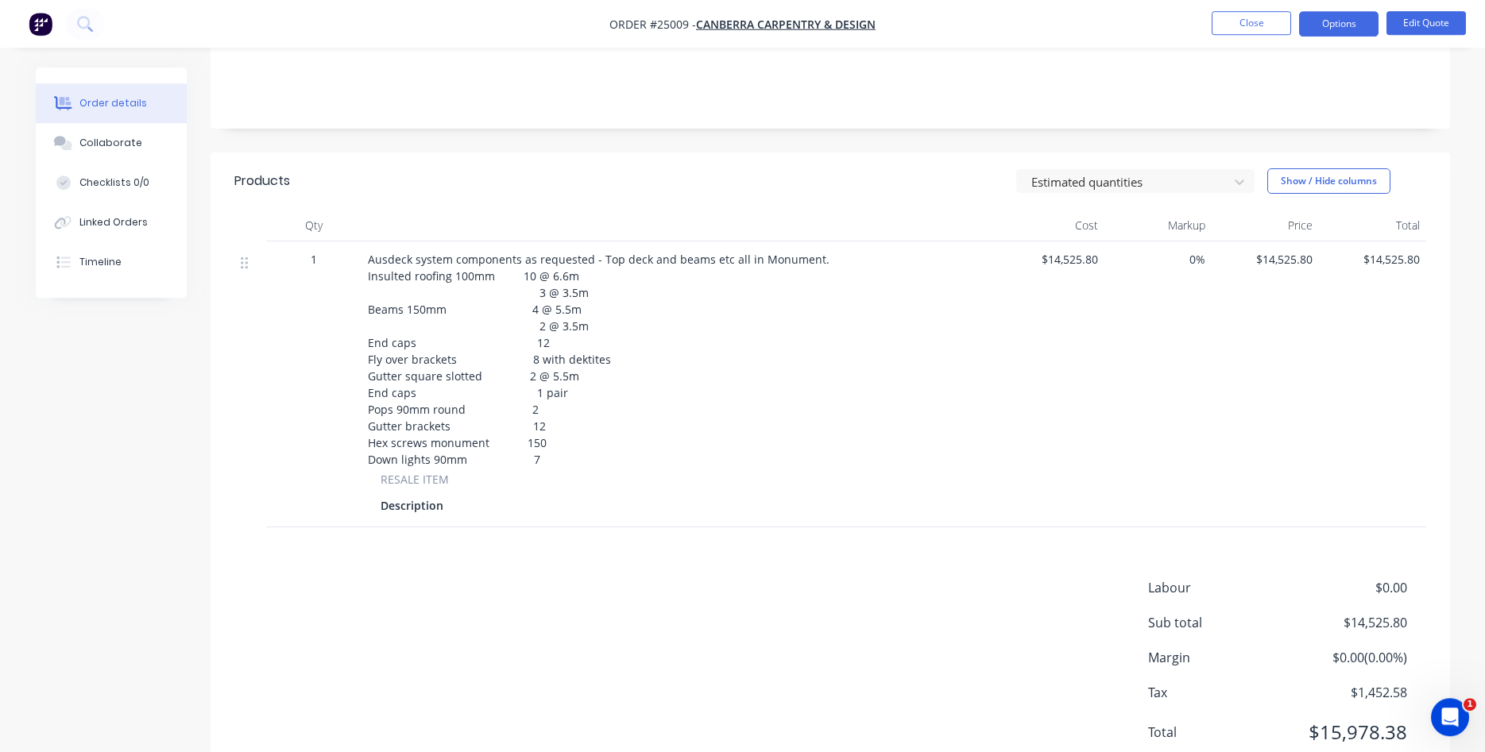
scroll to position [324, 0]
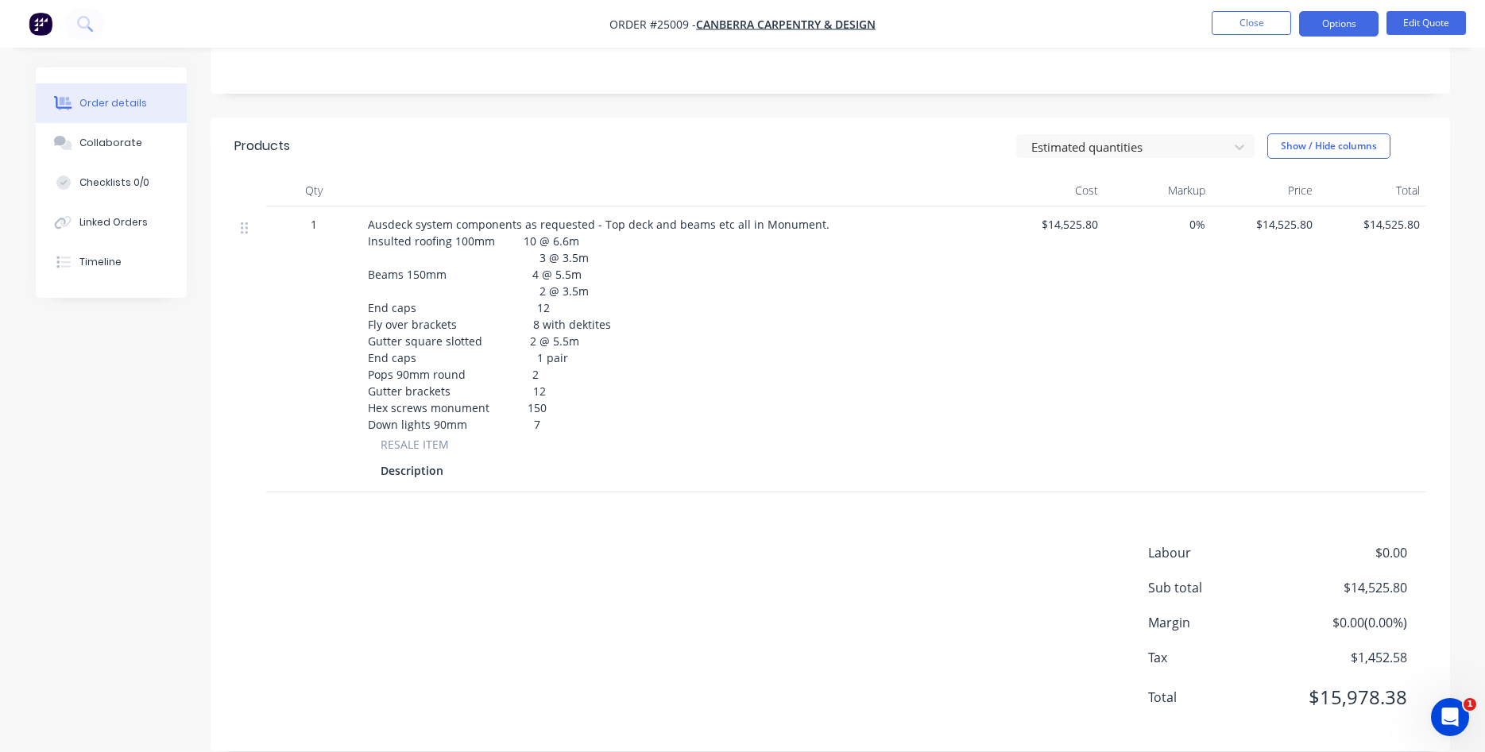
click at [526, 246] on span "Ausdeck system components as requested - Top deck and beams etc all in Monument…" at bounding box center [599, 324] width 462 height 215
click at [1402, 30] on button "Edit Quote" at bounding box center [1426, 23] width 79 height 24
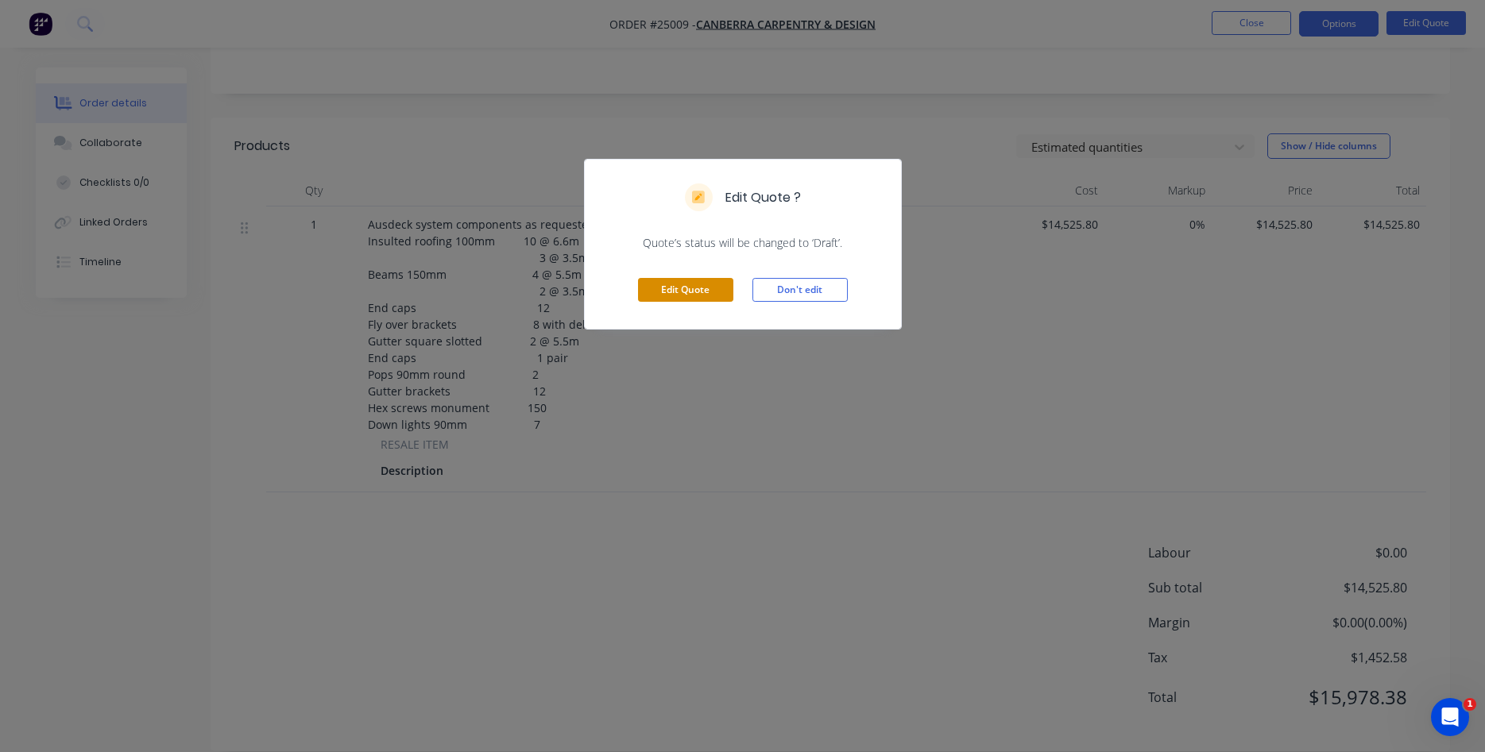
click at [691, 288] on button "Edit Quote" at bounding box center [685, 290] width 95 height 24
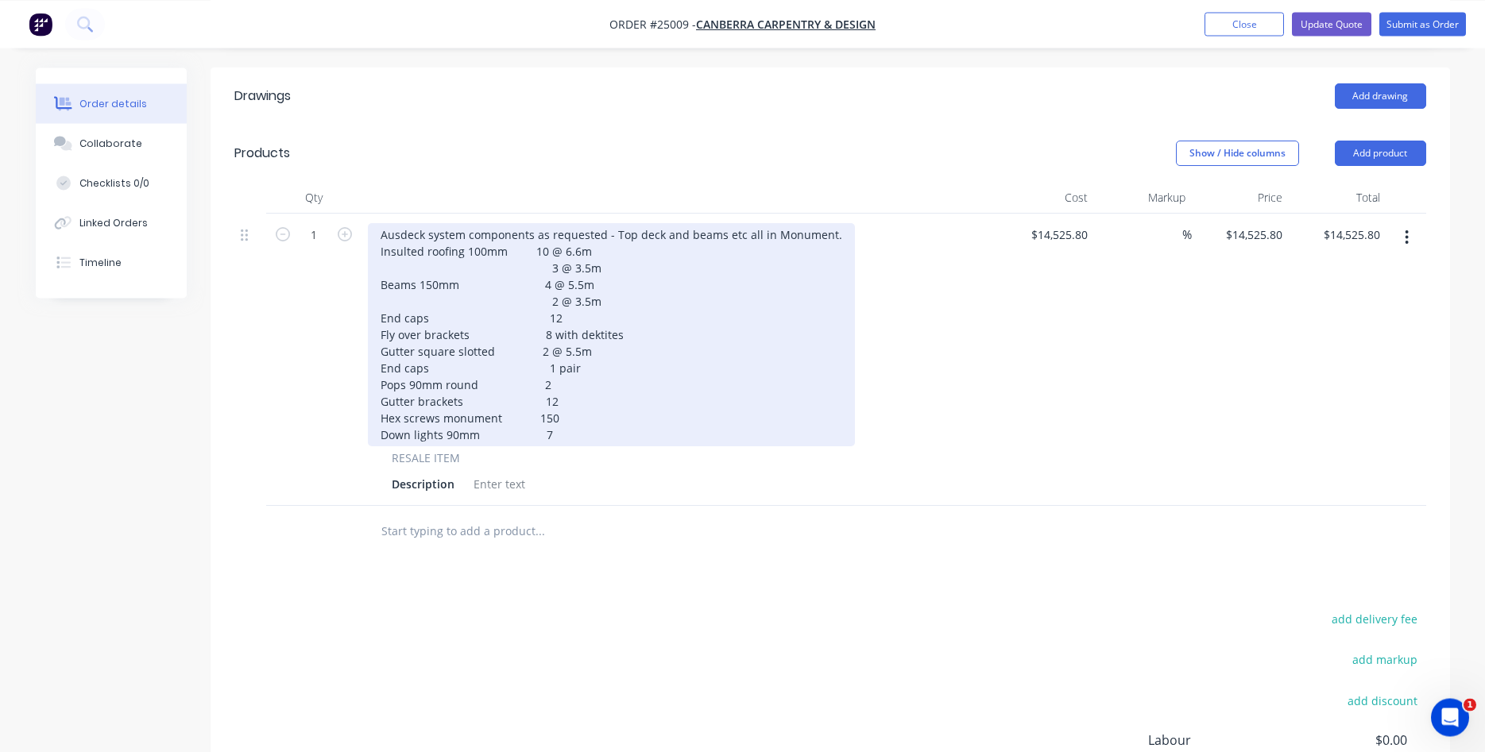
scroll to position [405, 0]
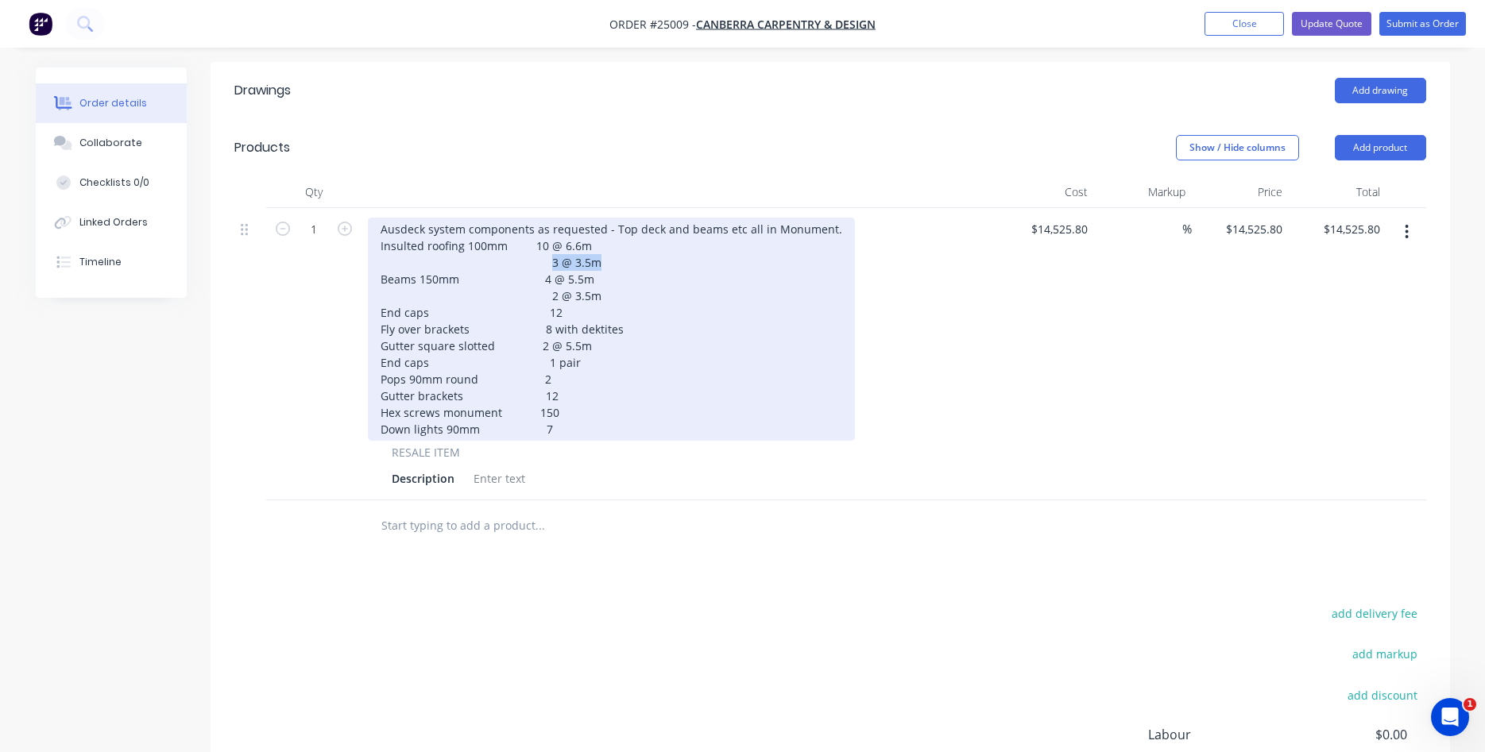
drag, startPoint x: 582, startPoint y: 240, endPoint x: 535, endPoint y: 245, distance: 47.9
click at [535, 245] on div "Ausdeck system components as requested - Top deck and beams etc all in Monument…" at bounding box center [611, 329] width 487 height 223
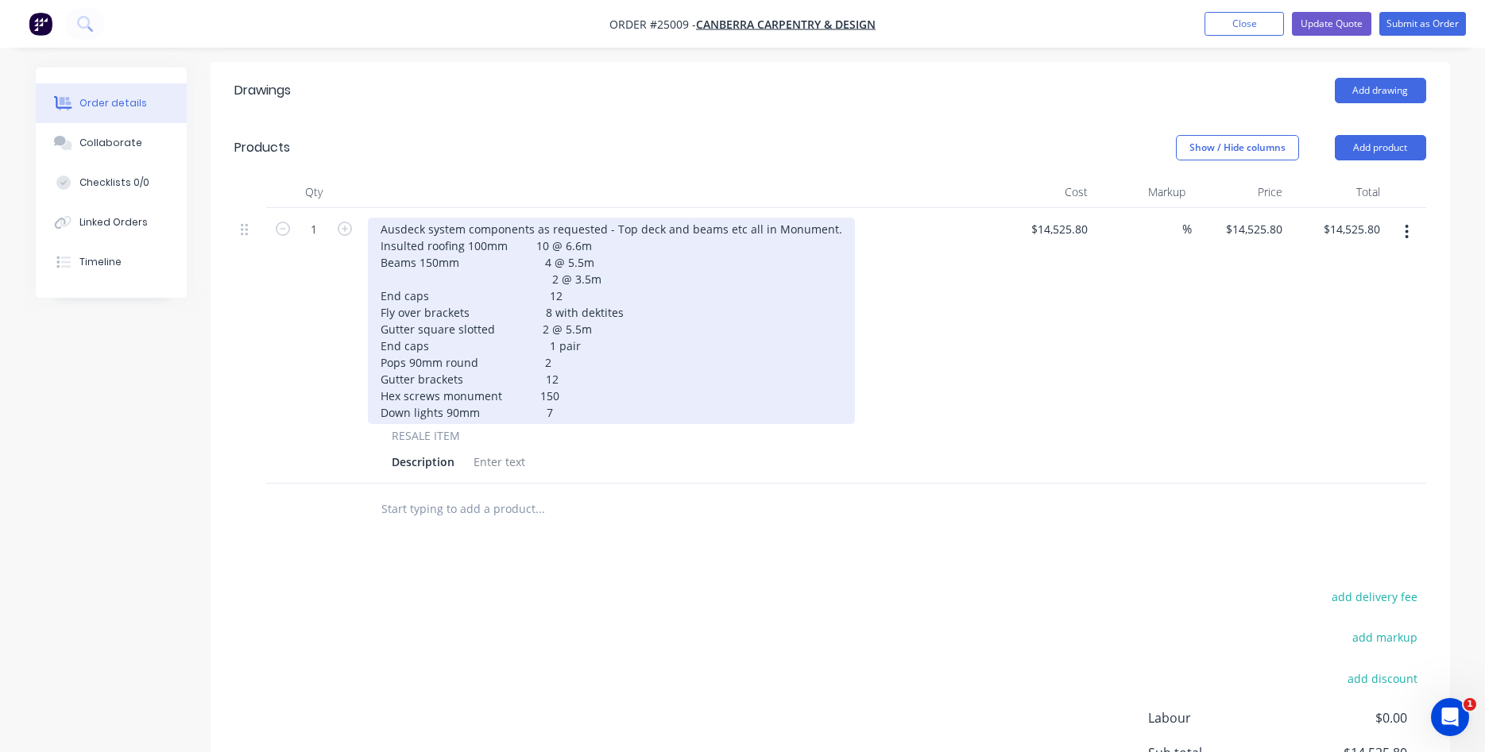
click at [404, 227] on div "Ausdeck system components as requested - Top deck and beams etc all in Monument…" at bounding box center [611, 321] width 487 height 207
click at [548, 222] on div "Ausdeck system components as requested - Top deck and beams etc all in Monument…" at bounding box center [611, 321] width 487 height 207
click at [541, 342] on div "Ausdeck system components as requested - Top deck and beams etc all in Monument…" at bounding box center [611, 321] width 487 height 207
drag, startPoint x: 585, startPoint y: 253, endPoint x: 366, endPoint y: 256, distance: 218.5
click at [368, 255] on div "Ausdeck system components as requested - Top deck and beams etc all in Monument…" at bounding box center [611, 321] width 487 height 207
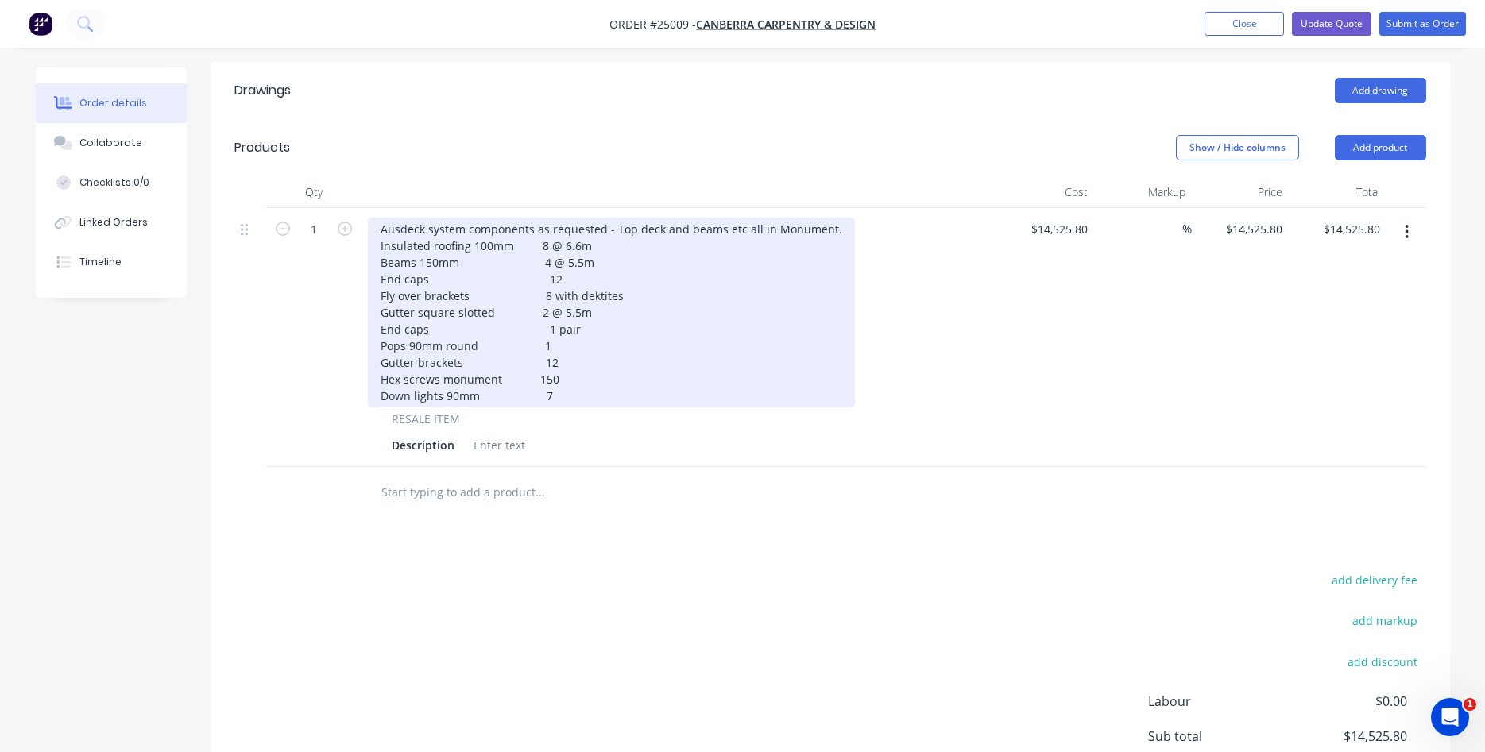
click at [560, 240] on div "Ausdeck system components as requested - Top deck and beams etc all in Monument…" at bounding box center [611, 313] width 487 height 190
click at [540, 238] on div "Ausdeck system components as requested - Top deck and beams etc all in Monument…" at bounding box center [611, 313] width 487 height 190
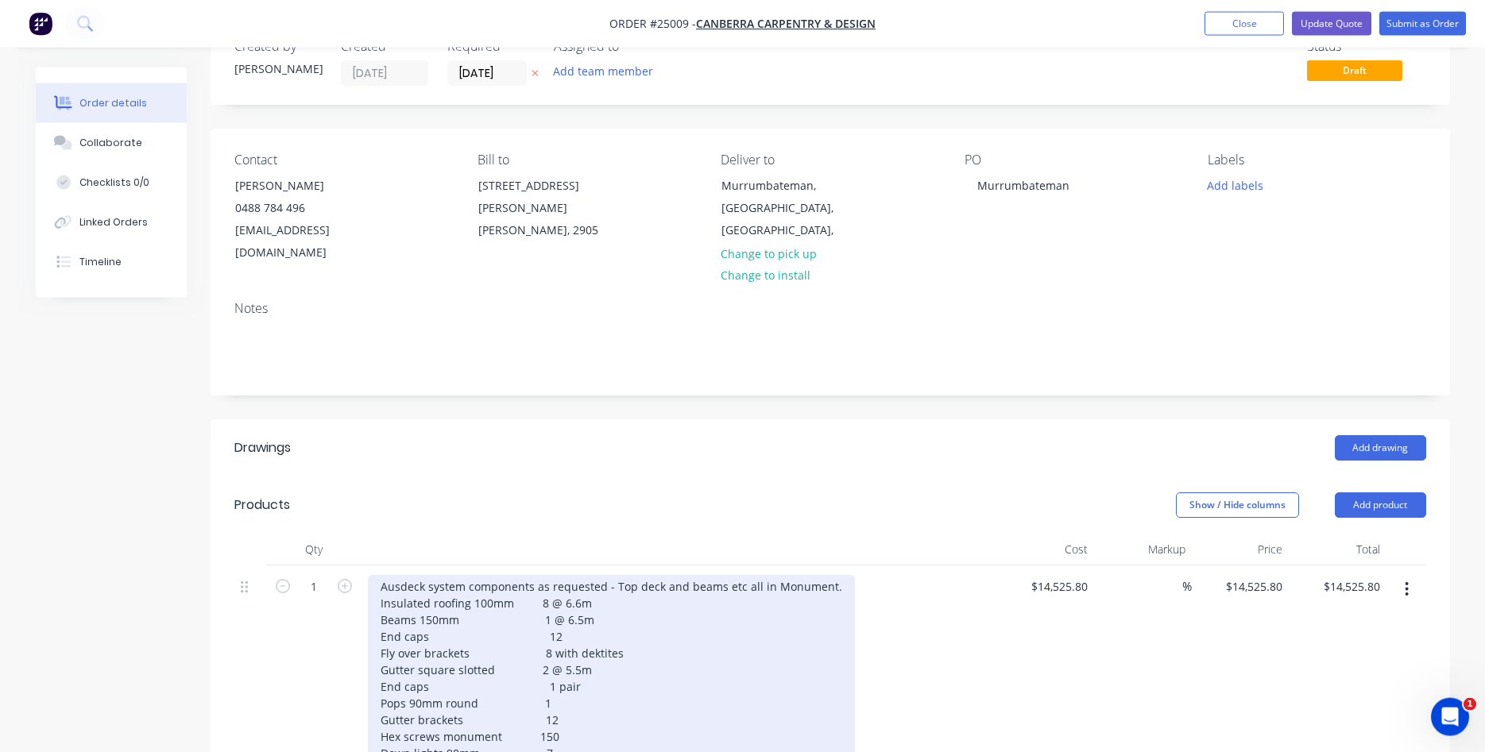
scroll to position [0, 0]
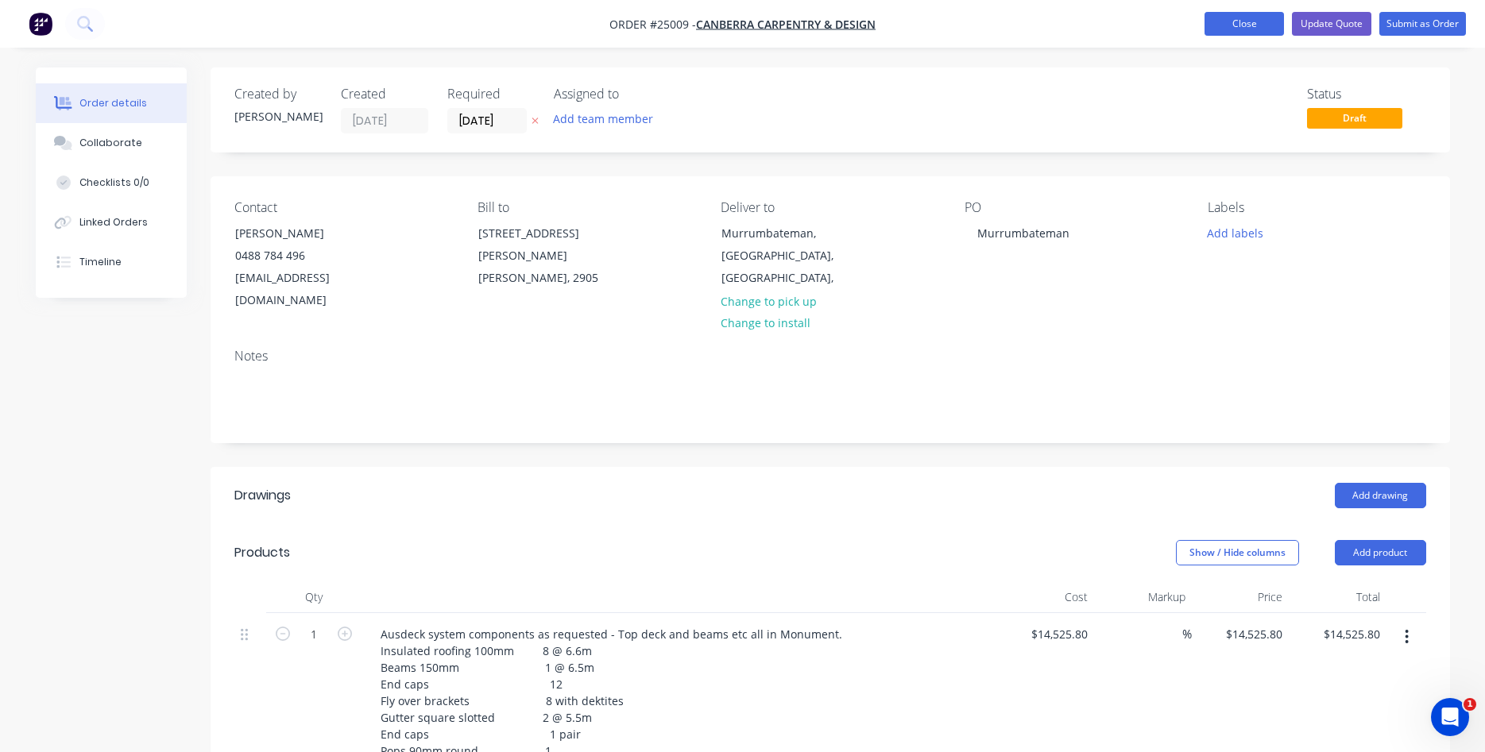
click at [1228, 26] on button "Close" at bounding box center [1244, 24] width 79 height 24
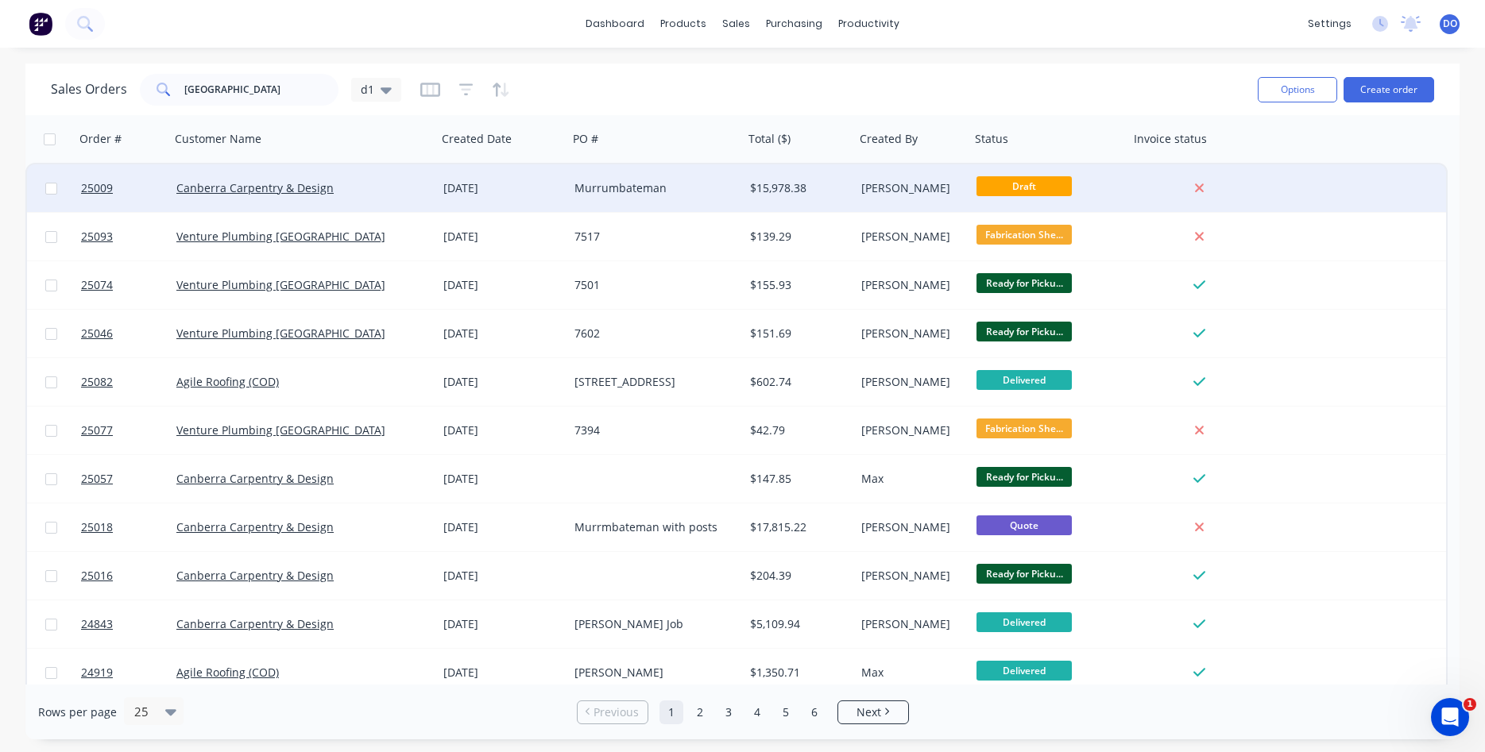
click at [554, 194] on div "[DATE]" at bounding box center [502, 188] width 118 height 16
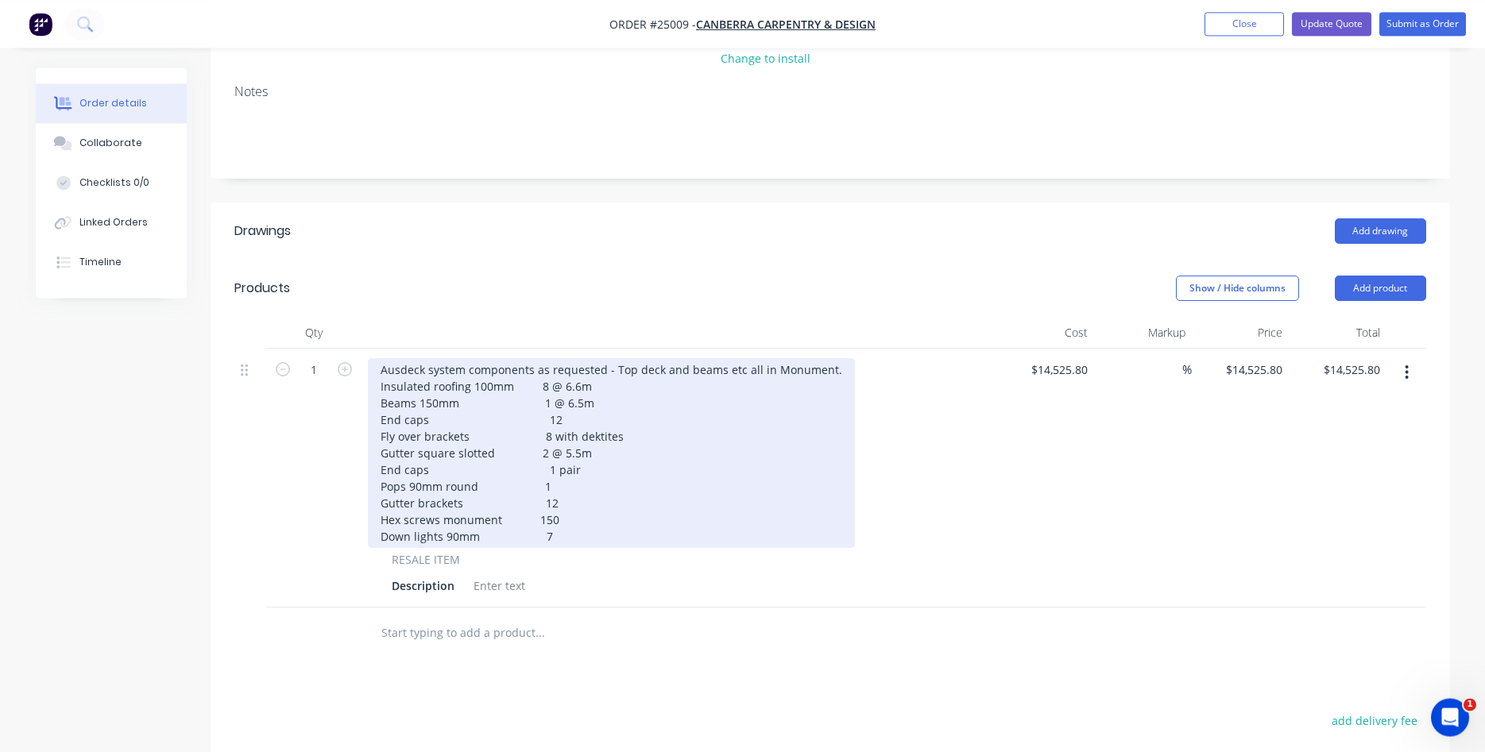
scroll to position [324, 0]
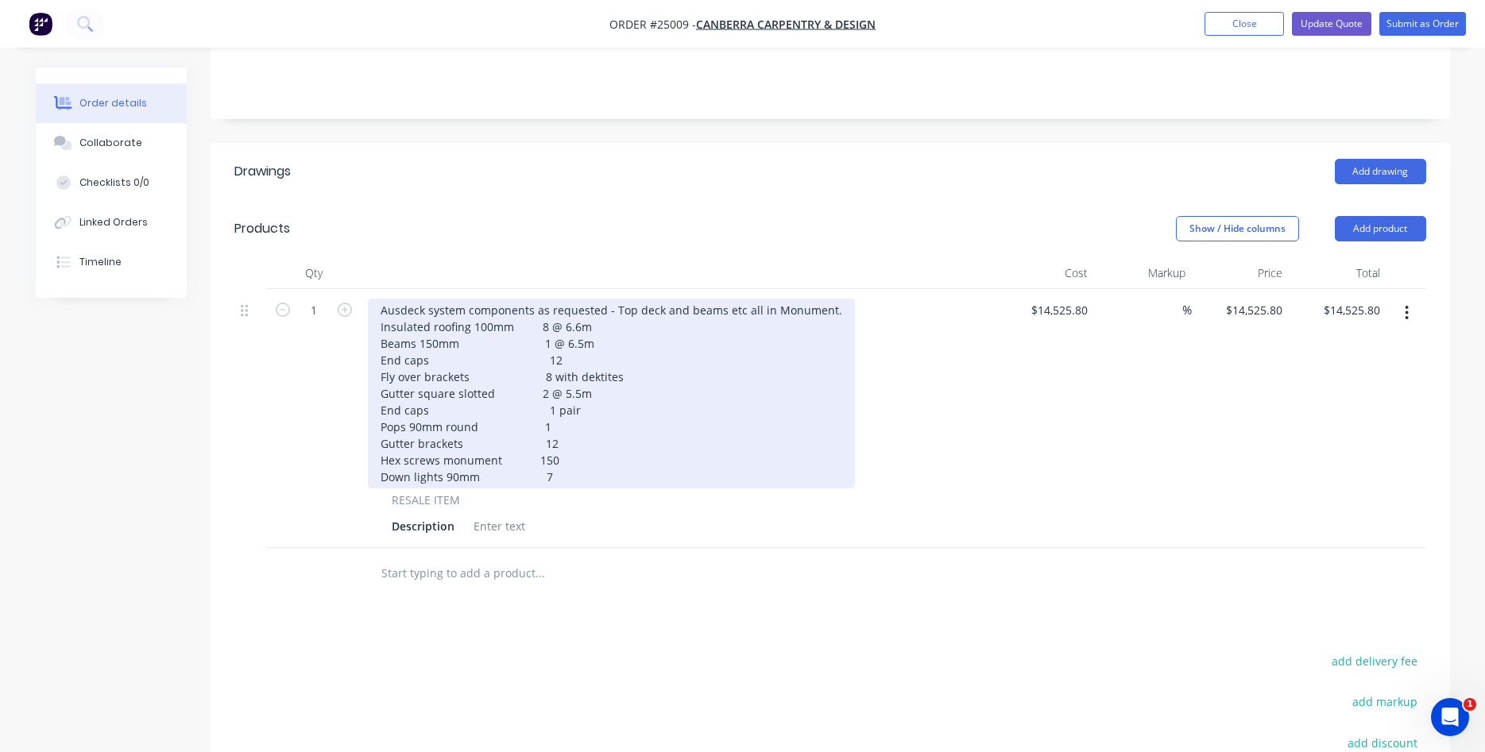
click at [581, 322] on div "Ausdeck system components as requested - Top deck and beams etc all in Monument…" at bounding box center [611, 394] width 487 height 190
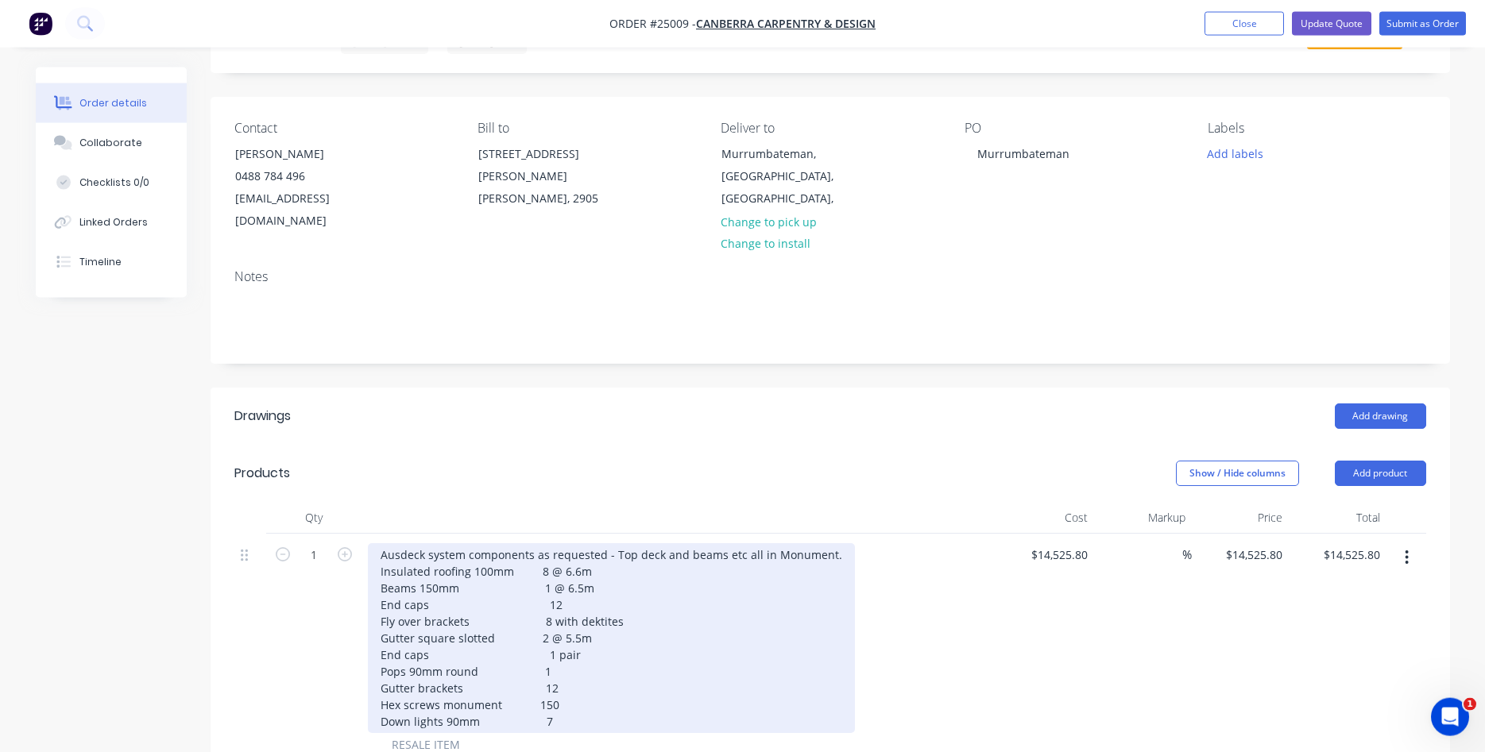
scroll to position [0, 0]
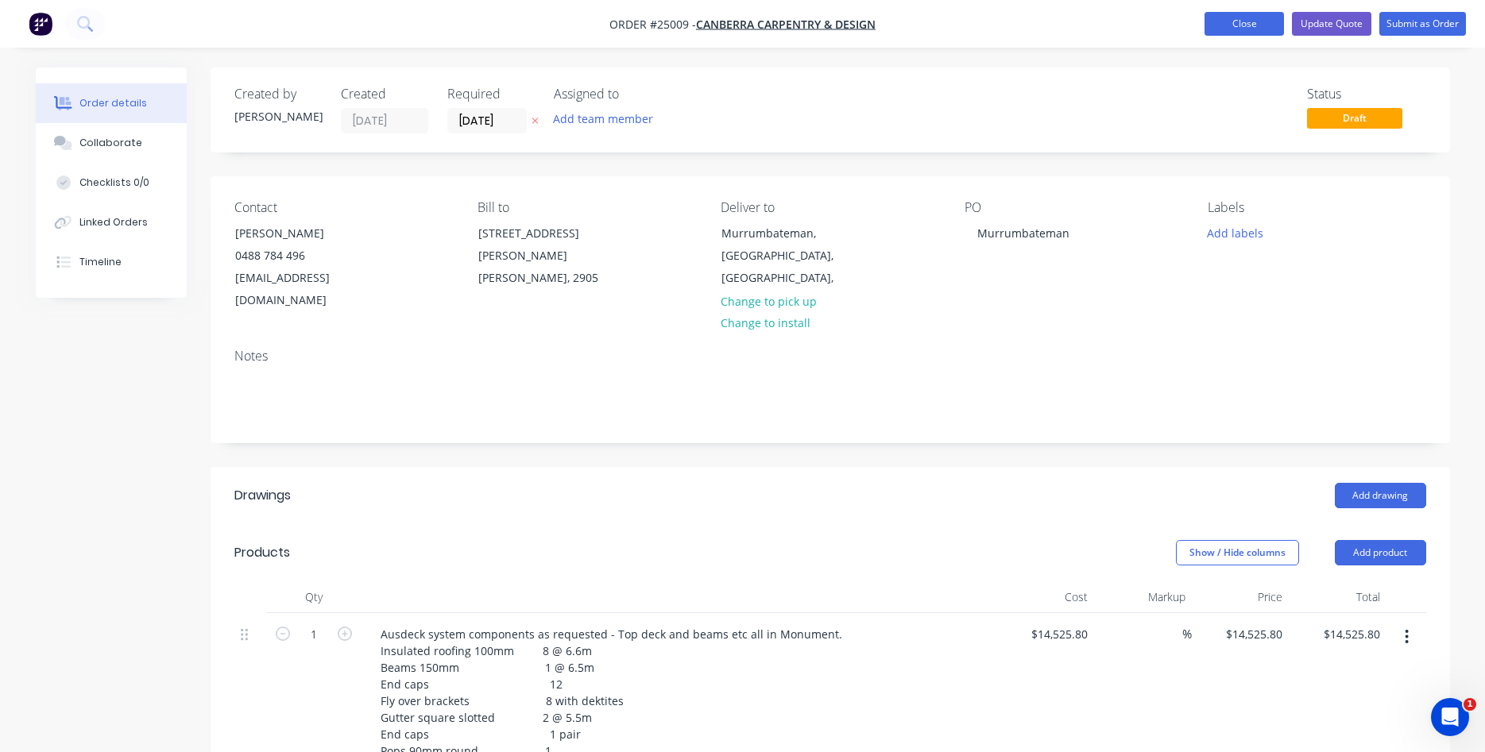
click at [1246, 30] on button "Close" at bounding box center [1244, 24] width 79 height 24
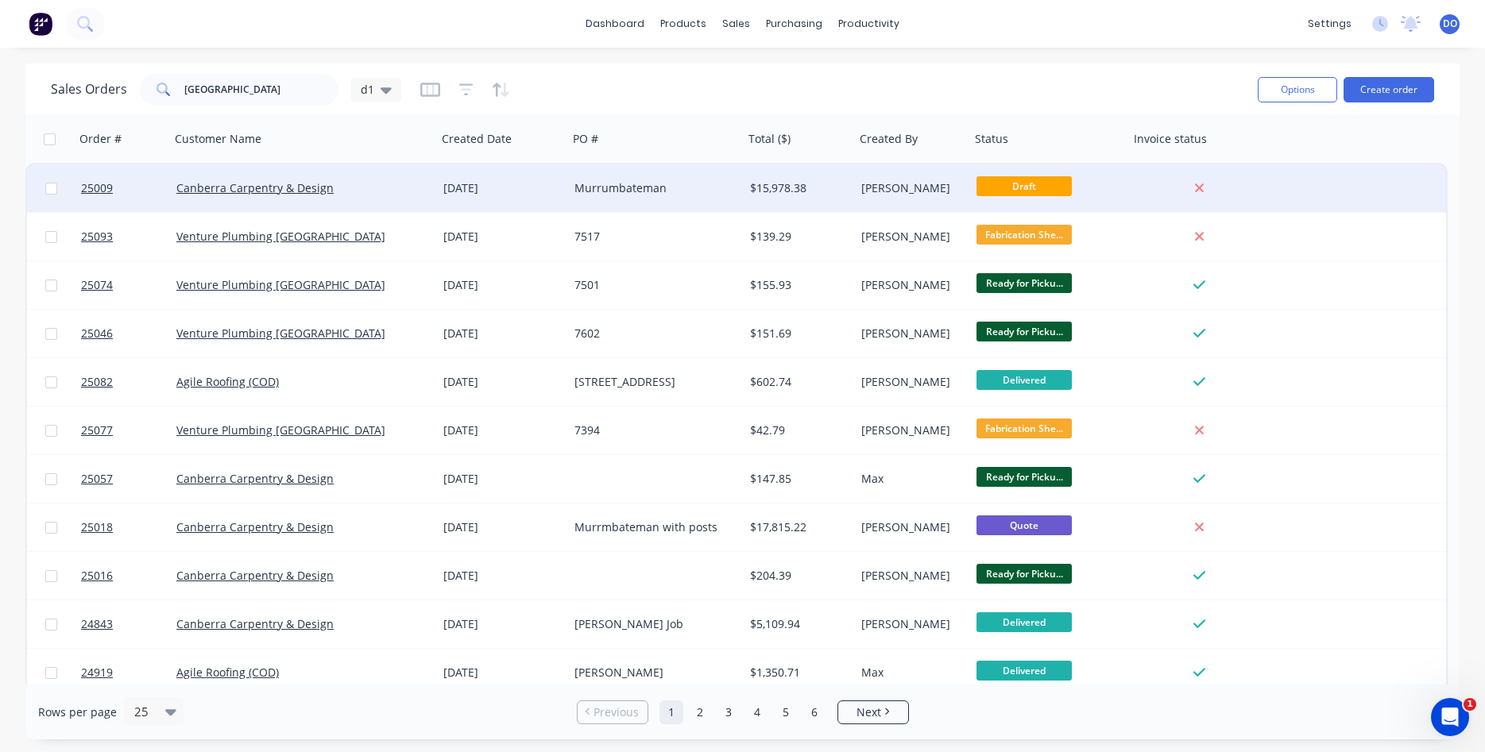
click at [760, 188] on div "$15,978.38" at bounding box center [797, 188] width 94 height 16
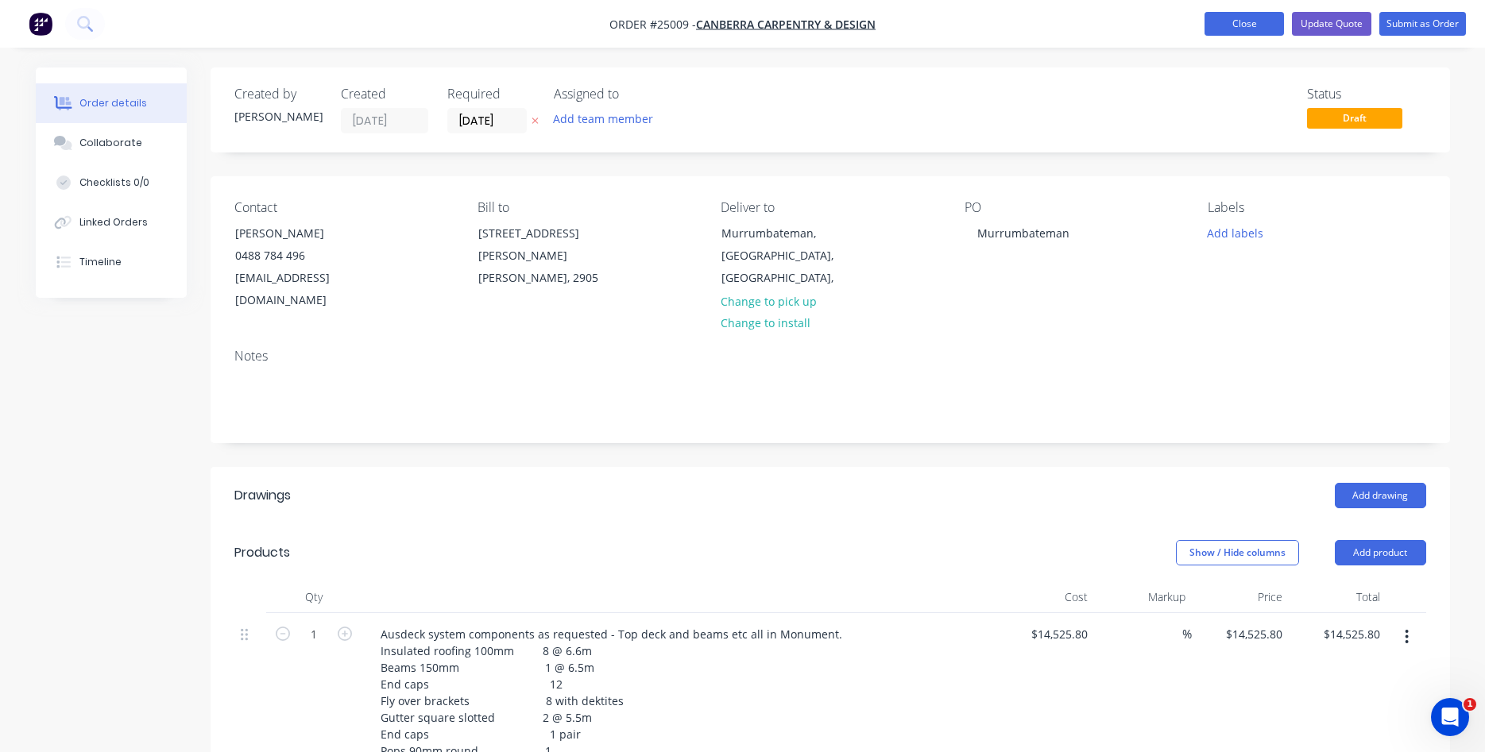
click at [1253, 21] on button "Close" at bounding box center [1244, 24] width 79 height 24
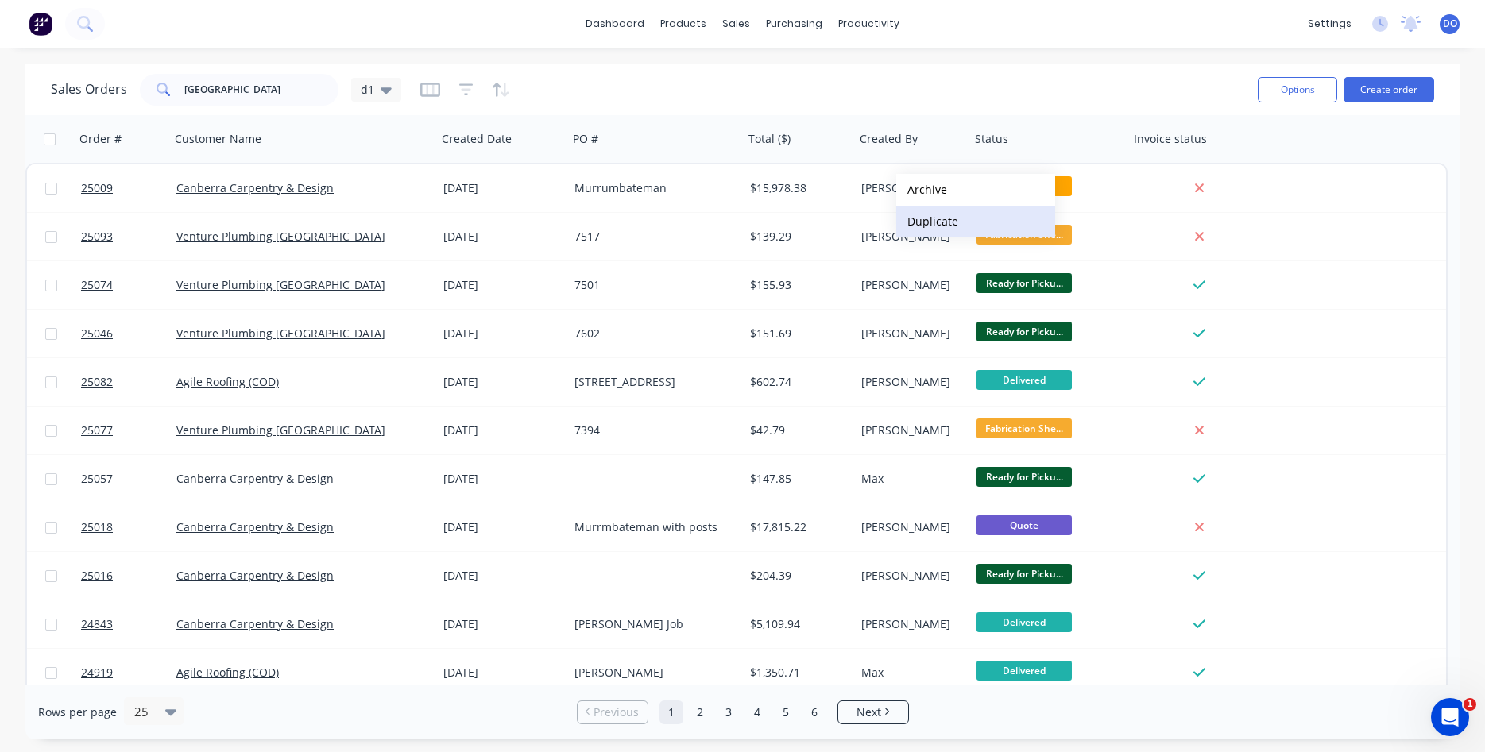
click at [937, 226] on button "Duplicate" at bounding box center [975, 222] width 159 height 32
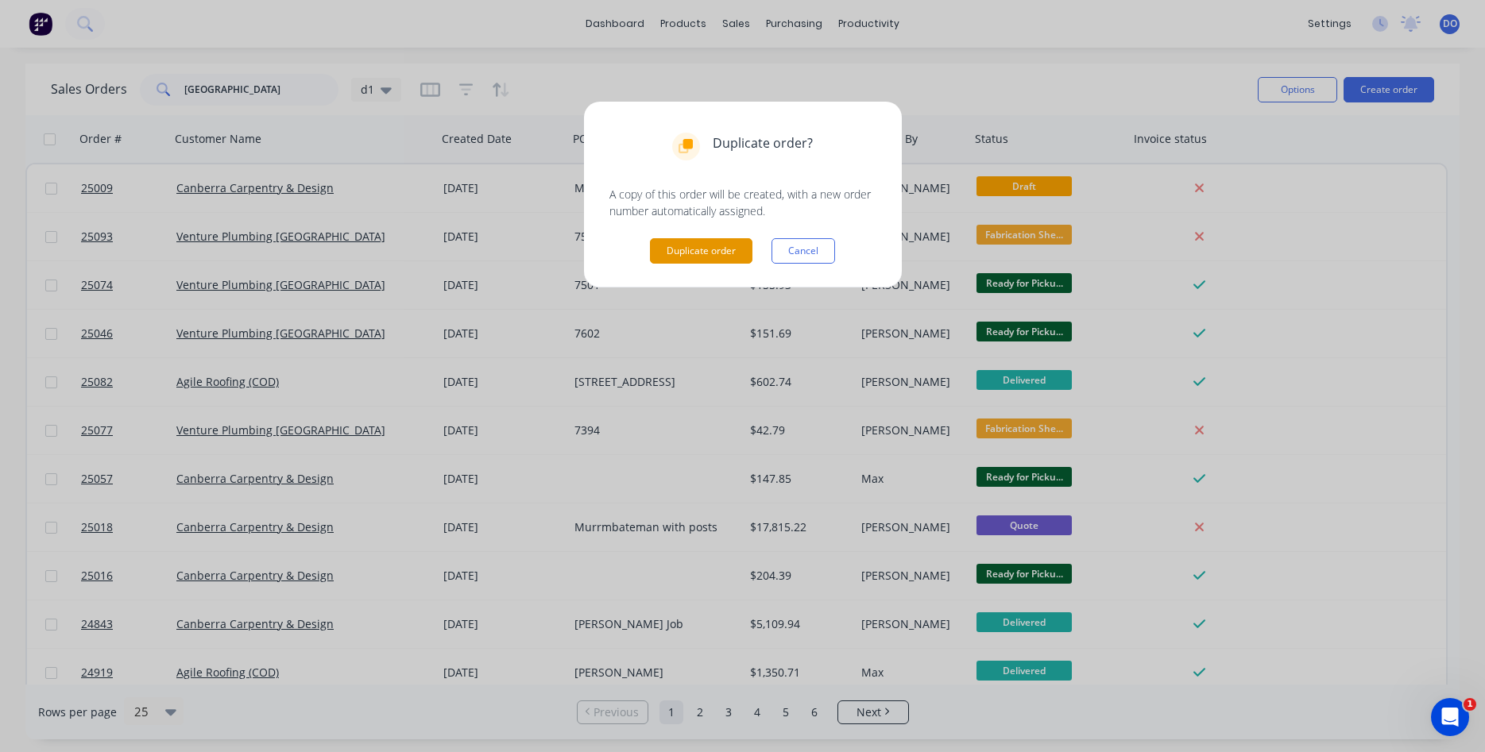
click at [707, 249] on button "Duplicate order" at bounding box center [701, 250] width 103 height 25
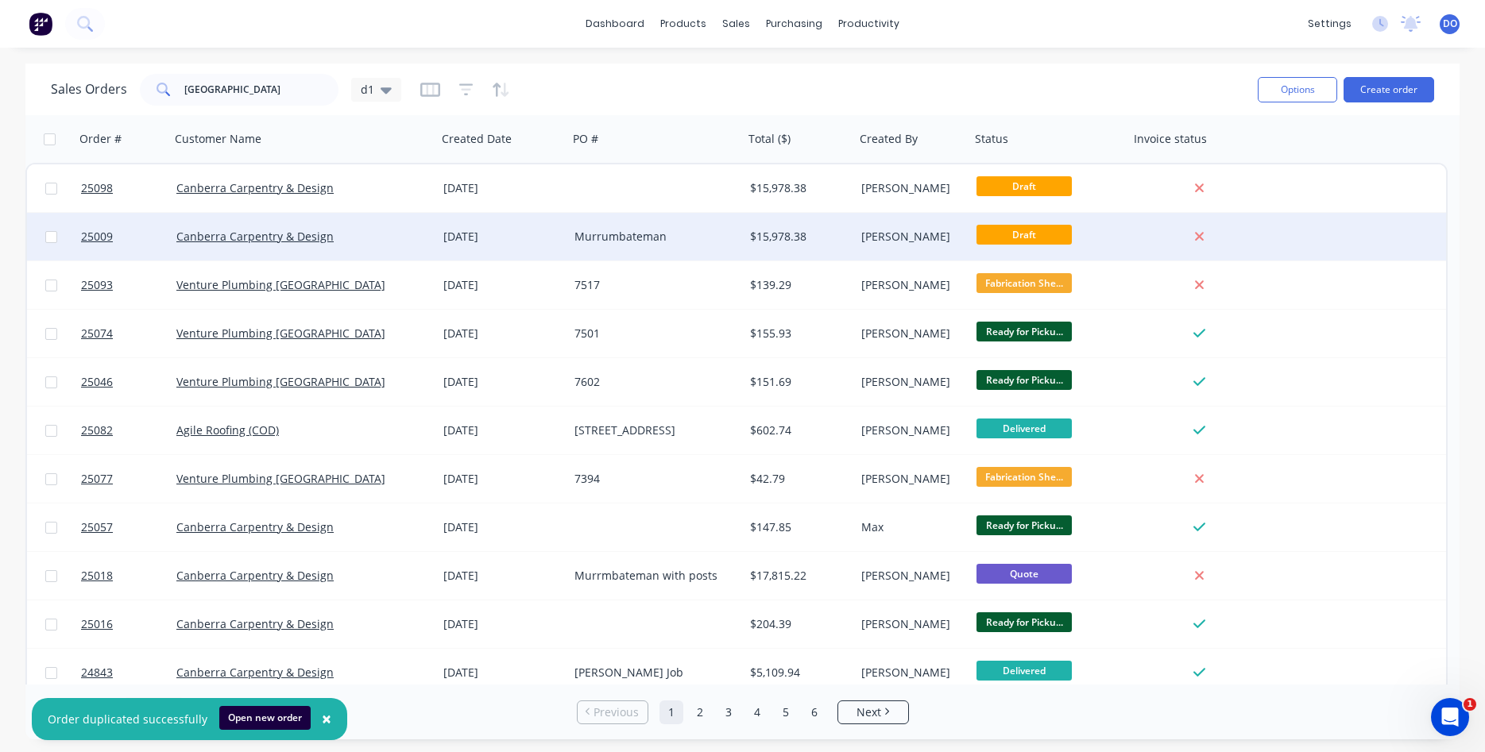
click at [830, 230] on div "$15,978.38" at bounding box center [797, 237] width 94 height 16
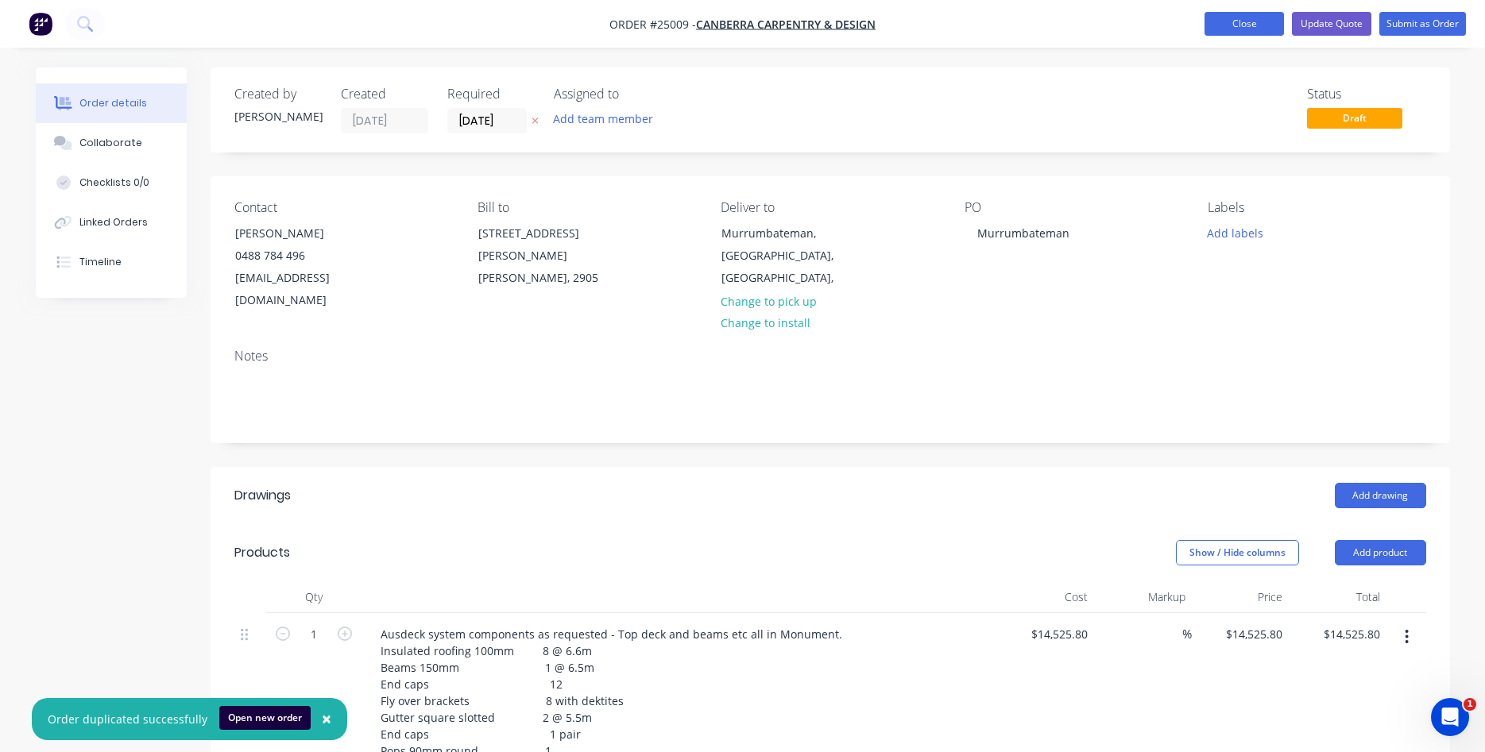
click at [1228, 21] on button "Close" at bounding box center [1244, 24] width 79 height 24
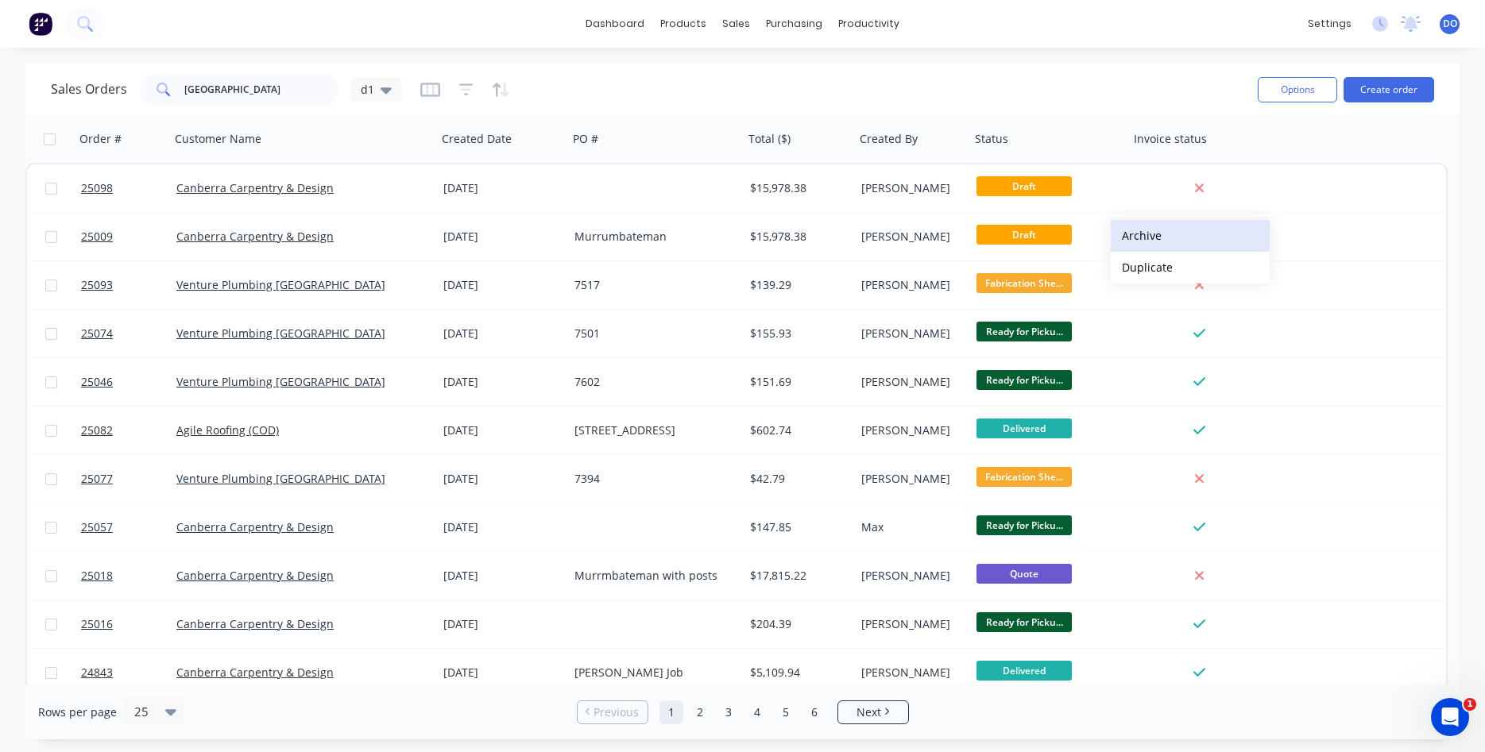
click at [1136, 237] on button "Archive" at bounding box center [1190, 236] width 159 height 32
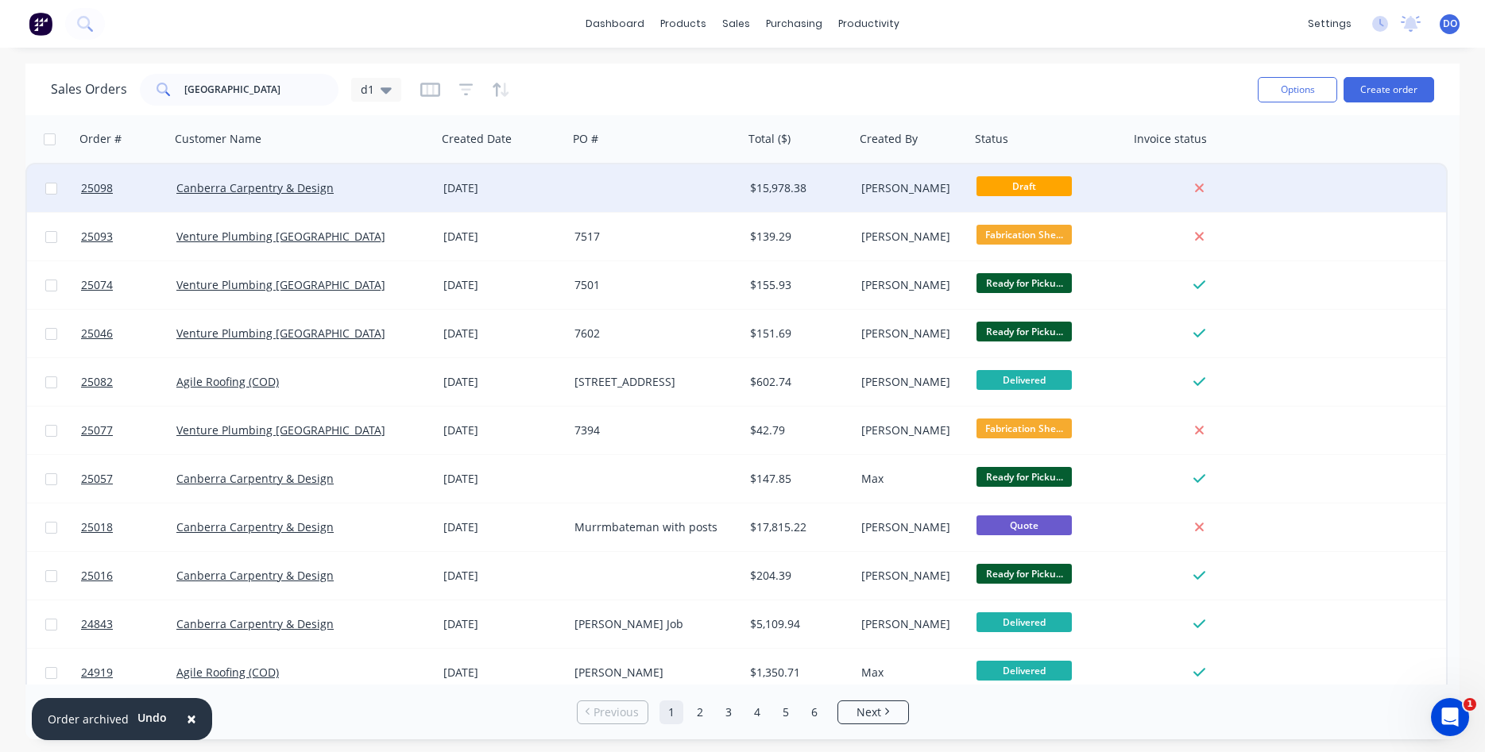
click at [824, 186] on div "$15,978.38" at bounding box center [797, 188] width 94 height 16
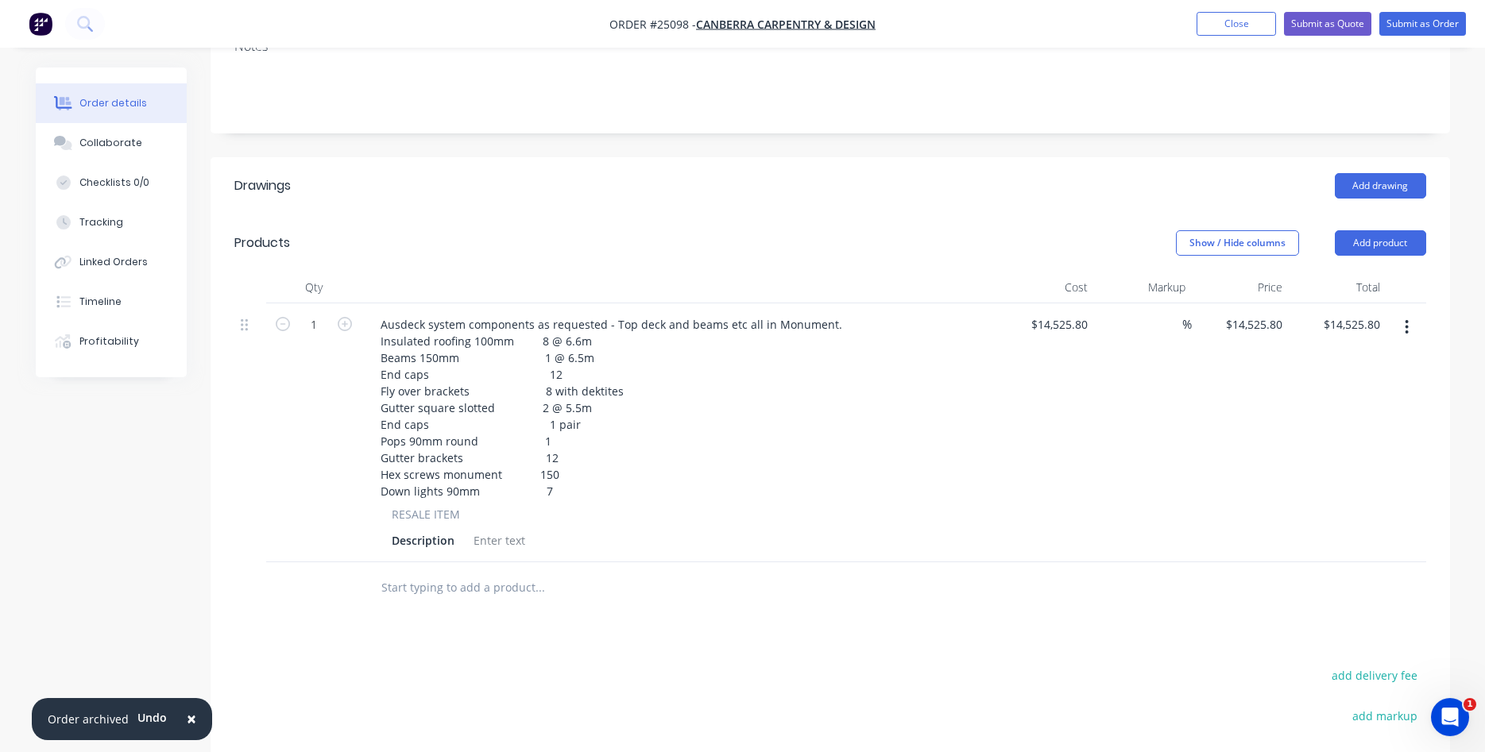
scroll to position [324, 0]
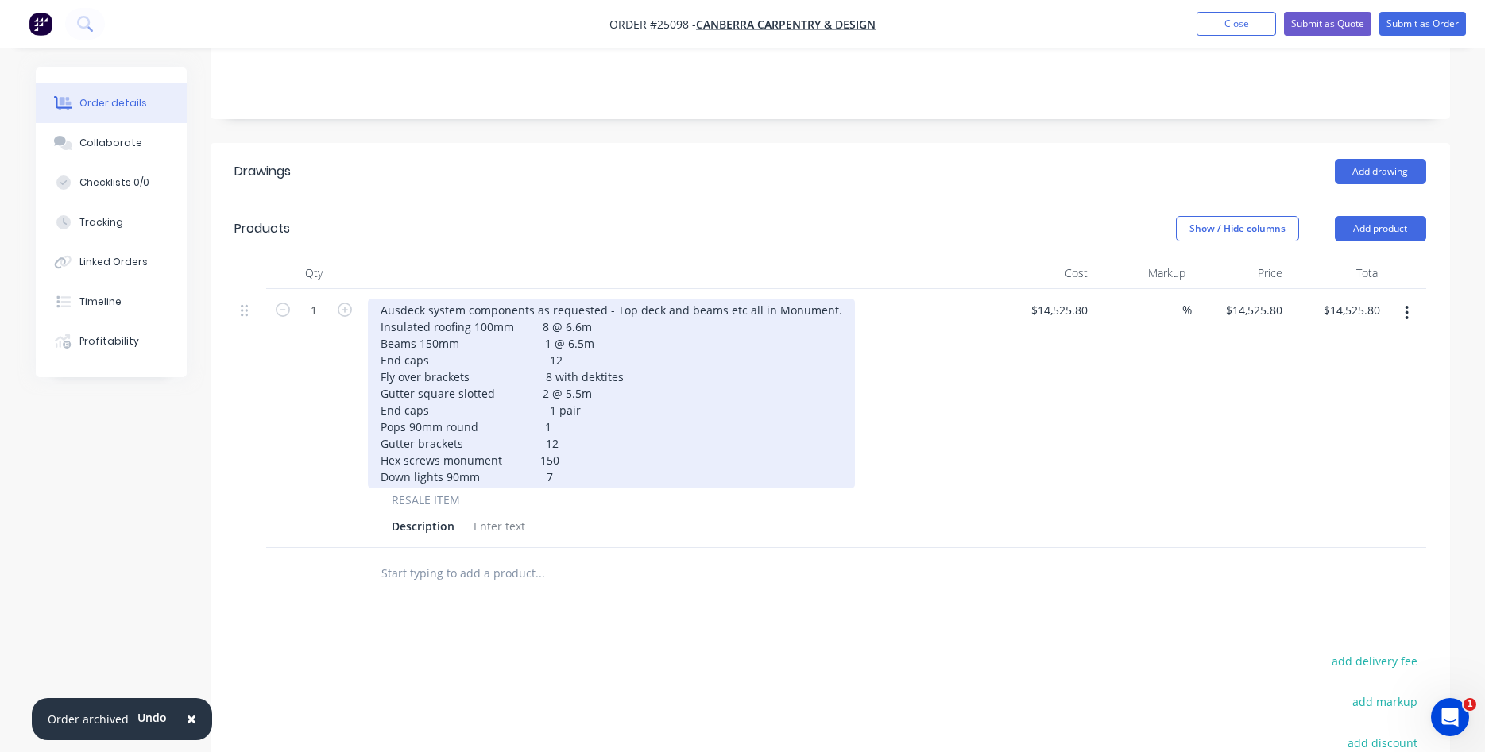
click at [543, 338] on div "Ausdeck system components as requested - Top deck and beams etc all in Monument…" at bounding box center [611, 394] width 487 height 190
click at [540, 357] on div "Ausdeck system components as requested - Top deck and beams etc all in Monument…" at bounding box center [611, 394] width 487 height 190
click at [539, 373] on div "Ausdeck system components as requested - Top deck and beams etc all in Monument…" at bounding box center [611, 394] width 487 height 190
click at [559, 369] on div "Ausdeck system components as requested - Top deck and beams etc all in Monument…" at bounding box center [611, 394] width 487 height 190
click at [547, 421] on div "Ausdeck system components as requested - Top deck and beams etc all in Monument…" at bounding box center [611, 394] width 487 height 190
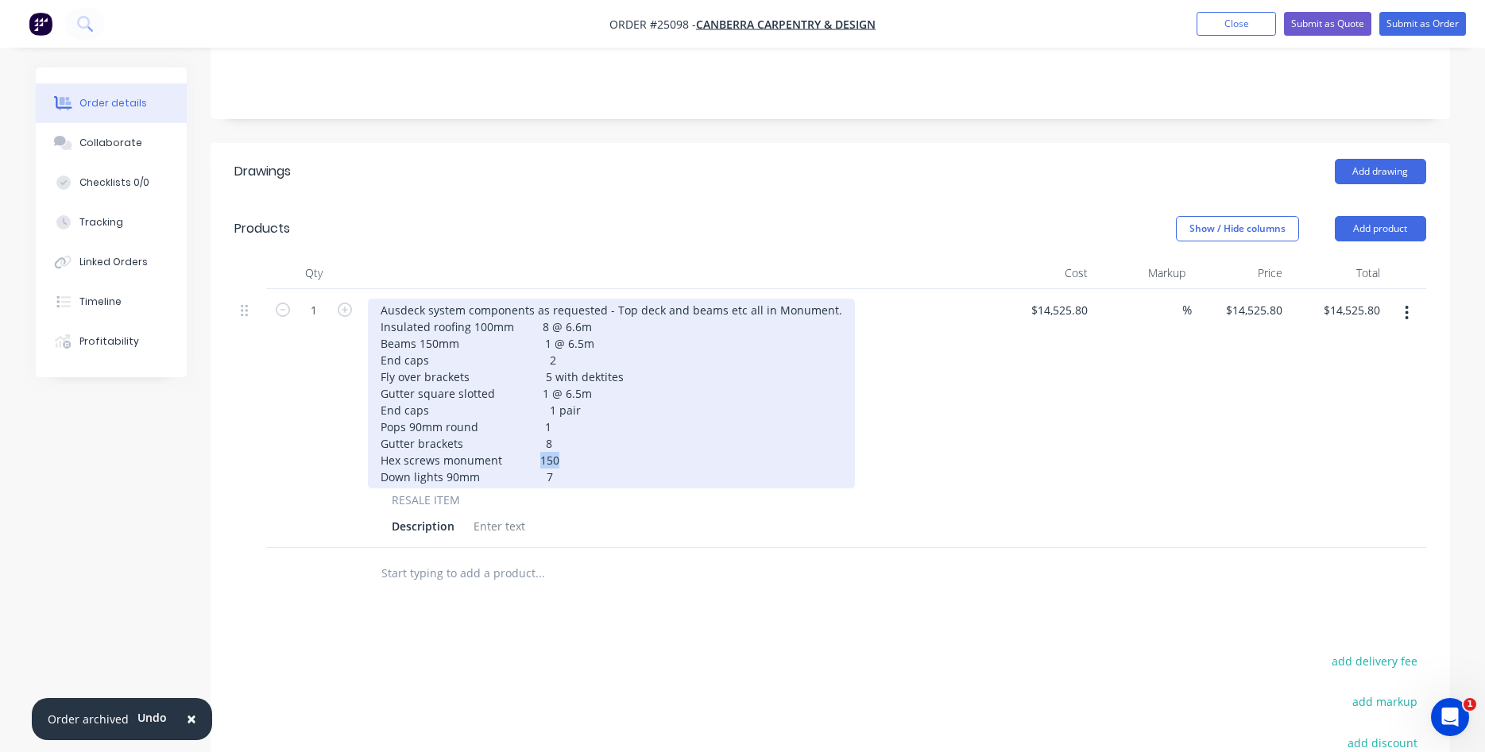
drag, startPoint x: 555, startPoint y: 437, endPoint x: 534, endPoint y: 436, distance: 20.7
click at [534, 436] on div "Ausdeck system components as requested - Top deck and beams etc all in Monument…" at bounding box center [611, 394] width 487 height 190
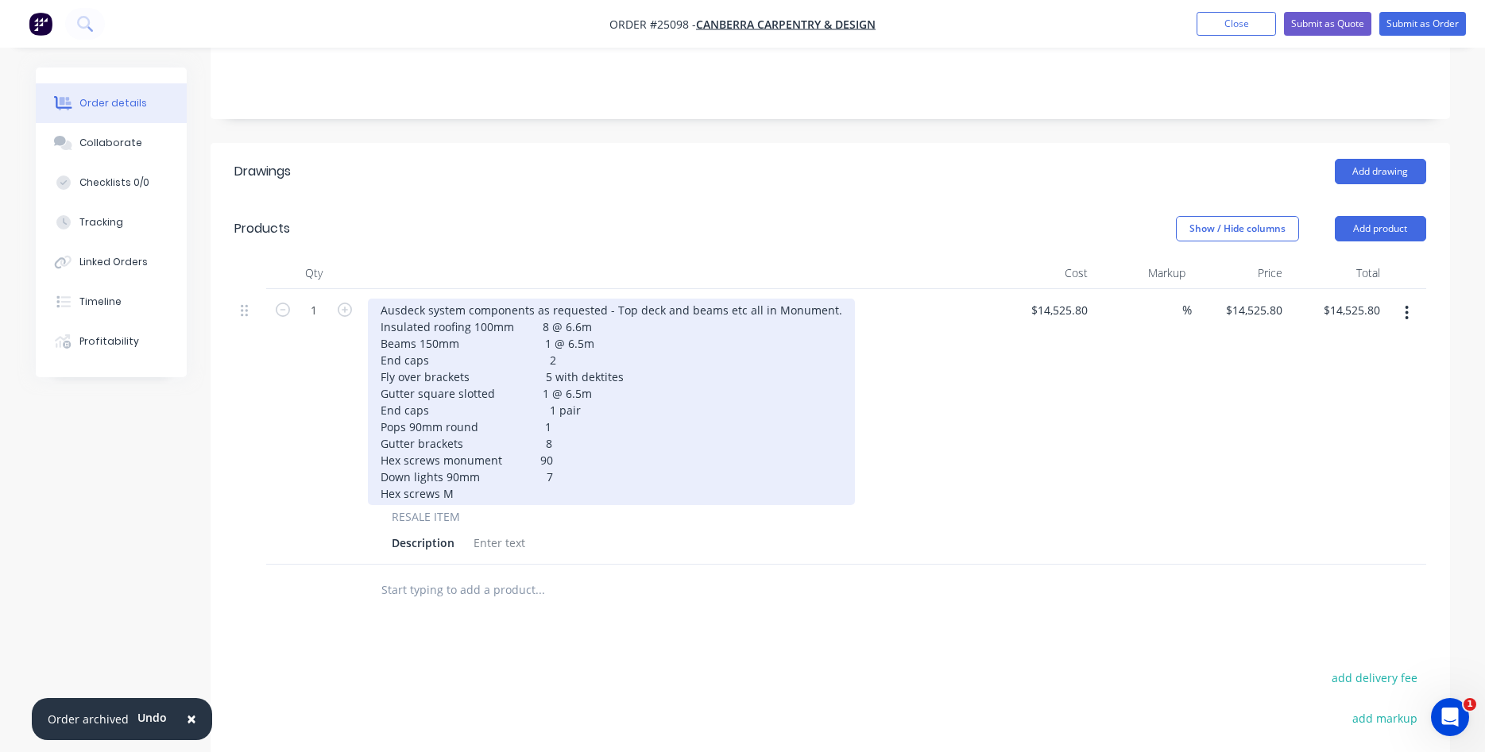
click at [540, 438] on div "Ausdeck system components as requested - Top deck and beams etc all in Monument…" at bounding box center [611, 402] width 487 height 207
drag, startPoint x: 450, startPoint y: 466, endPoint x: 377, endPoint y: 470, distance: 72.4
click at [377, 470] on div "Ausdeck system components as requested - Top deck and beams etc all in Monument…" at bounding box center [611, 402] width 487 height 207
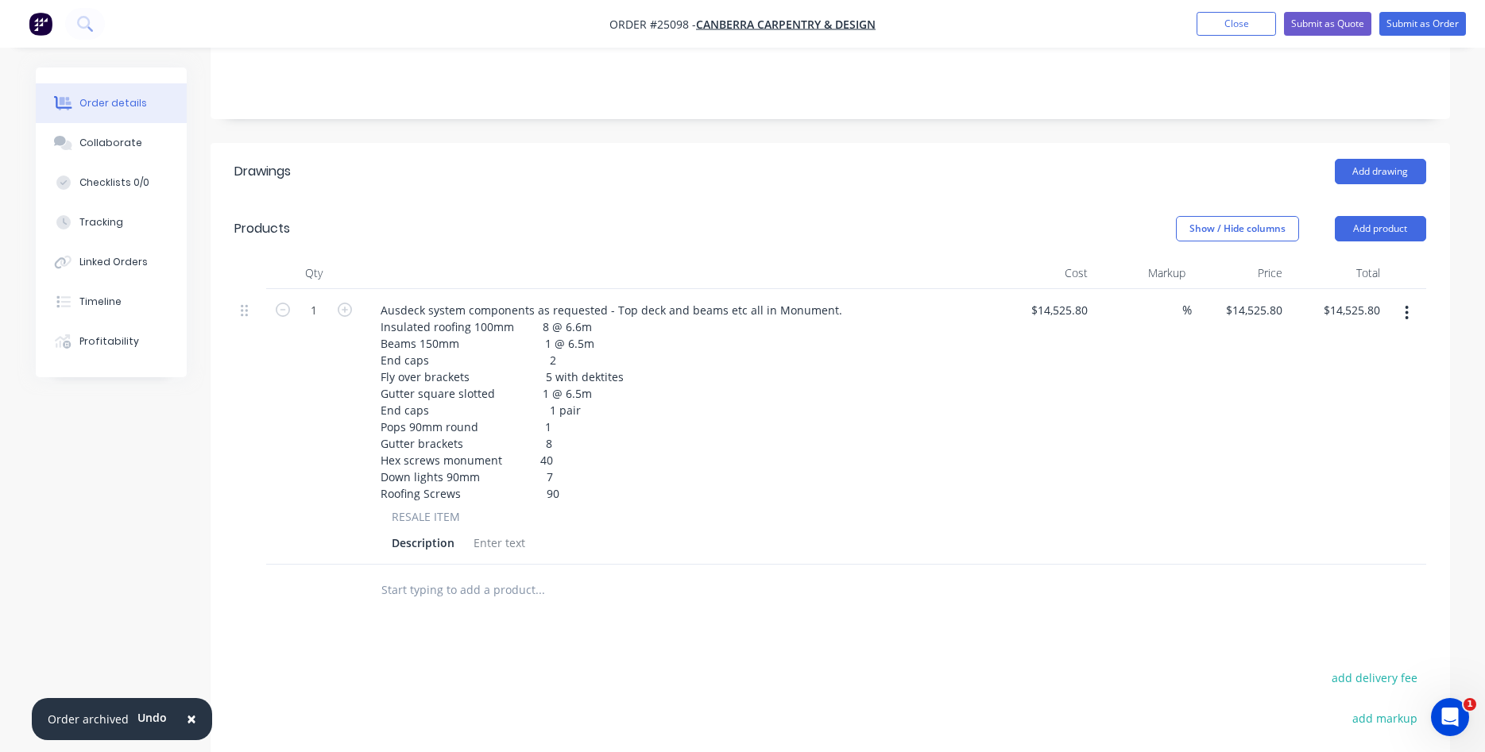
click at [992, 422] on div "Ausdeck system components as requested - Top deck and beams etc all in Monument…" at bounding box center [680, 427] width 636 height 276
drag, startPoint x: 1092, startPoint y: 290, endPoint x: 1120, endPoint y: 296, distance: 28.5
click at [1120, 296] on div "1 Ausdeck system components as requested - Top deck and beams etc all in Monume…" at bounding box center [830, 427] width 1192 height 276
type input "$10,816.18"
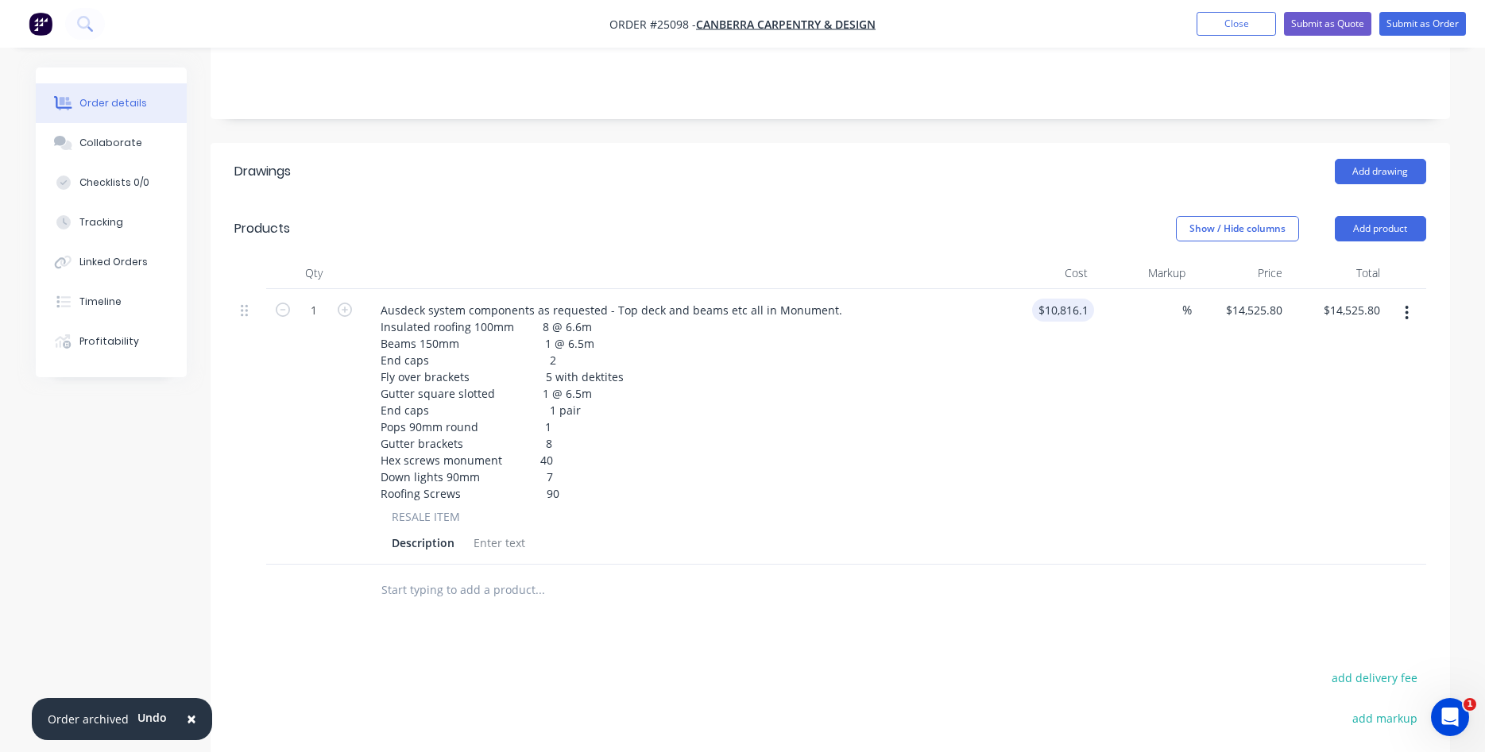
type input "$10,816.18"
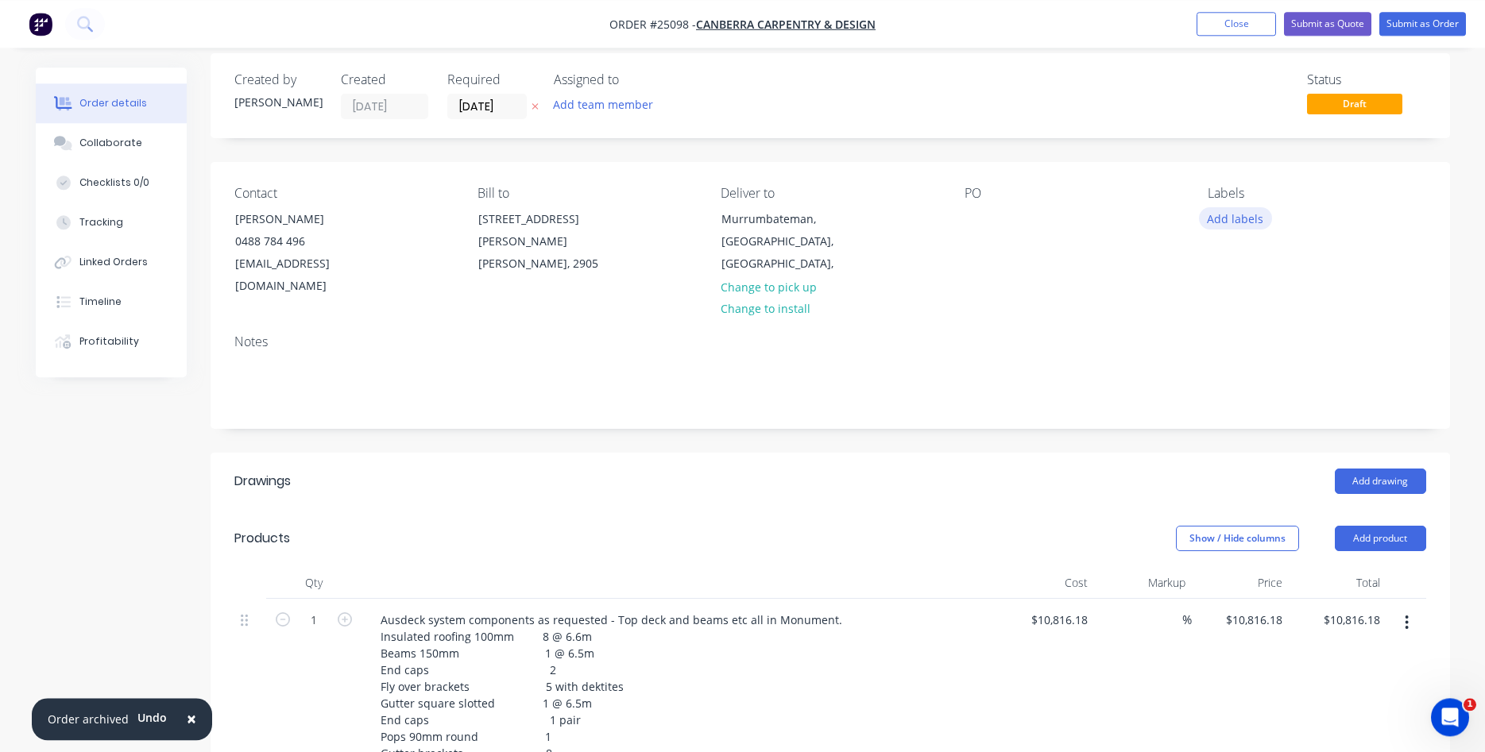
scroll to position [4, 0]
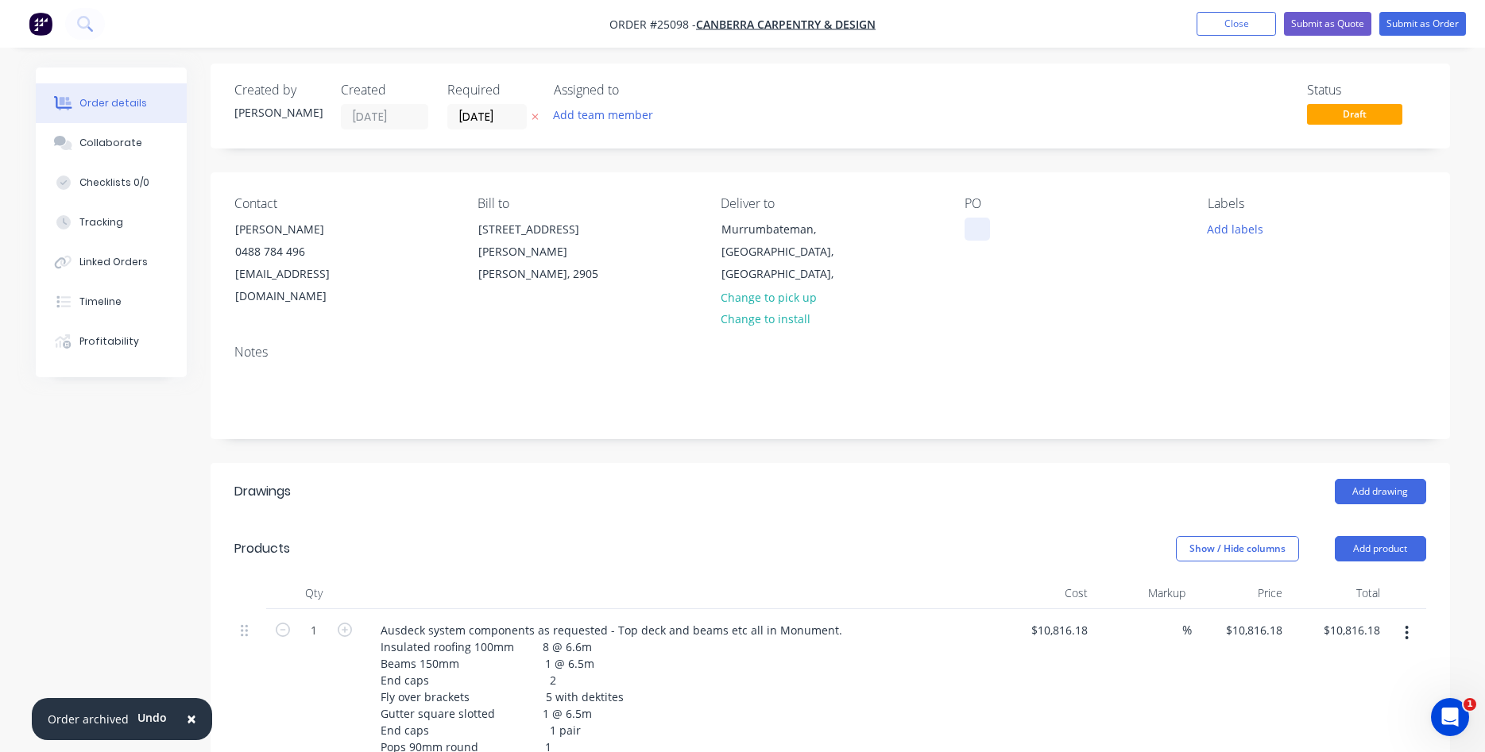
click at [976, 226] on div at bounding box center [977, 229] width 25 height 23
click at [1335, 23] on button "Submit as Quote" at bounding box center [1327, 24] width 87 height 24
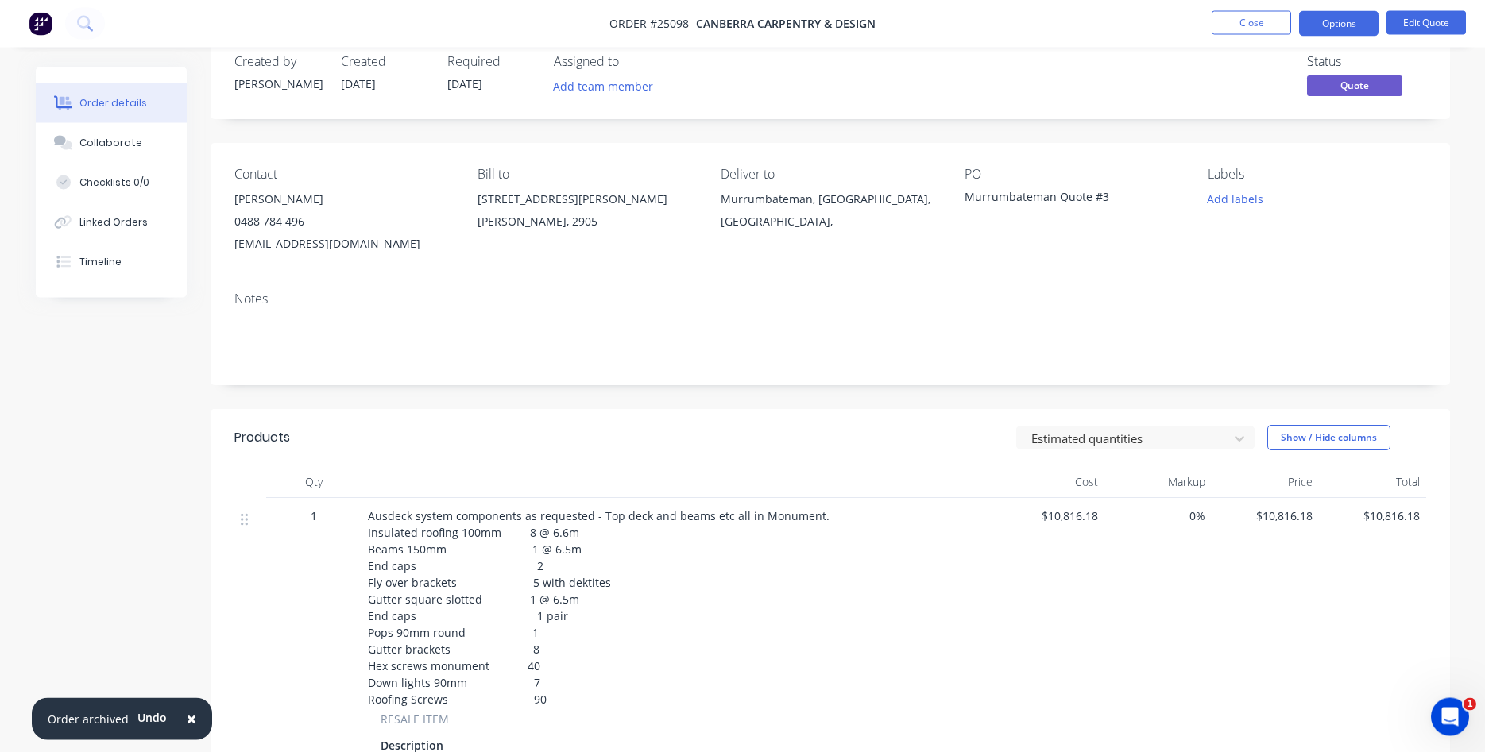
scroll to position [0, 0]
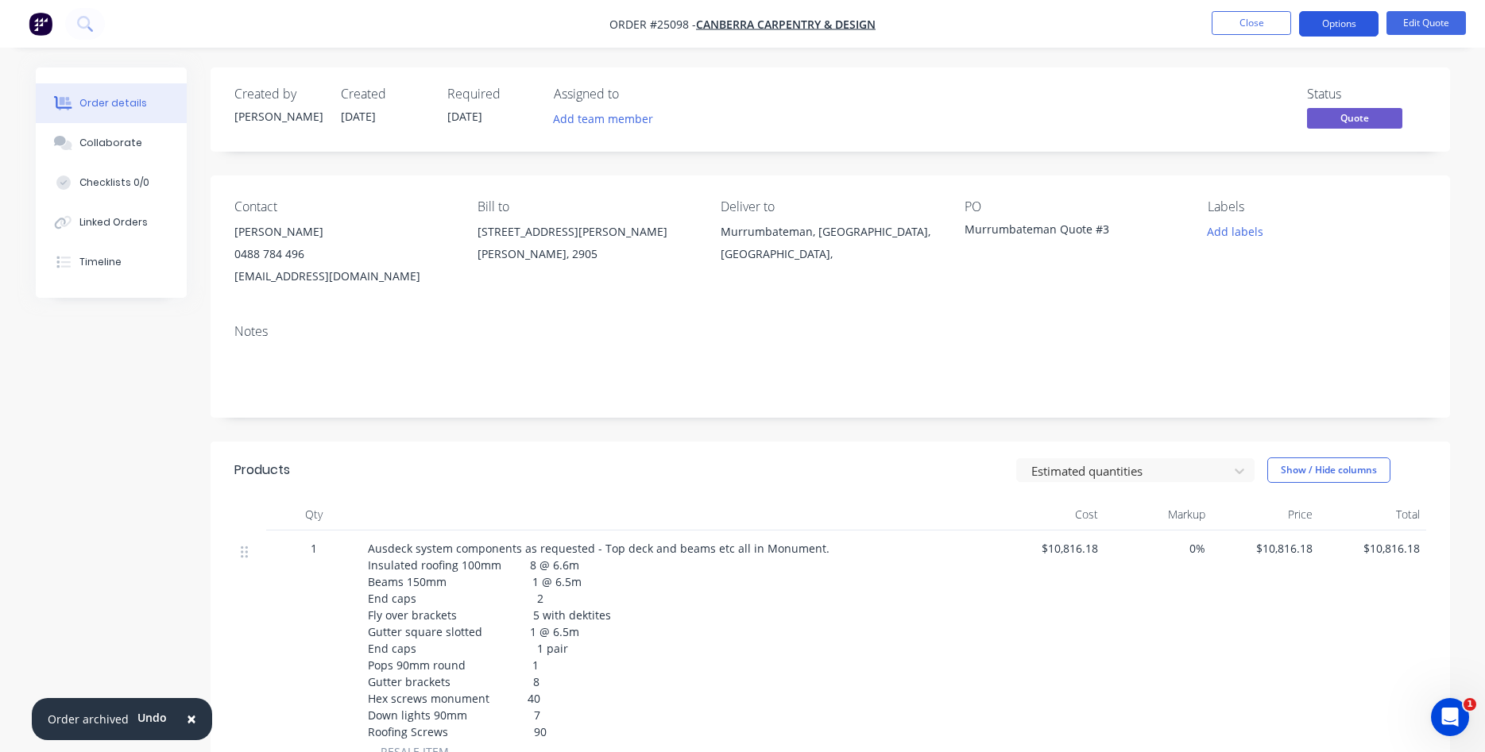
click at [1328, 18] on button "Options" at bounding box center [1338, 23] width 79 height 25
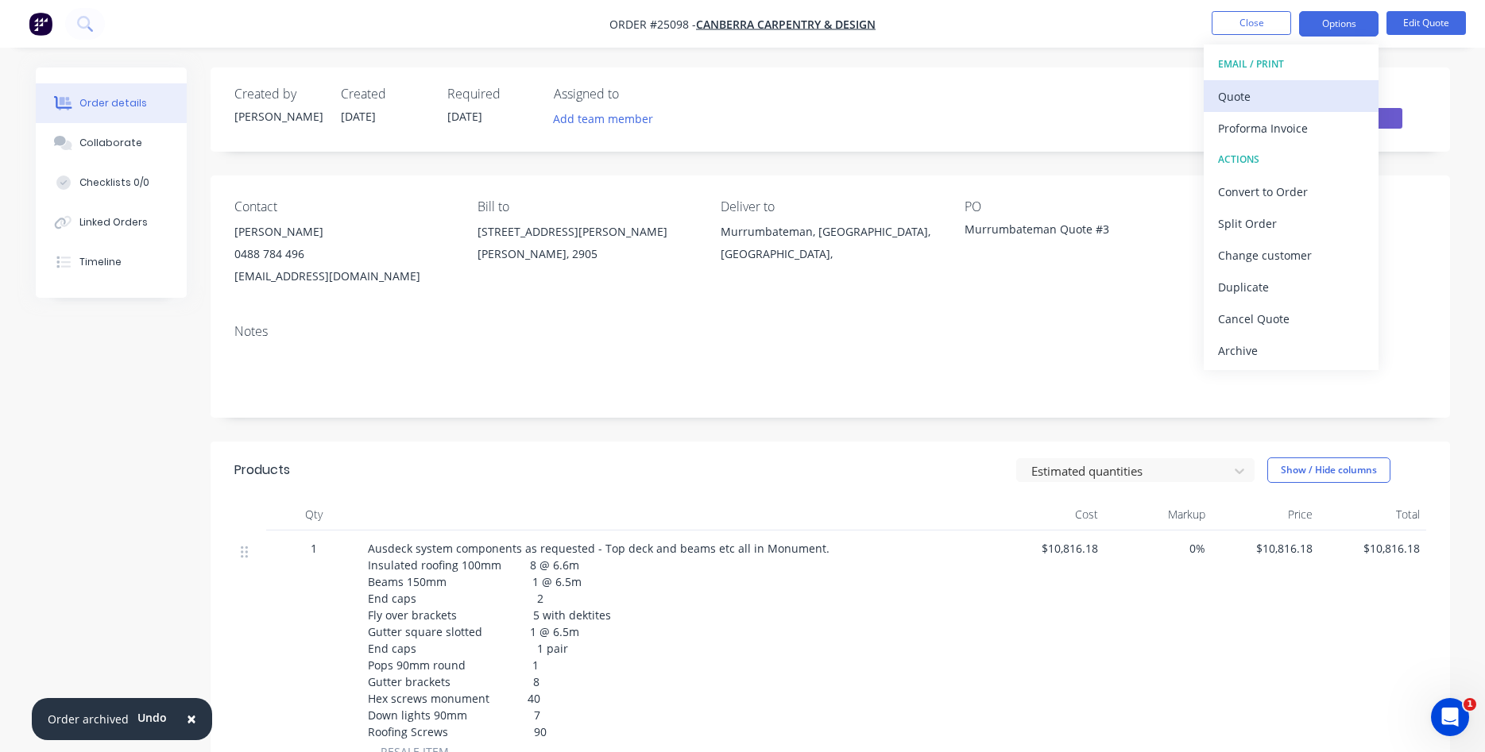
click at [1252, 93] on div "Quote" at bounding box center [1291, 96] width 146 height 23
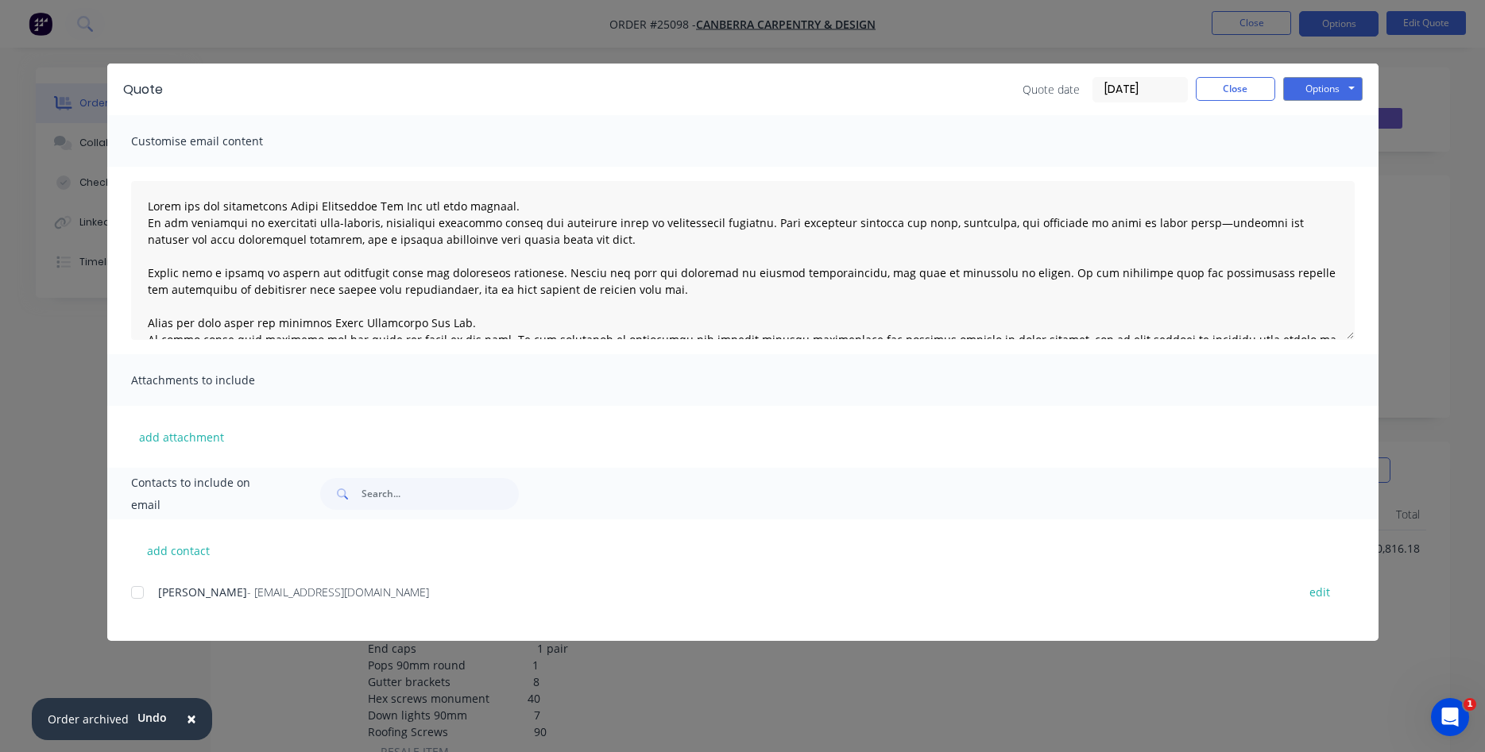
click at [137, 592] on div at bounding box center [138, 593] width 32 height 32
click at [1339, 88] on button "Options" at bounding box center [1322, 89] width 79 height 24
click at [1316, 166] on button "Email" at bounding box center [1334, 170] width 102 height 26
click at [1232, 88] on button "Close" at bounding box center [1235, 89] width 79 height 24
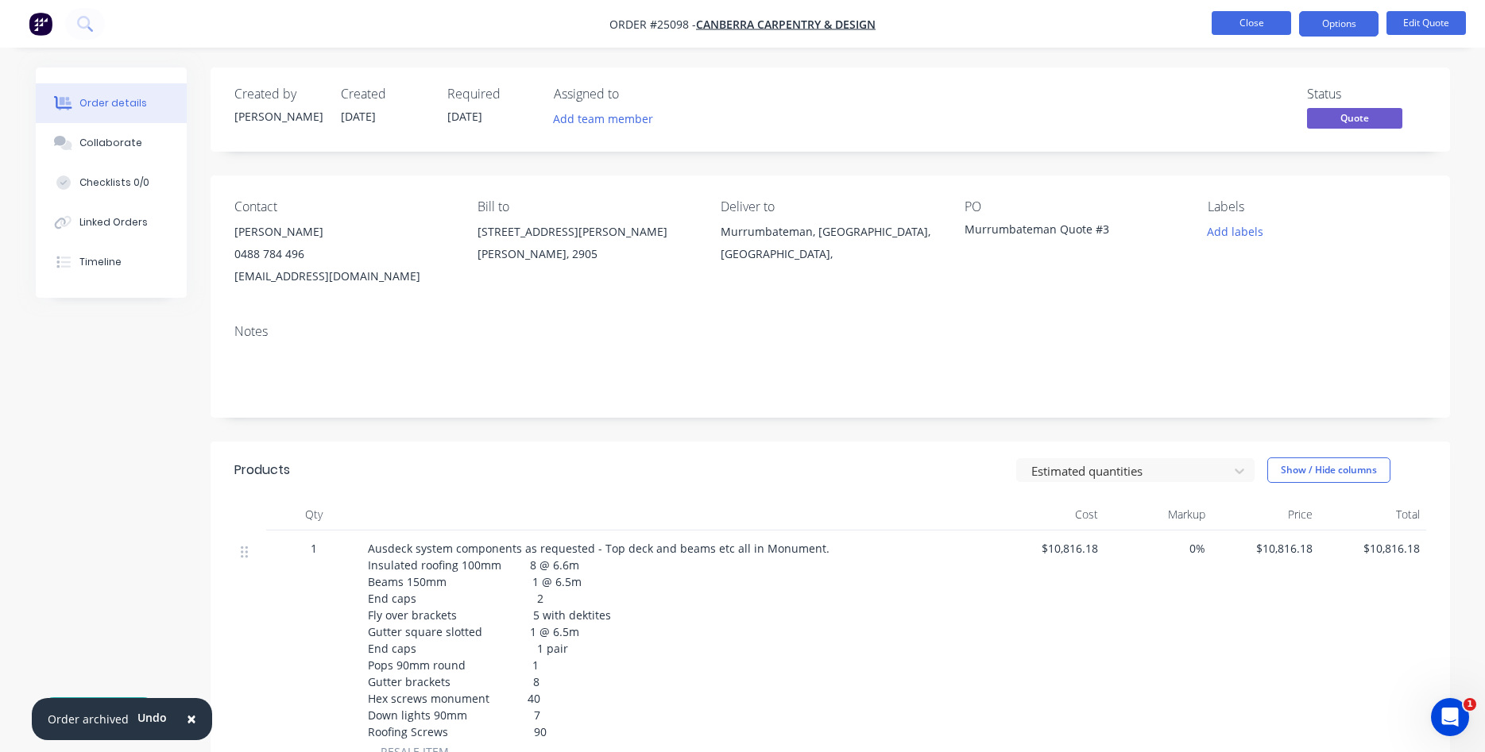
click at [1255, 21] on button "Close" at bounding box center [1251, 23] width 79 height 24
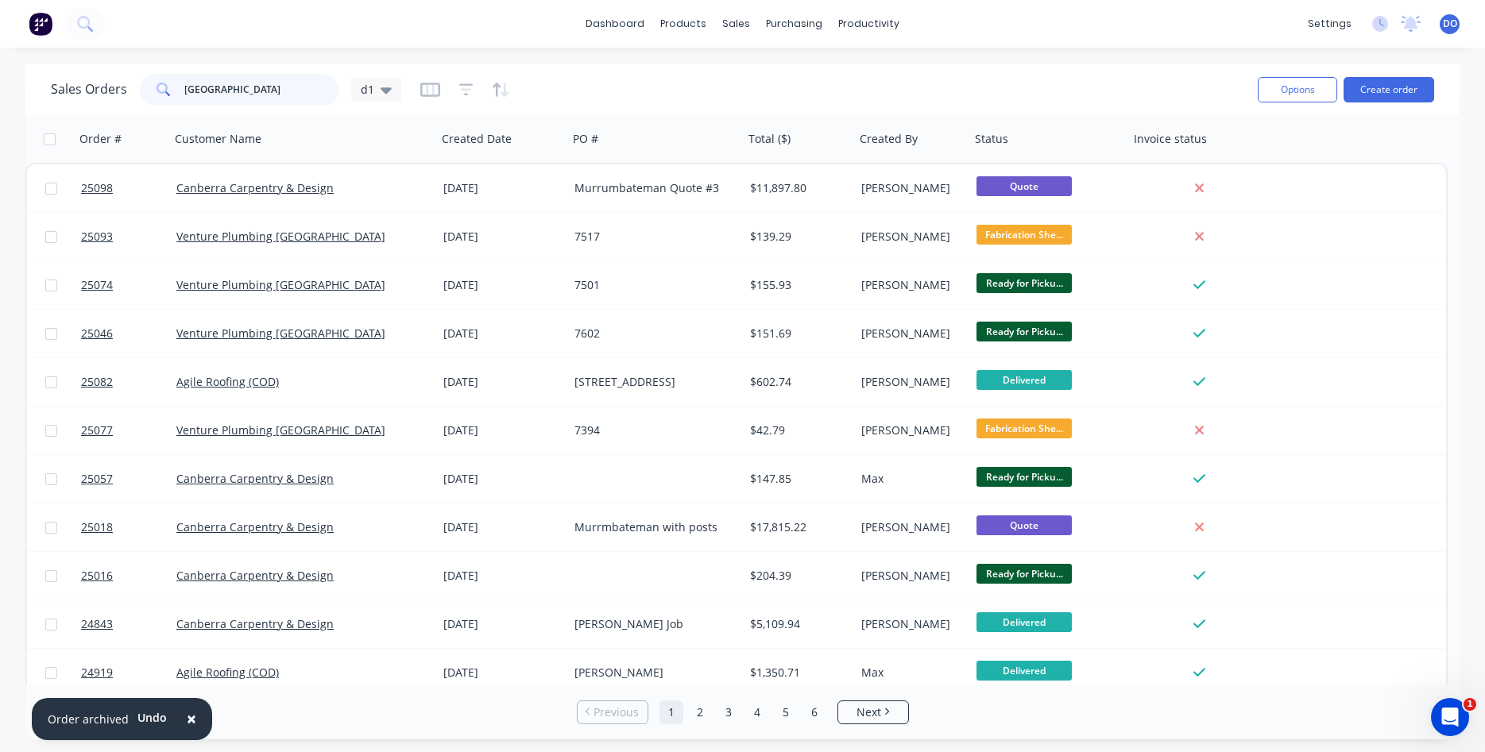
drag, startPoint x: 268, startPoint y: 83, endPoint x: 80, endPoint y: 81, distance: 187.5
click at [184, 78] on input "[GEOGRAPHIC_DATA]" at bounding box center [261, 90] width 155 height 32
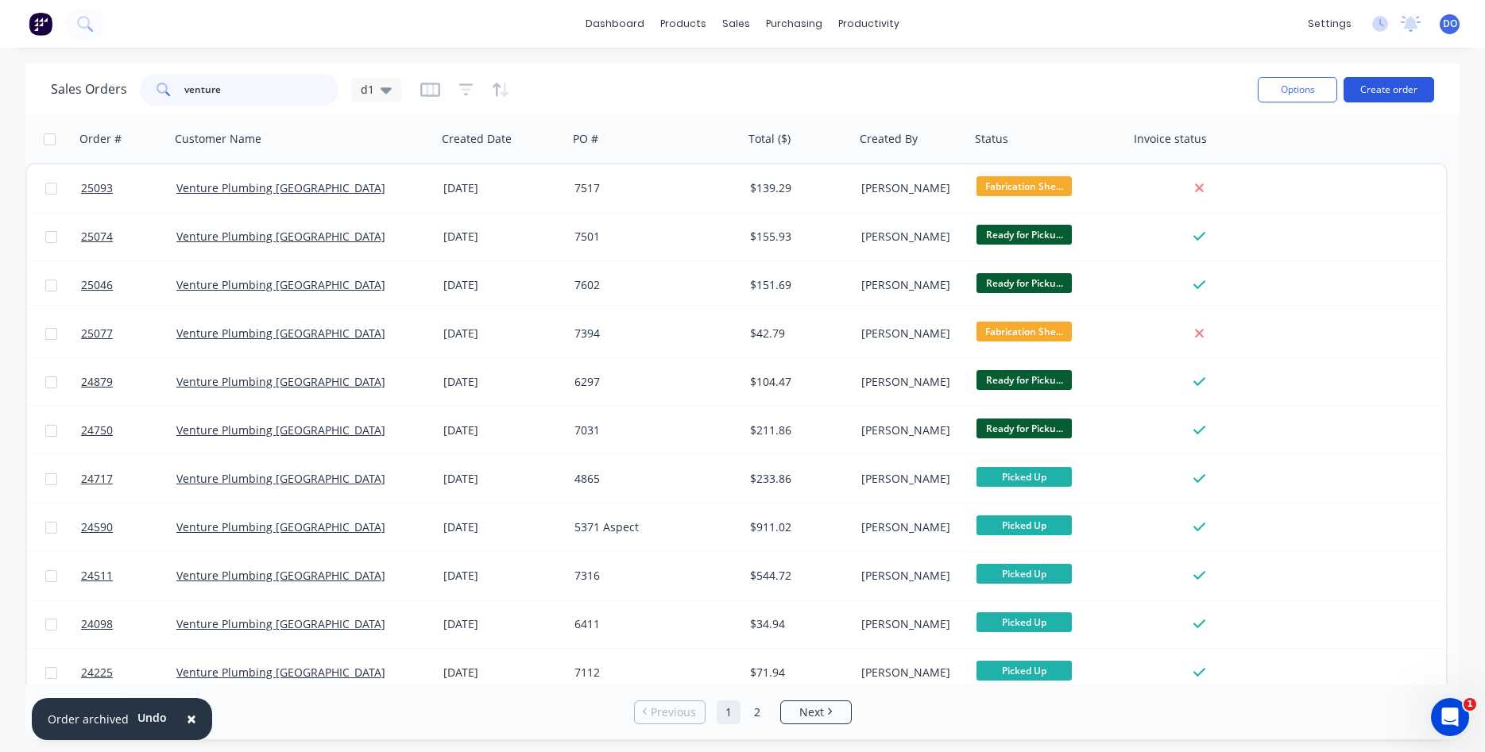
type input "venture"
click at [1390, 88] on button "Create order" at bounding box center [1389, 89] width 91 height 25
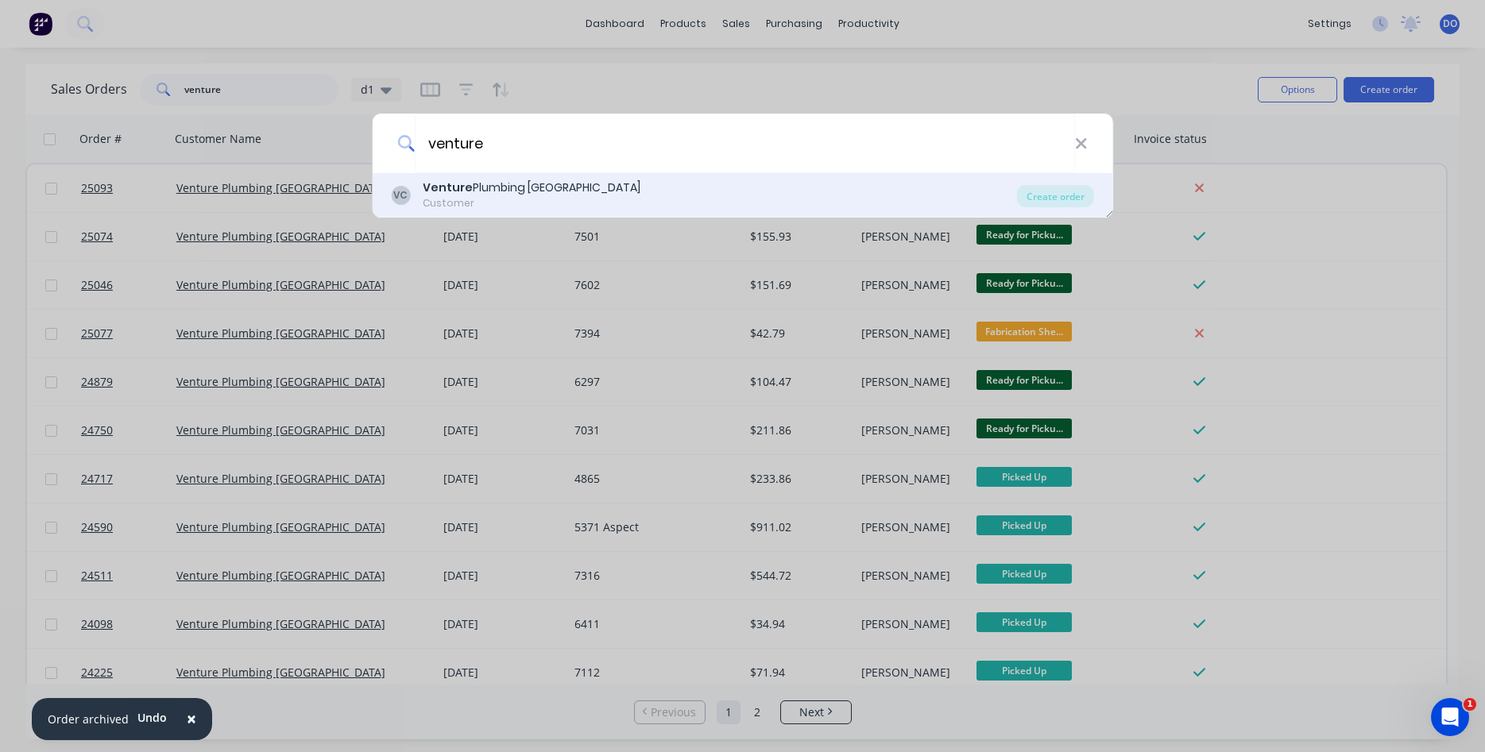
type input "venture"
click at [551, 191] on div "Venture Plumbing [GEOGRAPHIC_DATA]" at bounding box center [532, 188] width 218 height 17
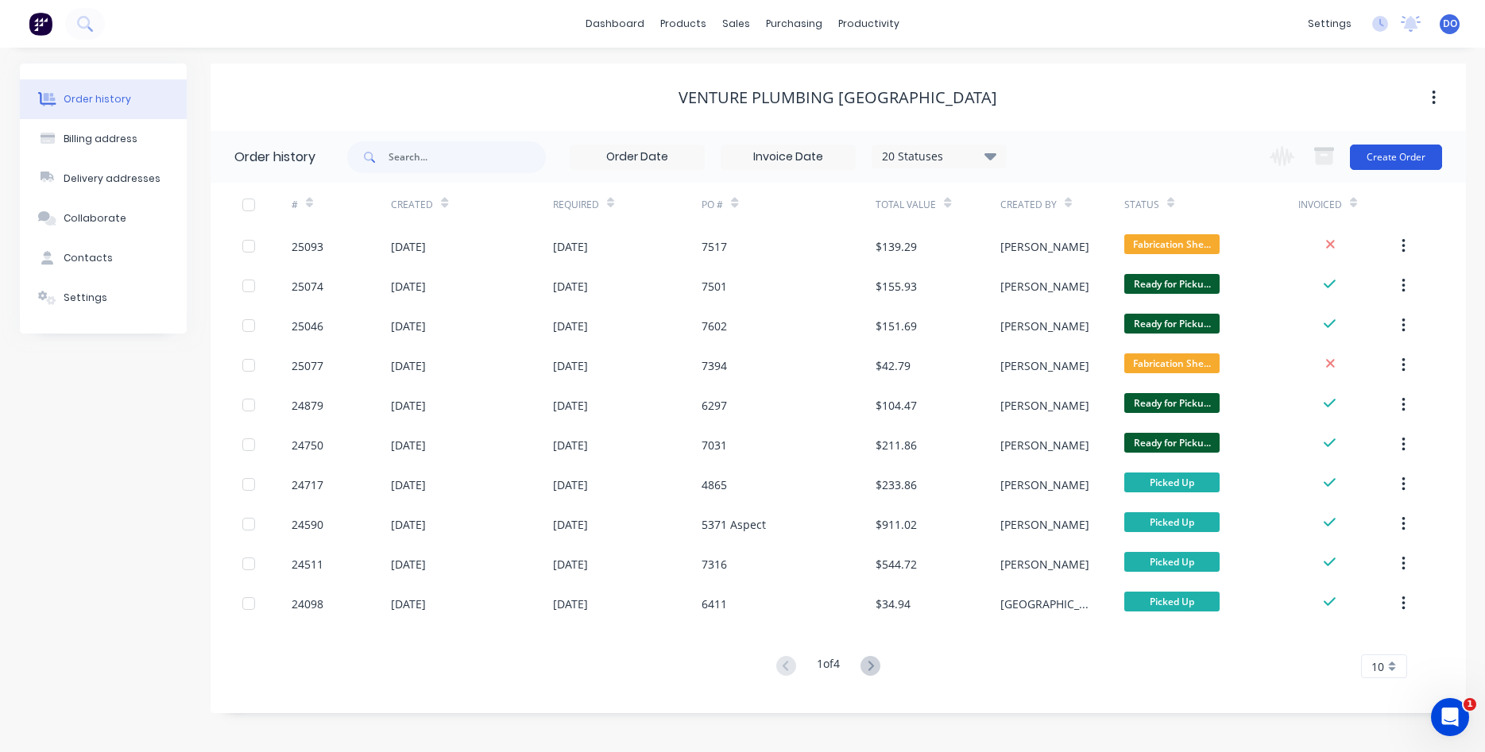
click at [1383, 159] on button "Create Order" at bounding box center [1396, 157] width 92 height 25
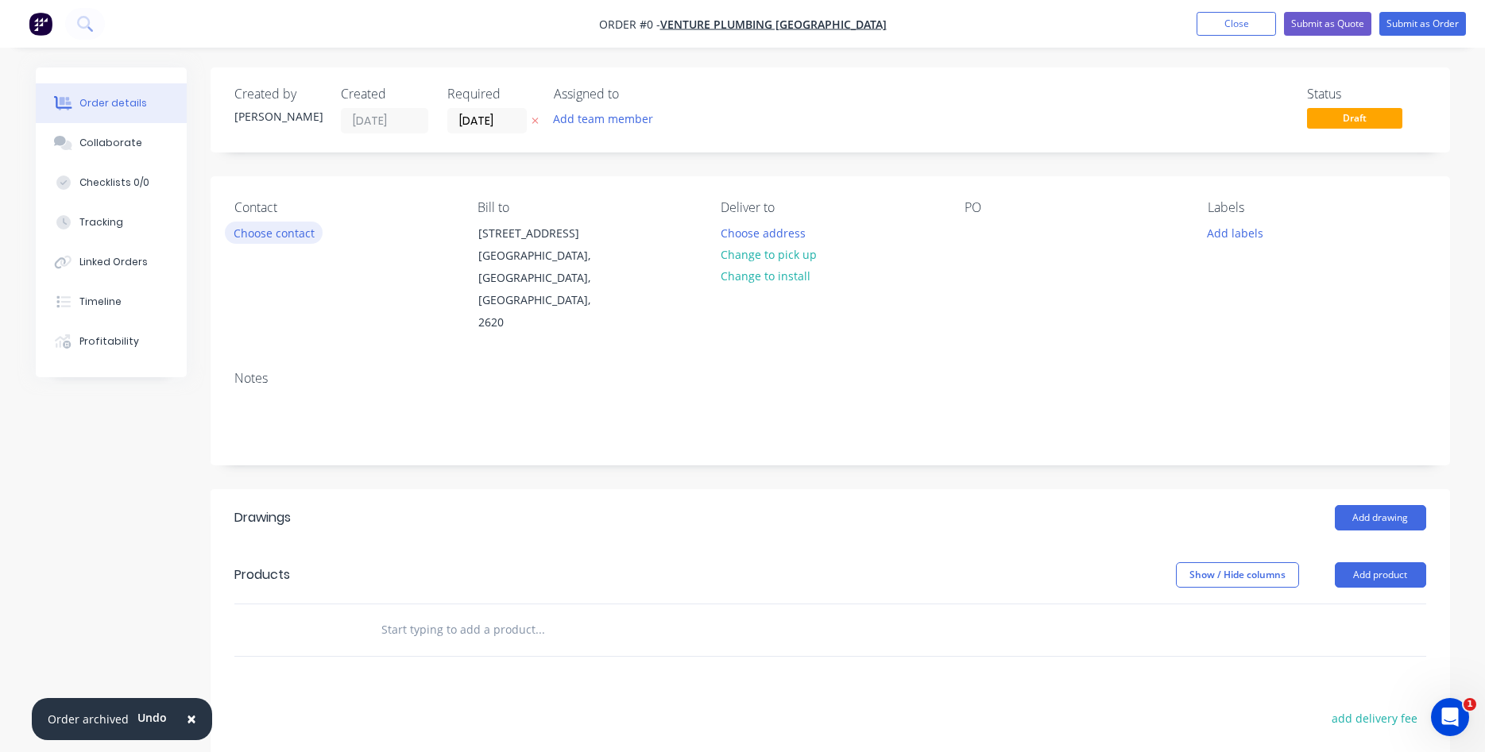
click at [280, 233] on button "Choose contact" at bounding box center [274, 232] width 98 height 21
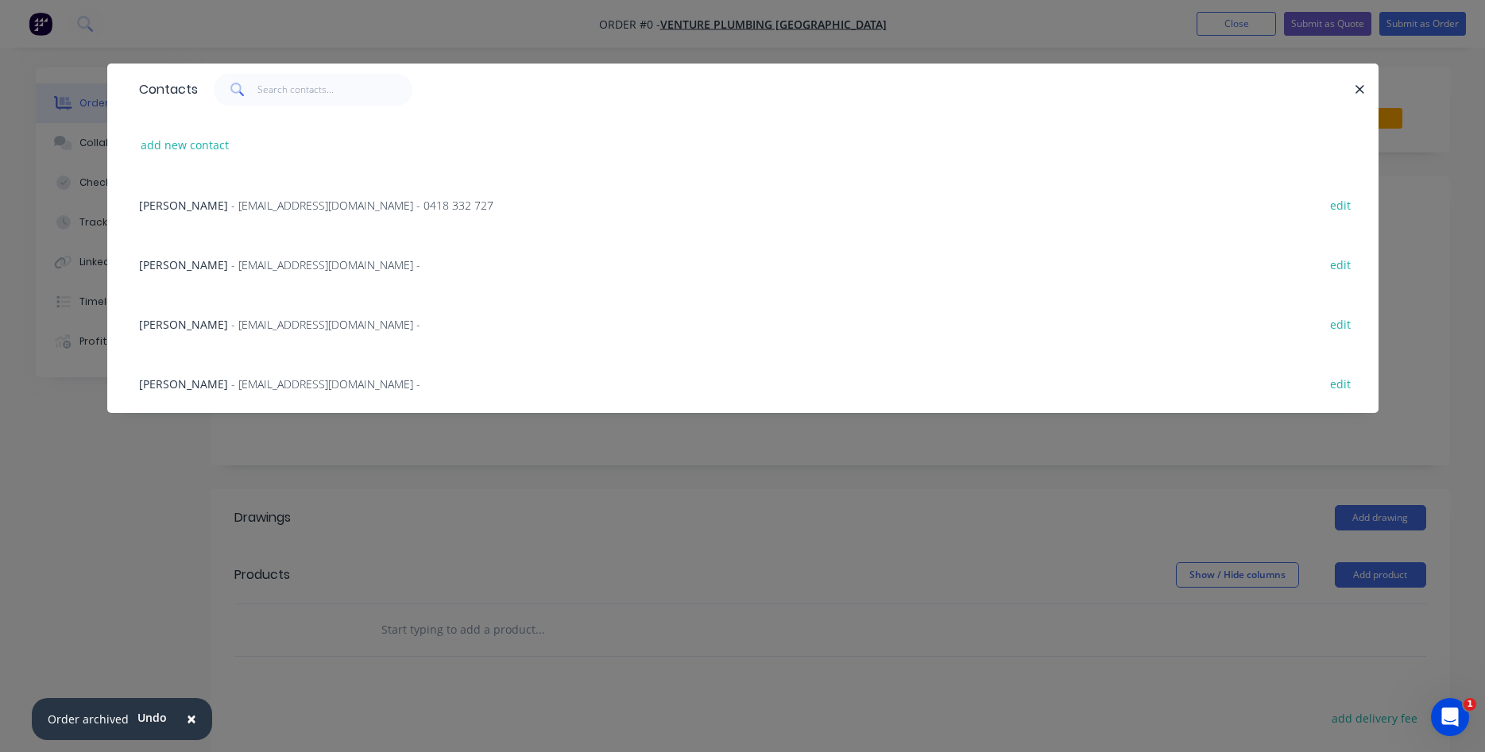
click at [204, 266] on div "[PERSON_NAME] - [EMAIL_ADDRESS][DOMAIN_NAME] -" at bounding box center [279, 265] width 281 height 17
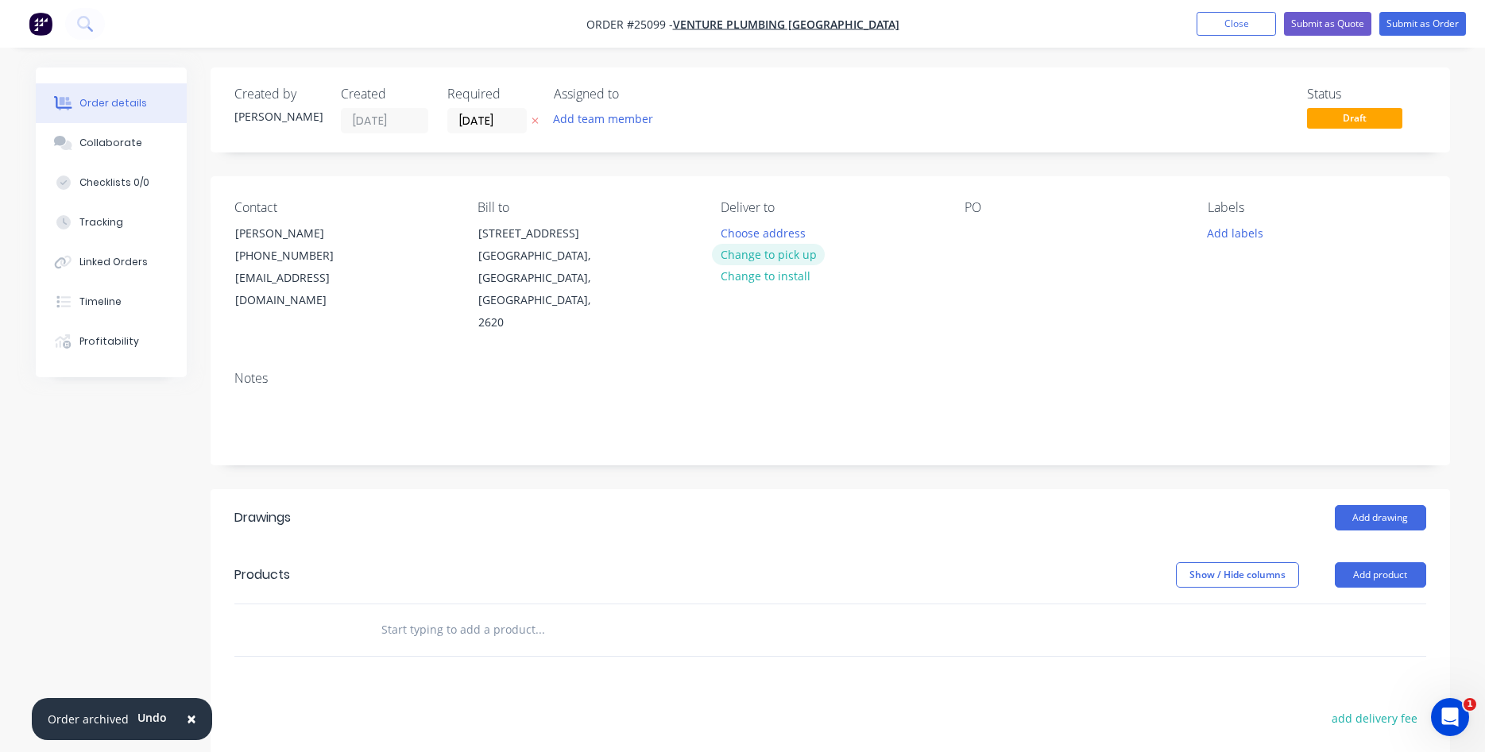
click at [772, 256] on button "Change to pick up" at bounding box center [768, 254] width 113 height 21
click at [965, 238] on div at bounding box center [977, 233] width 25 height 23
click at [1395, 563] on button "Add product" at bounding box center [1380, 575] width 91 height 25
click at [1345, 604] on div "Product catalogue" at bounding box center [1351, 615] width 122 height 23
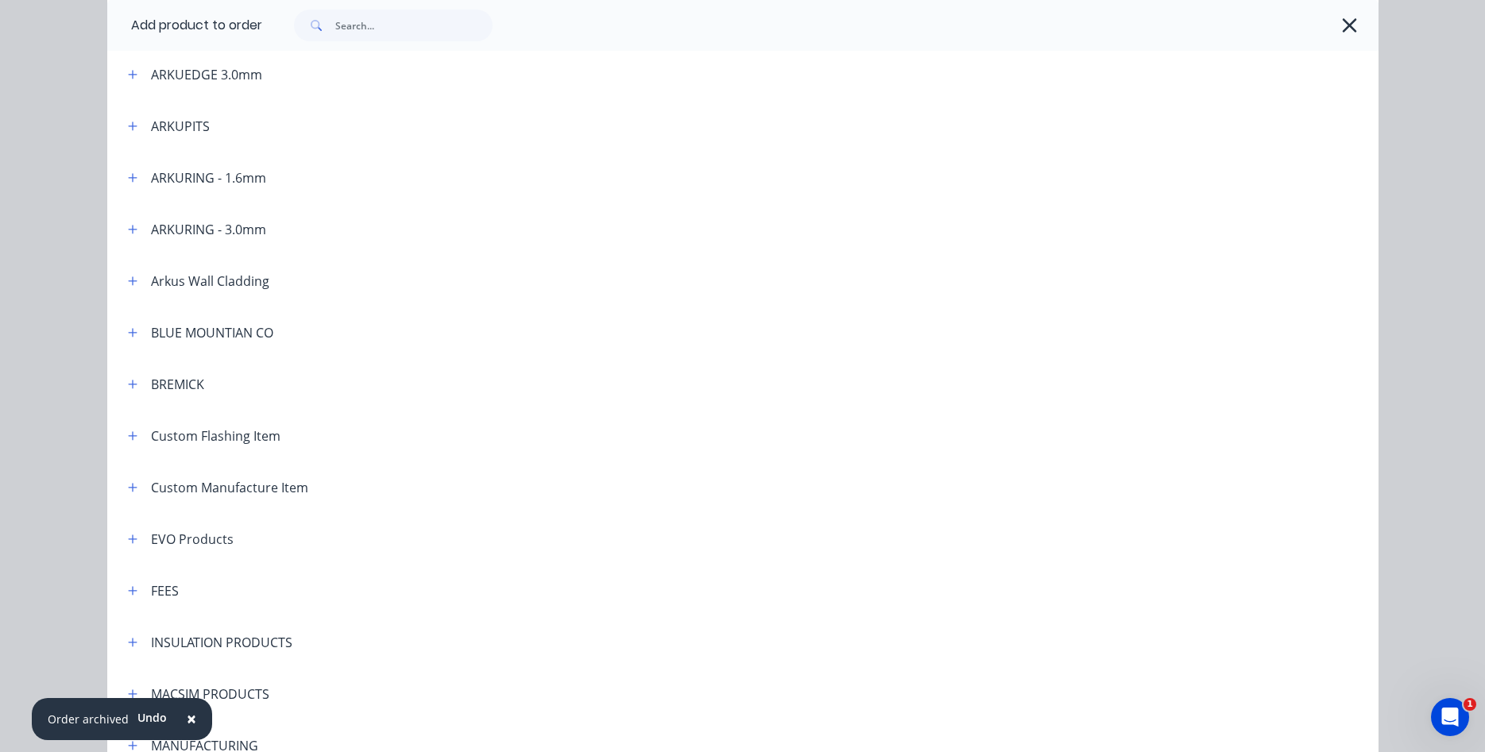
scroll to position [543, 0]
click at [138, 479] on button "button" at bounding box center [133, 483] width 20 height 20
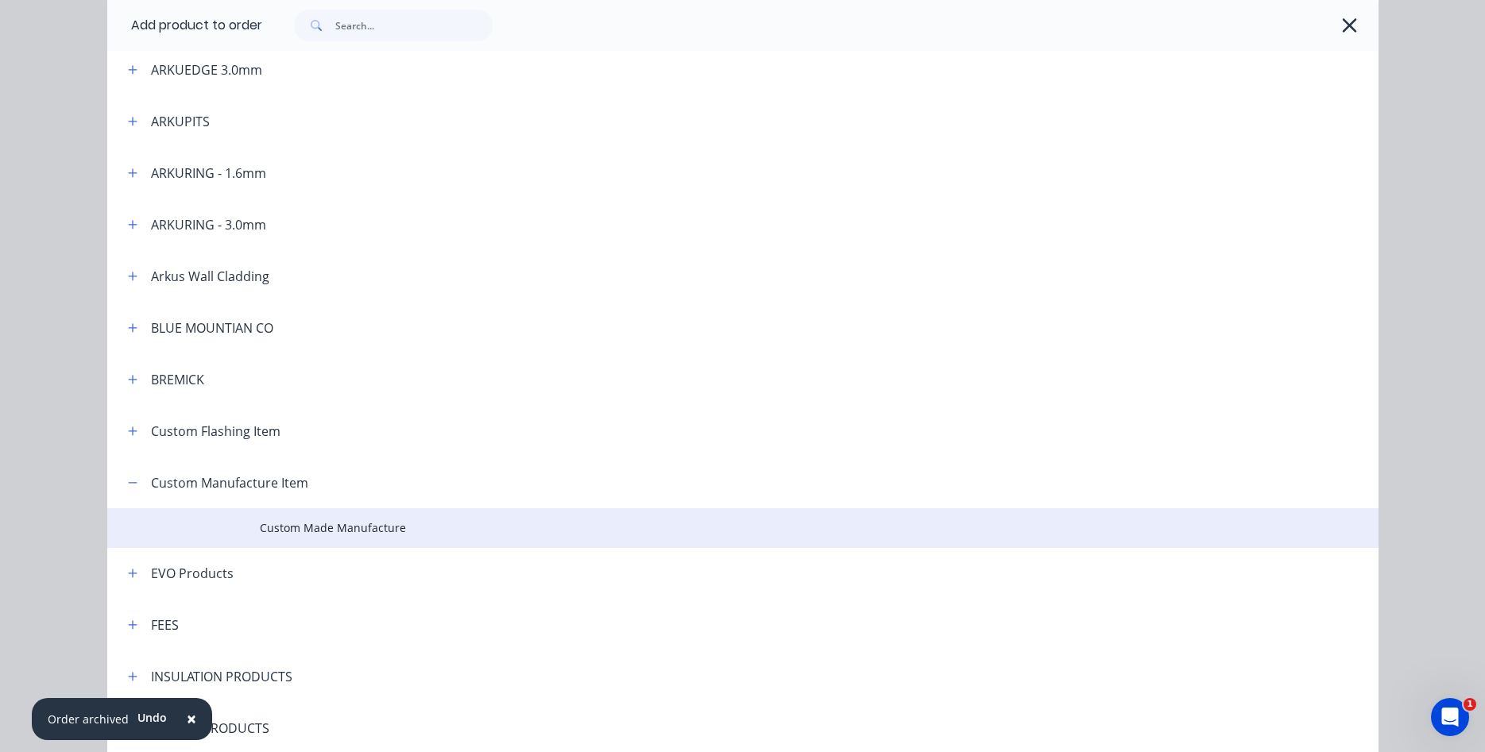
click at [338, 529] on span "Custom Made Manufacture" at bounding box center [707, 528] width 895 height 17
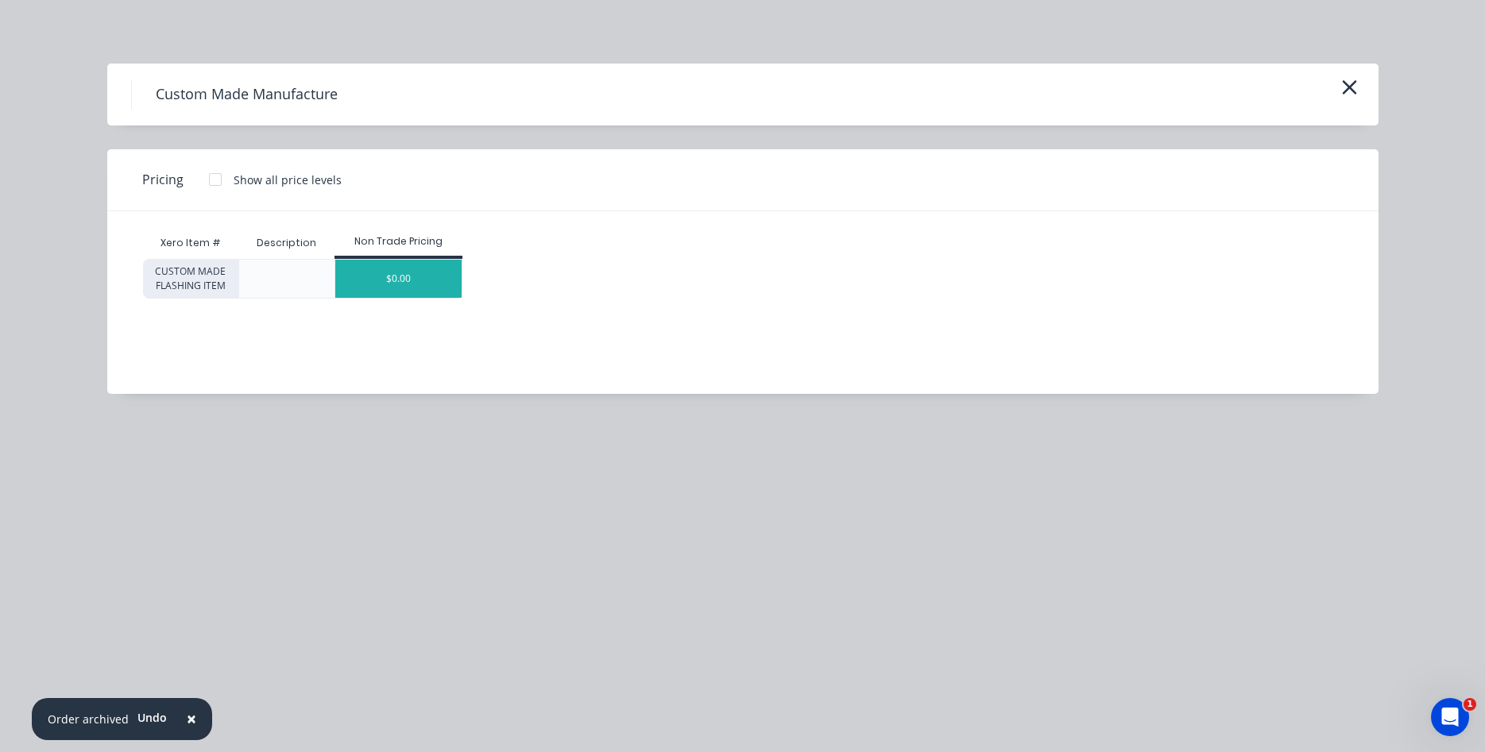
click at [440, 269] on div "$0.00" at bounding box center [398, 279] width 126 height 38
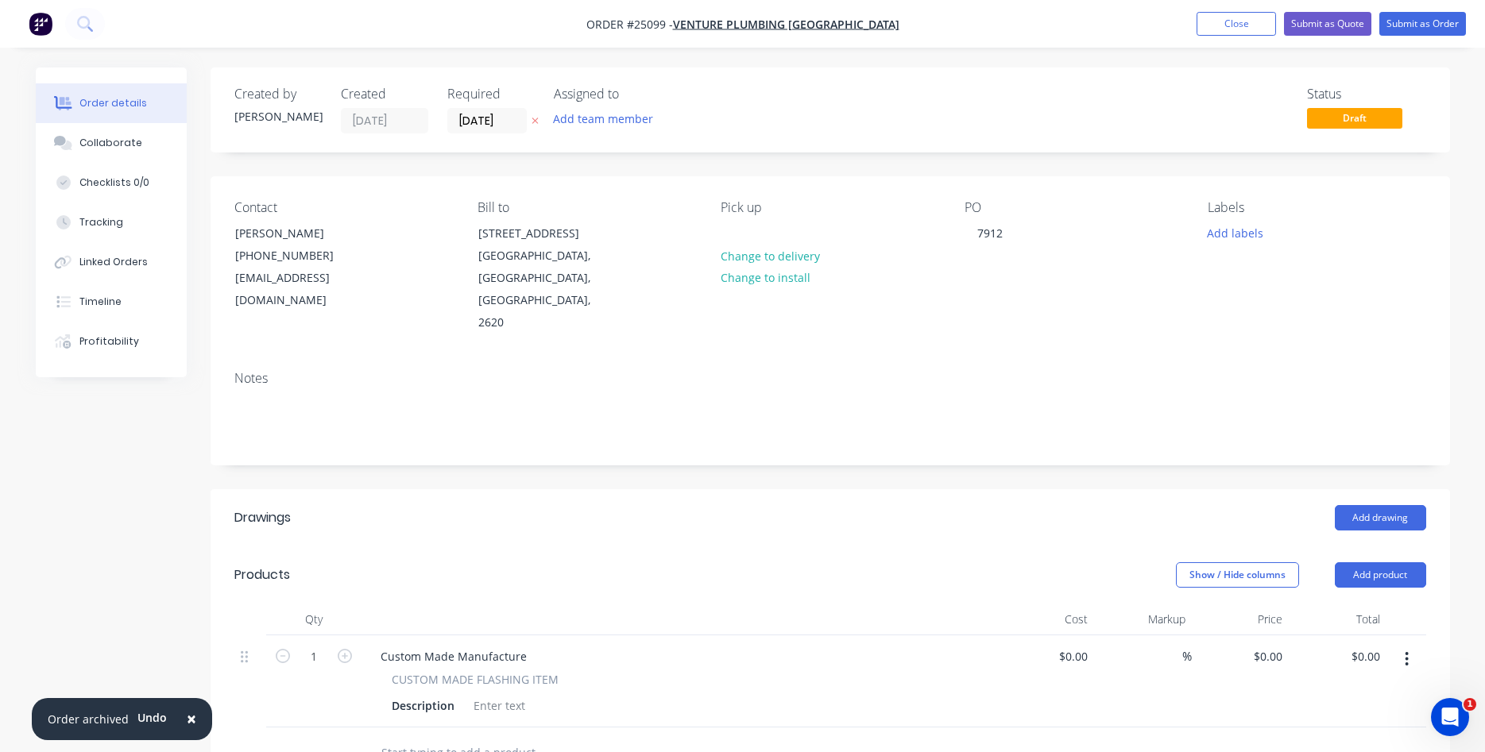
scroll to position [243, 0]
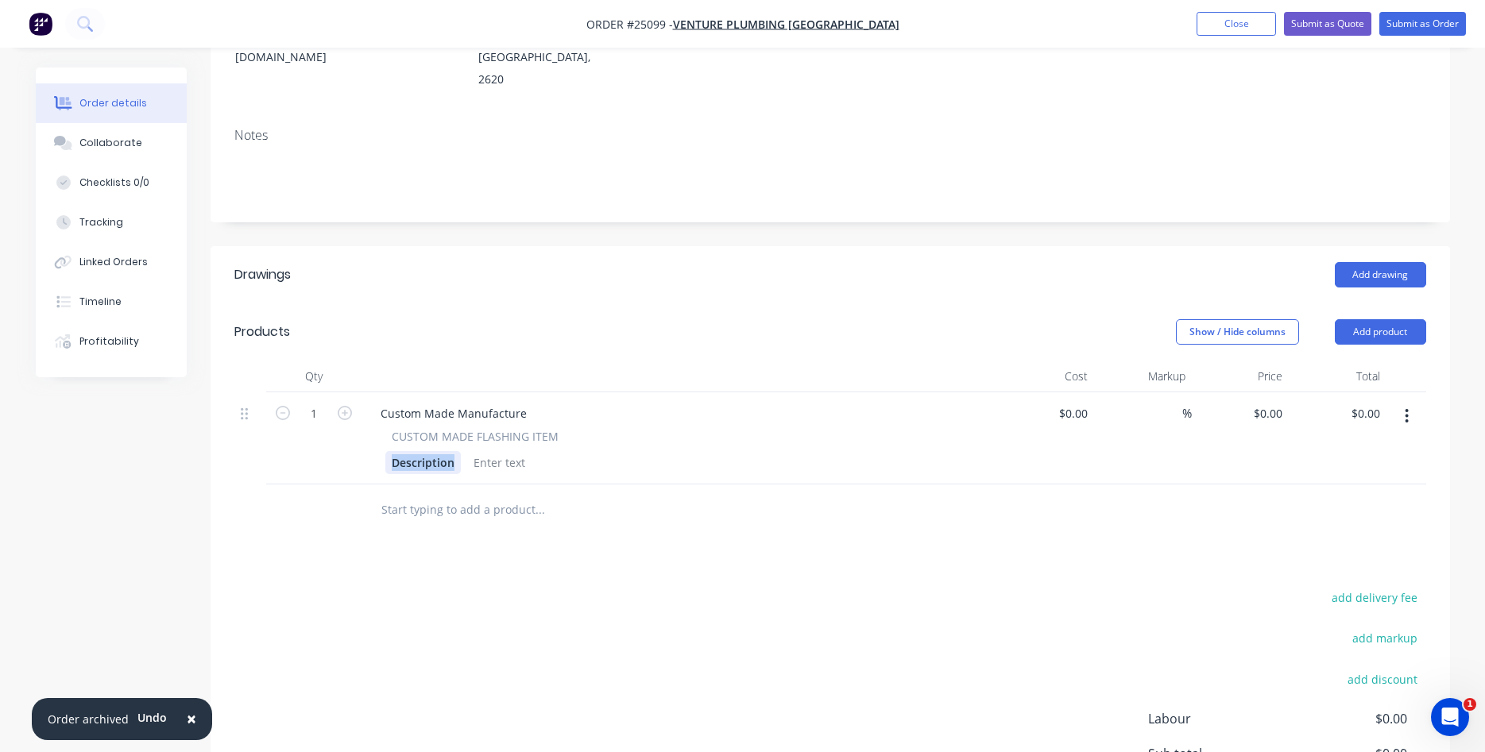
drag, startPoint x: 452, startPoint y: 424, endPoint x: 372, endPoint y: 422, distance: 80.3
click at [385, 451] on div "Description" at bounding box center [422, 462] width 75 height 23
drag, startPoint x: 525, startPoint y: 366, endPoint x: 336, endPoint y: 357, distance: 189.3
click at [368, 402] on div "Custom Made Manufacture" at bounding box center [454, 413] width 172 height 23
drag, startPoint x: 1089, startPoint y: 364, endPoint x: 1054, endPoint y: 362, distance: 35.0
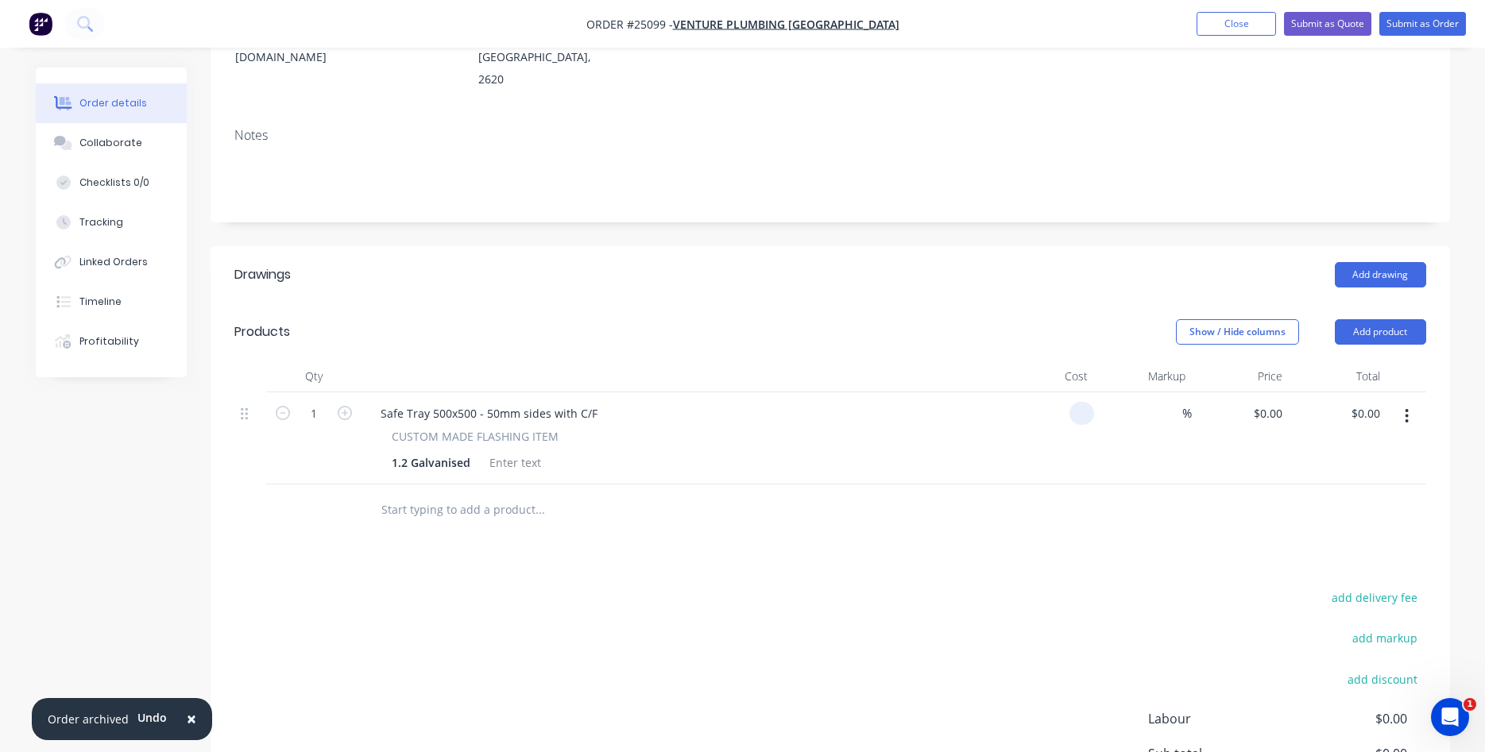
click at [1054, 393] on div at bounding box center [1046, 439] width 98 height 92
type input "$93.60"
click at [1425, 25] on button "Submit as Order" at bounding box center [1422, 24] width 87 height 24
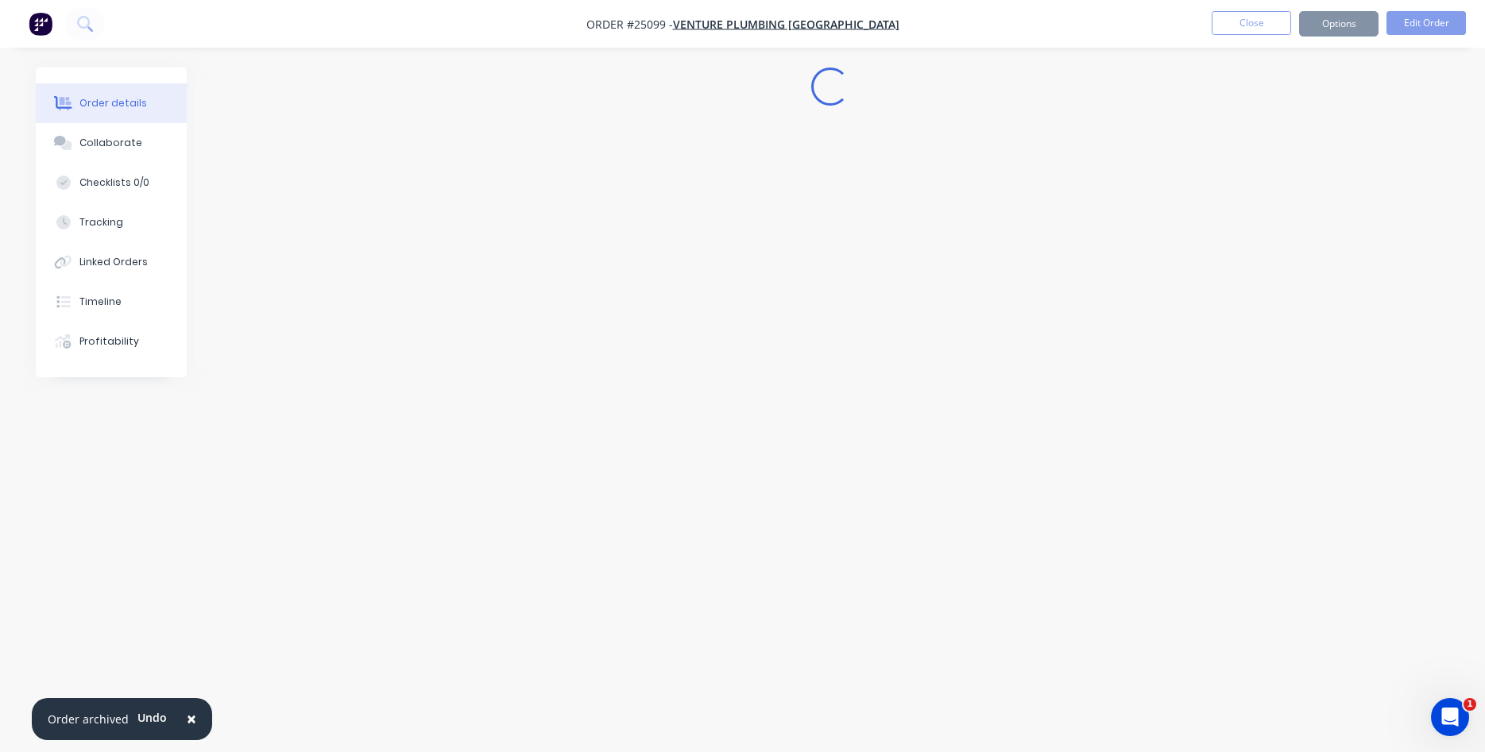
scroll to position [0, 0]
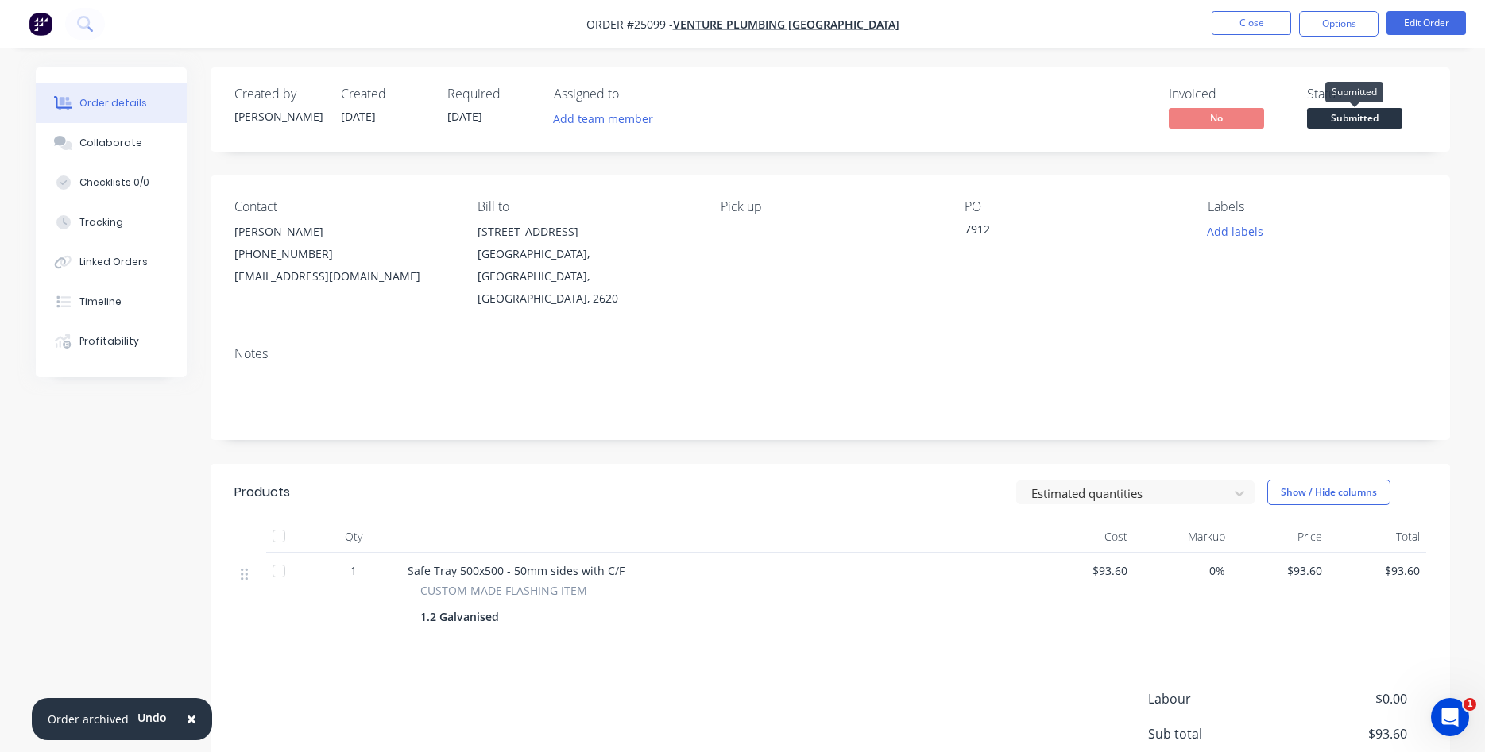
click at [1361, 124] on span "Submitted" at bounding box center [1354, 118] width 95 height 20
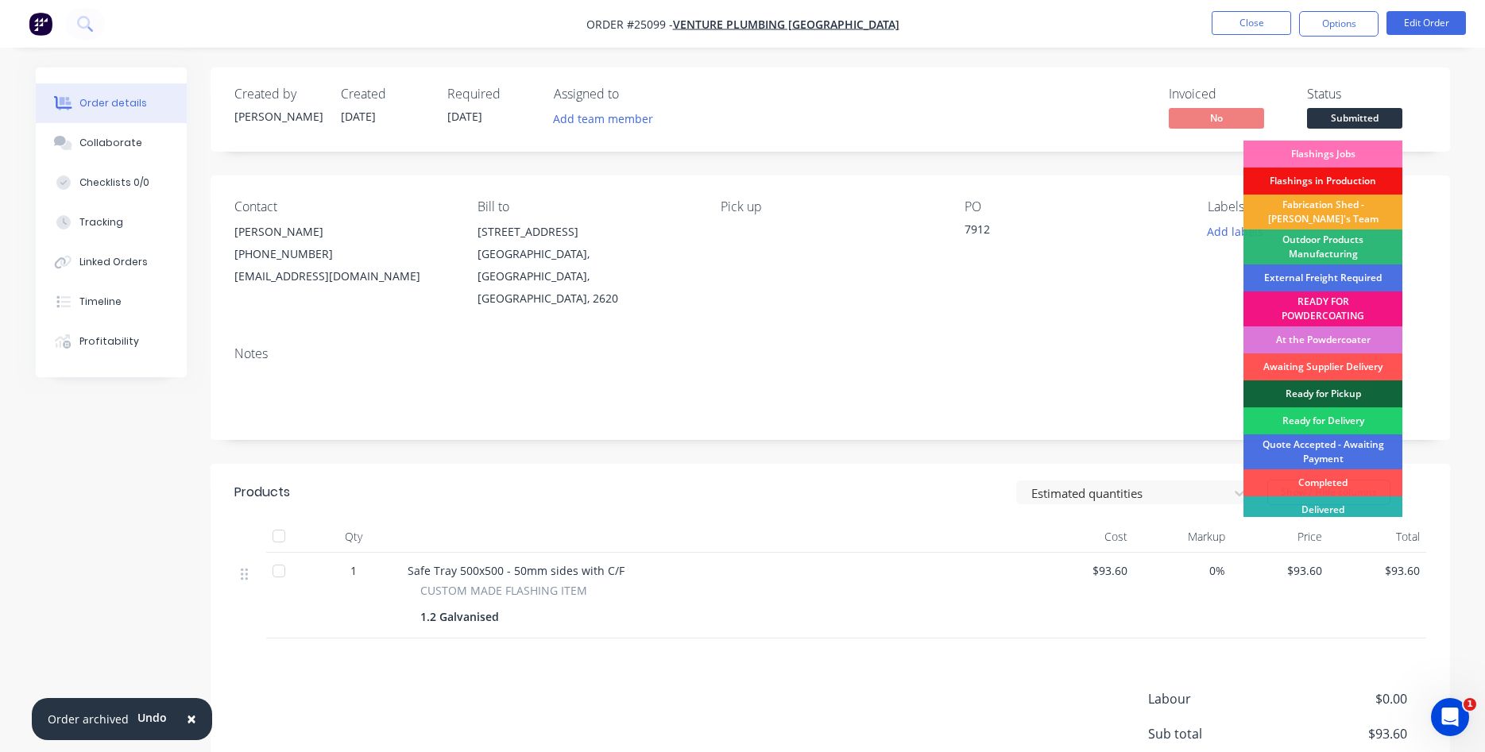
click at [1352, 215] on div "Fabrication Shed - [PERSON_NAME]'s Team" at bounding box center [1323, 212] width 159 height 35
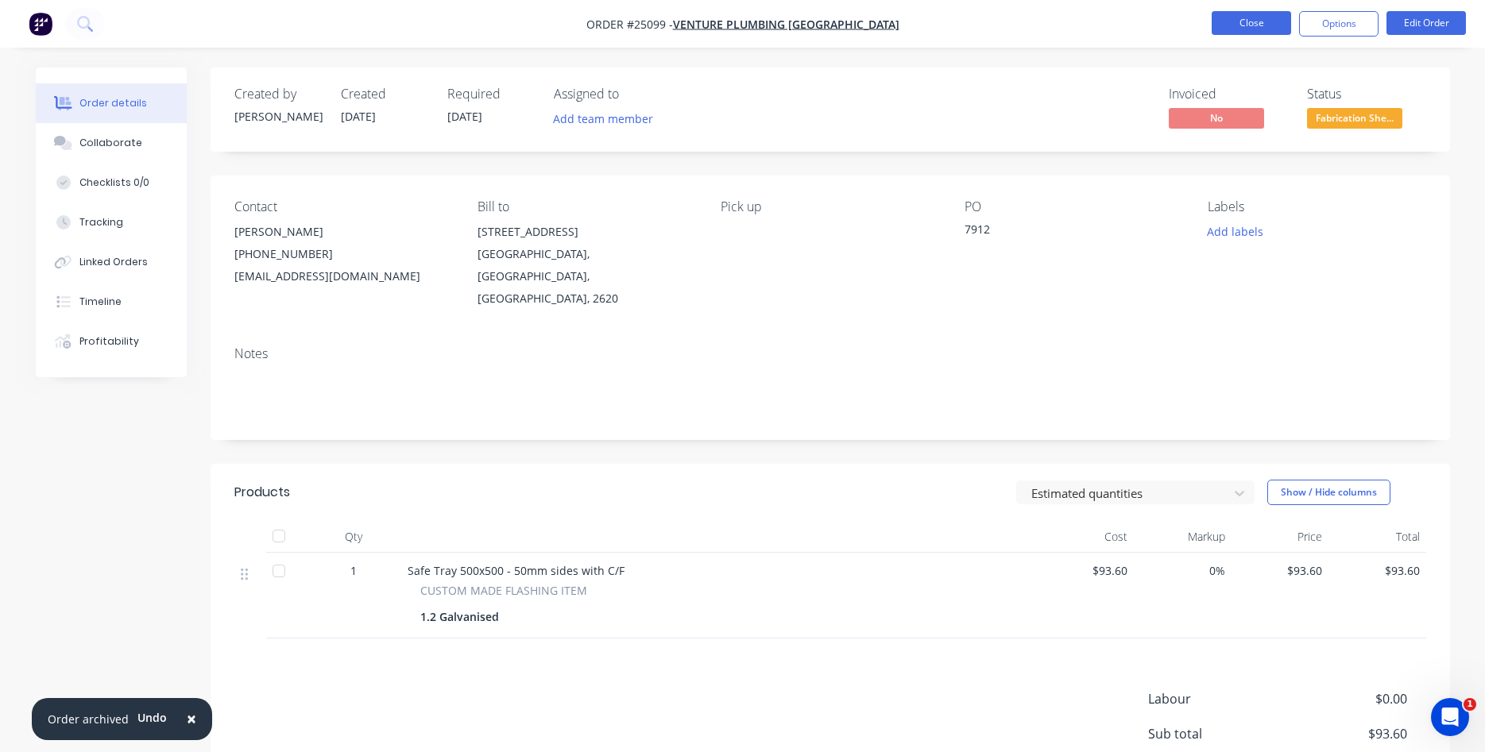
click at [1239, 18] on button "Close" at bounding box center [1251, 23] width 79 height 24
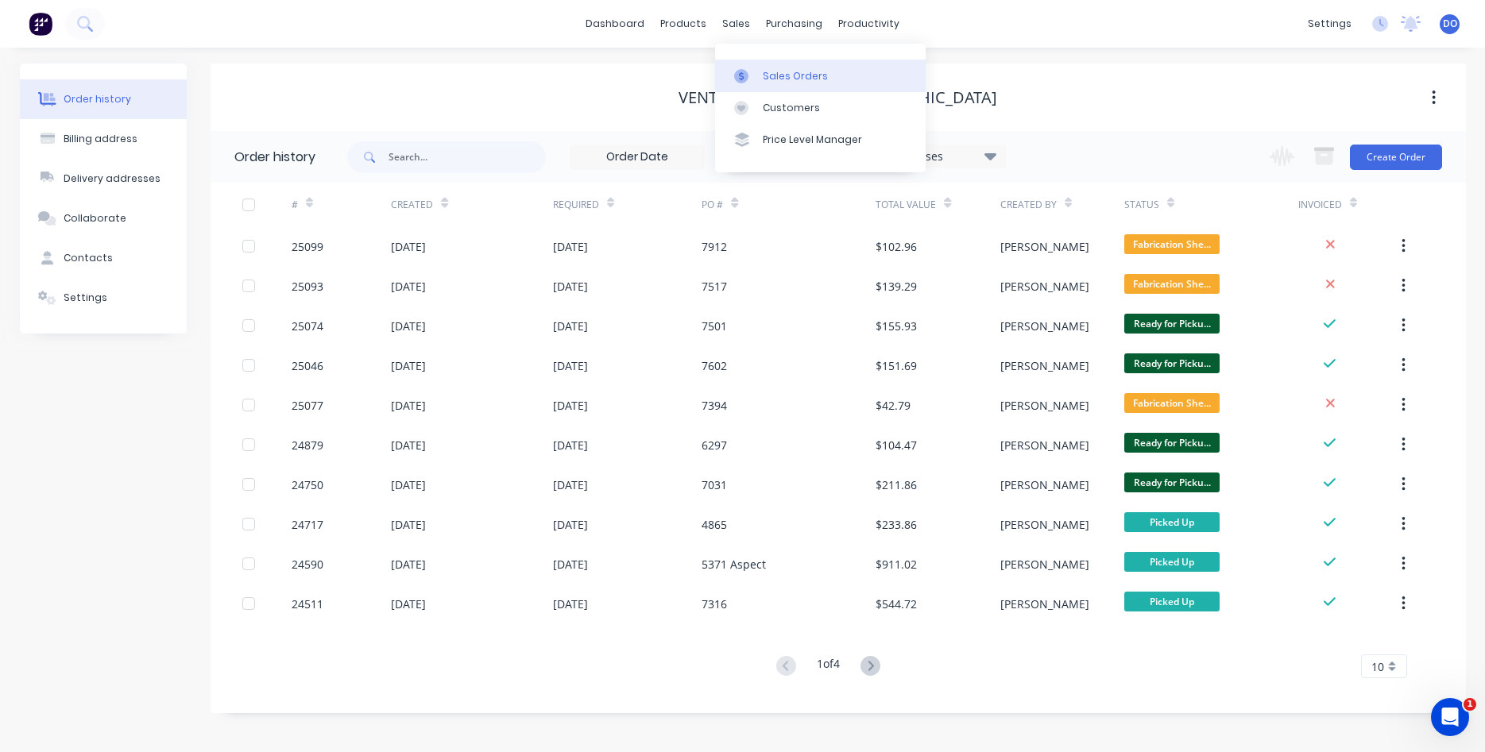
click at [755, 71] on div at bounding box center [746, 76] width 24 height 14
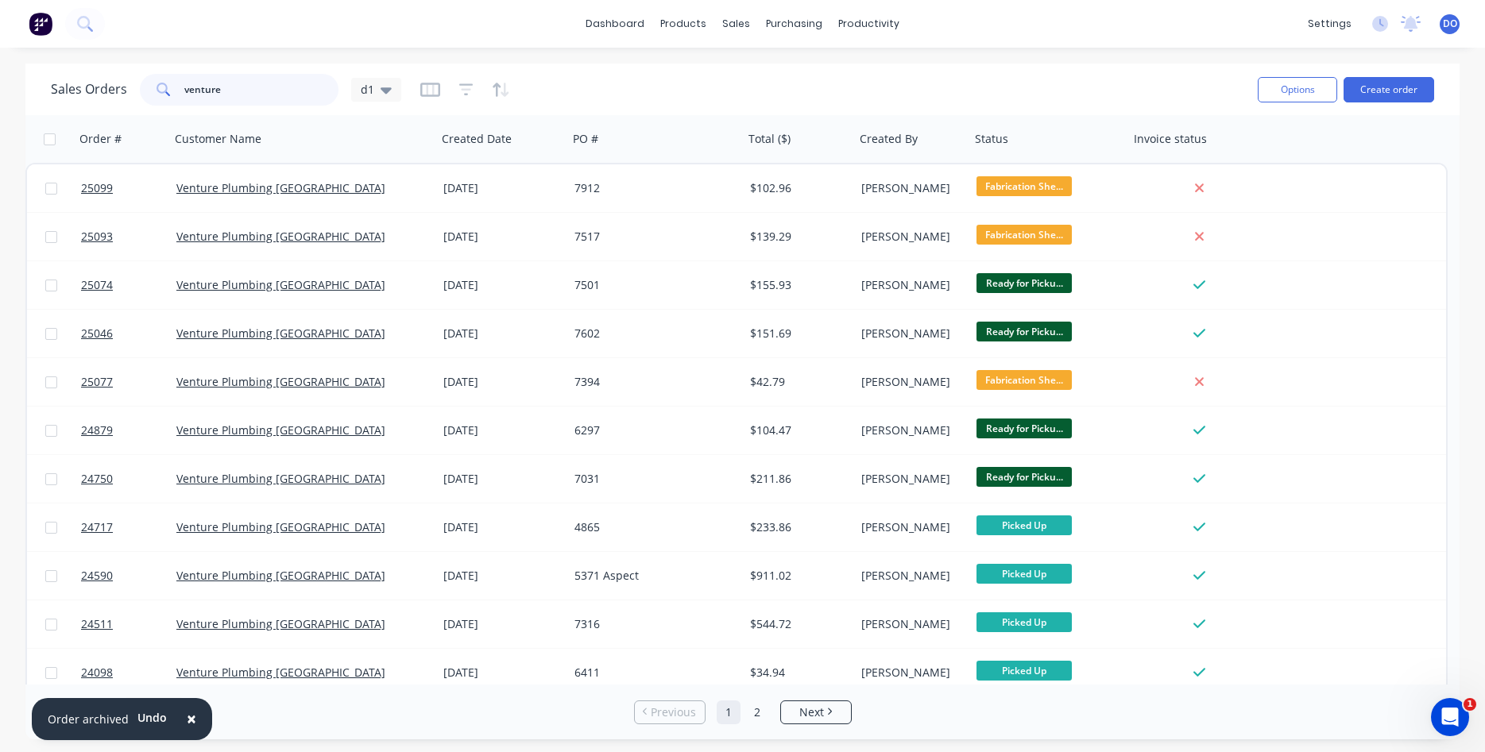
drag, startPoint x: 222, startPoint y: 94, endPoint x: 65, endPoint y: 75, distance: 158.5
click at [184, 75] on input "venture" at bounding box center [261, 90] width 155 height 32
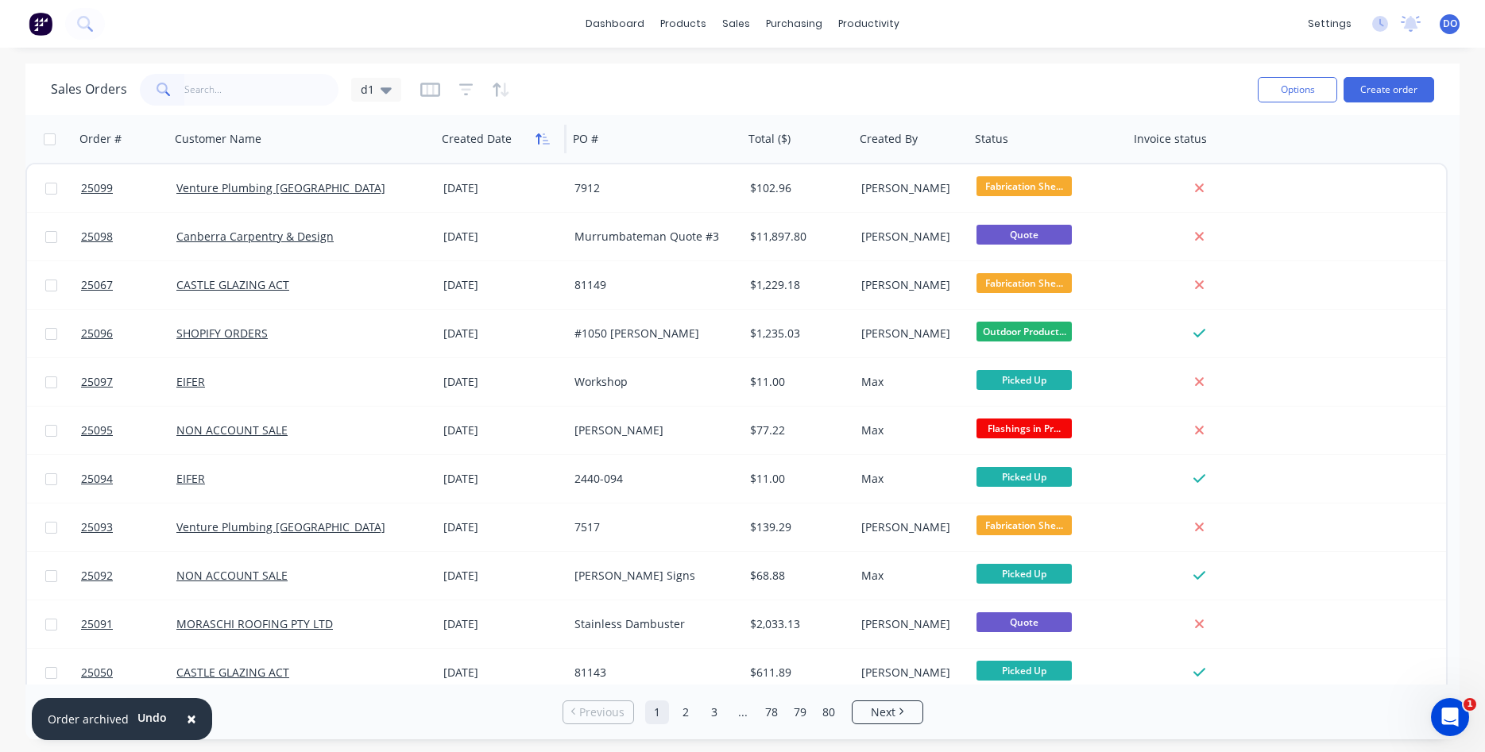
click at [536, 140] on icon "button" at bounding box center [543, 139] width 14 height 13
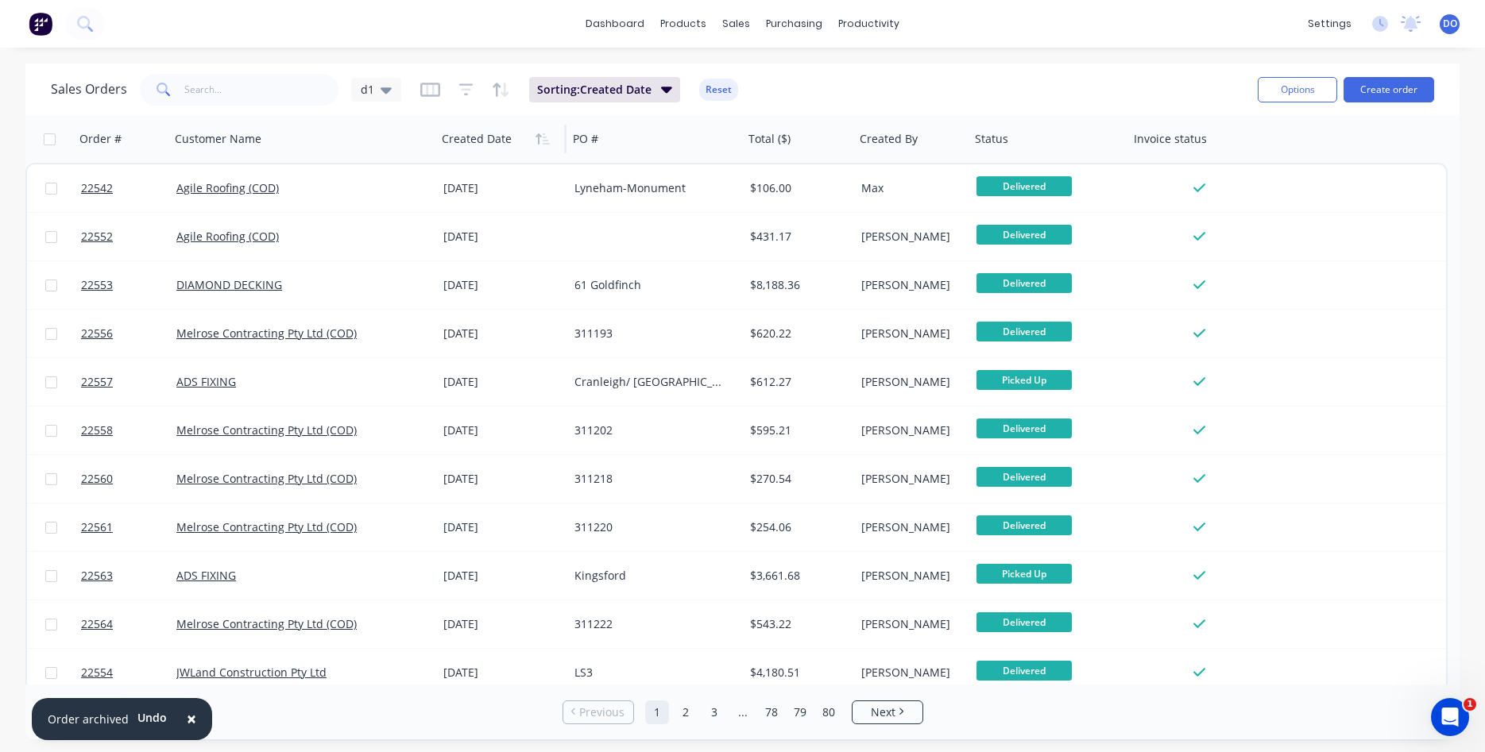
click at [536, 140] on icon "button" at bounding box center [543, 139] width 14 height 13
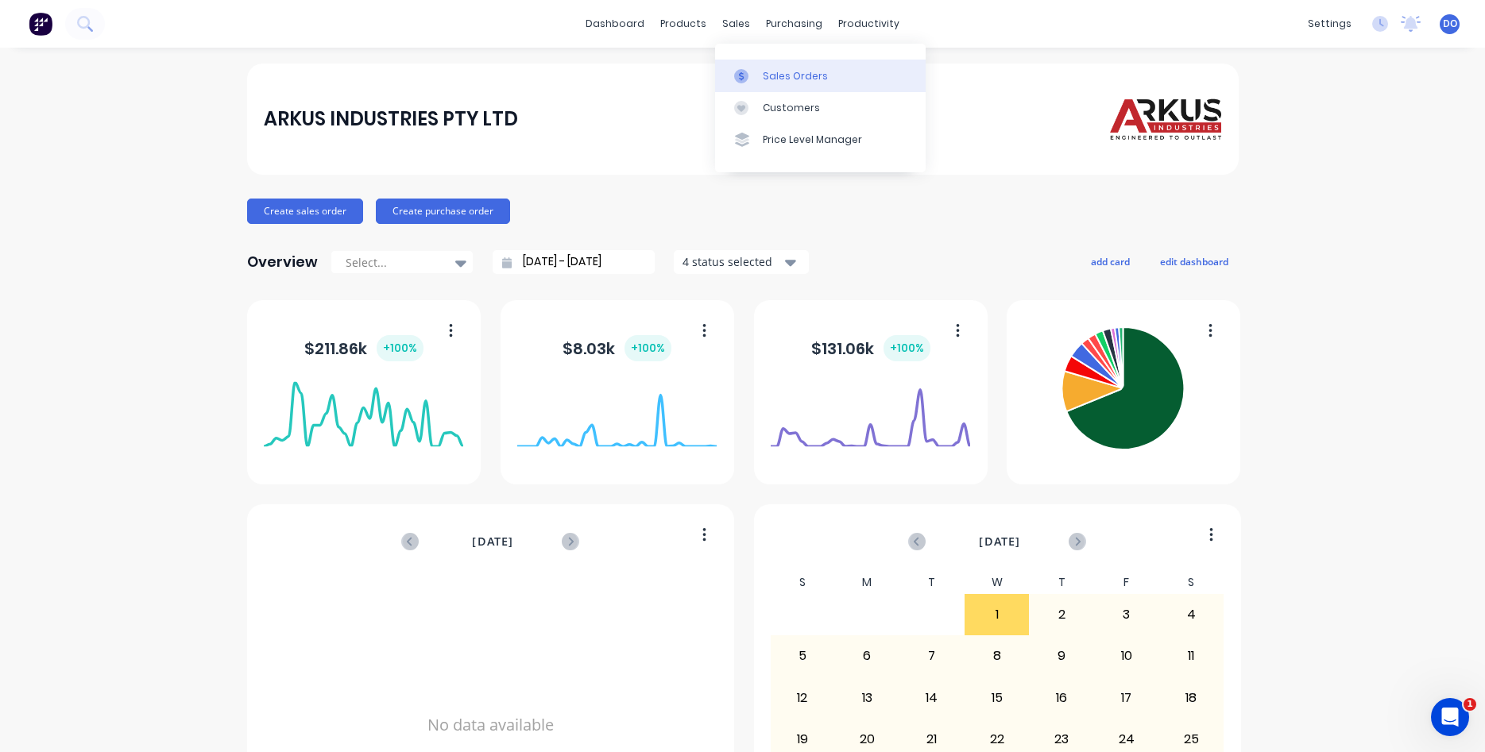
click at [783, 78] on div "Sales Orders" at bounding box center [795, 76] width 65 height 14
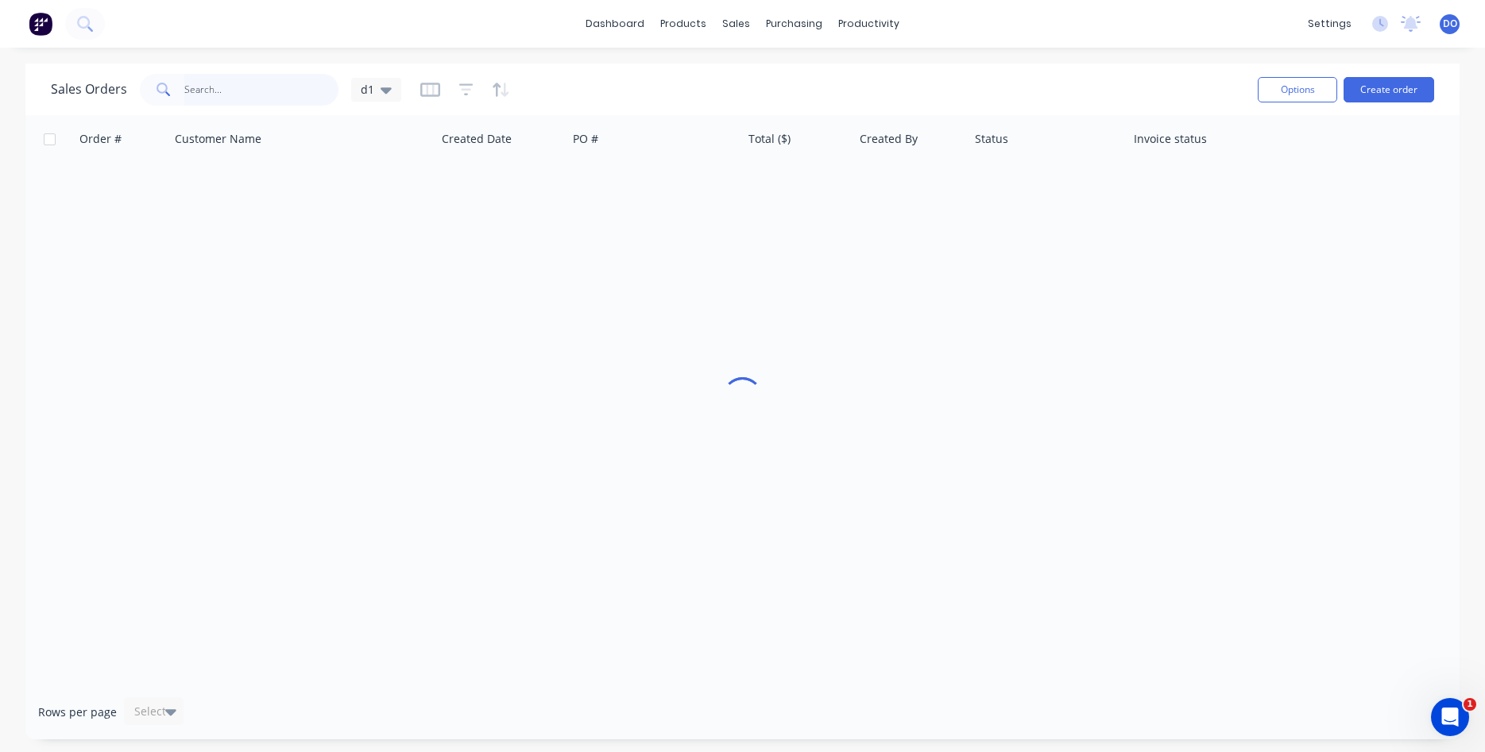
drag, startPoint x: 246, startPoint y: 96, endPoint x: 253, endPoint y: 90, distance: 9.0
click at [247, 96] on input "text" at bounding box center [261, 90] width 155 height 32
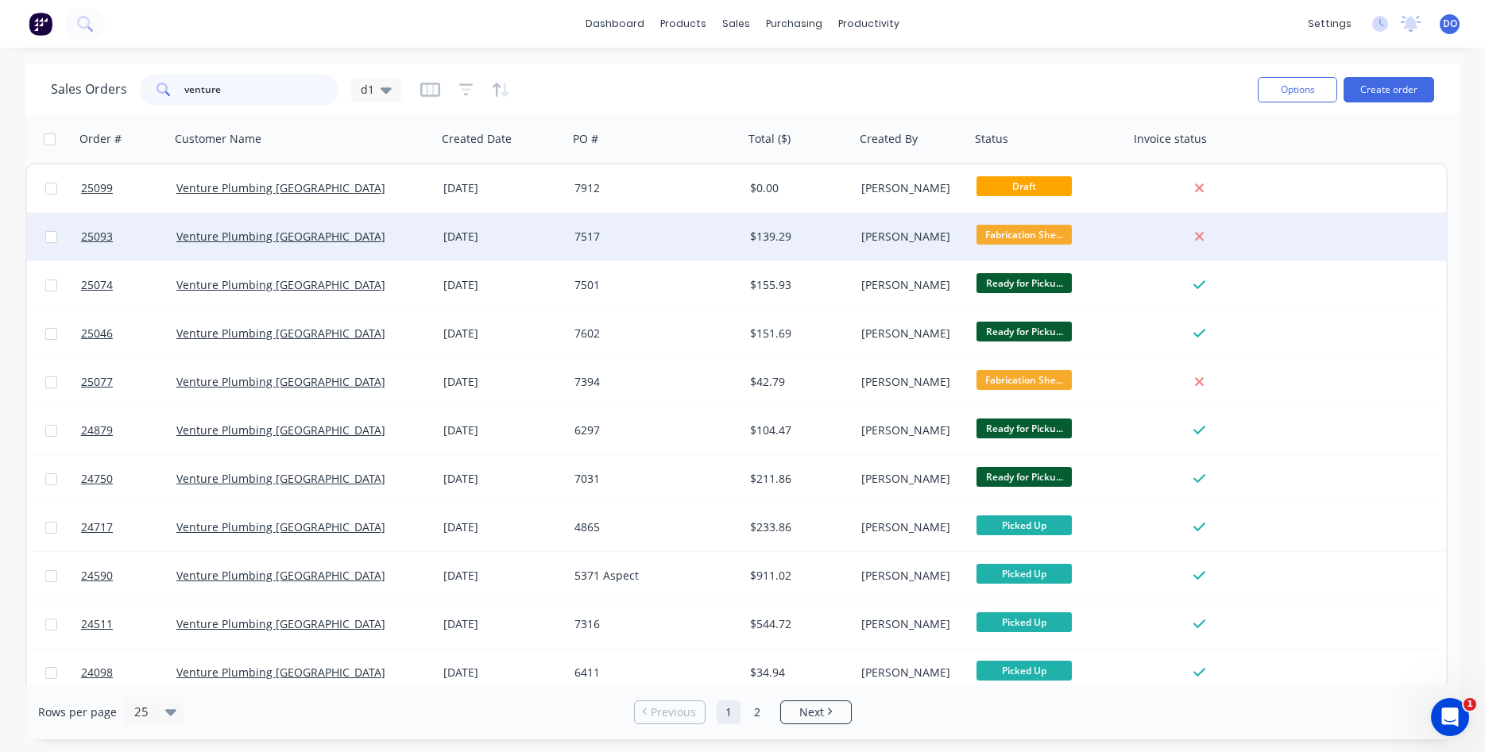
type input "venture"
click at [554, 237] on div "[DATE]" at bounding box center [502, 237] width 118 height 16
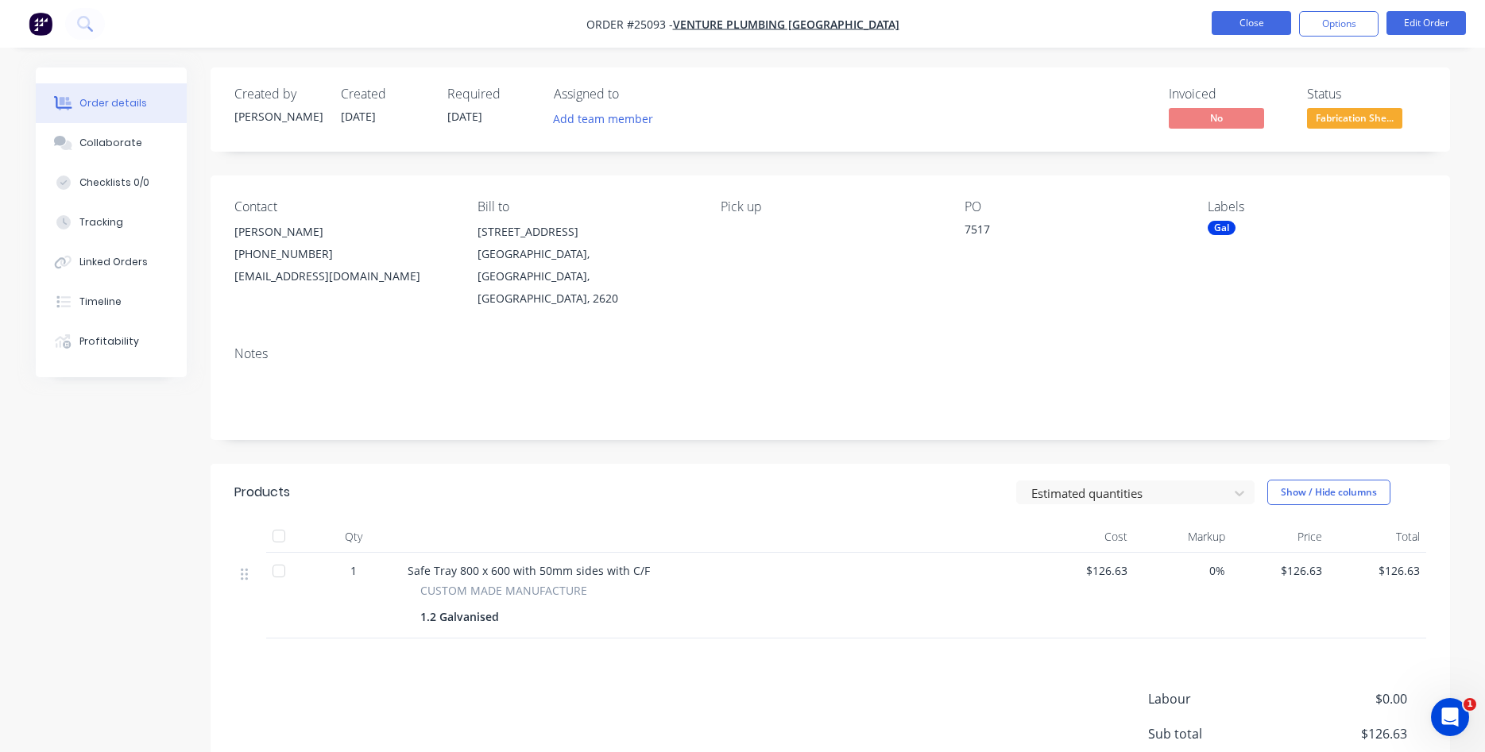
click at [1261, 20] on button "Close" at bounding box center [1251, 23] width 79 height 24
